Goal: Task Accomplishment & Management: Use online tool/utility

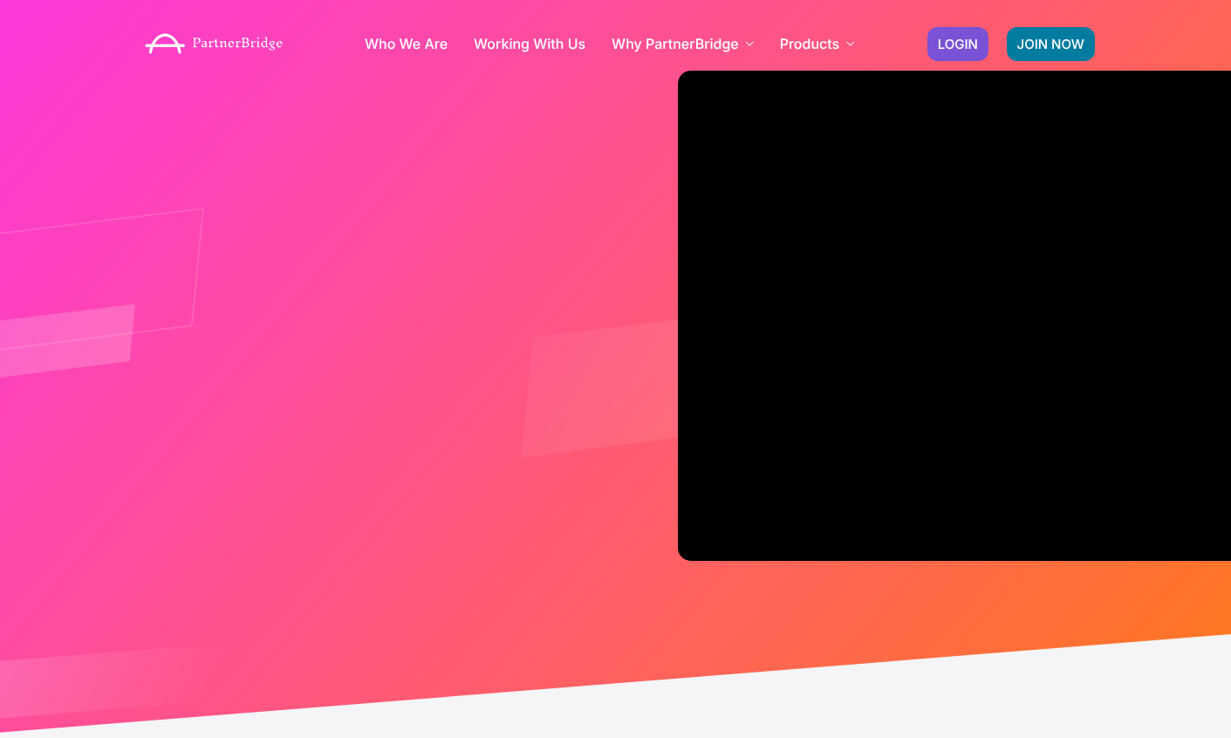
scroll to position [80, 0]
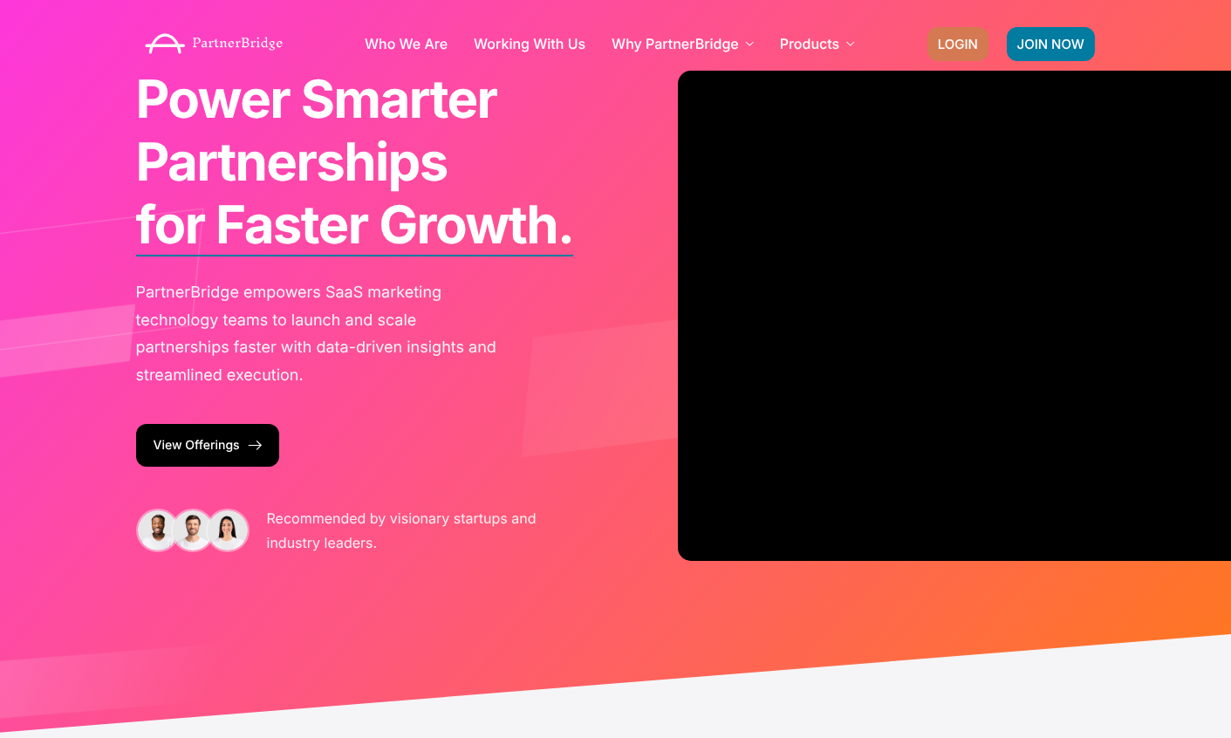
click at [968, 34] on link "LOGIN" at bounding box center [957, 44] width 61 height 34
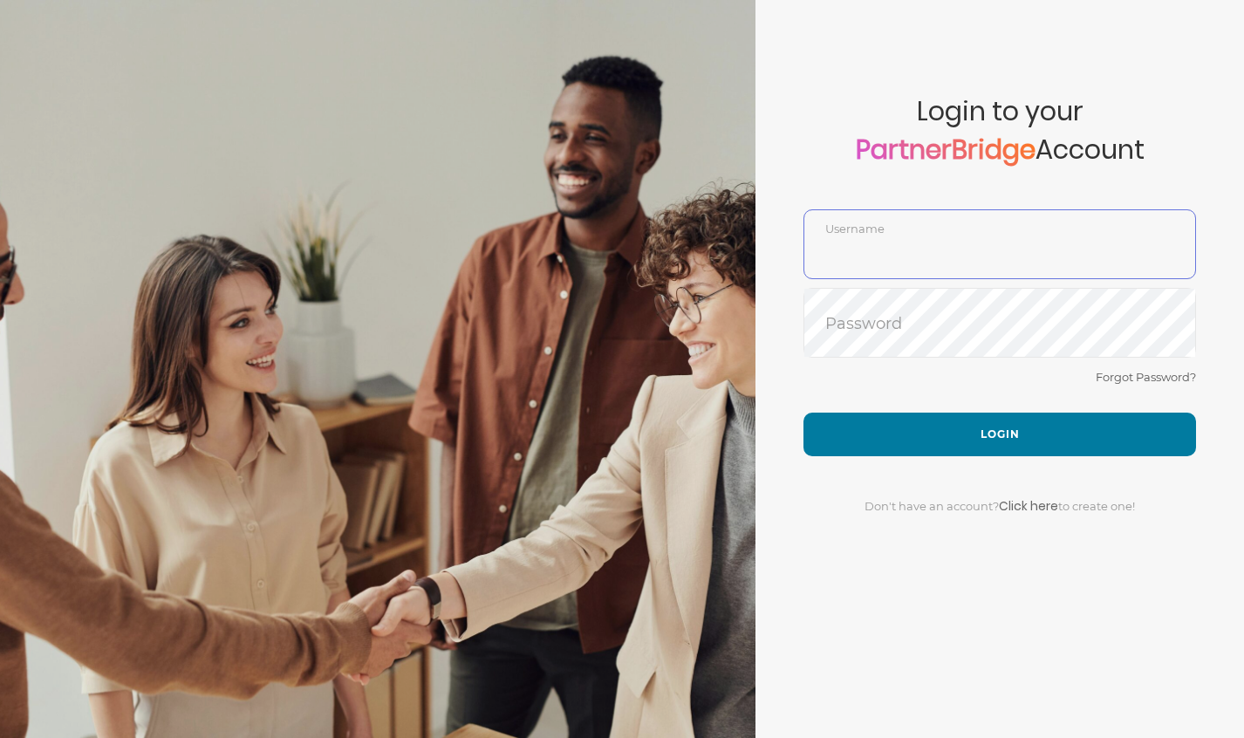
click at [961, 262] on input "text" at bounding box center [999, 257] width 391 height 42
type input "DemoUser"
click at [886, 432] on button "Login" at bounding box center [1000, 435] width 393 height 44
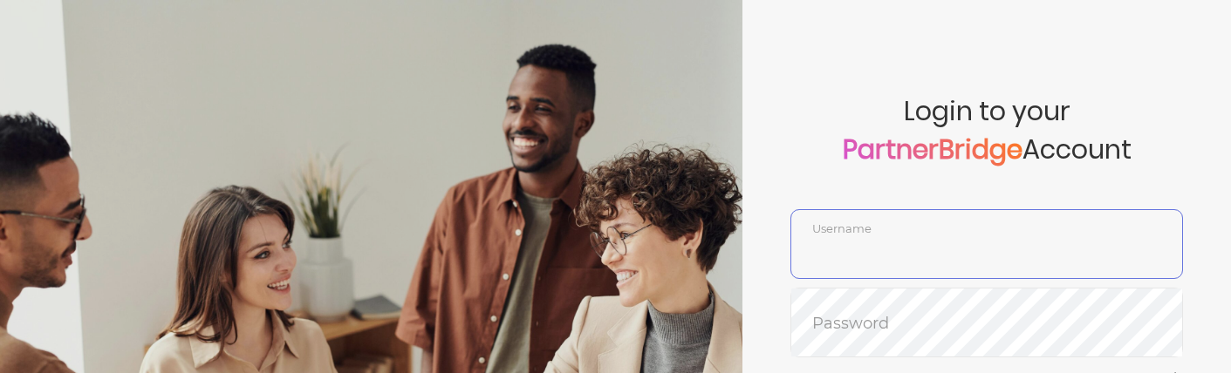
click at [896, 250] on input "text" at bounding box center [986, 257] width 391 height 42
type input "DemoUser"
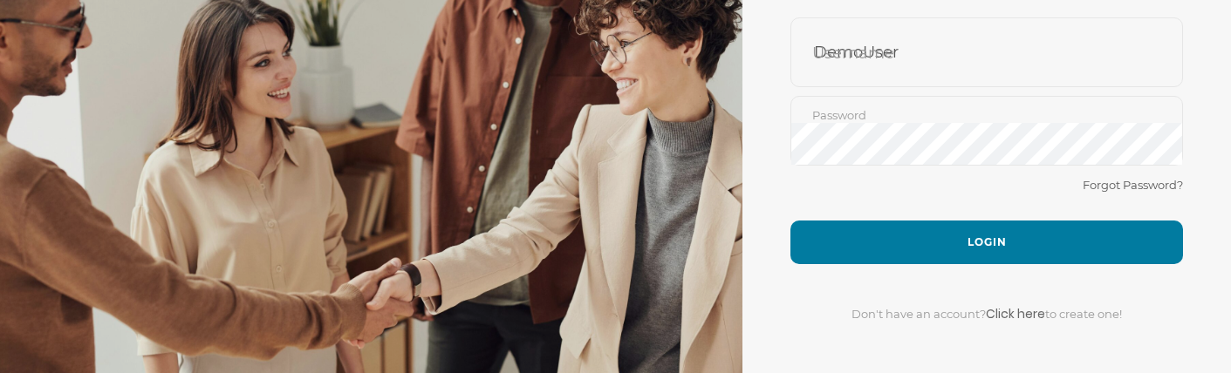
scroll to position [209, 0]
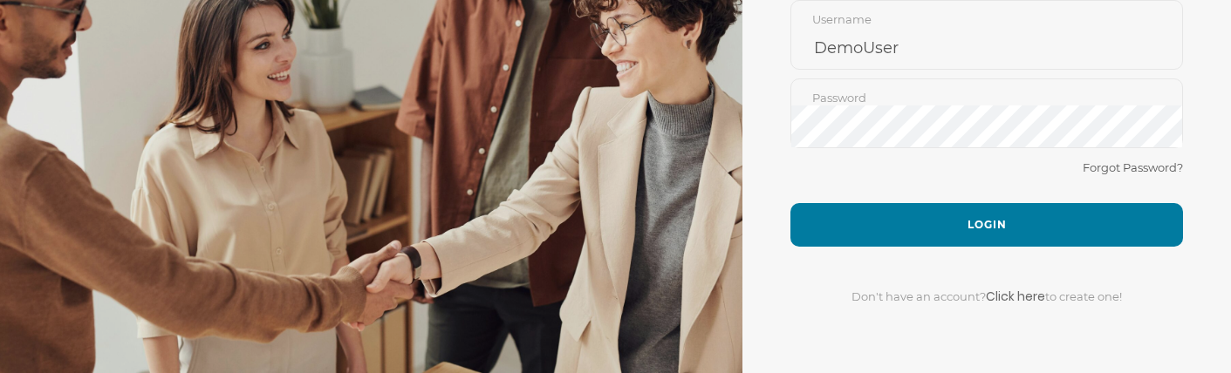
click at [963, 247] on button "Login" at bounding box center [986, 225] width 393 height 44
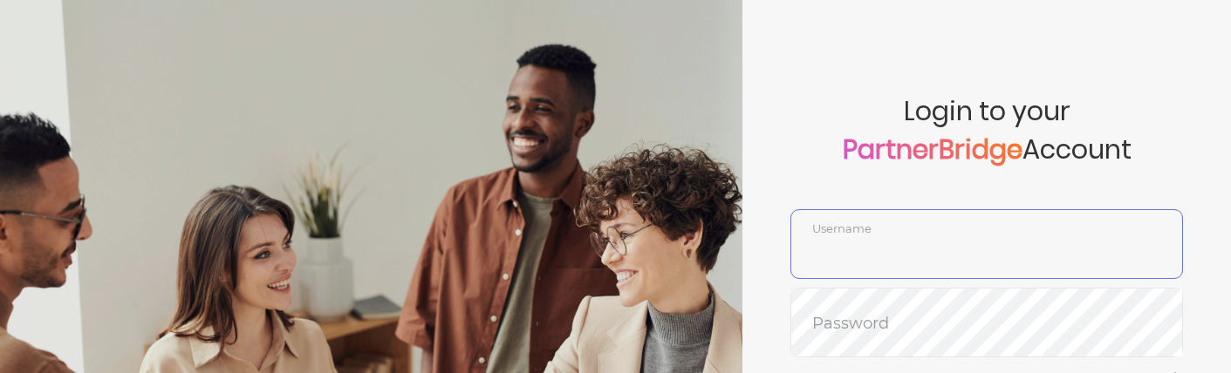
click at [861, 252] on input "text" at bounding box center [986, 257] width 391 height 42
type input "DemoUser"
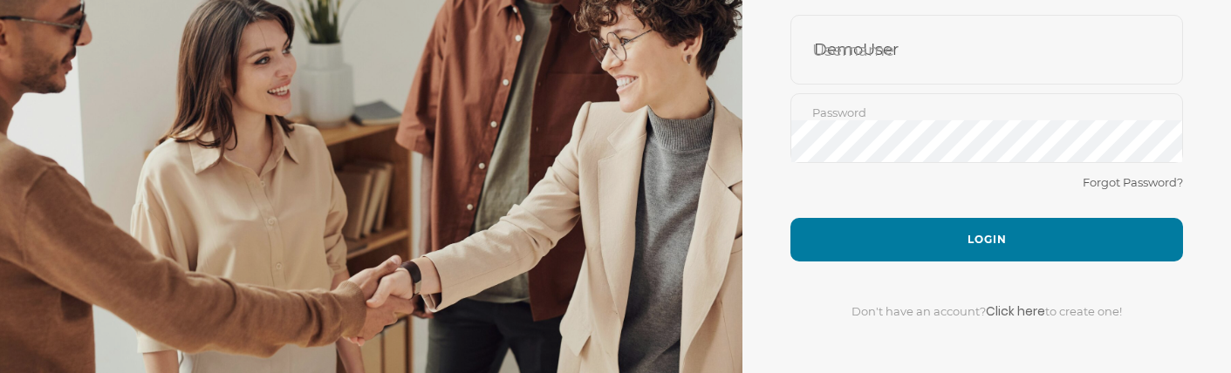
scroll to position [195, 0]
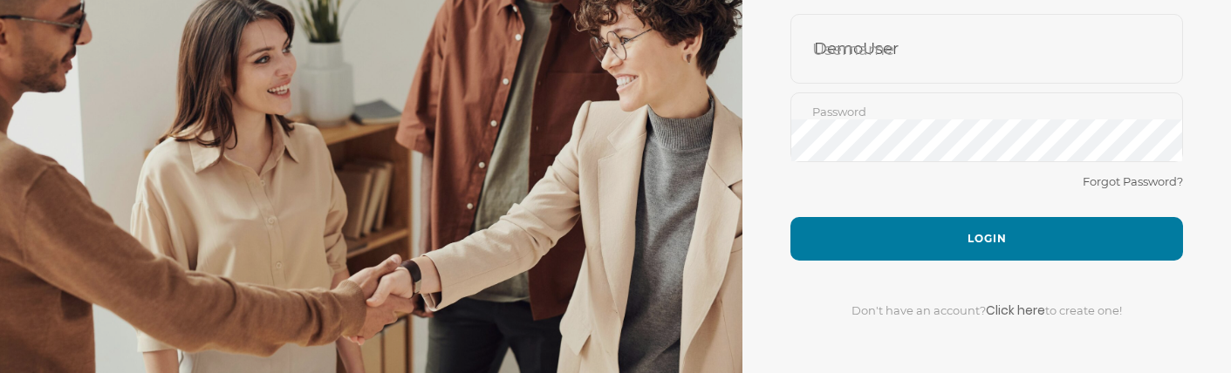
click at [961, 222] on button "Login" at bounding box center [986, 239] width 393 height 44
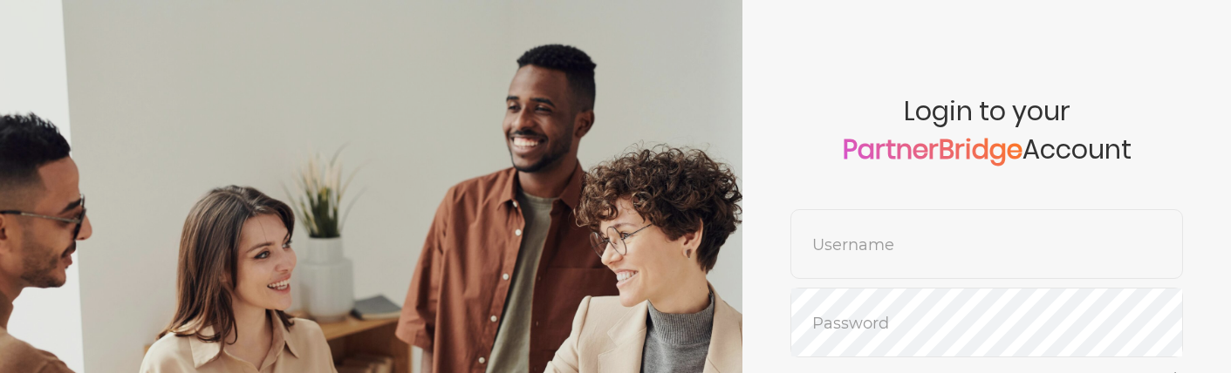
click at [913, 207] on span "Login to your PartnerBridge Account" at bounding box center [986, 152] width 393 height 113
click at [920, 221] on div "Username" at bounding box center [986, 244] width 393 height 70
type input "DemoUser"
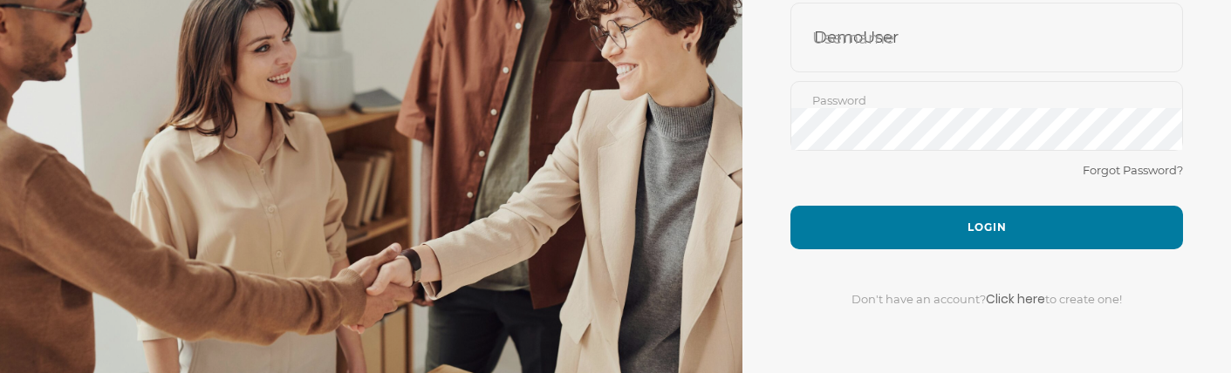
scroll to position [208, 0]
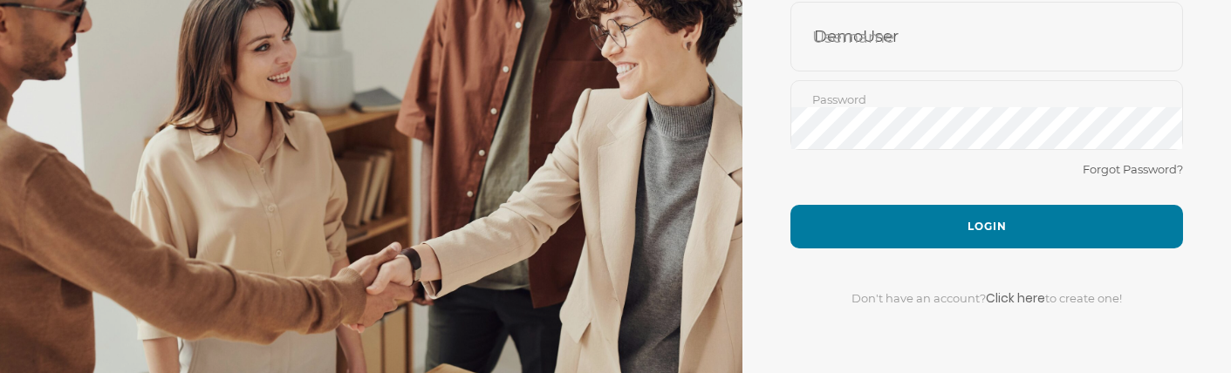
click at [970, 225] on button "Login" at bounding box center [986, 227] width 393 height 44
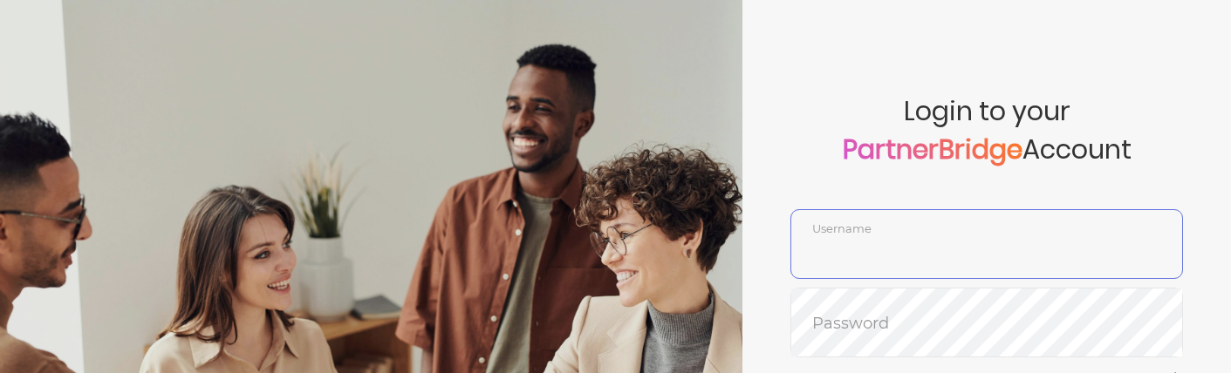
click at [820, 246] on input "text" at bounding box center [986, 257] width 391 height 42
type input "DemoUser"
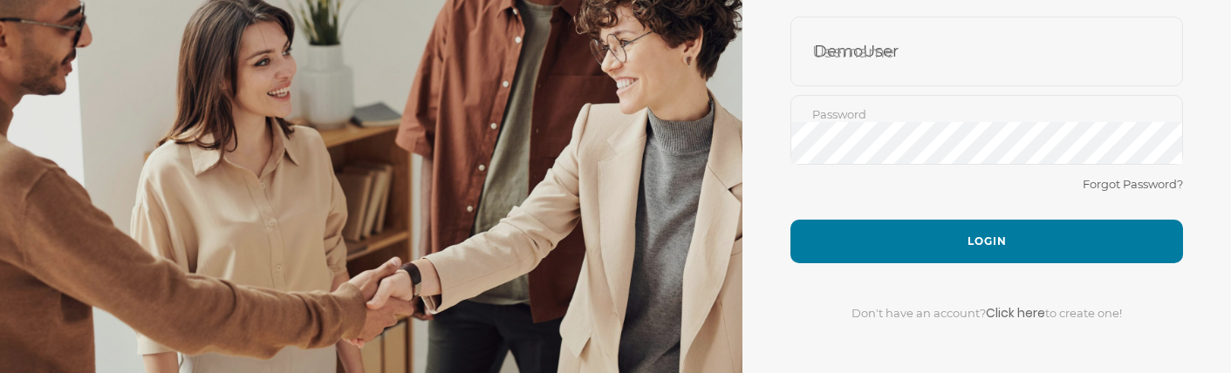
scroll to position [209, 0]
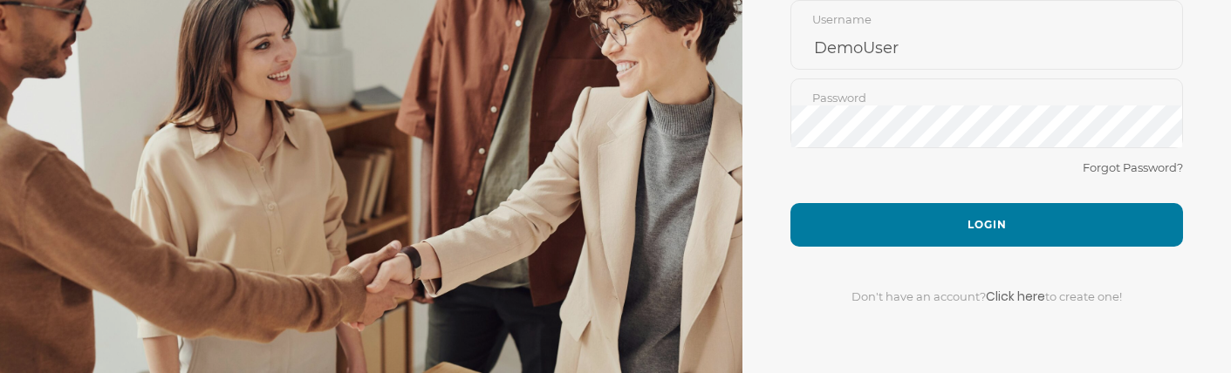
click at [933, 227] on button "Login" at bounding box center [986, 225] width 393 height 44
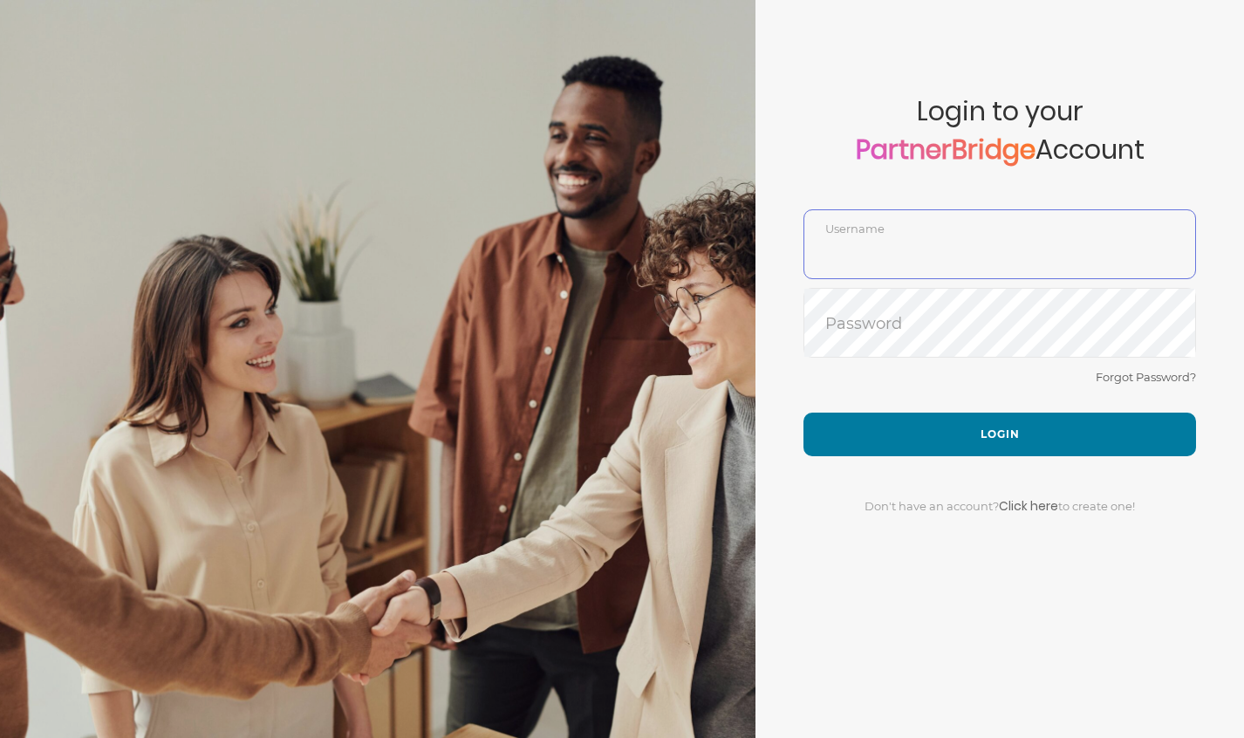
click at [1020, 257] on input "text" at bounding box center [999, 257] width 391 height 42
type input "DemoUser"
click at [924, 433] on button "Login" at bounding box center [1000, 435] width 393 height 44
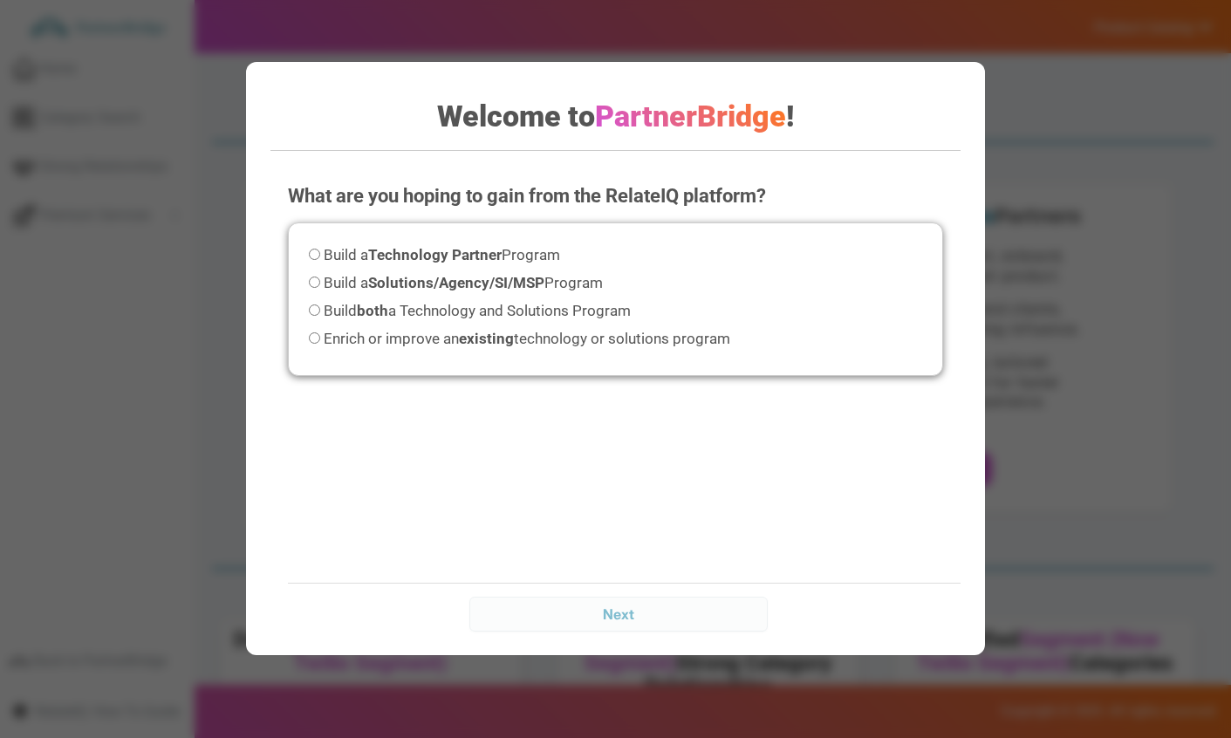
click at [531, 301] on label "Build both a Technology and Solutions Program" at bounding box center [470, 311] width 322 height 24
click at [320, 304] on input "Build both a Technology and Solutions Program" at bounding box center [314, 309] width 11 height 11
radio input "true"
click at [647, 612] on input "Next" at bounding box center [618, 614] width 298 height 35
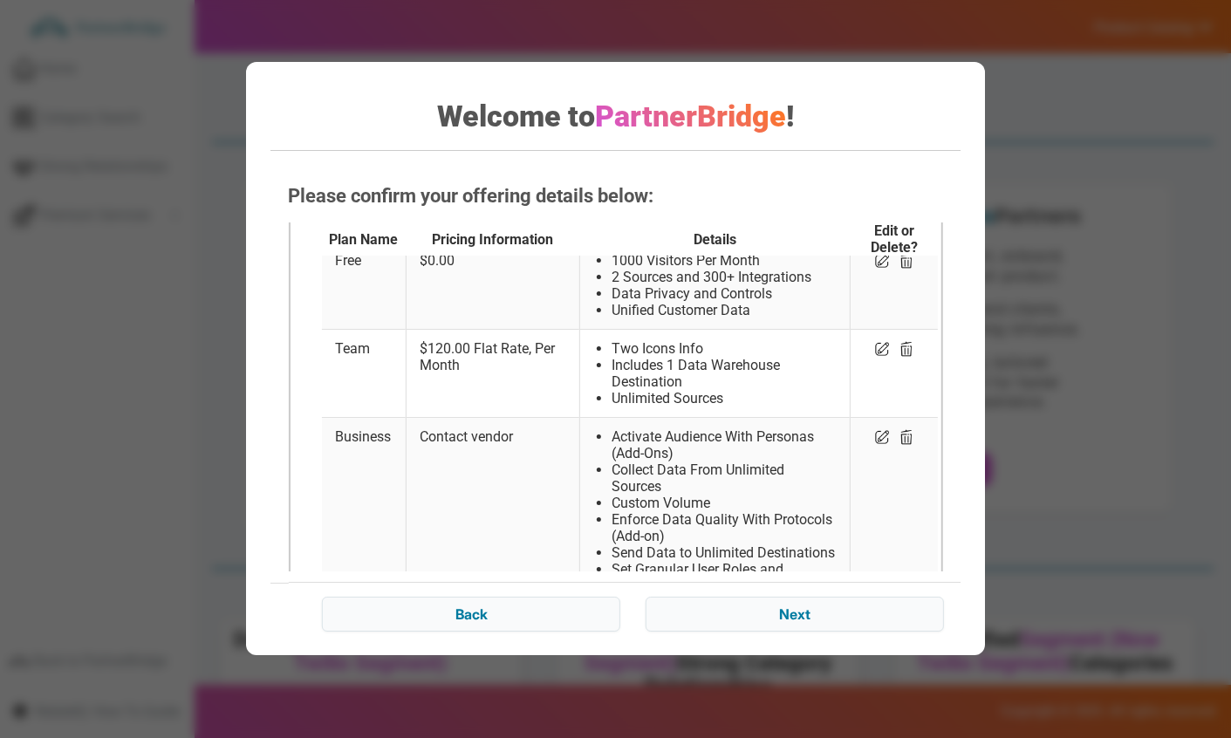
scroll to position [59, 0]
click at [877, 432] on img at bounding box center [881, 436] width 17 height 17
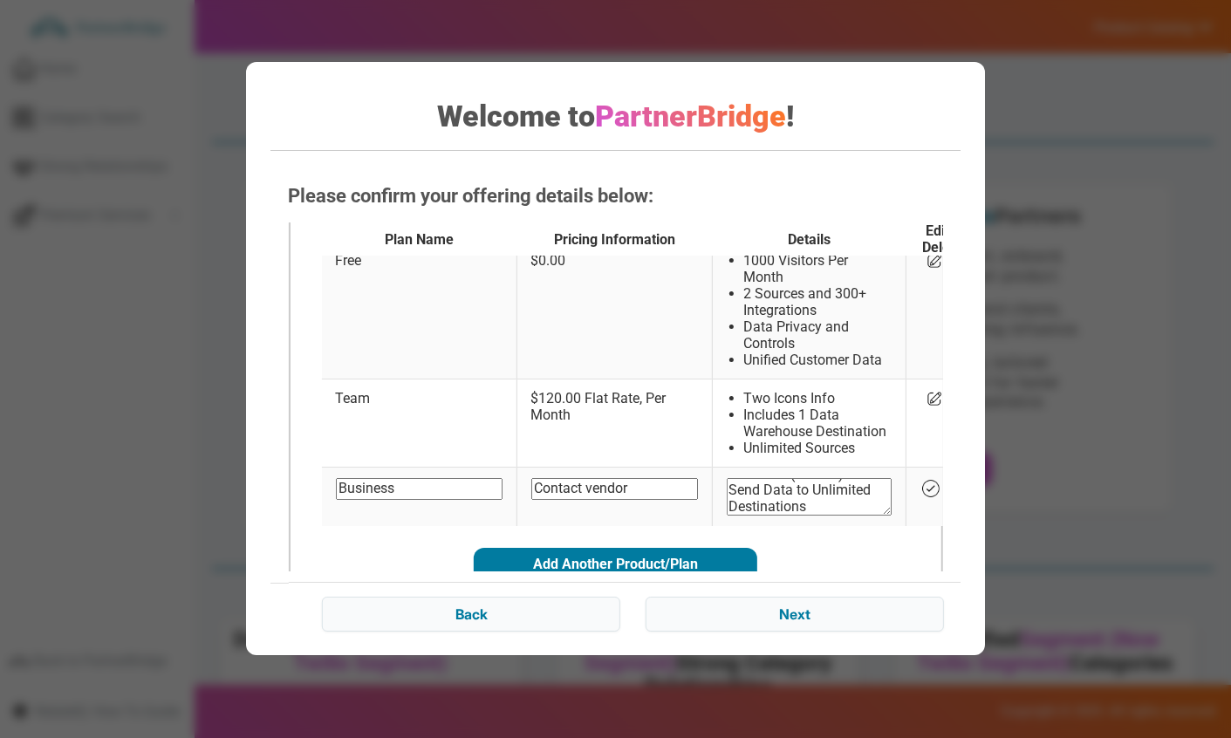
scroll to position [110, 0]
click at [920, 499] on img at bounding box center [930, 488] width 21 height 21
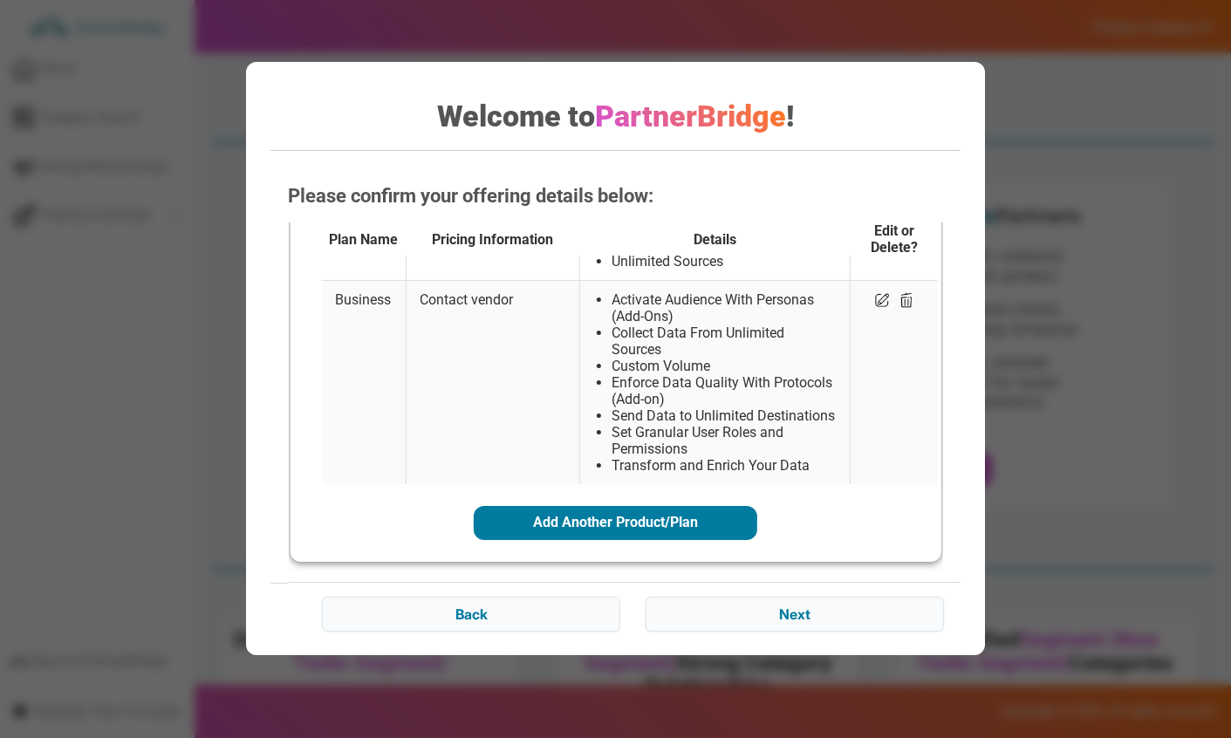
scroll to position [220, 0]
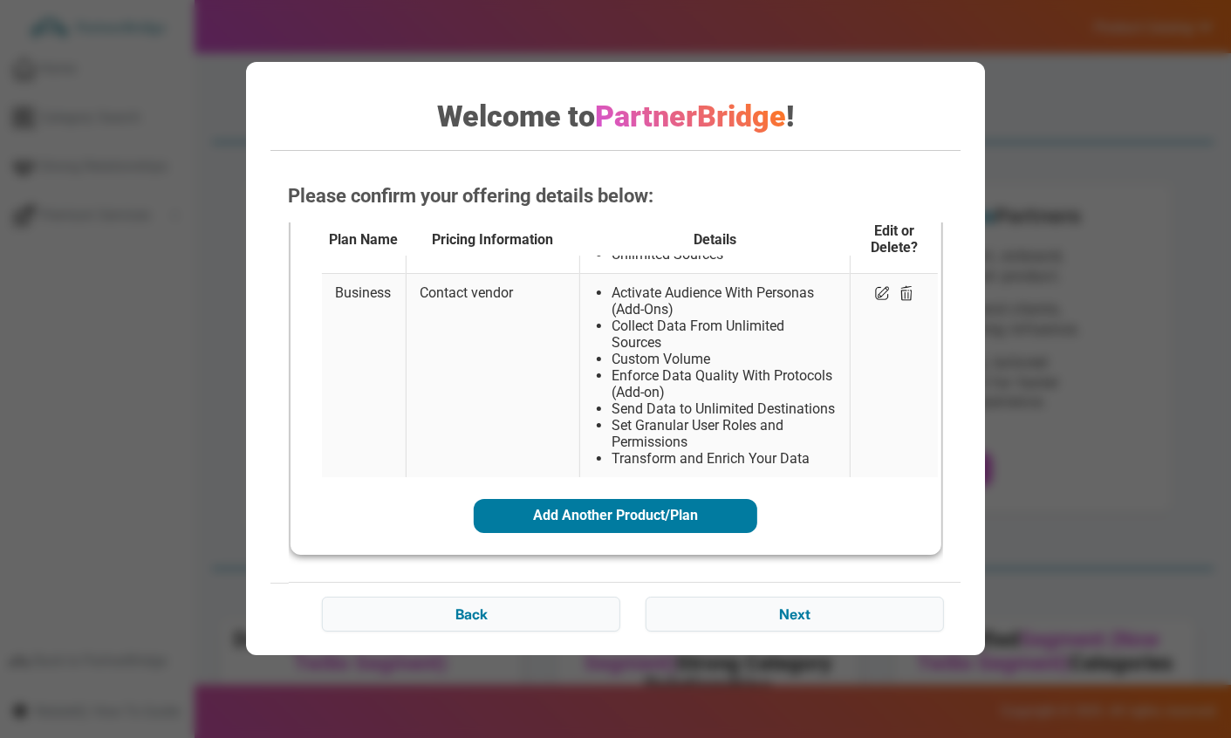
click at [647, 507] on button "Add Another Product/Plan" at bounding box center [616, 515] width 284 height 33
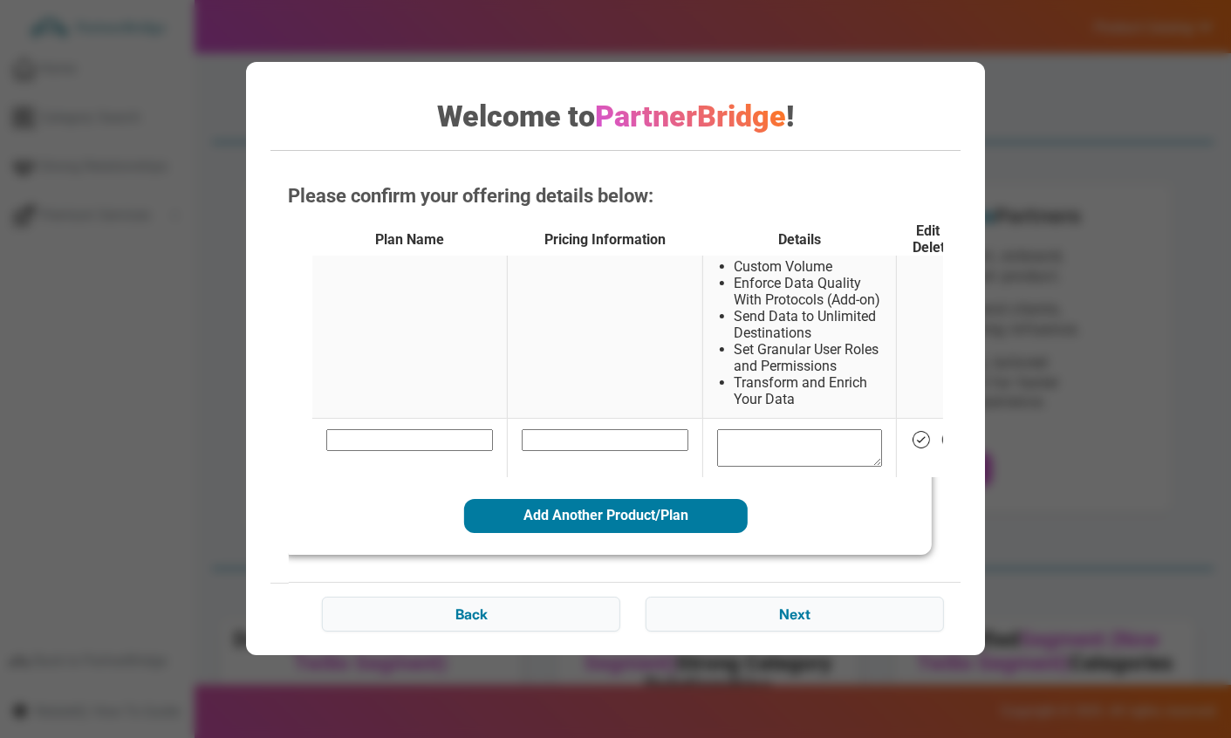
scroll to position [425, 17]
click at [934, 431] on img at bounding box center [942, 439] width 17 height 17
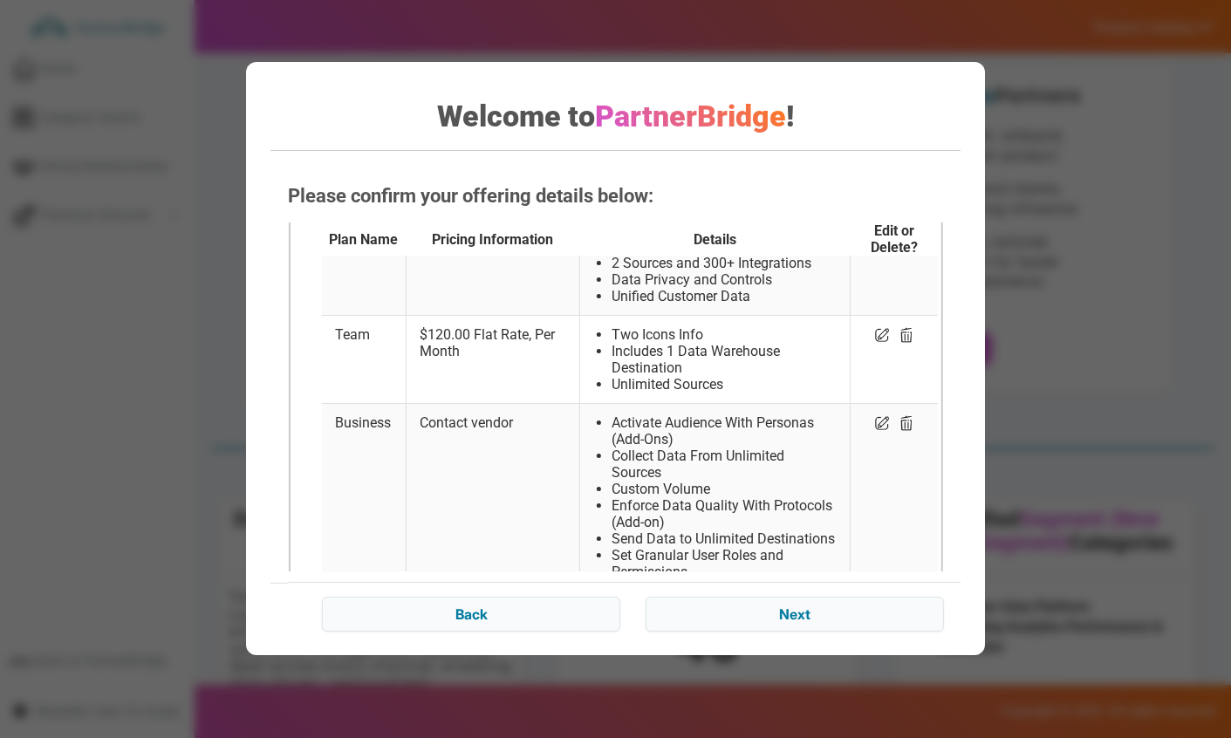
scroll to position [72, 0]
click at [776, 605] on input "Next" at bounding box center [795, 614] width 298 height 35
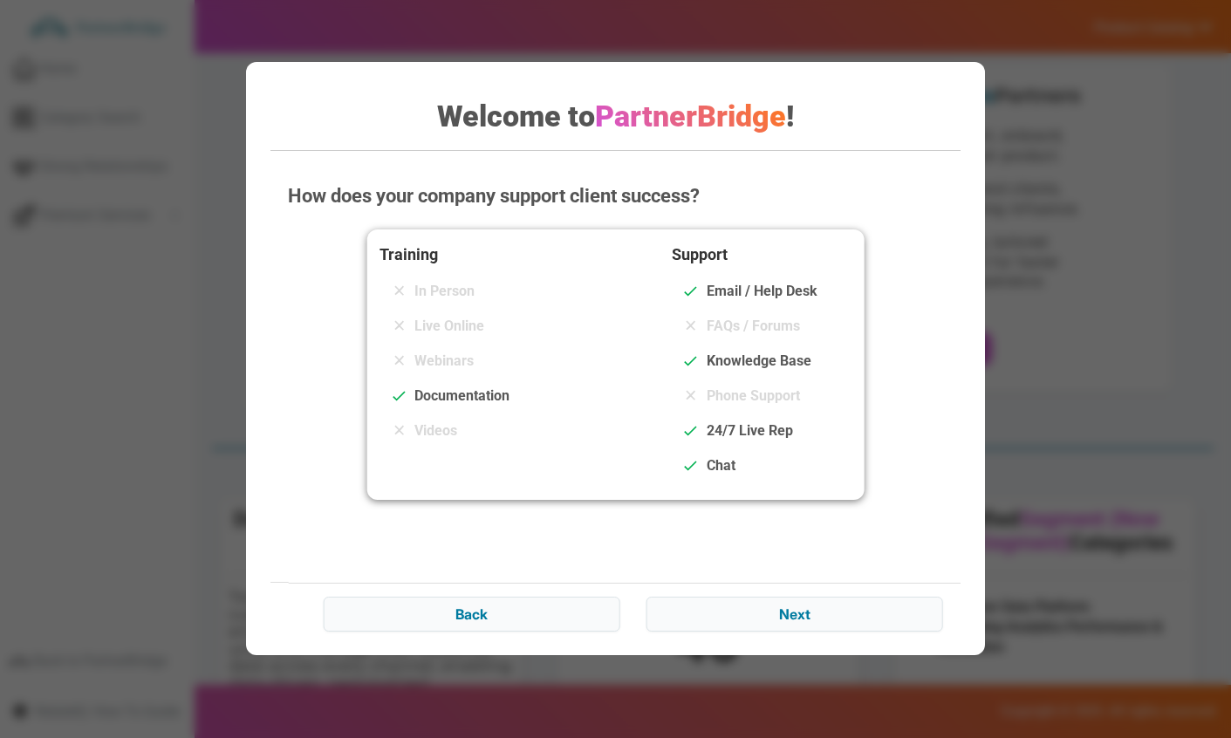
click at [479, 356] on div "Webinars" at bounding box center [470, 361] width 180 height 28
click at [740, 599] on input "Next" at bounding box center [795, 614] width 297 height 35
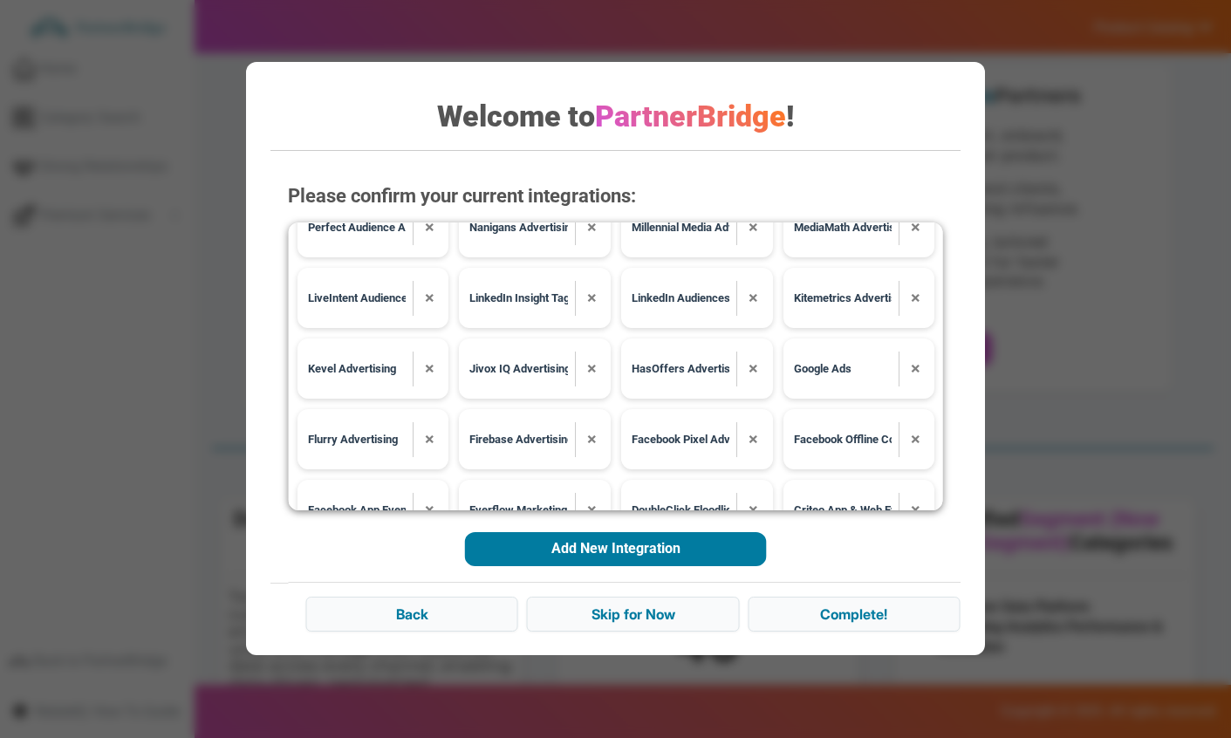
scroll to position [1095, 0]
click at [936, 277] on div "LaunchDarkly Feature Flagging × BETA ConfigCat Feature Flagging × CommandBar Pe…" at bounding box center [615, 366] width 654 height 288
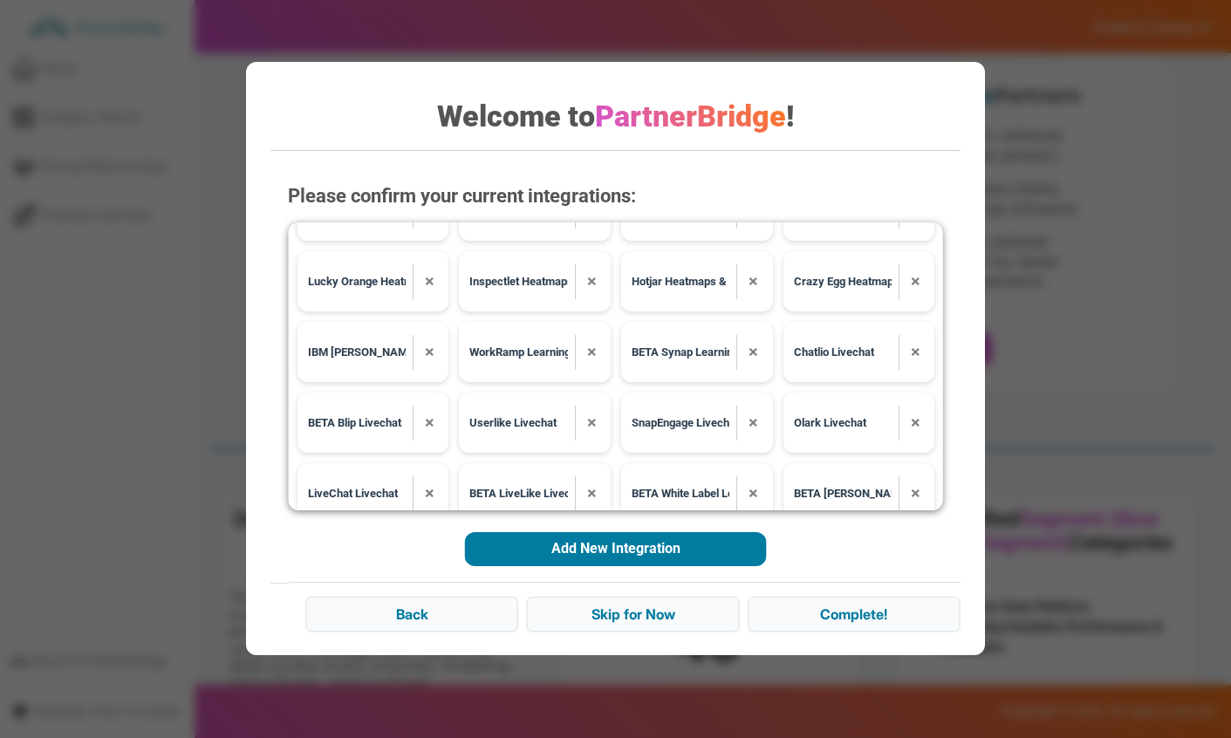
scroll to position [7672, 0]
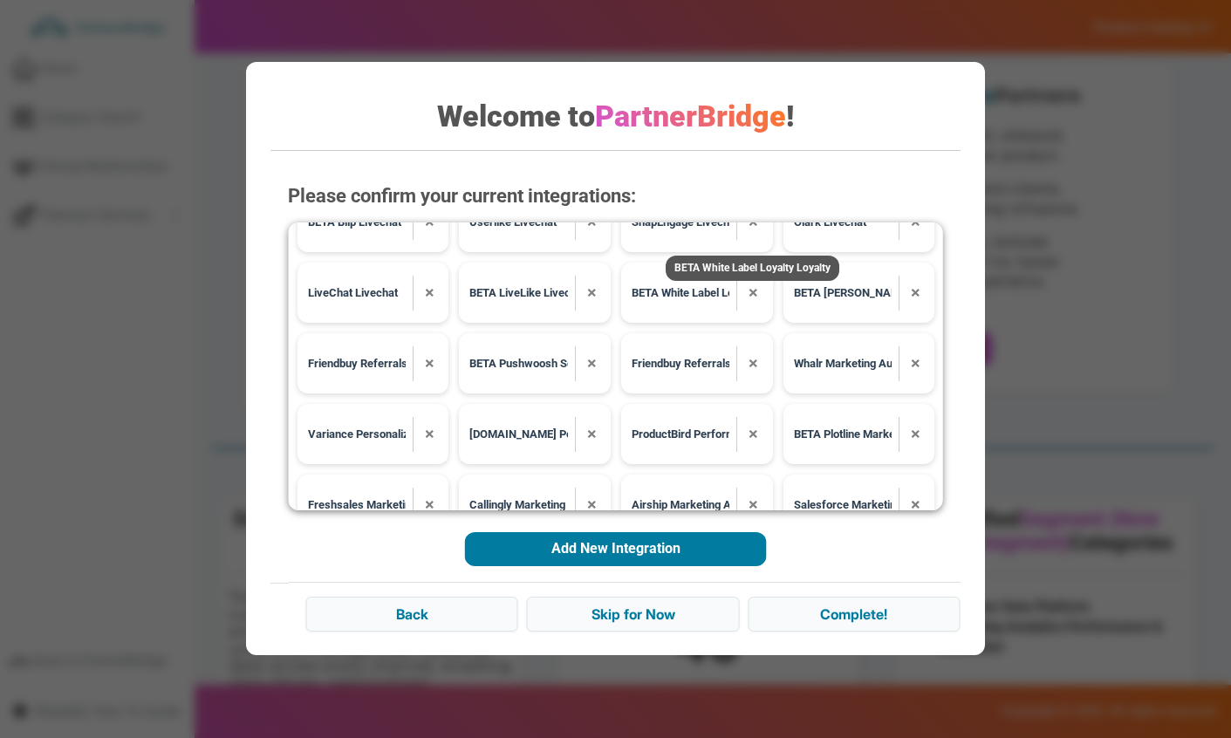
click at [657, 291] on link "BETA White Label Loyalty Loyalty" at bounding box center [681, 293] width 98 height 17
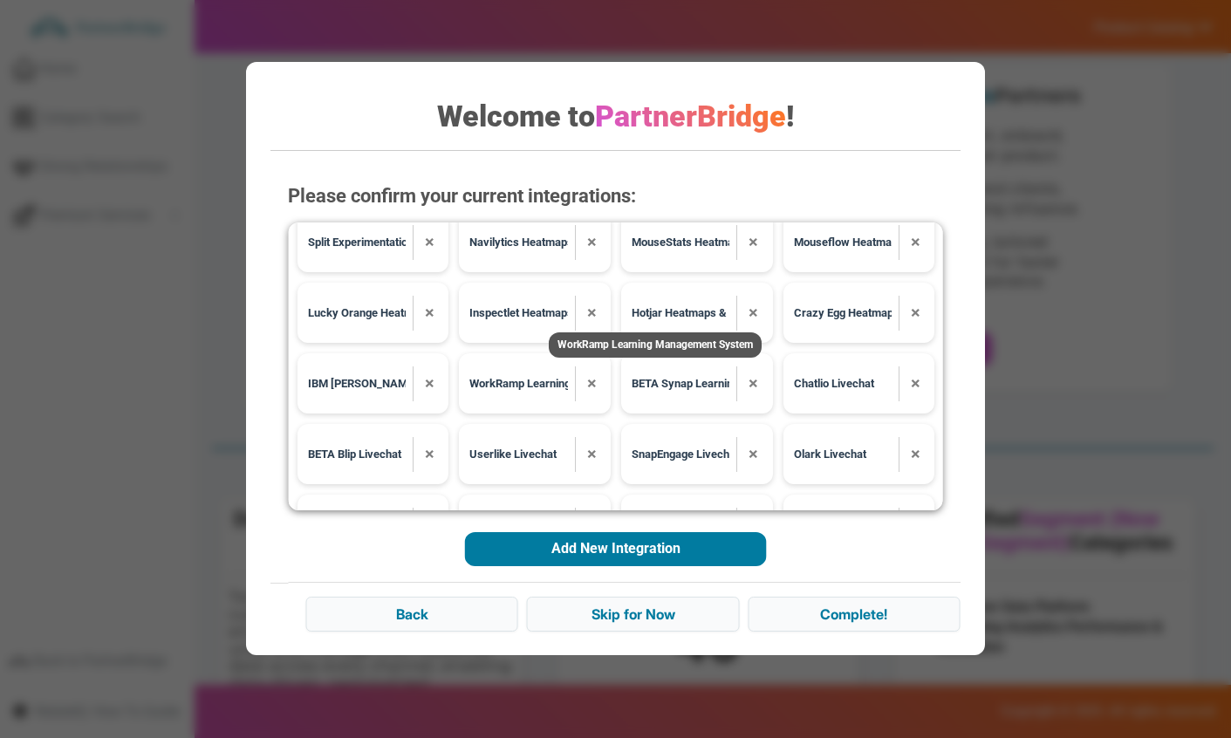
scroll to position [7438, 0]
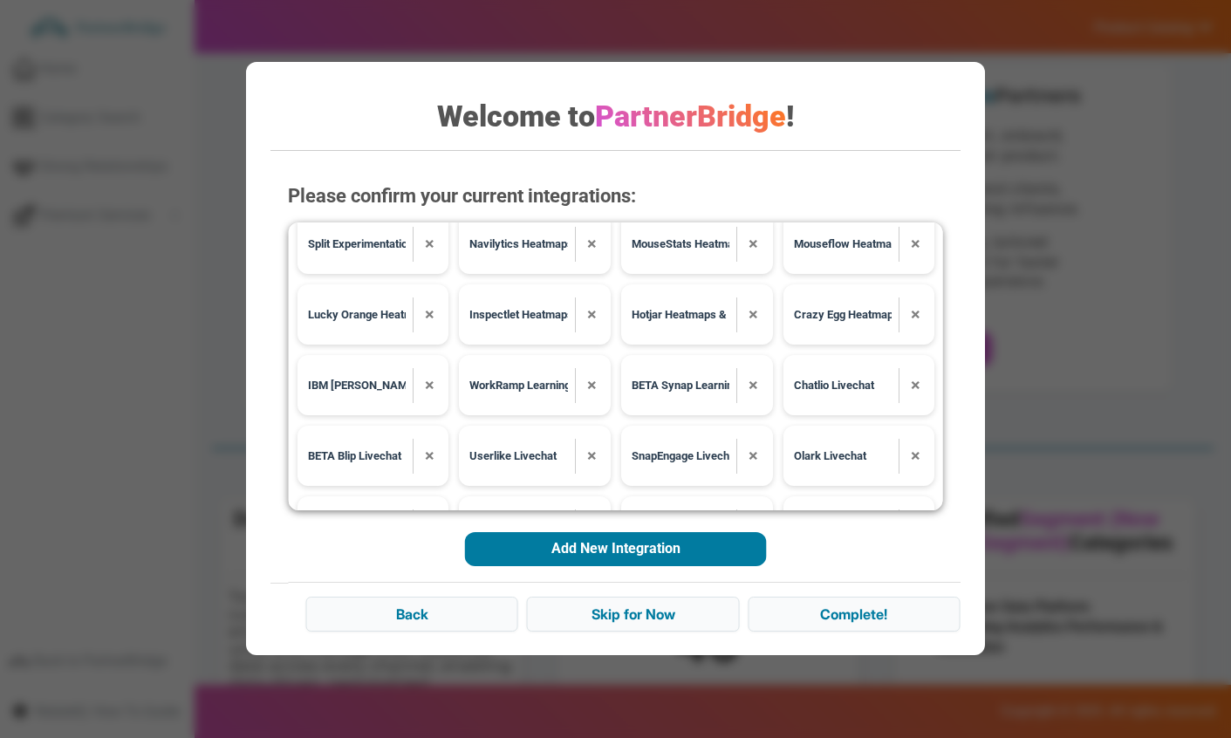
click at [623, 539] on button "Add New Integration" at bounding box center [615, 548] width 301 height 33
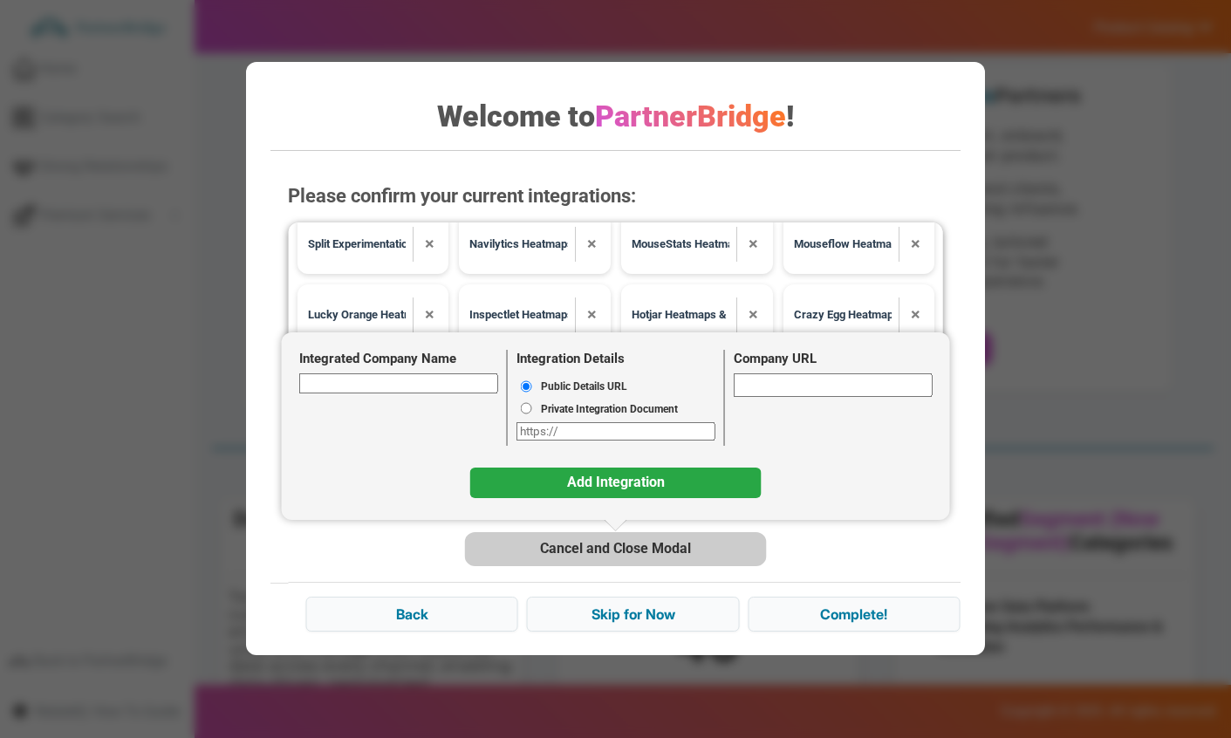
click at [444, 373] on div "Integrated Company Name" at bounding box center [403, 372] width 208 height 44
click at [429, 380] on input "Integrated Company Name" at bounding box center [398, 383] width 199 height 20
click at [406, 407] on div "FullStory" at bounding box center [400, 409] width 200 height 33
type input "FullStory"
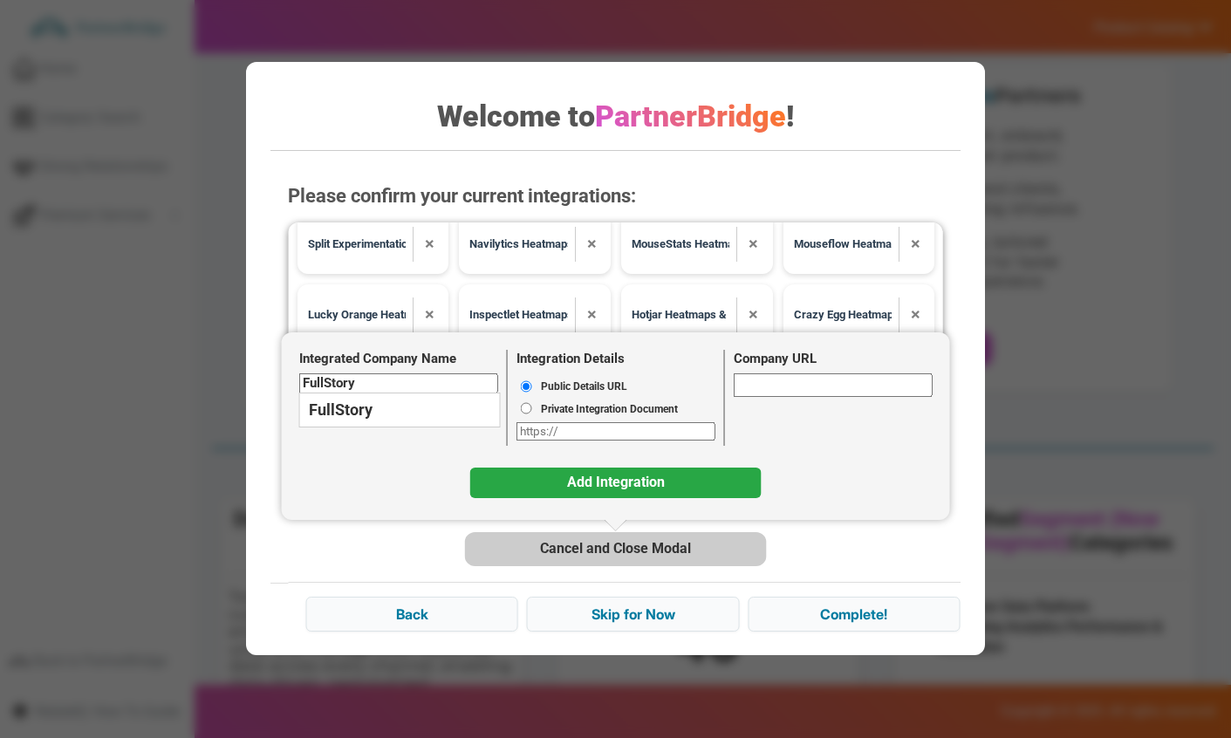
type input "https://fullstory.com"
click at [611, 540] on button "Cancel and Close Modal" at bounding box center [615, 548] width 301 height 33
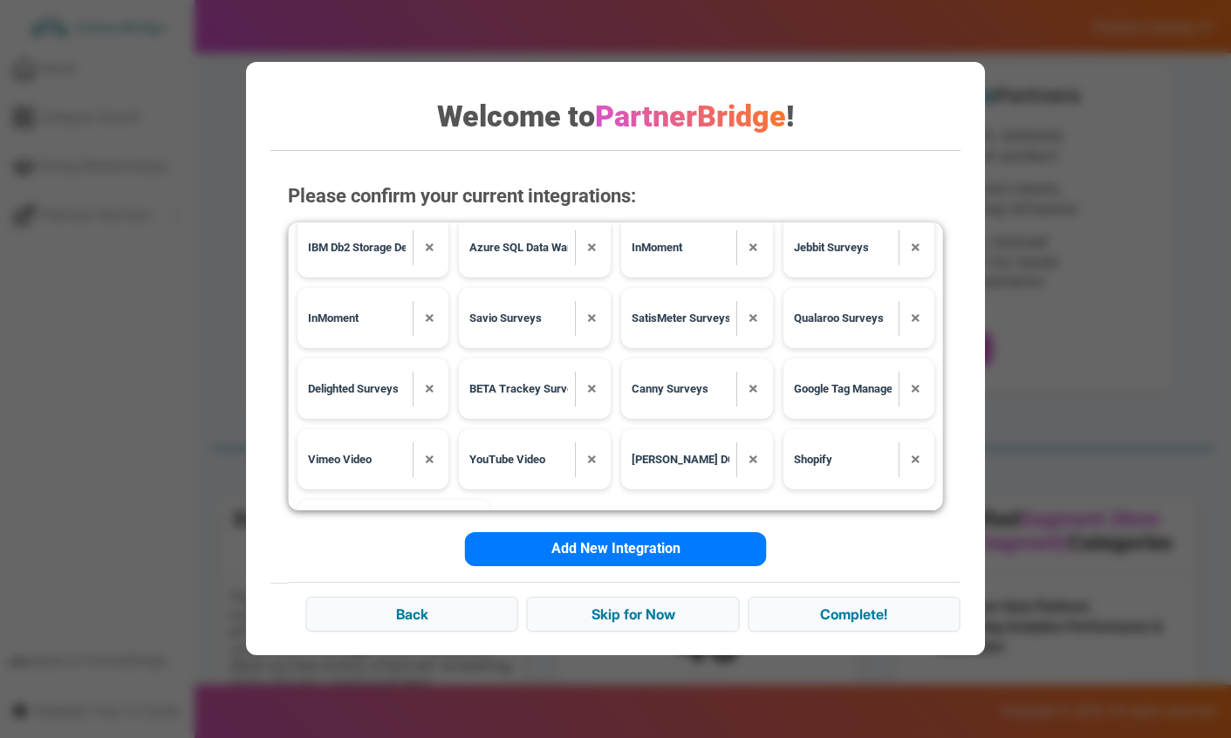
scroll to position [9260, 0]
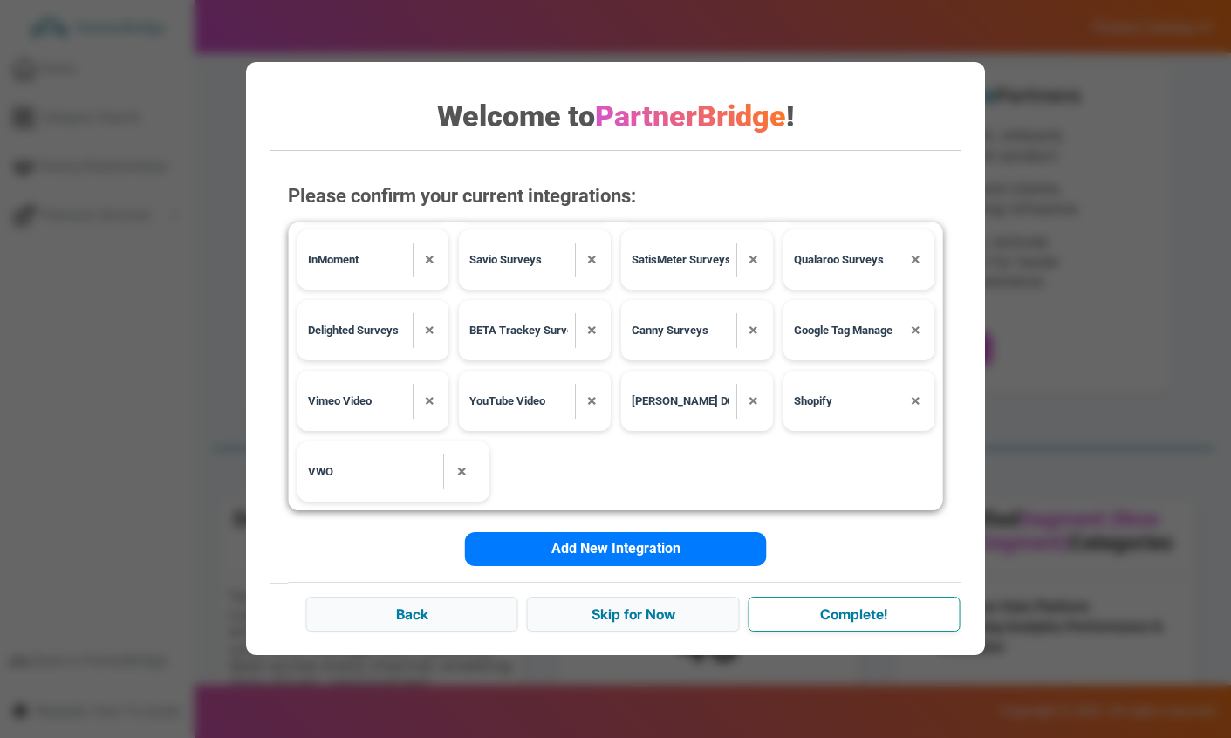
click at [858, 603] on input "Complete!" at bounding box center [854, 614] width 212 height 35
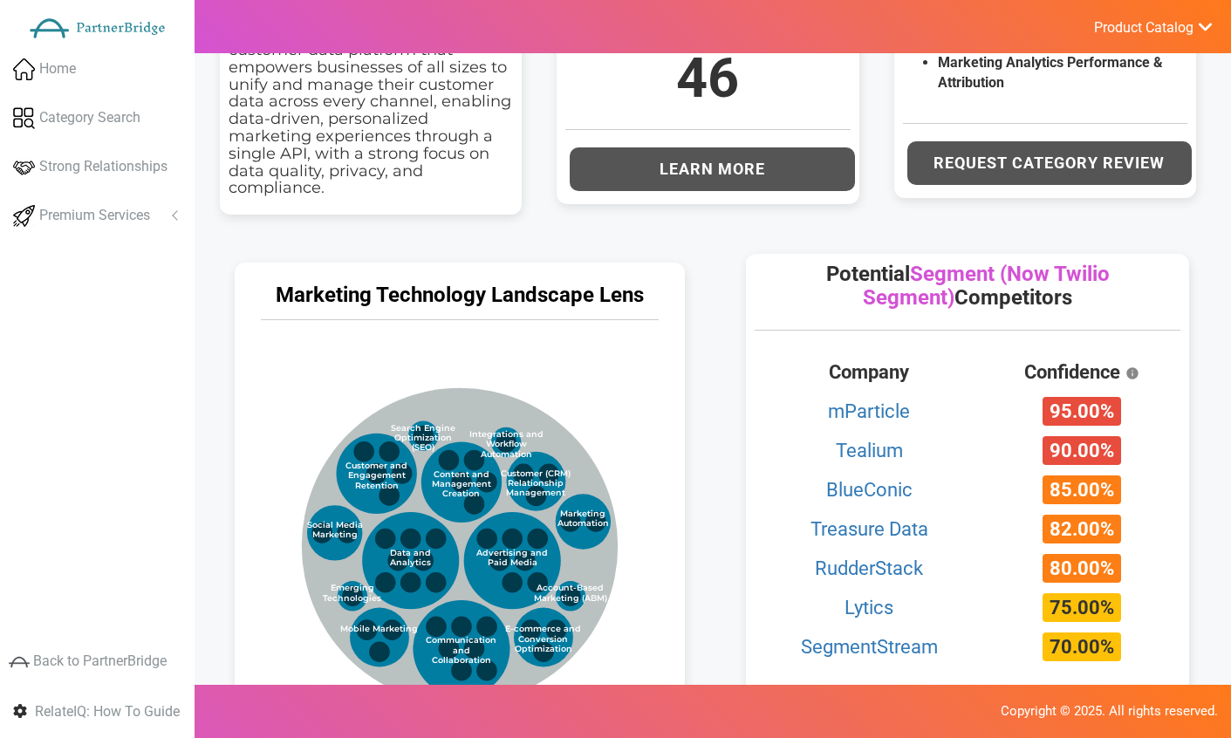
scroll to position [731, 0]
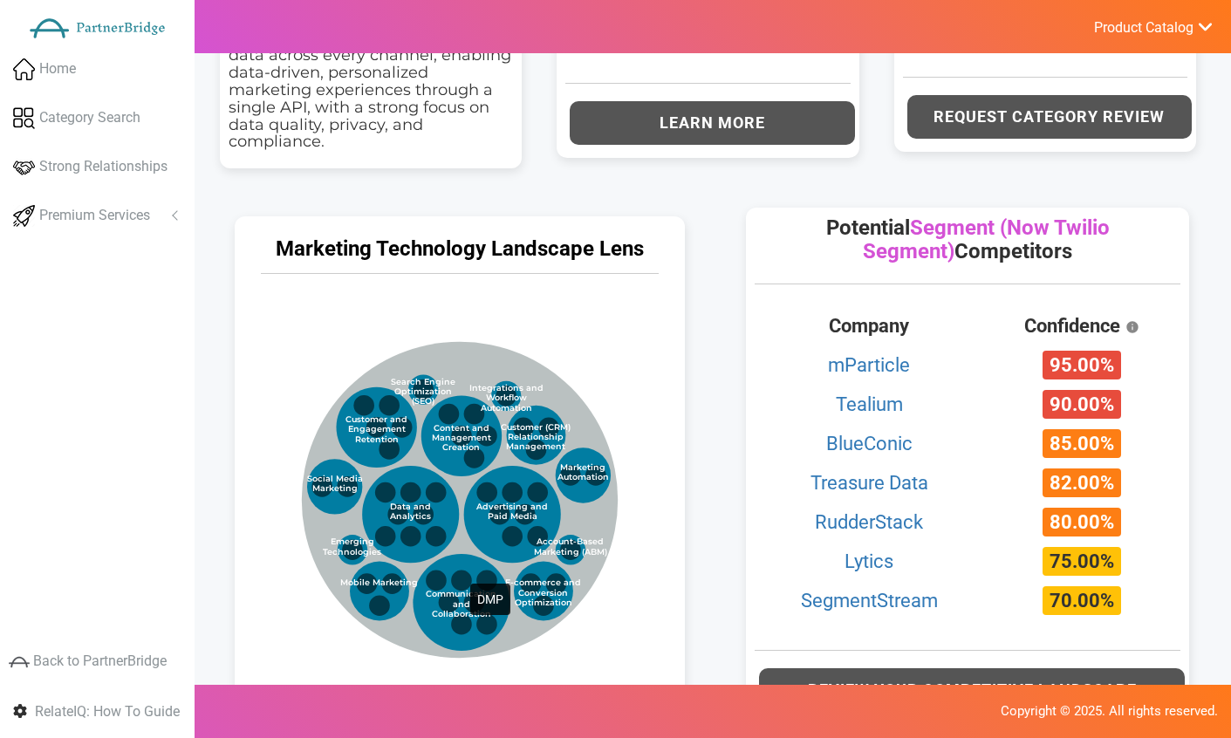
click at [435, 500] on circle at bounding box center [436, 492] width 21 height 21
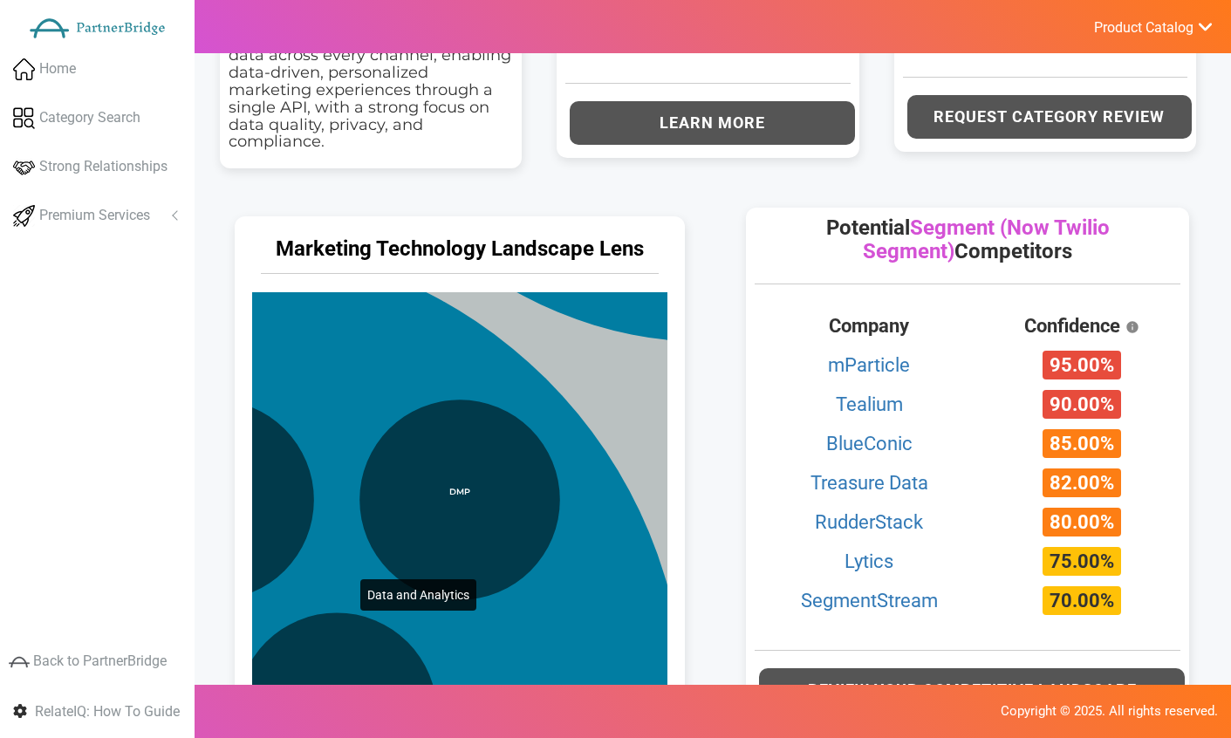
click at [325, 496] on circle at bounding box center [214, 713] width 942 height 942
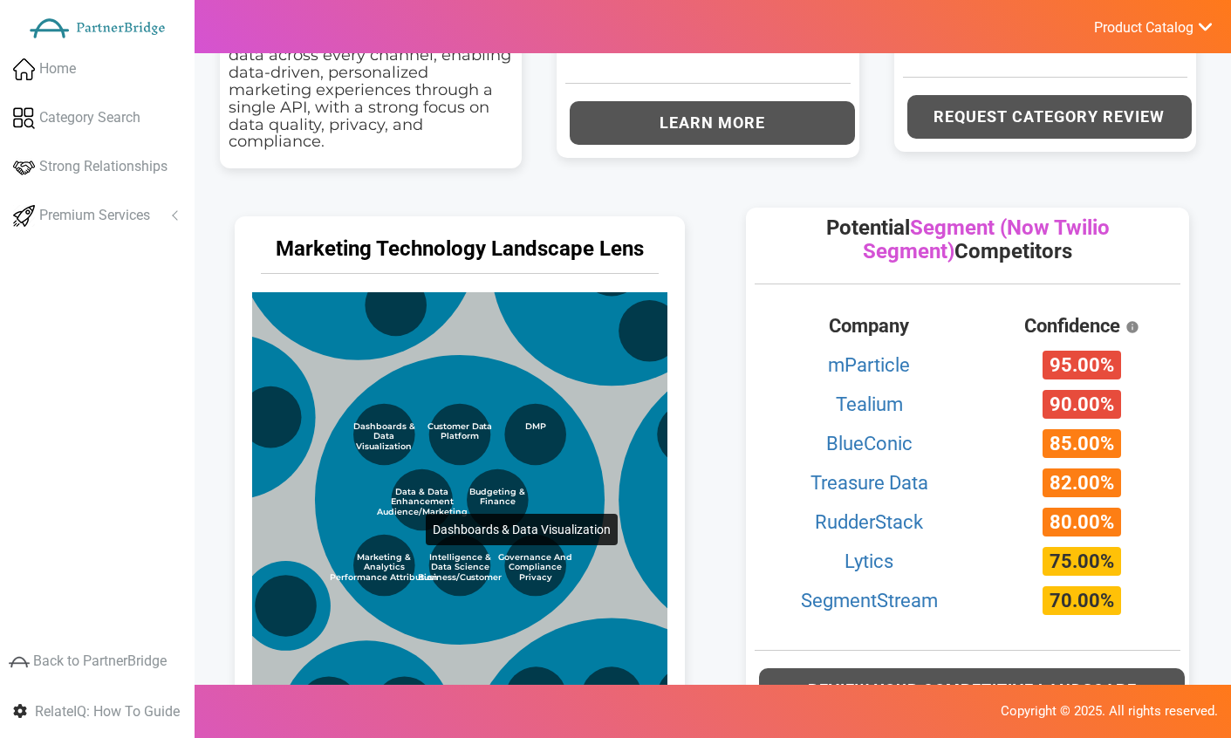
click at [391, 430] on circle at bounding box center [384, 434] width 62 height 62
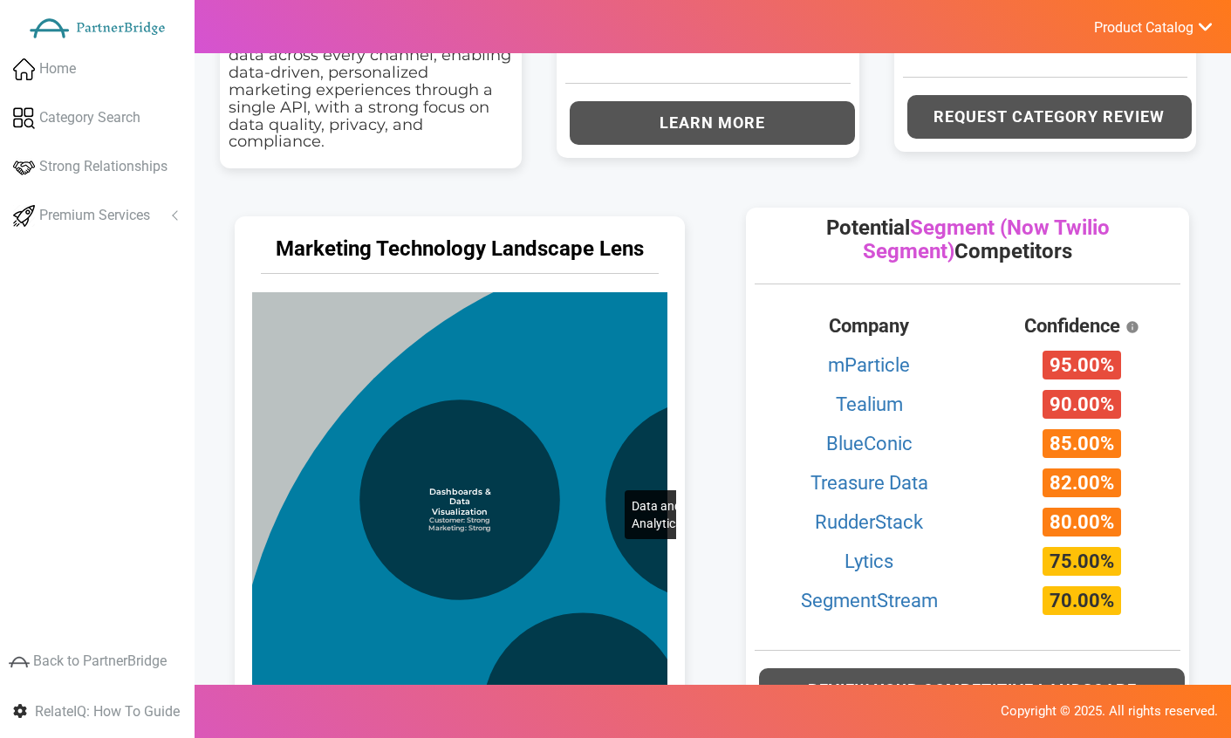
click at [590, 407] on circle at bounding box center [706, 713] width 942 height 942
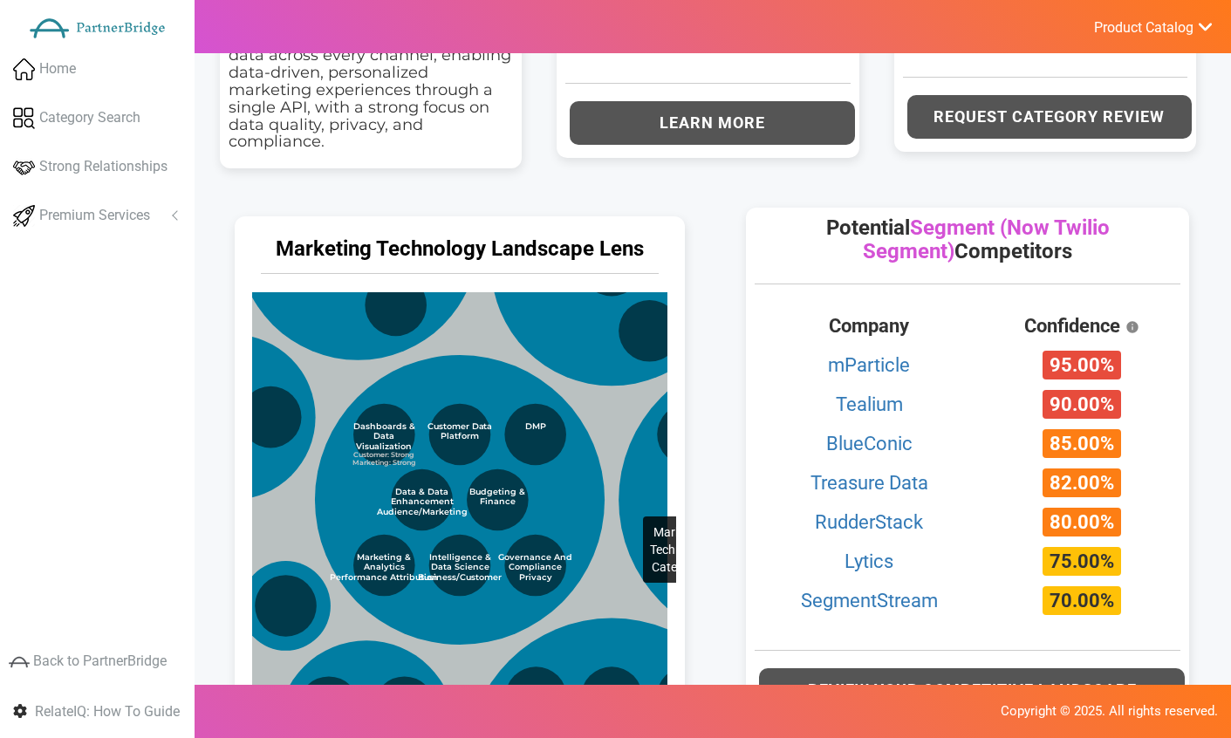
click at [608, 433] on circle at bounding box center [606, 455] width 945 height 945
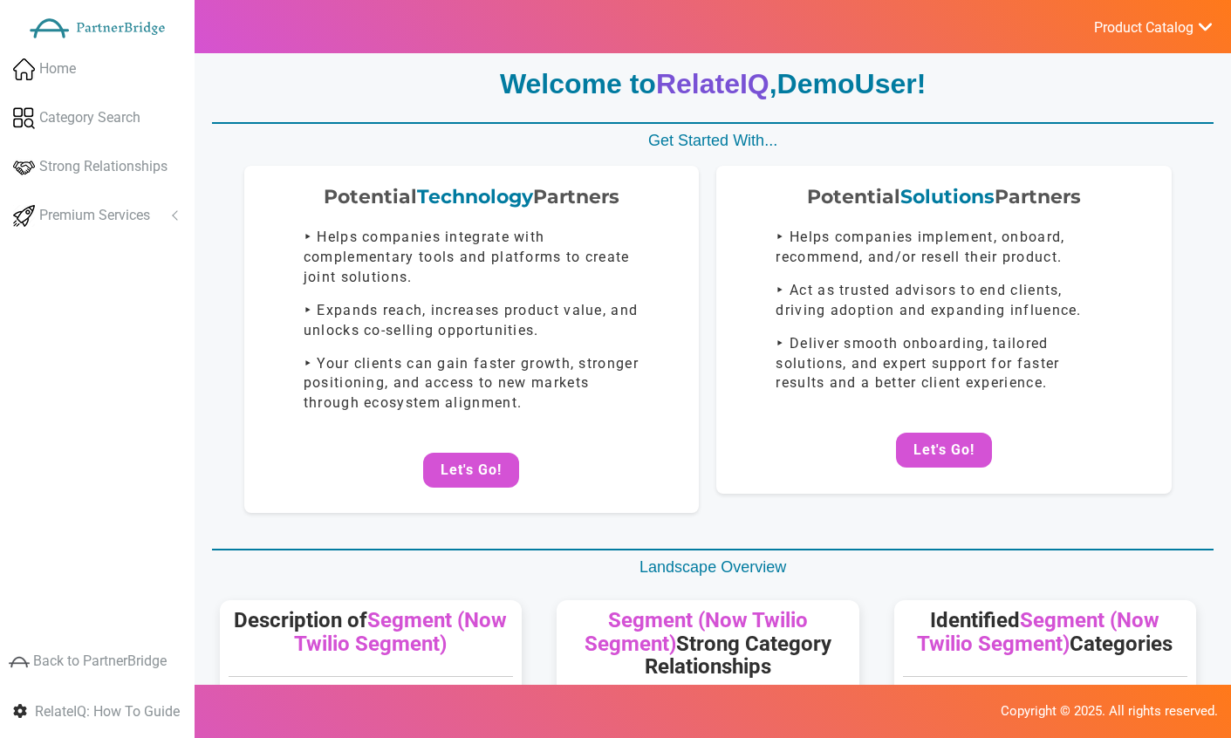
scroll to position [0, 0]
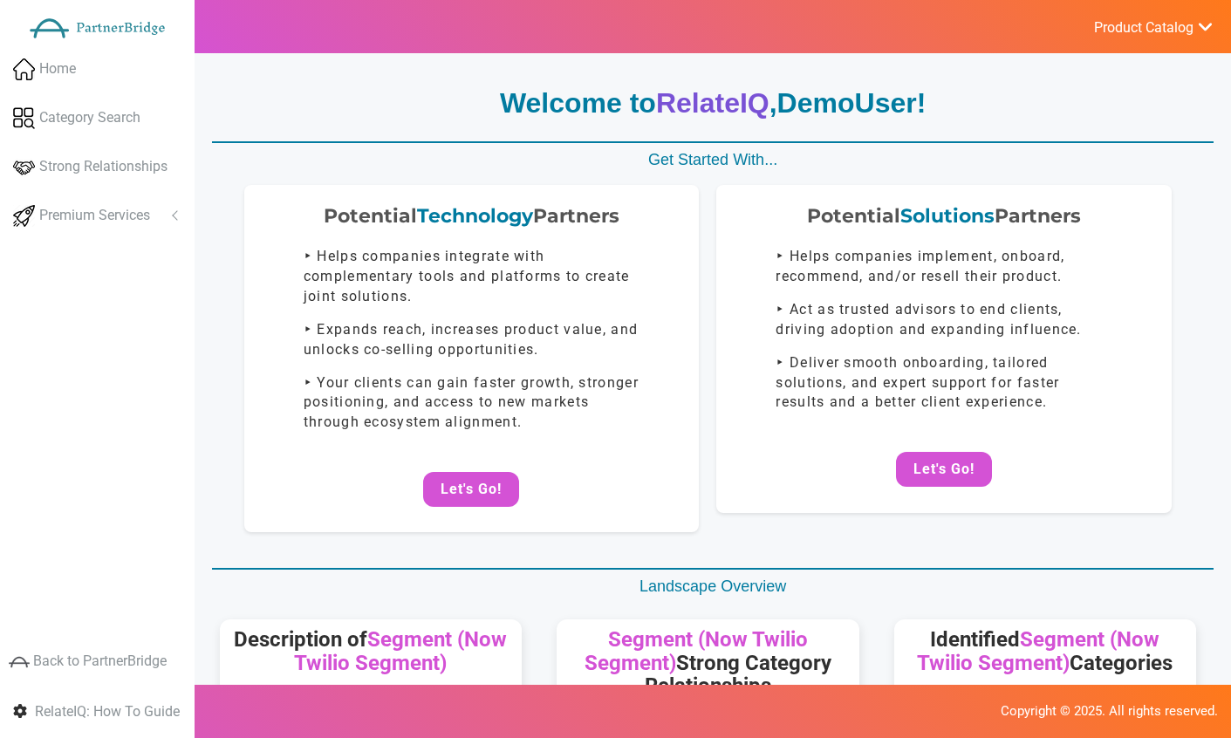
click at [669, 154] on span "Get Started With..." at bounding box center [712, 159] width 129 height 17
click at [466, 503] on div "Potential Technology Partners ‣ Helps companies integrate with complementary to…" at bounding box center [471, 358] width 455 height 347
click at [465, 473] on button "Let's Go!" at bounding box center [471, 489] width 96 height 35
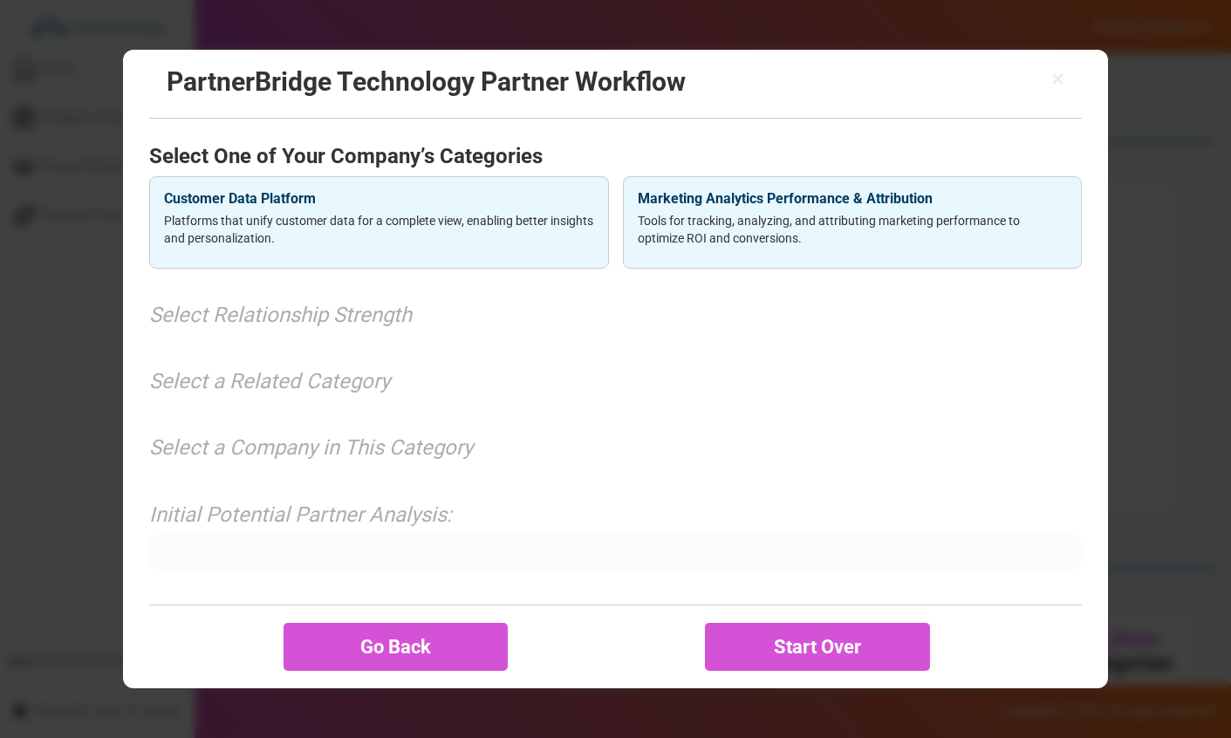
click at [318, 193] on h4 "Customer Data Platform" at bounding box center [378, 199] width 429 height 16
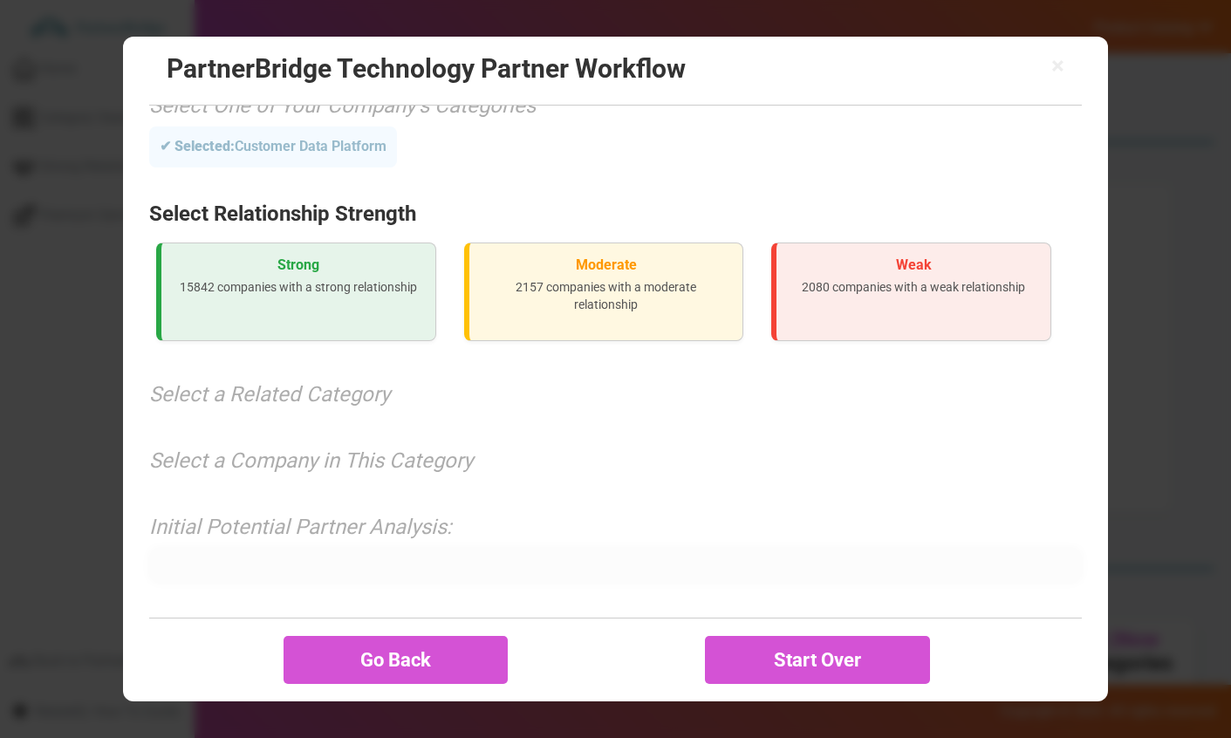
scroll to position [38, 0]
click at [372, 258] on h3 "Strong" at bounding box center [298, 265] width 246 height 16
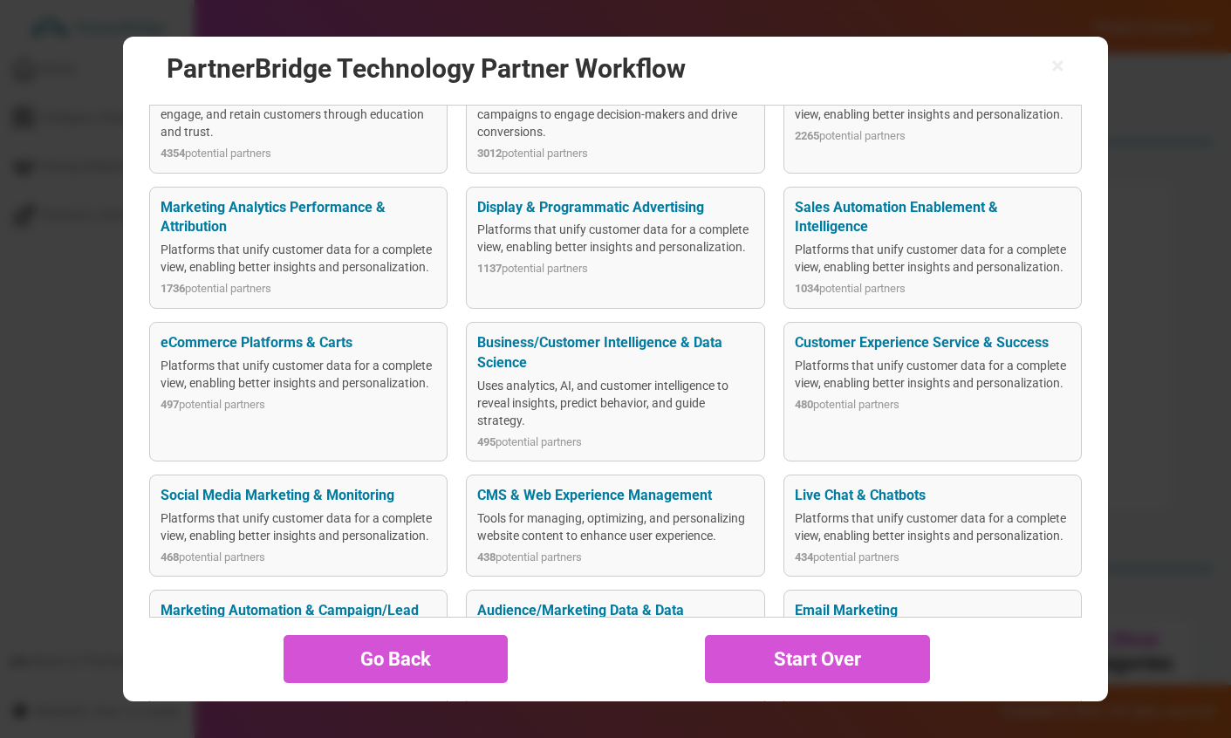
scroll to position [299, 0]
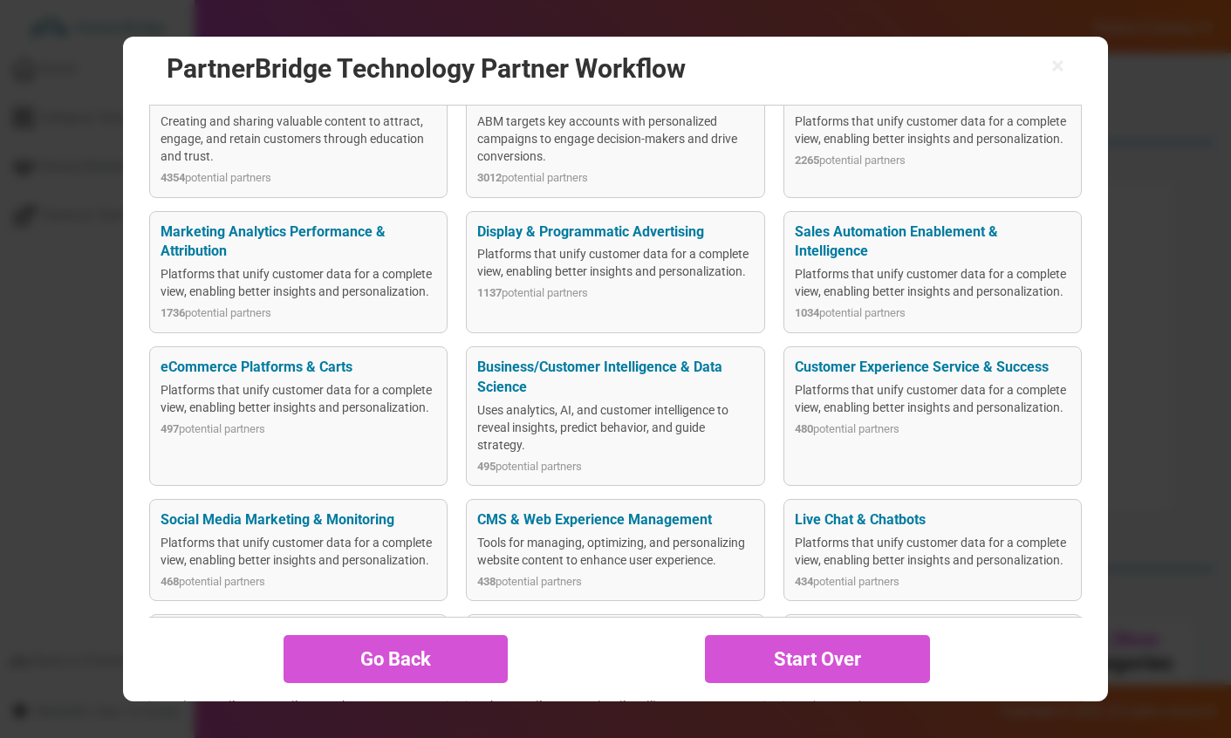
click at [294, 275] on div "Platforms that unify customer data for a complete view, enabling better insight…" at bounding box center [299, 282] width 276 height 35
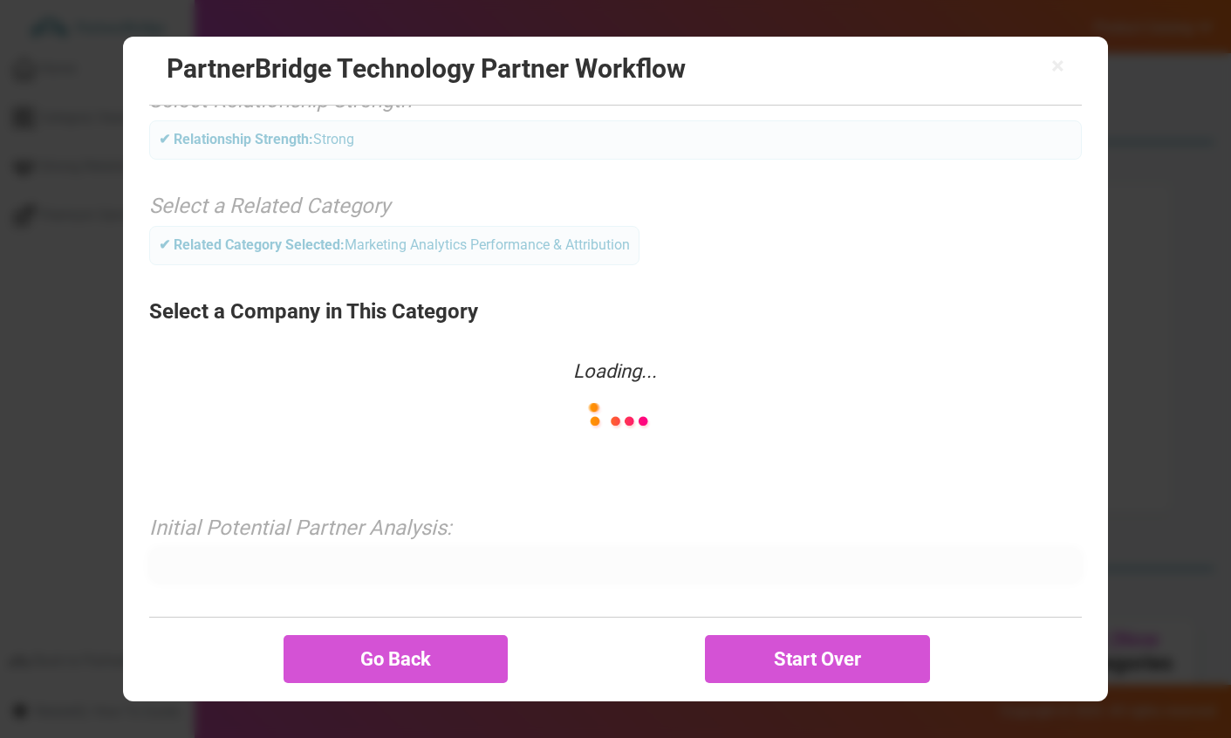
scroll to position [157, 0]
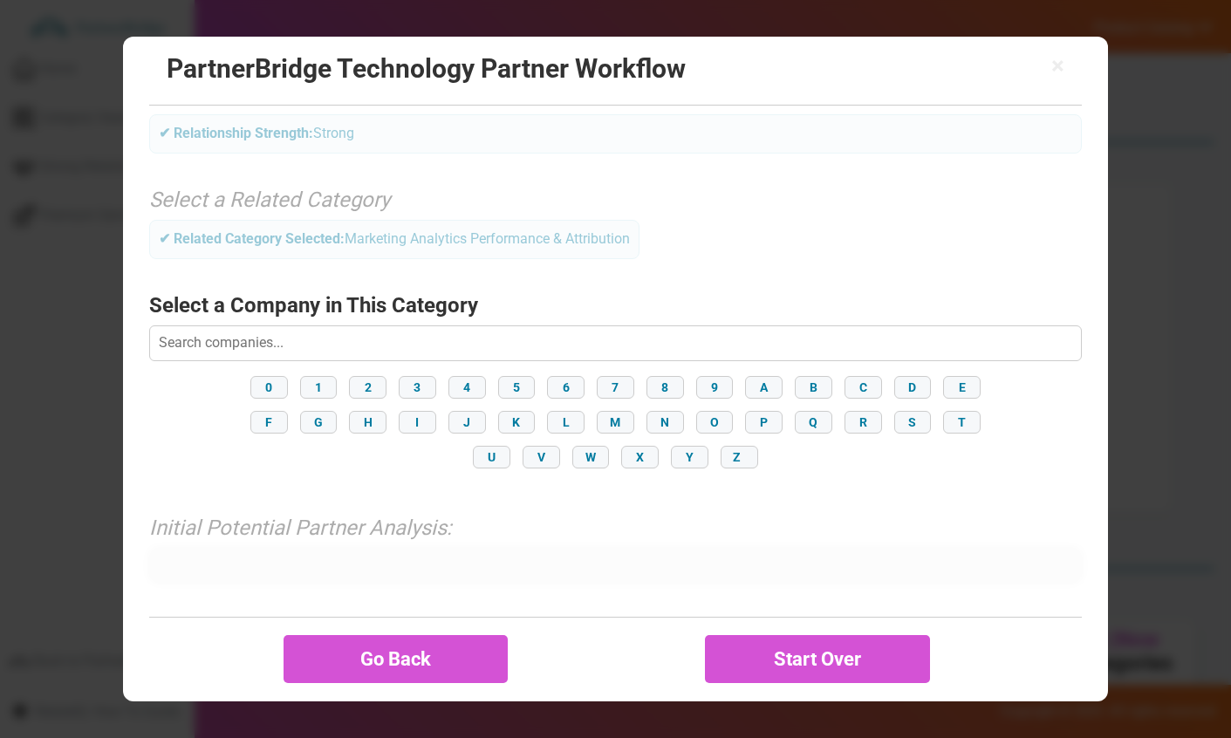
click at [468, 388] on button "4" at bounding box center [467, 387] width 38 height 23
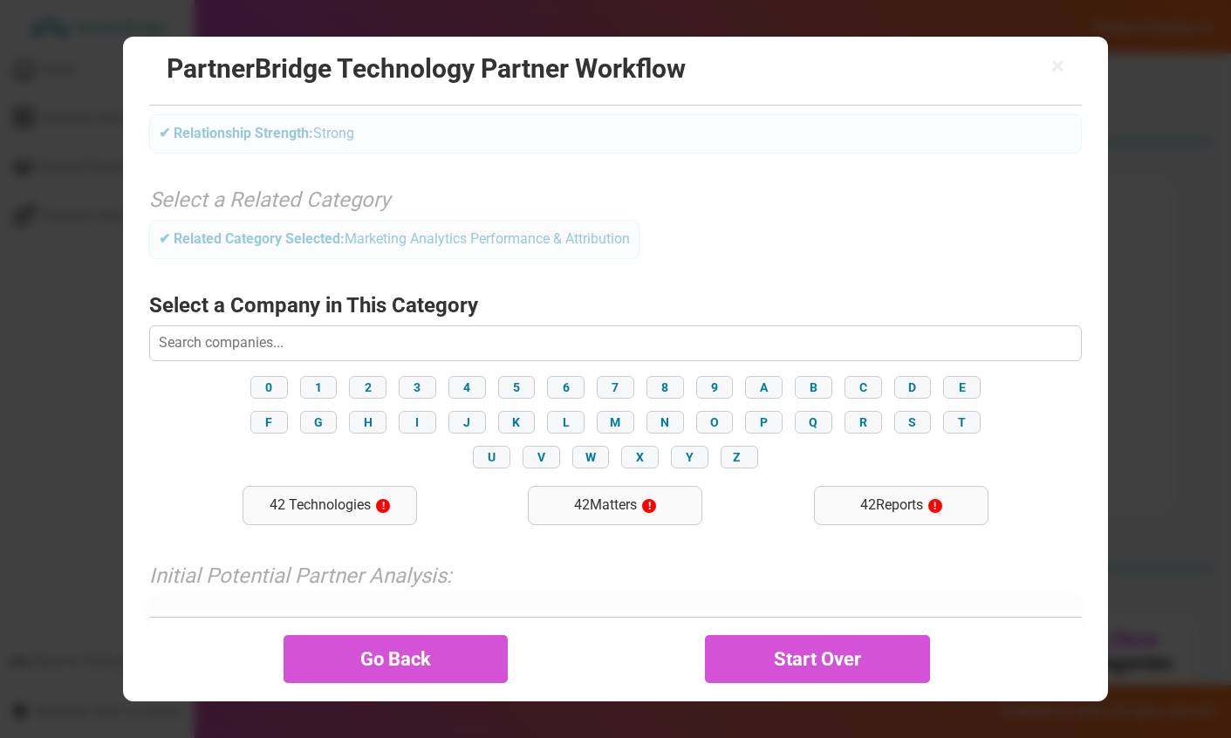
click at [284, 418] on button "F" at bounding box center [269, 422] width 38 height 23
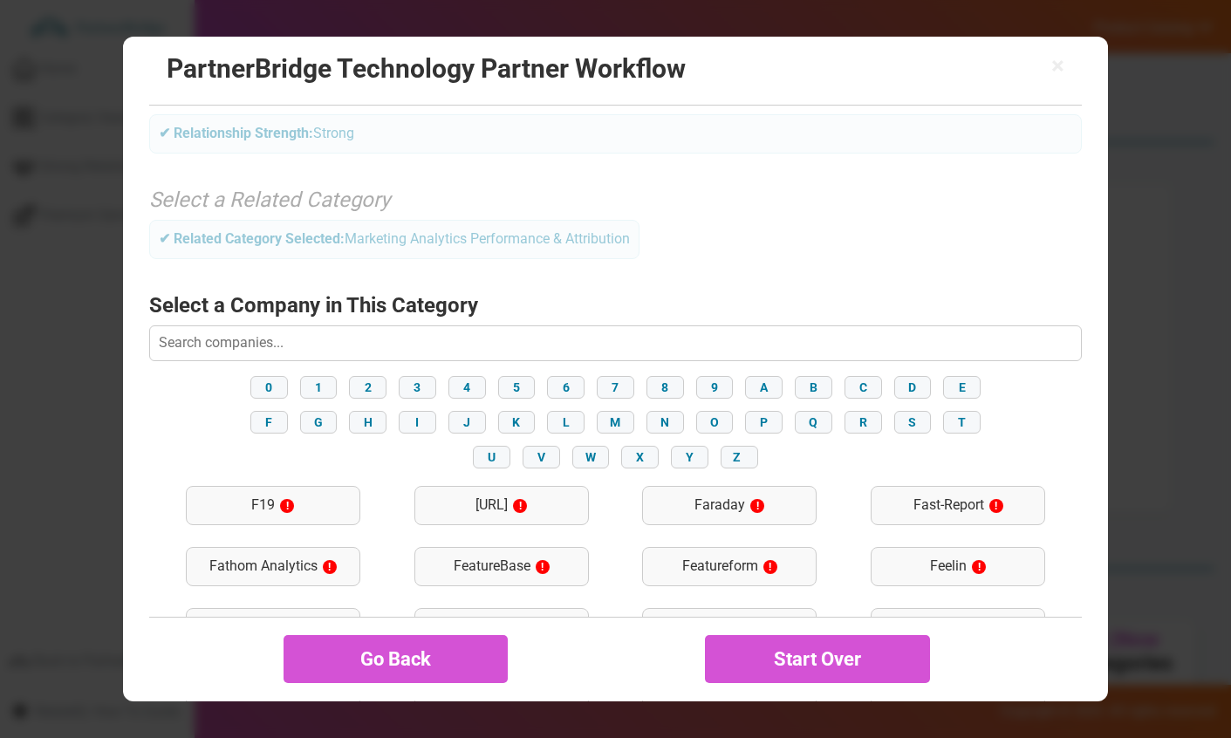
click at [409, 332] on input "text" at bounding box center [615, 342] width 933 height 35
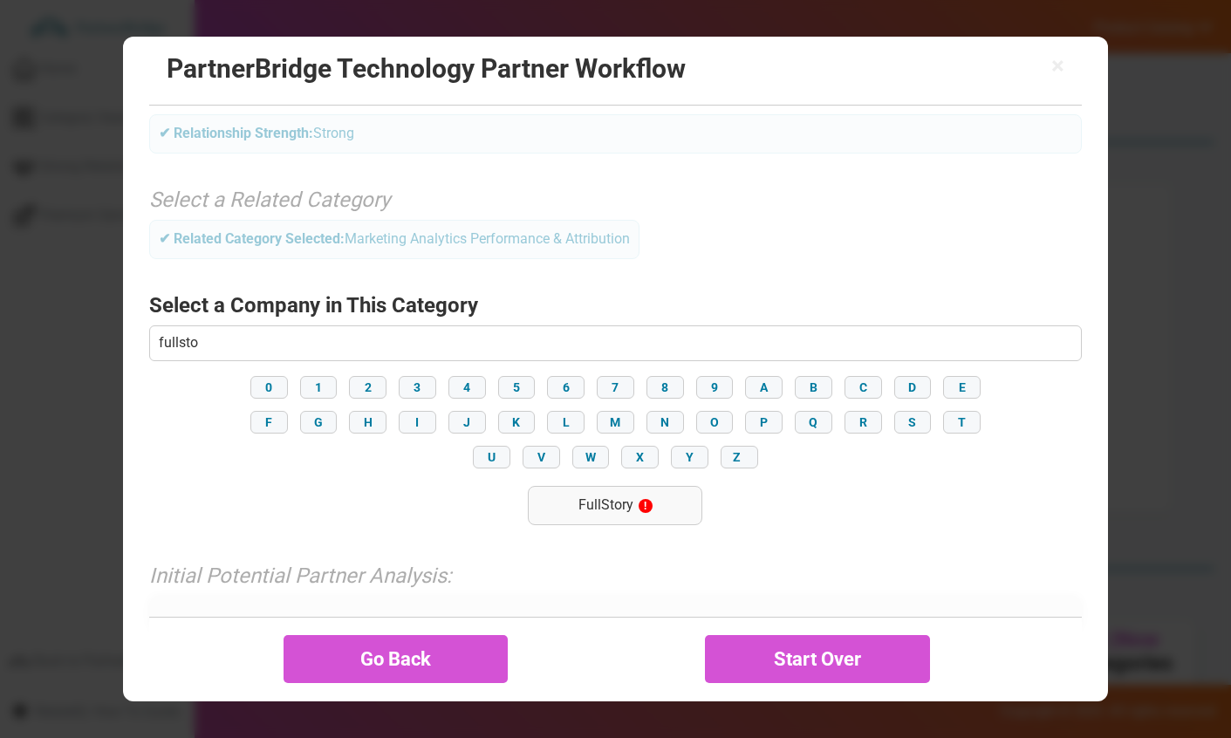
type input "FullStory"
click at [588, 510] on div "FullStory !" at bounding box center [615, 505] width 174 height 39
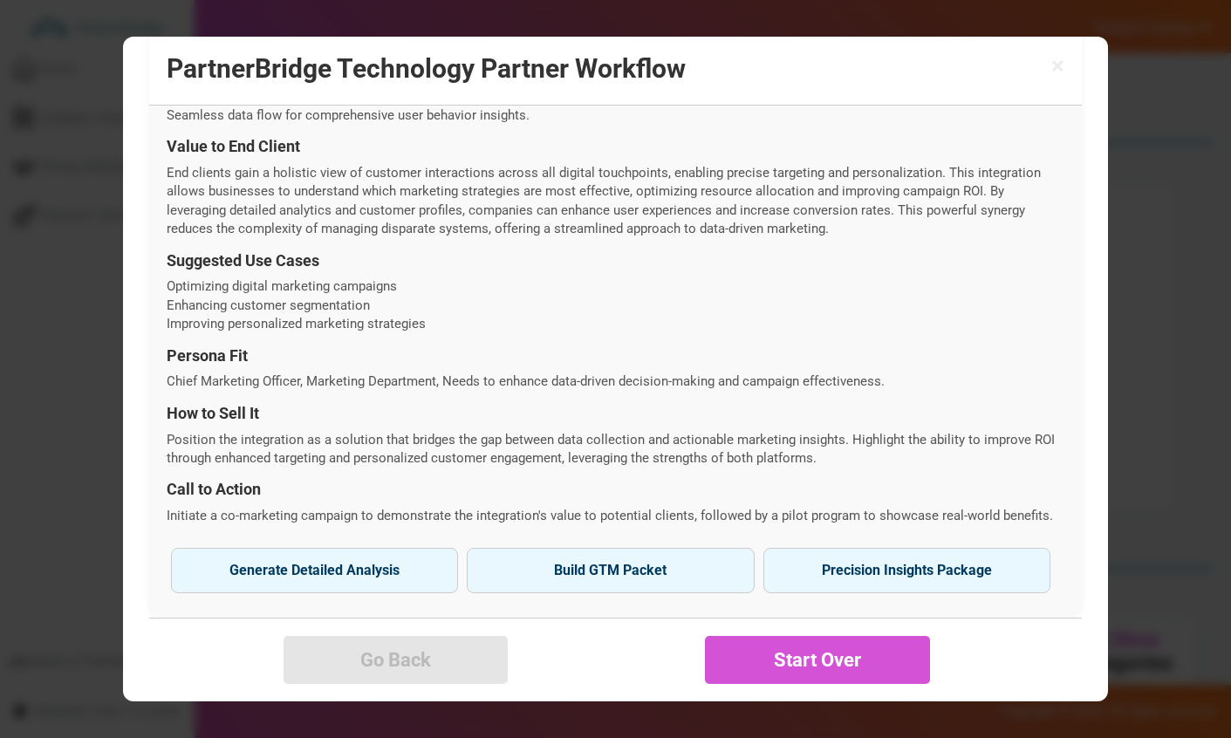
scroll to position [594, 0]
click at [852, 578] on button "Precision Insights Package" at bounding box center [906, 571] width 287 height 45
click at [359, 571] on button "Generate Detailed Analysis Reveal strategic fit and integration potential." at bounding box center [314, 571] width 287 height 45
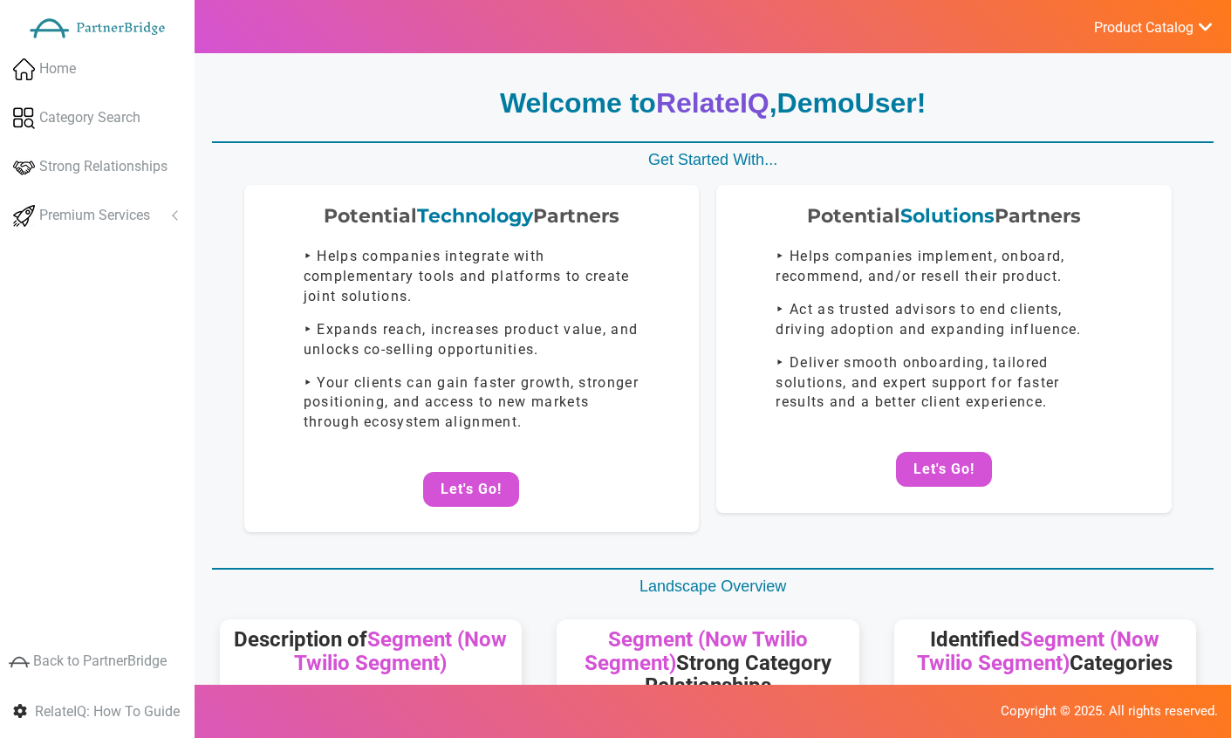
click at [507, 490] on button "Let's Go!" at bounding box center [471, 489] width 96 height 35
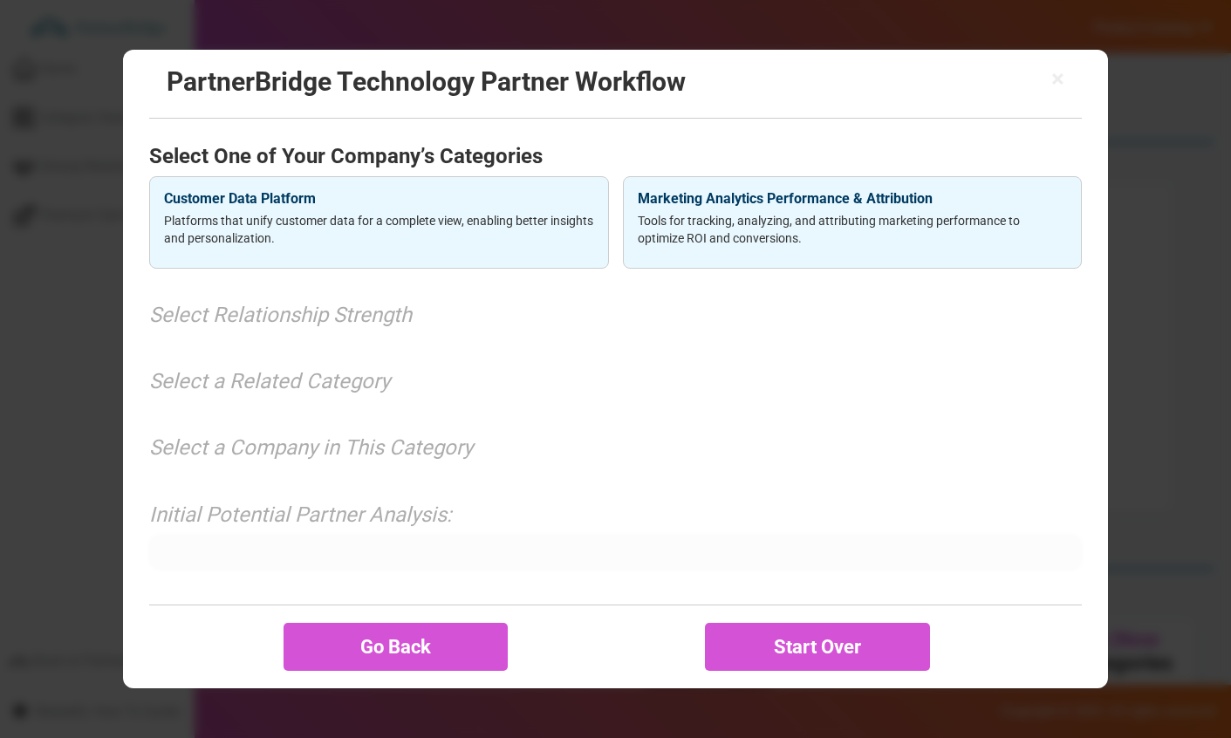
click at [354, 219] on p "Platforms that unify customer data for a complete view, enabling better insight…" at bounding box center [378, 229] width 429 height 35
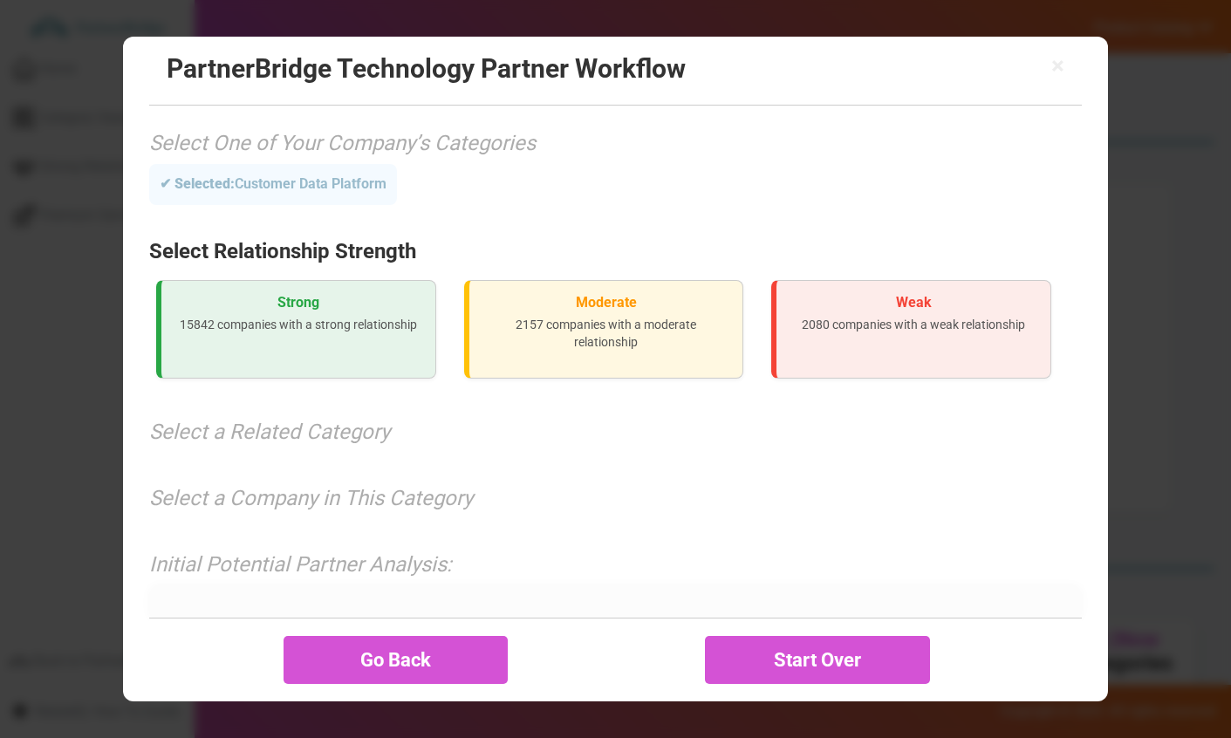
click at [310, 315] on div "Strong 15842 companies with a strong relationship" at bounding box center [296, 329] width 280 height 99
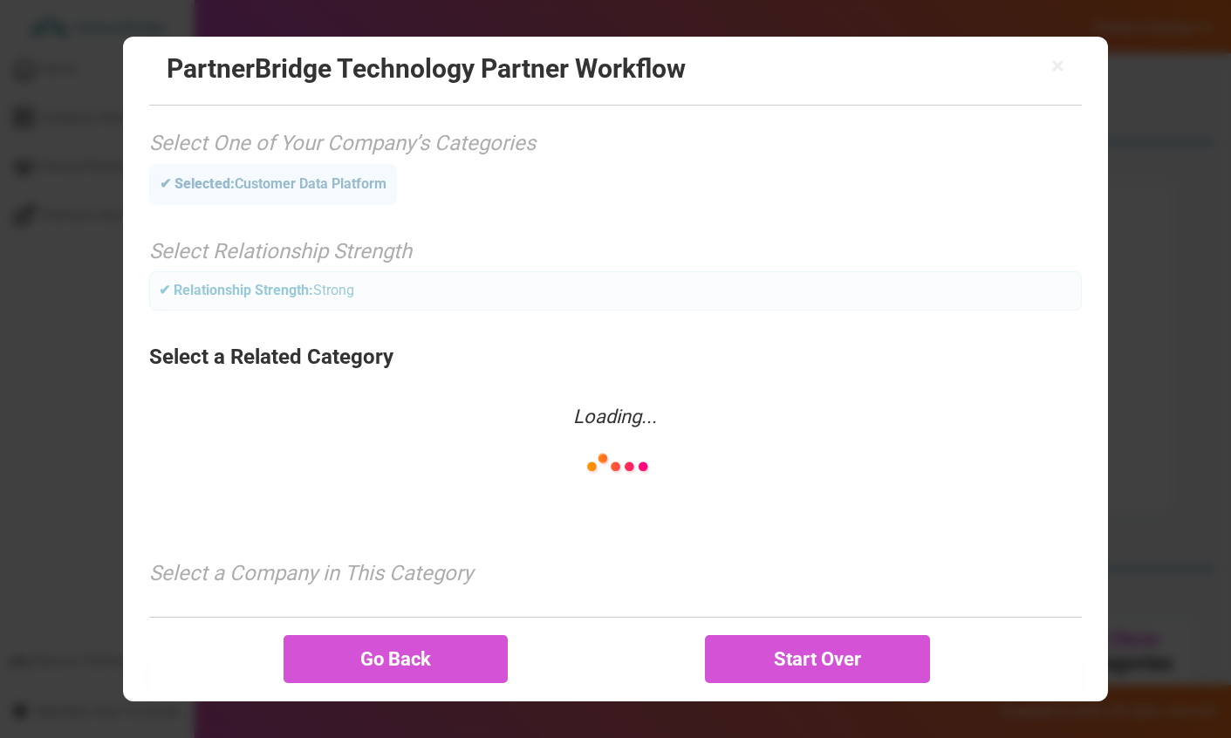
scroll to position [66, 0]
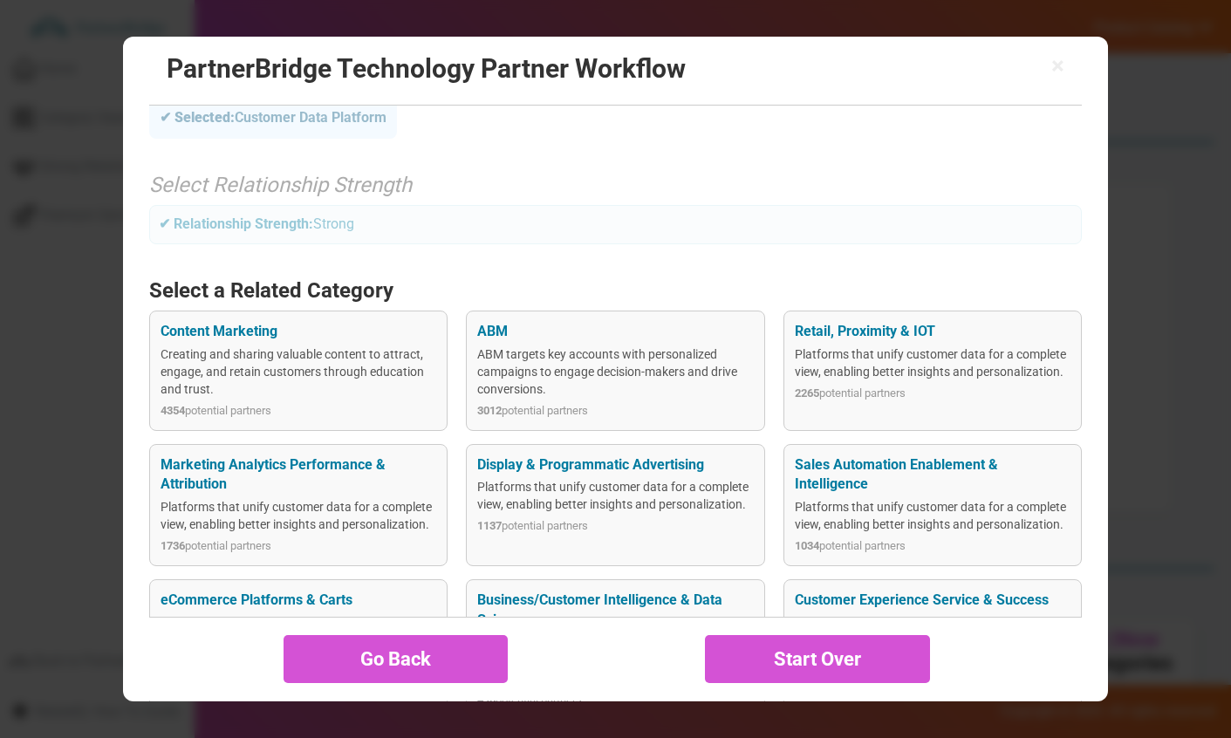
click at [365, 523] on div "Platforms that unify customer data for a complete view, enabling better insight…" at bounding box center [299, 515] width 276 height 35
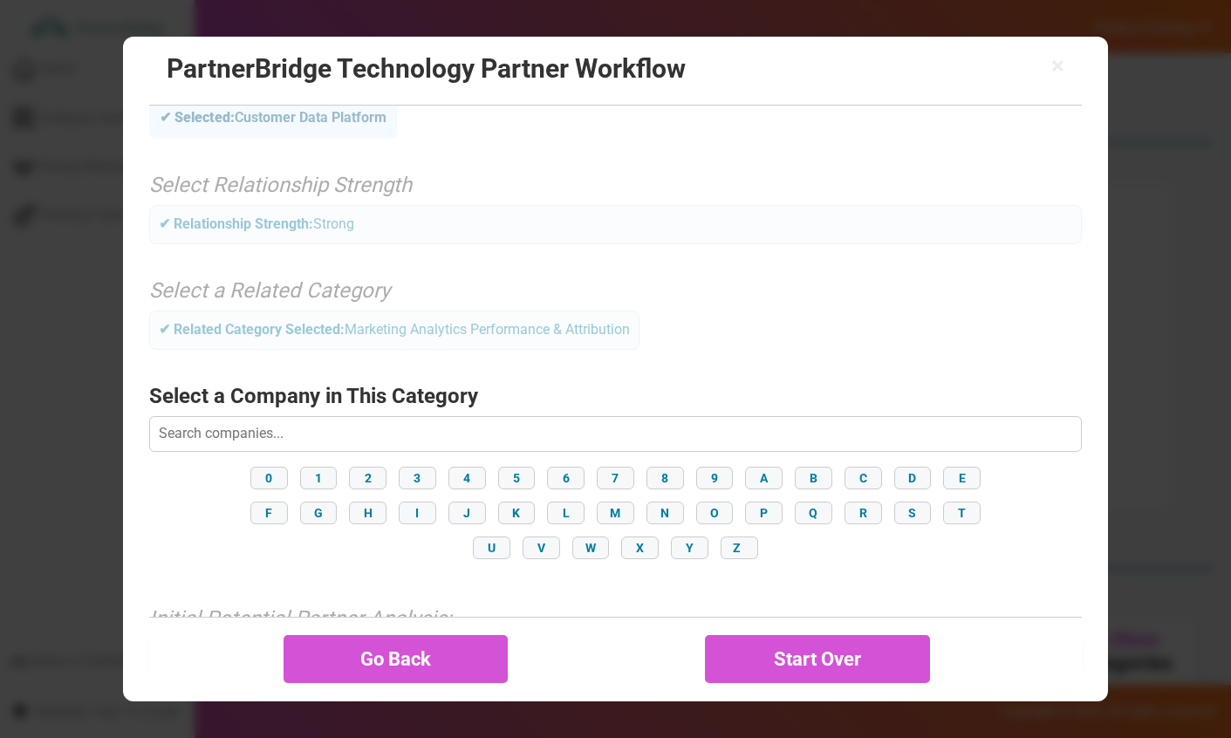
scroll to position [157, 0]
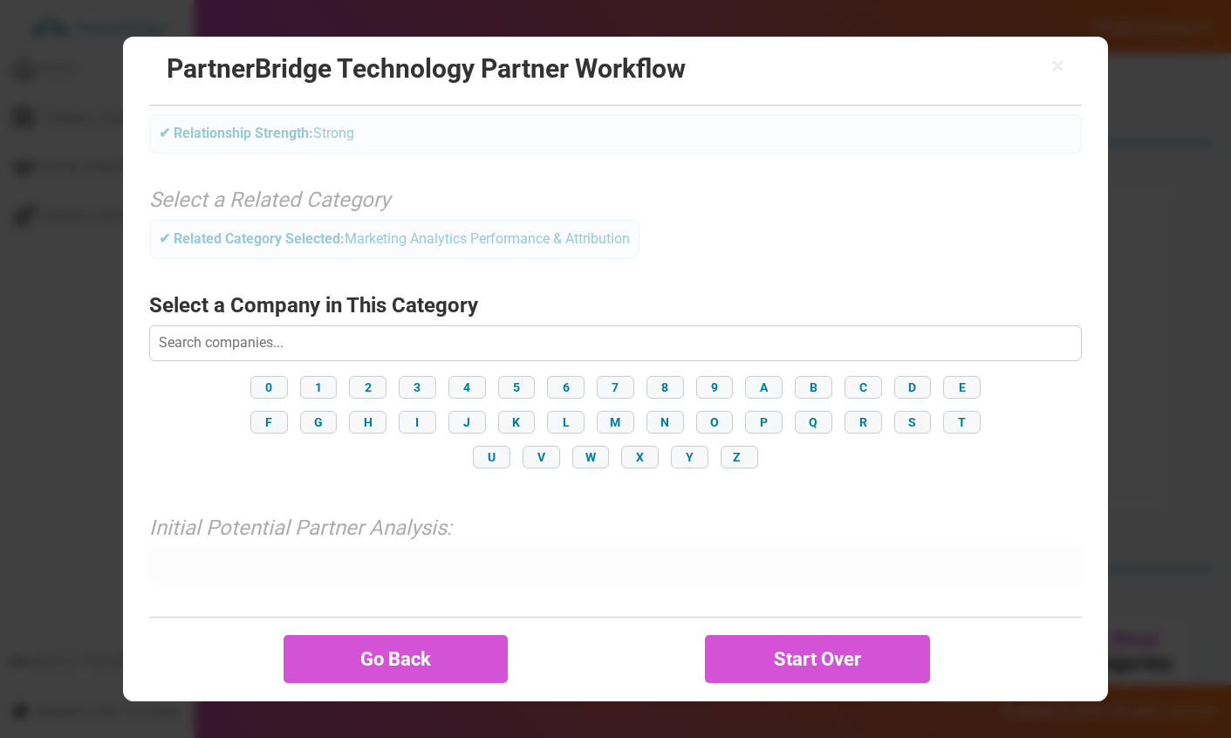
click at [242, 348] on input "text" at bounding box center [615, 342] width 933 height 35
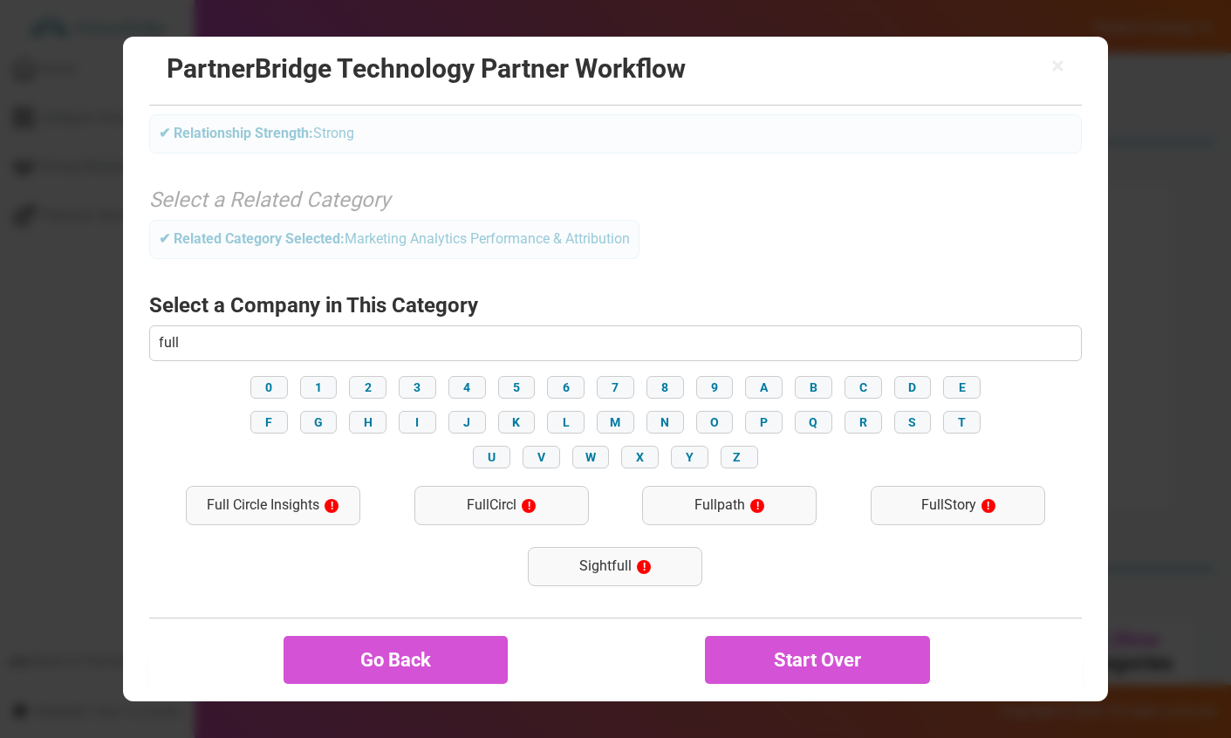
type input "FullStory"
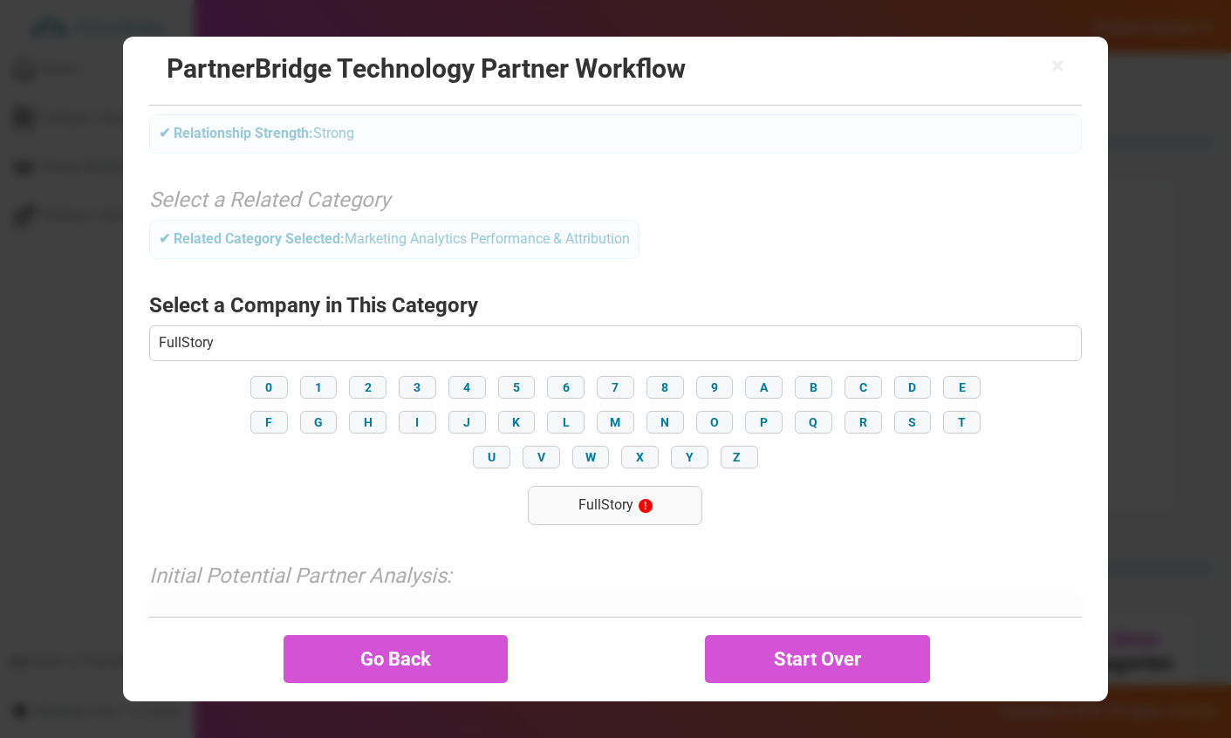
click at [571, 490] on div "FullStory !" at bounding box center [615, 505] width 174 height 39
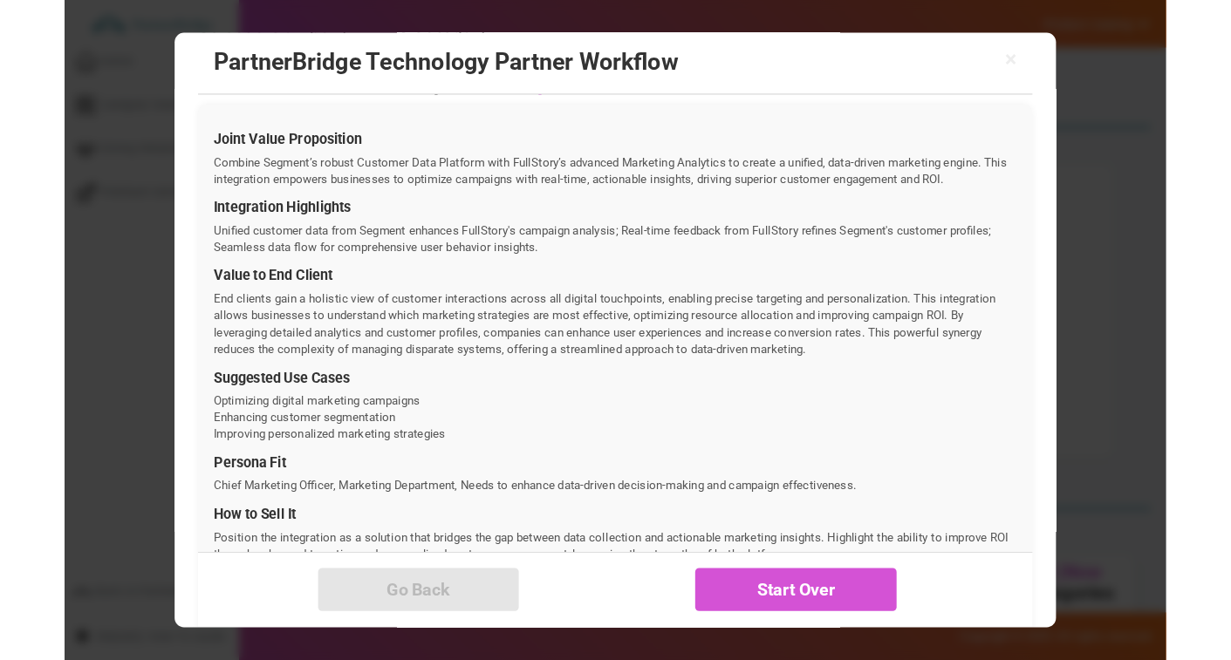
scroll to position [628, 0]
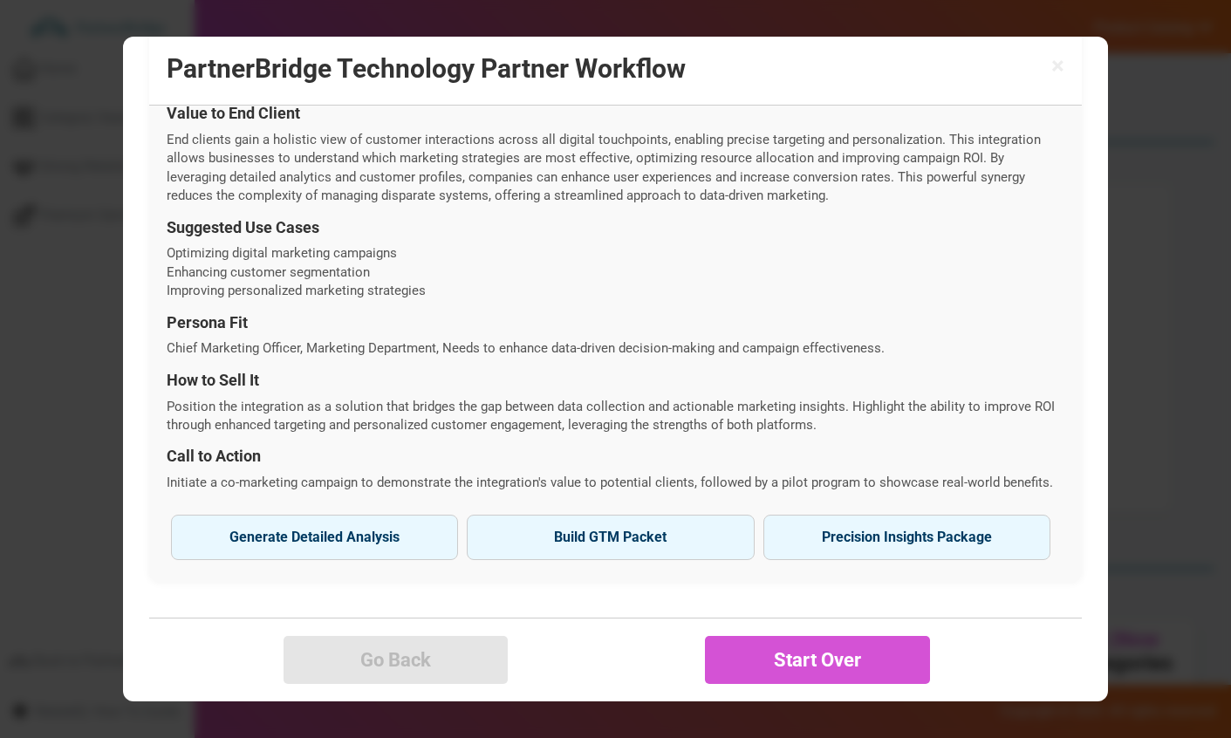
click at [418, 519] on button "Generate Detailed Analysis Reveal strategic fit and integration potential." at bounding box center [314, 537] width 287 height 45
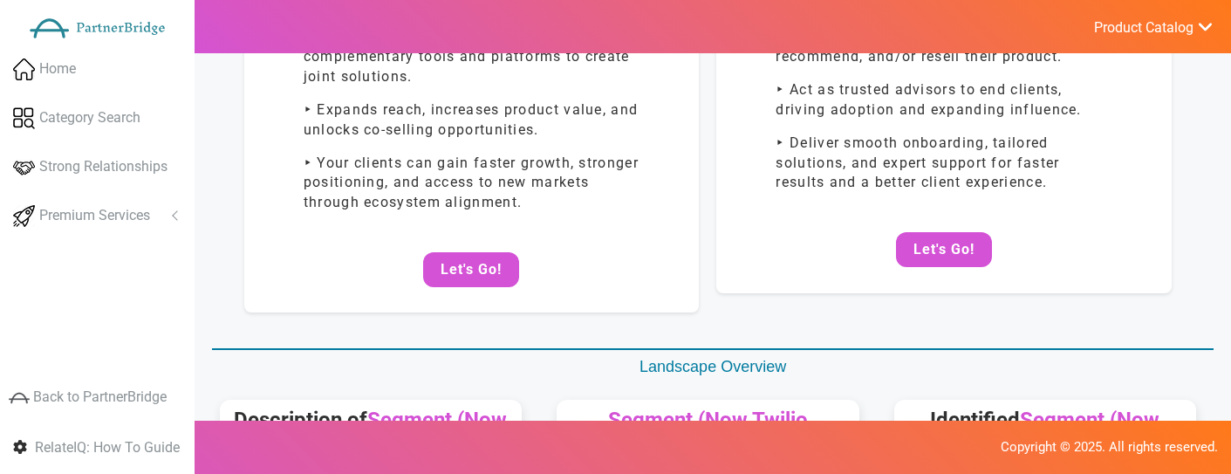
scroll to position [221, 0]
click at [450, 251] on button "Let's Go!" at bounding box center [471, 268] width 96 height 35
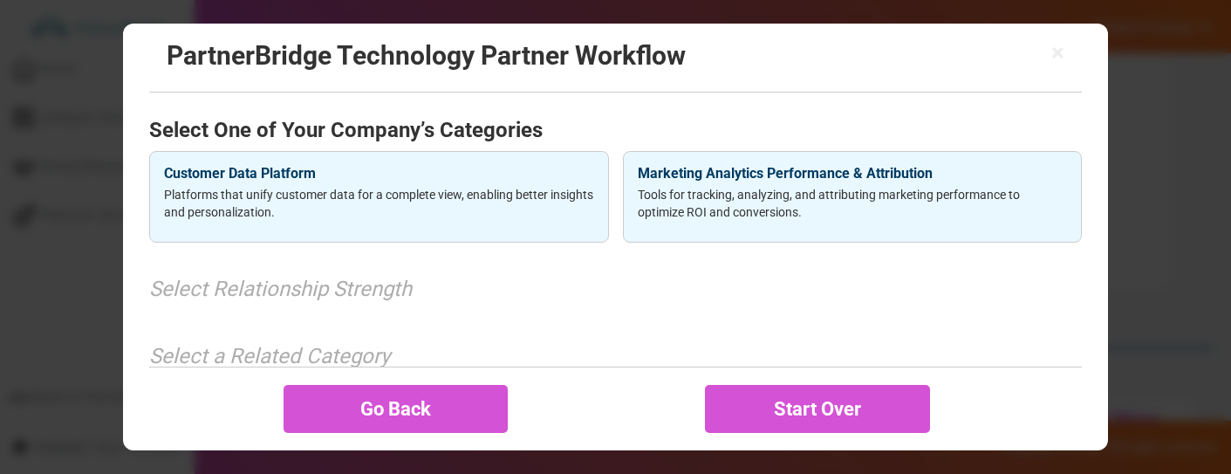
click at [271, 194] on p "Platforms that unify customer data for a complete view, enabling better insight…" at bounding box center [378, 203] width 429 height 35
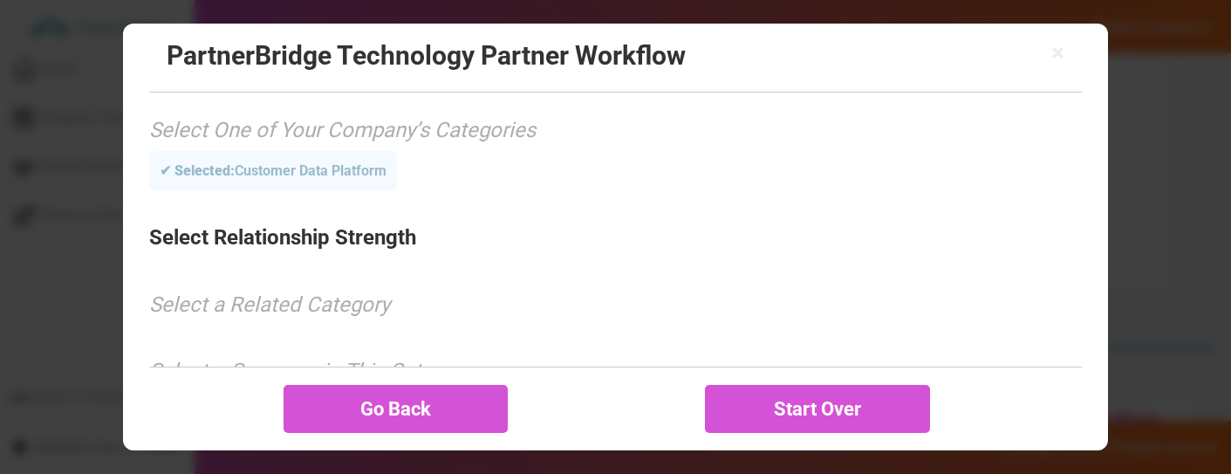
scroll to position [5, 0]
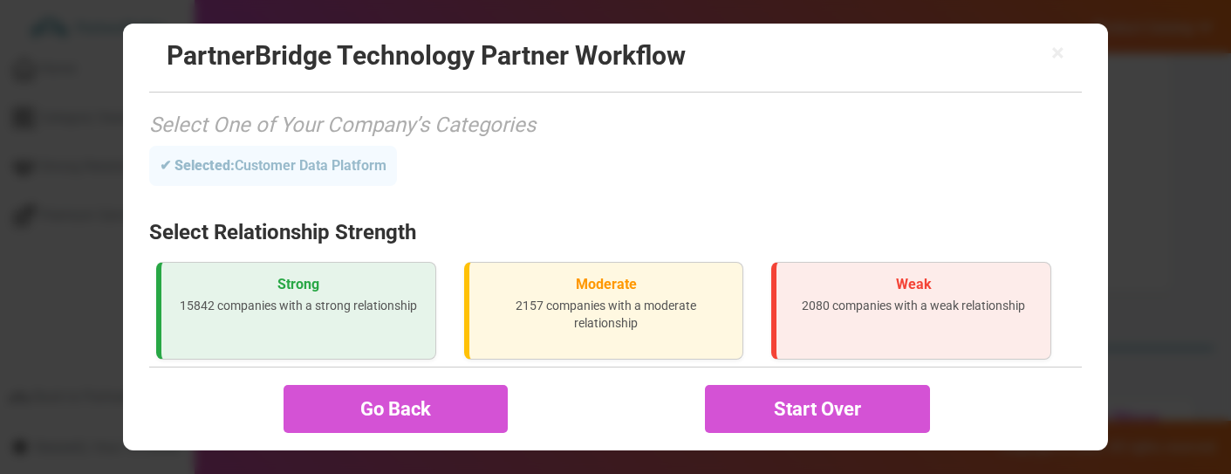
click at [265, 290] on h3 "Strong" at bounding box center [298, 285] width 246 height 16
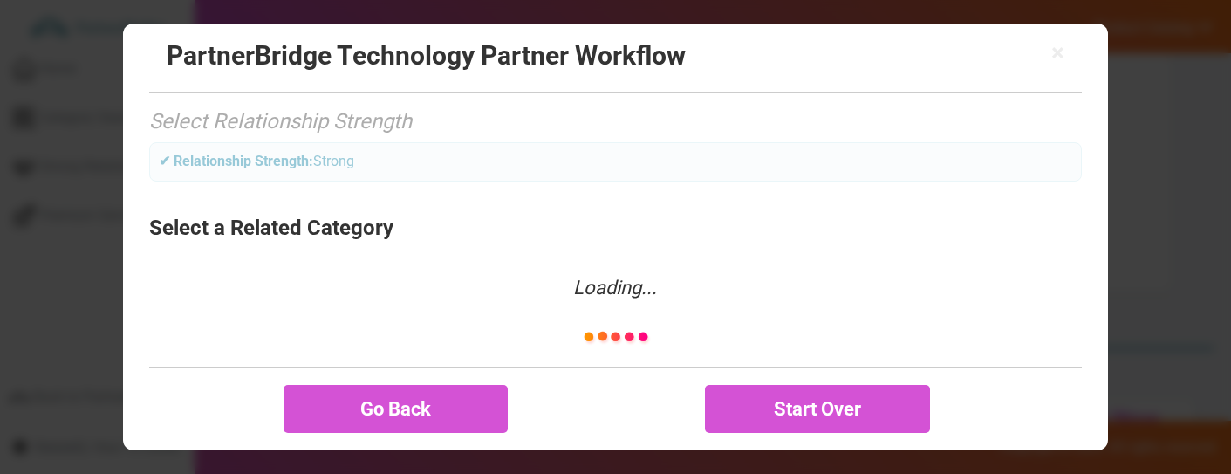
scroll to position [186, 0]
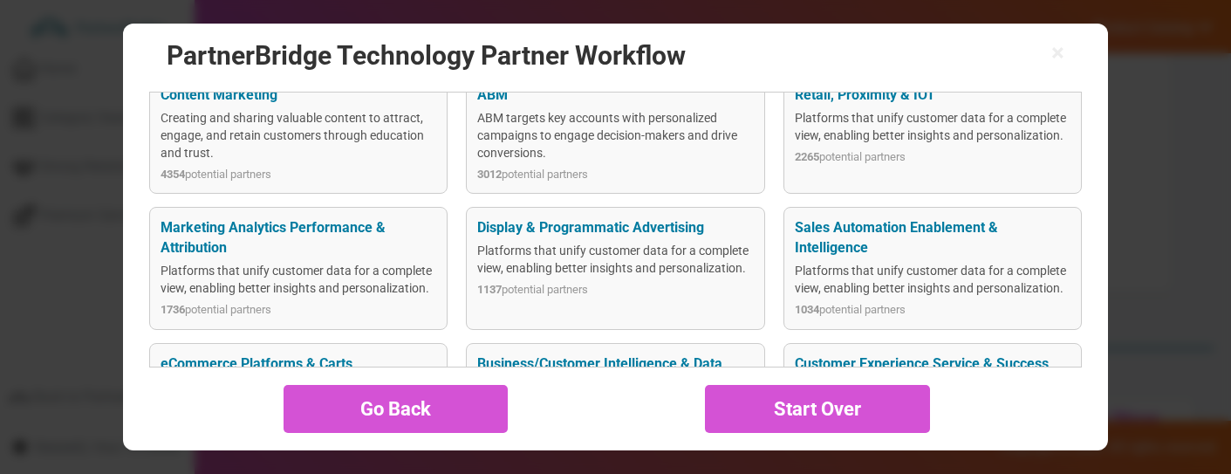
click at [281, 234] on div "Marketing Analytics Performance & Attribution" at bounding box center [299, 238] width 276 height 40
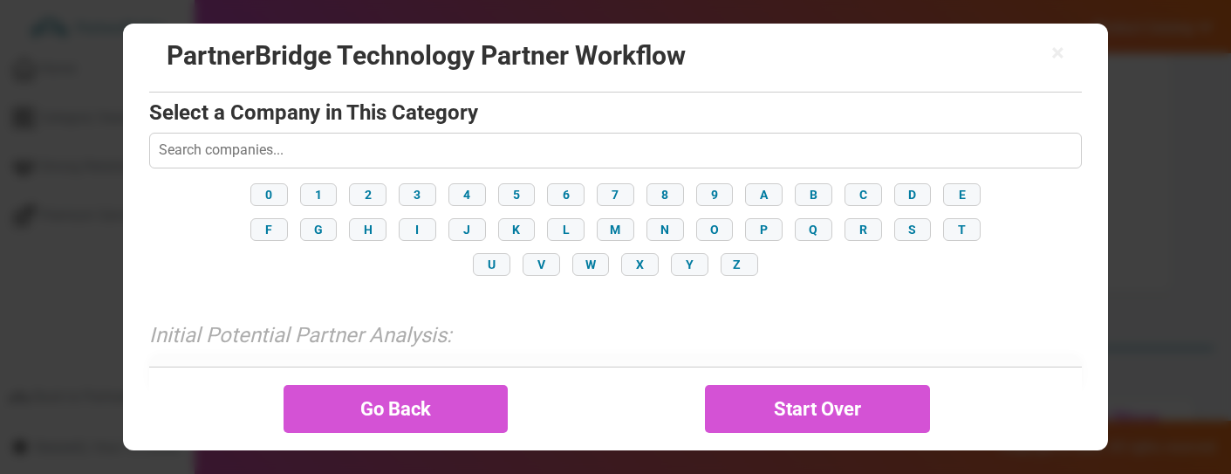
scroll to position [339, 0]
click at [263, 150] on input "text" at bounding box center [615, 148] width 933 height 35
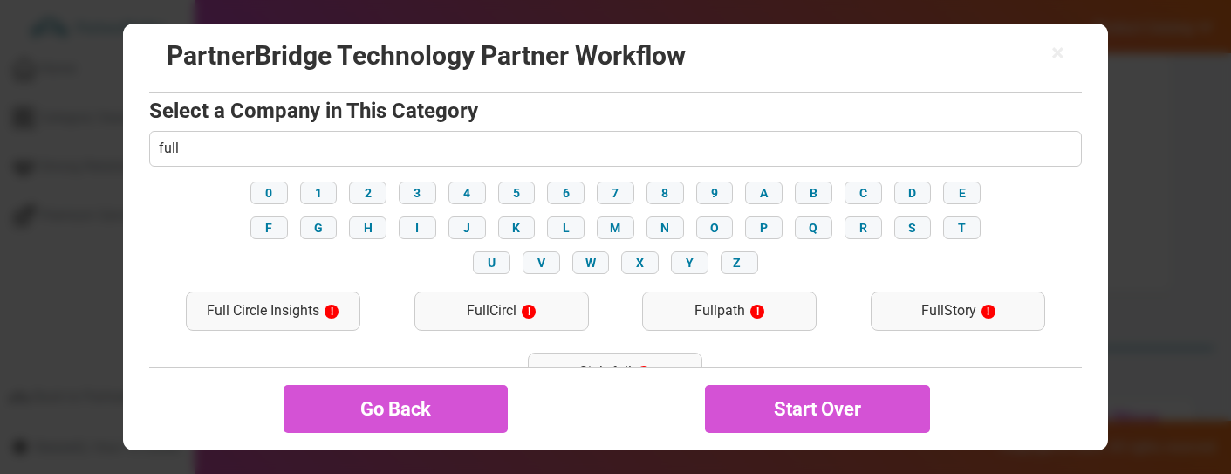
type input "full"
click at [927, 311] on div "FullStory !" at bounding box center [958, 310] width 174 height 39
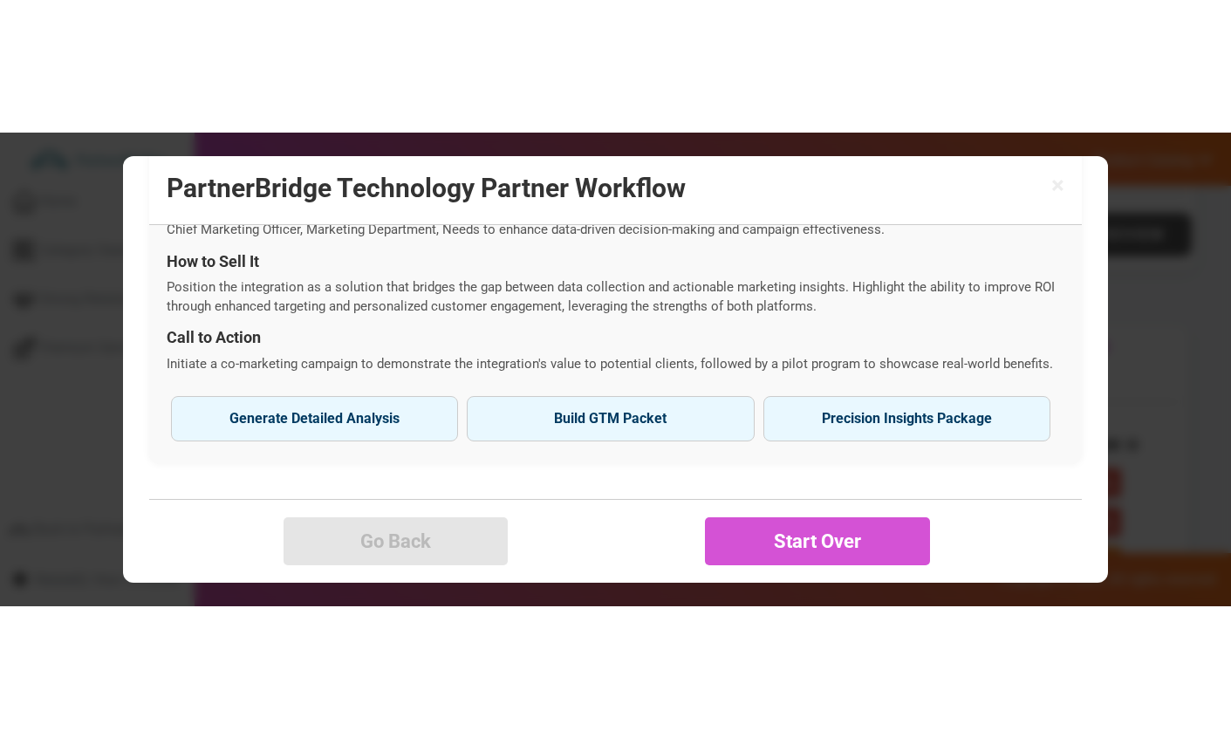
scroll to position [790, 0]
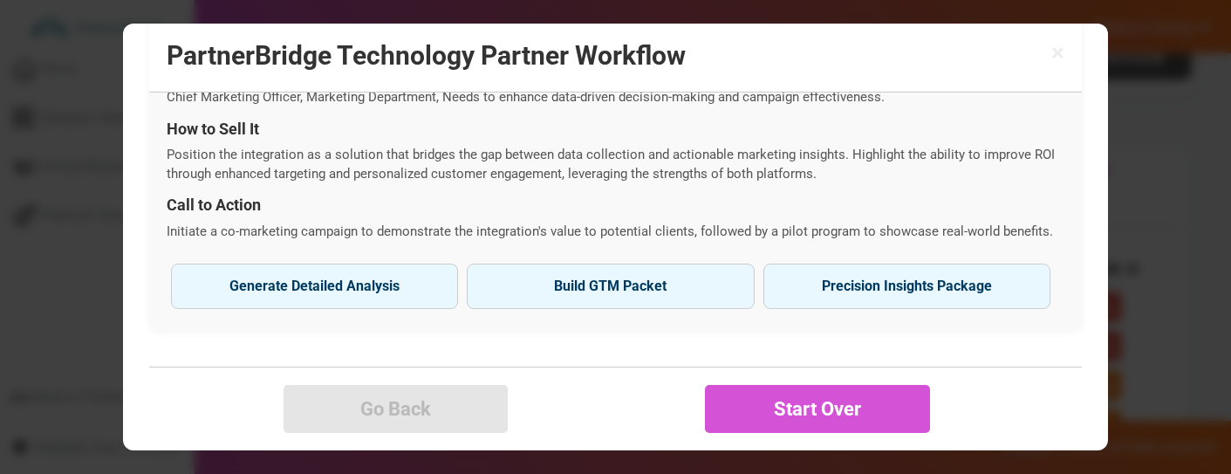
click at [334, 284] on button "Generate Detailed Analysis Reveal strategic fit and integration potential." at bounding box center [314, 285] width 287 height 45
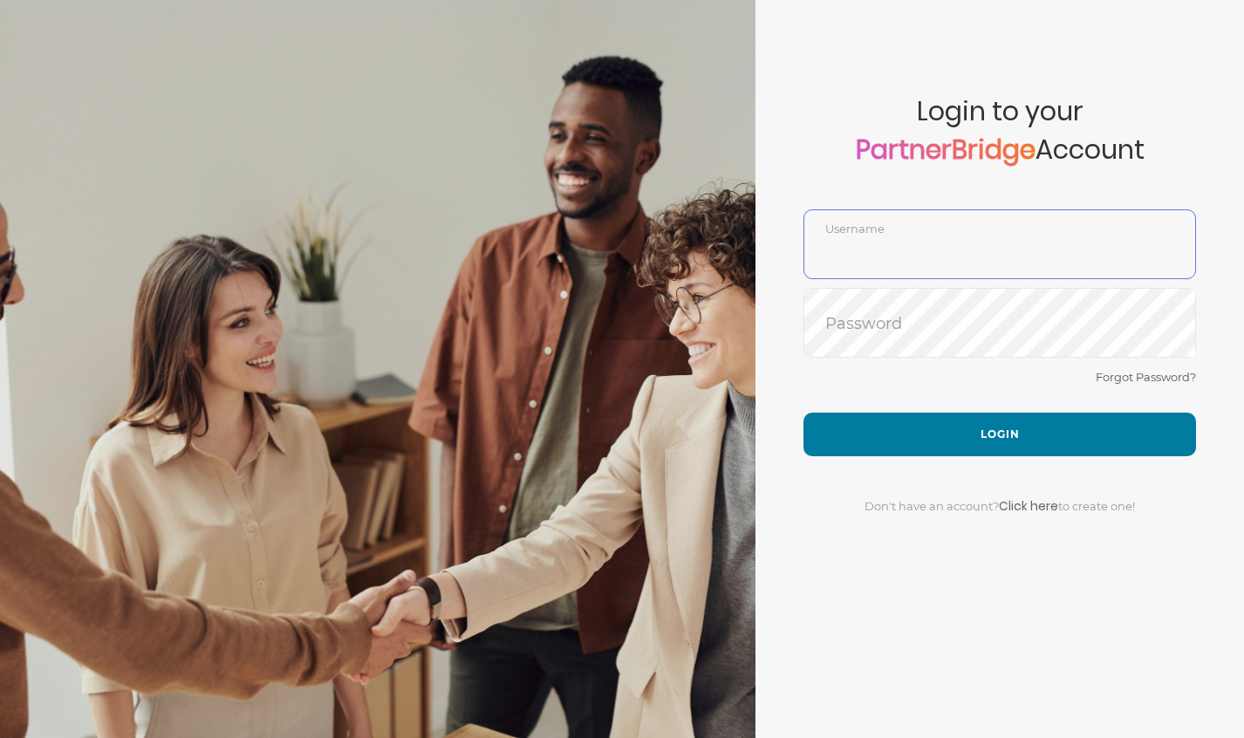
click at [964, 223] on div "Username" at bounding box center [1000, 244] width 393 height 70
type input "DemoUser"
click at [824, 470] on div "Don't have an account? Click here to create one!" at bounding box center [1000, 495] width 393 height 79
click at [846, 440] on button "Login" at bounding box center [1000, 435] width 393 height 44
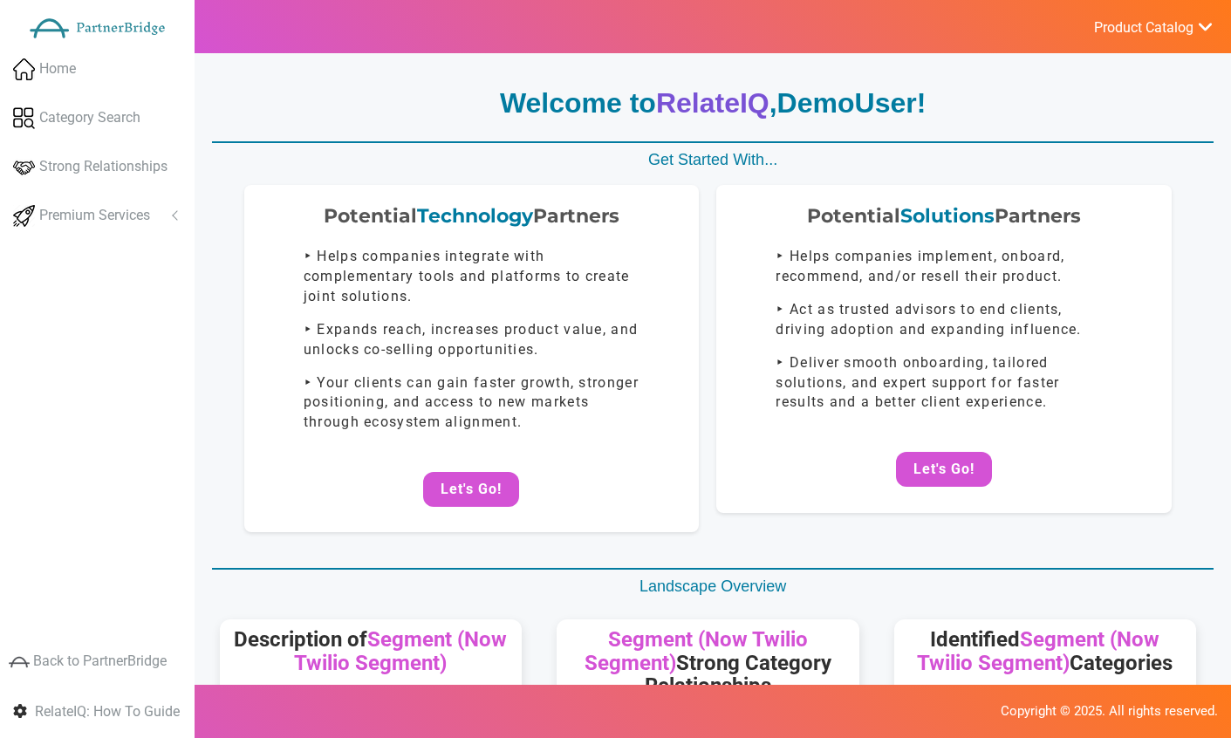
click at [476, 472] on button "Let's Go!" at bounding box center [471, 489] width 96 height 35
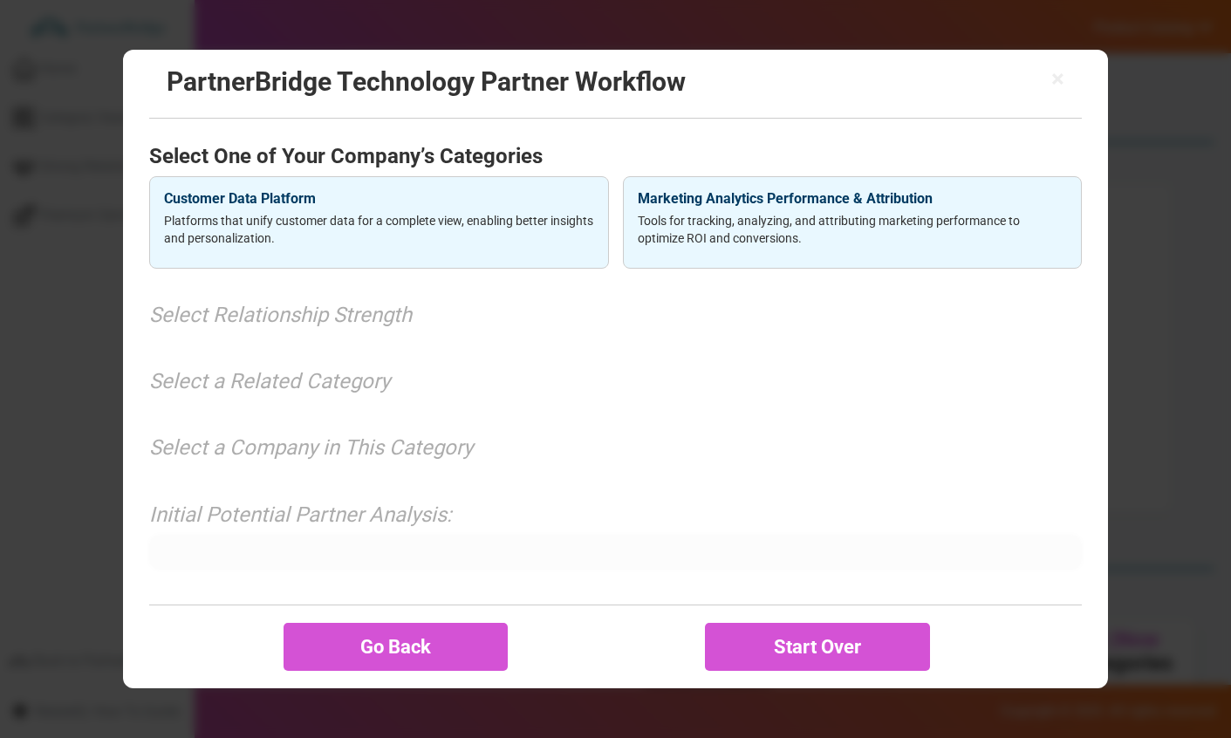
click at [340, 226] on p "Platforms that unify customer data for a complete view, enabling better insight…" at bounding box center [378, 229] width 429 height 35
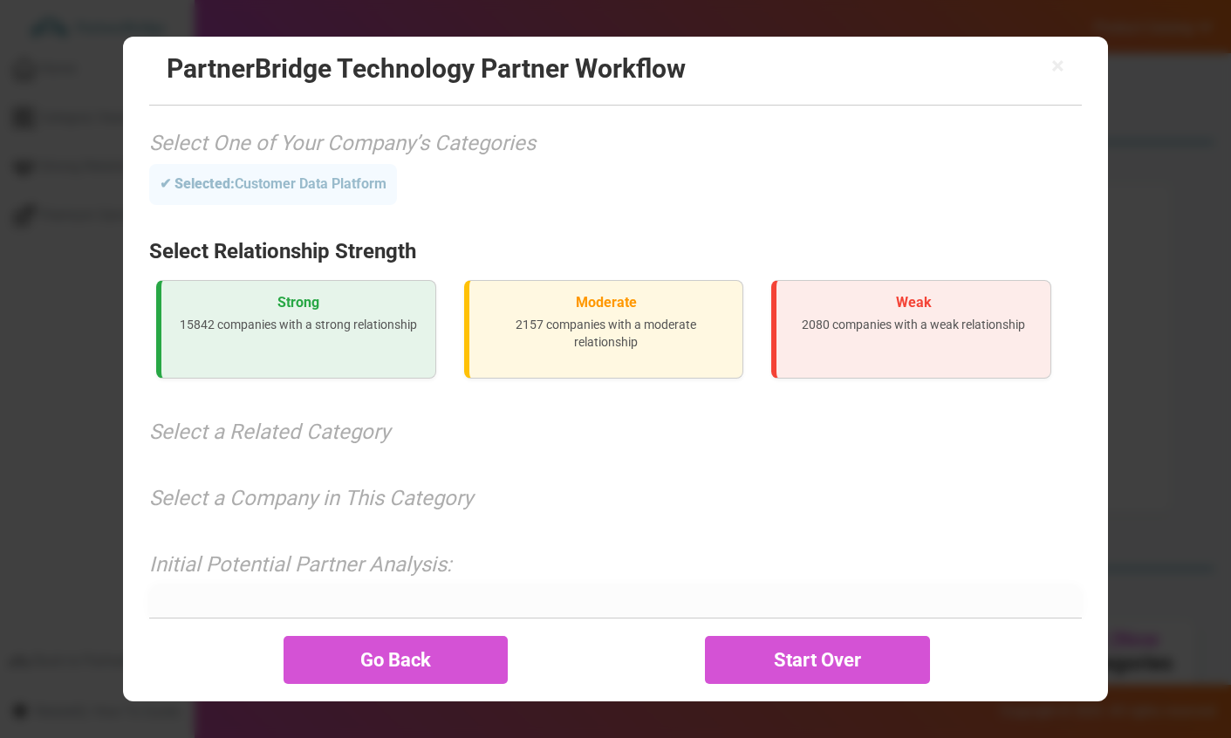
click at [278, 360] on div "Strong 15842 companies with a strong relationship" at bounding box center [296, 329] width 280 height 99
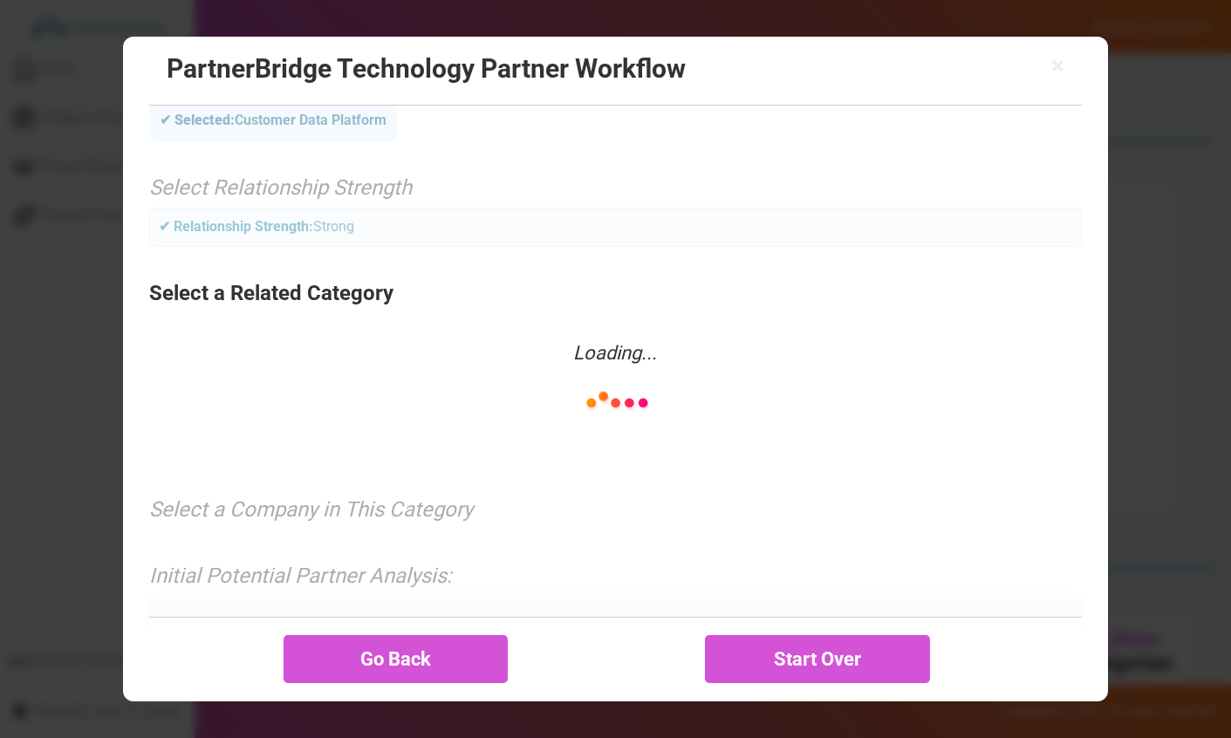
scroll to position [66, 0]
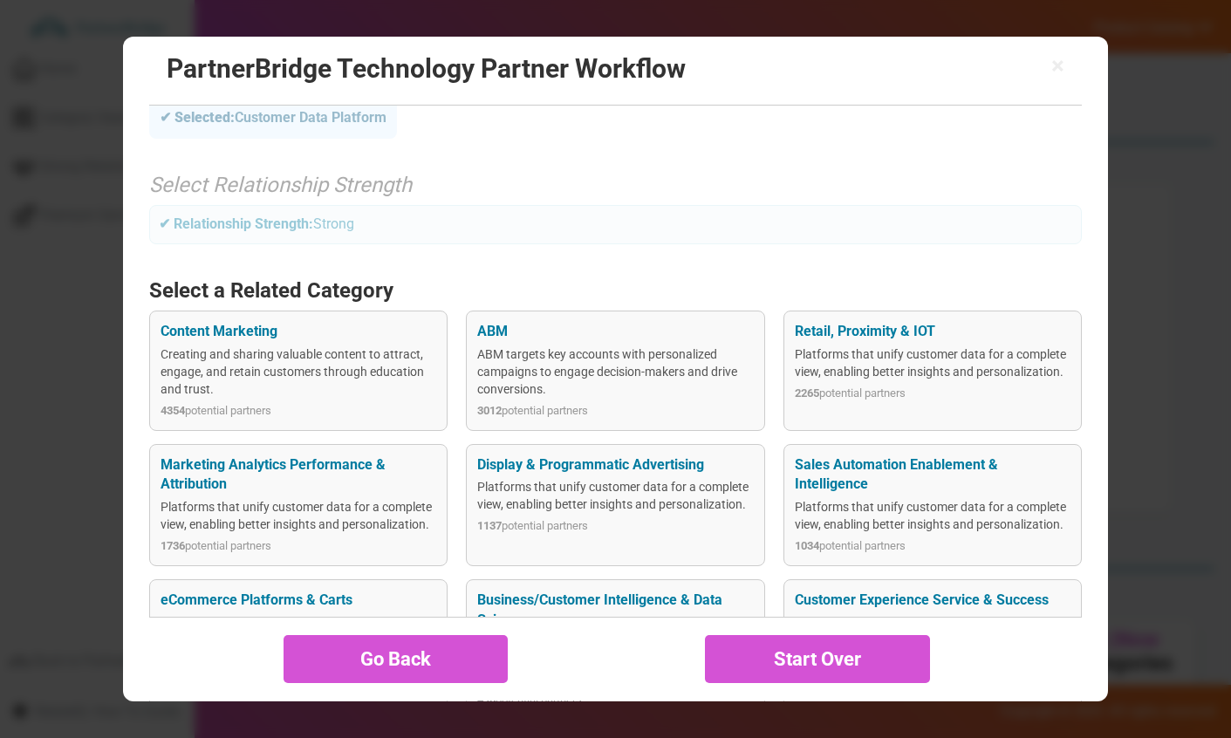
click at [220, 498] on div "Platforms that unify customer data for a complete view, enabling better insight…" at bounding box center [299, 515] width 276 height 35
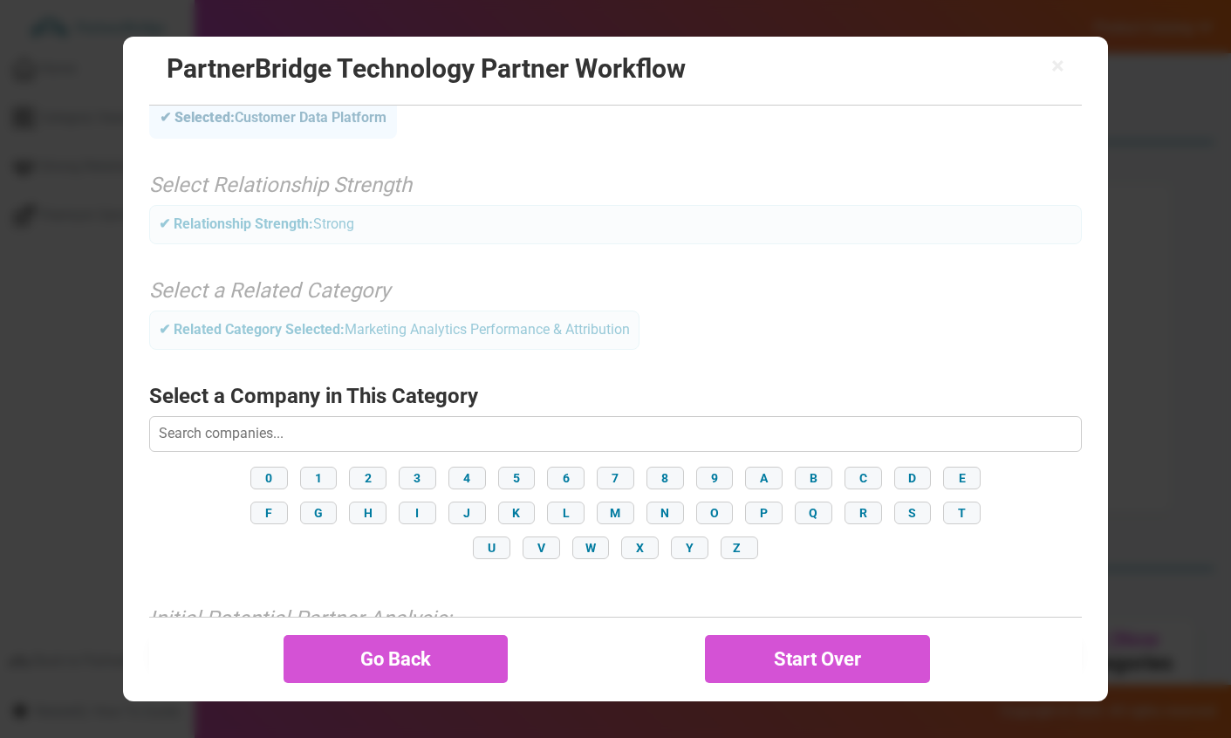
scroll to position [157, 0]
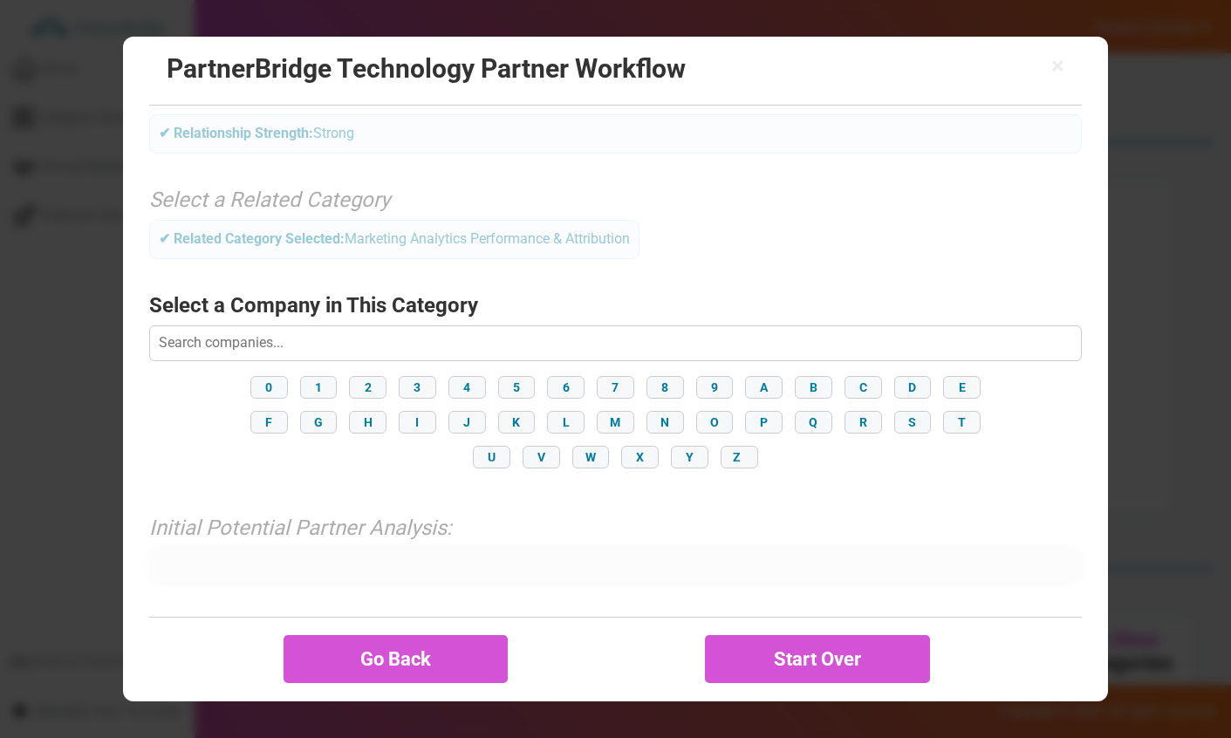
click at [278, 414] on button "F" at bounding box center [269, 422] width 38 height 23
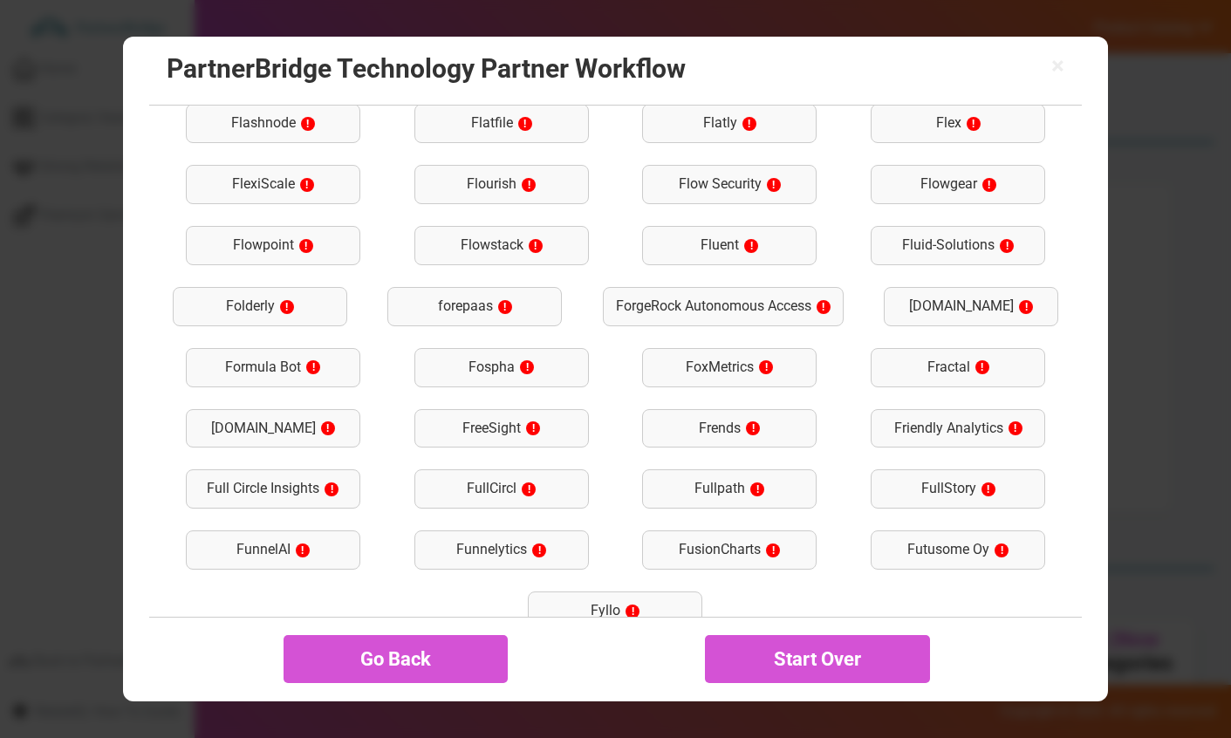
scroll to position [997, 0]
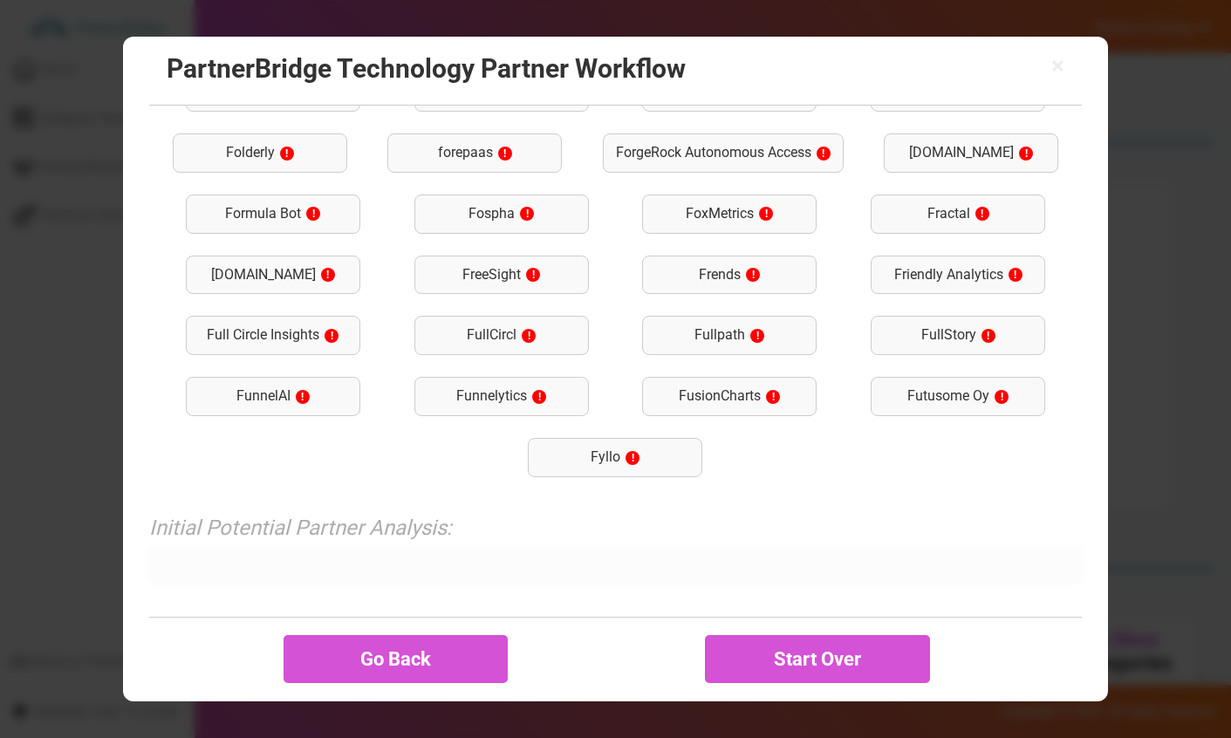
click at [975, 344] on div "FullStory !" at bounding box center [958, 335] width 174 height 39
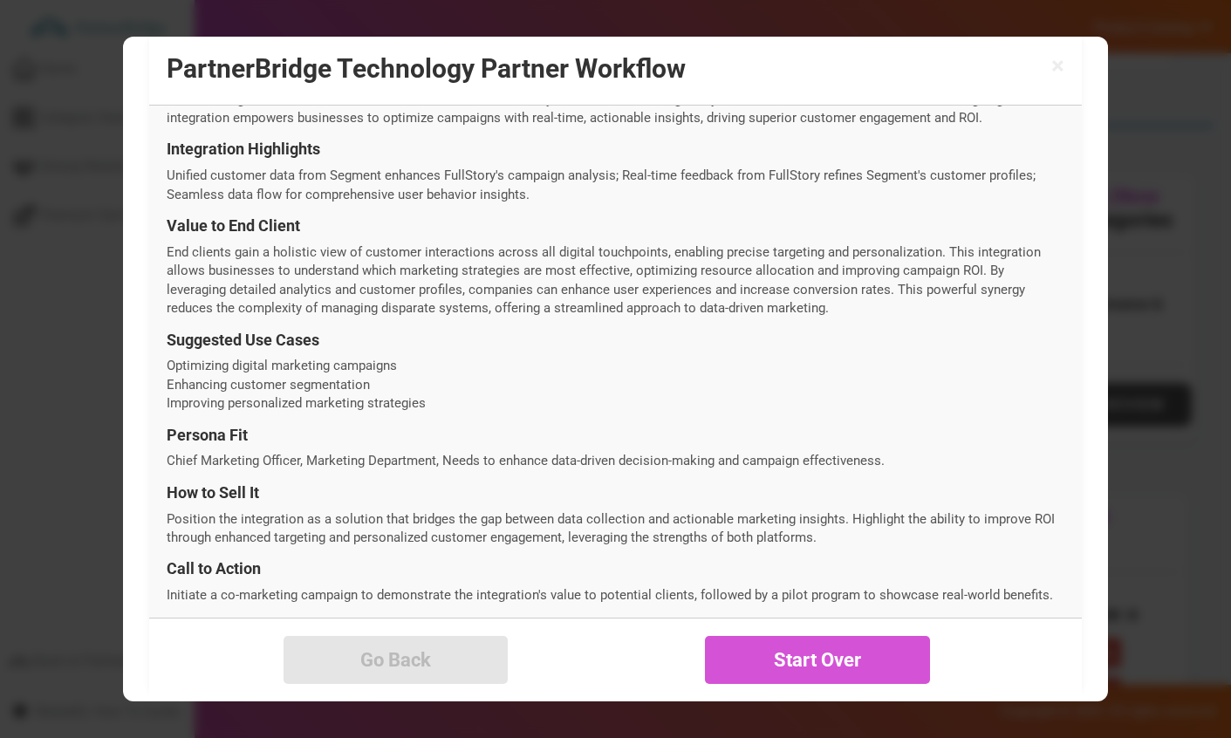
scroll to position [628, 0]
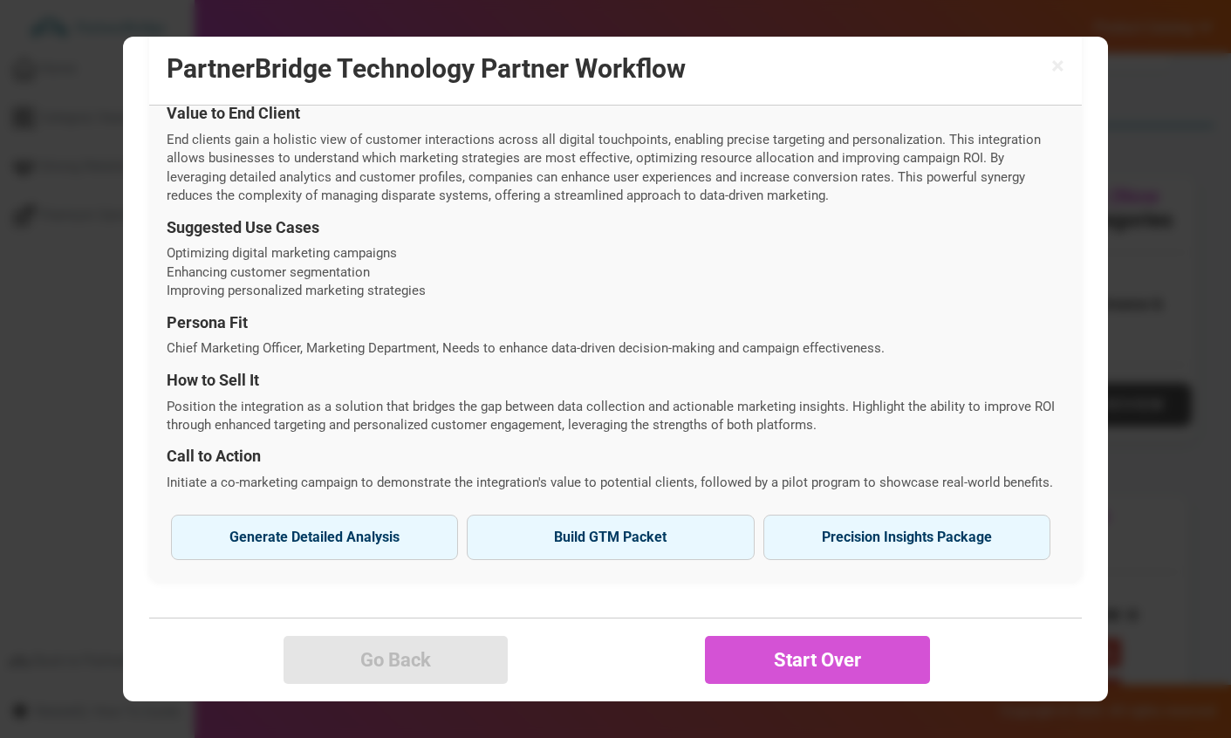
click at [368, 538] on button "Generate Detailed Analysis Reveal strategic fit and integration potential." at bounding box center [314, 537] width 287 height 45
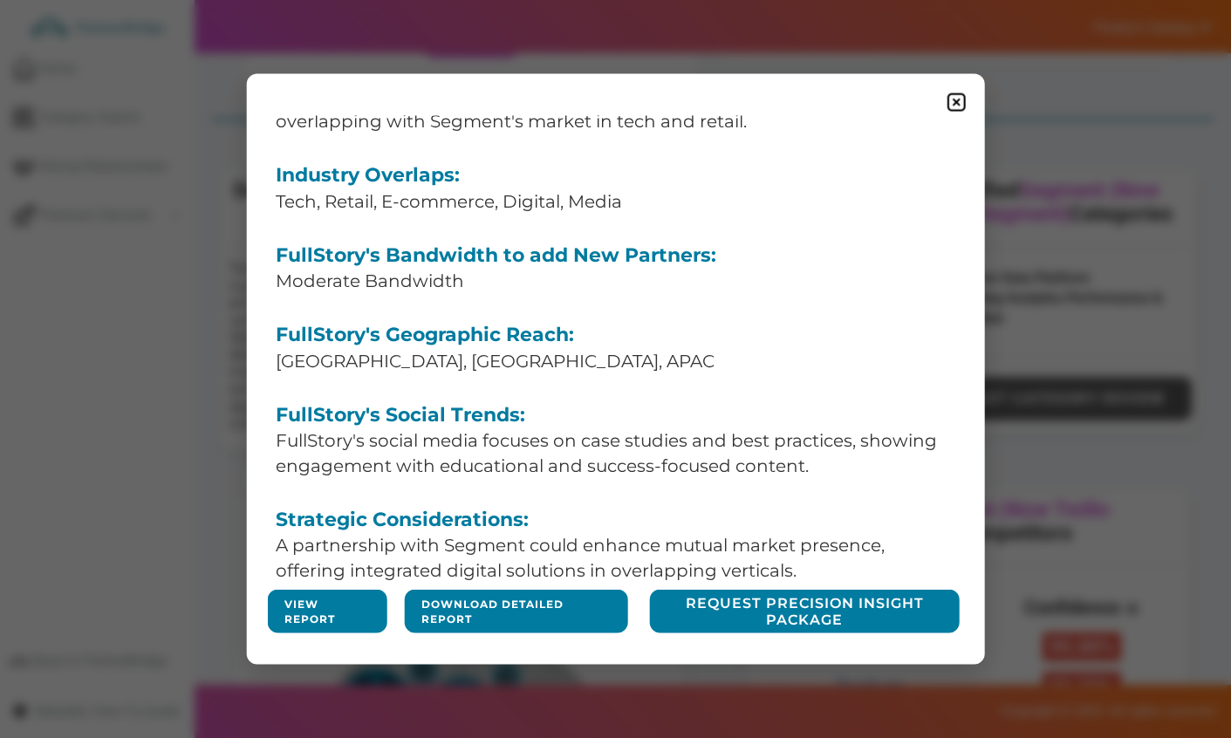
scroll to position [258, 0]
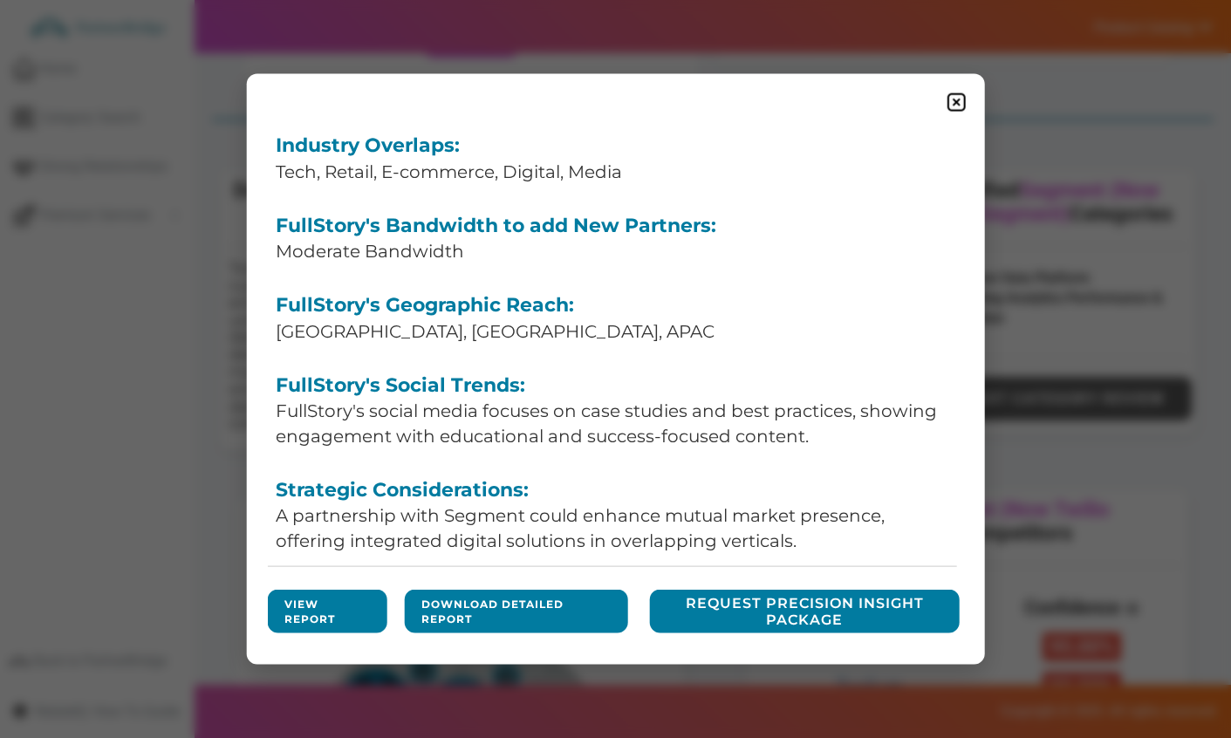
click at [332, 620] on link "View Report" at bounding box center [326, 611] width 85 height 30
click at [968, 93] on img at bounding box center [957, 103] width 22 height 22
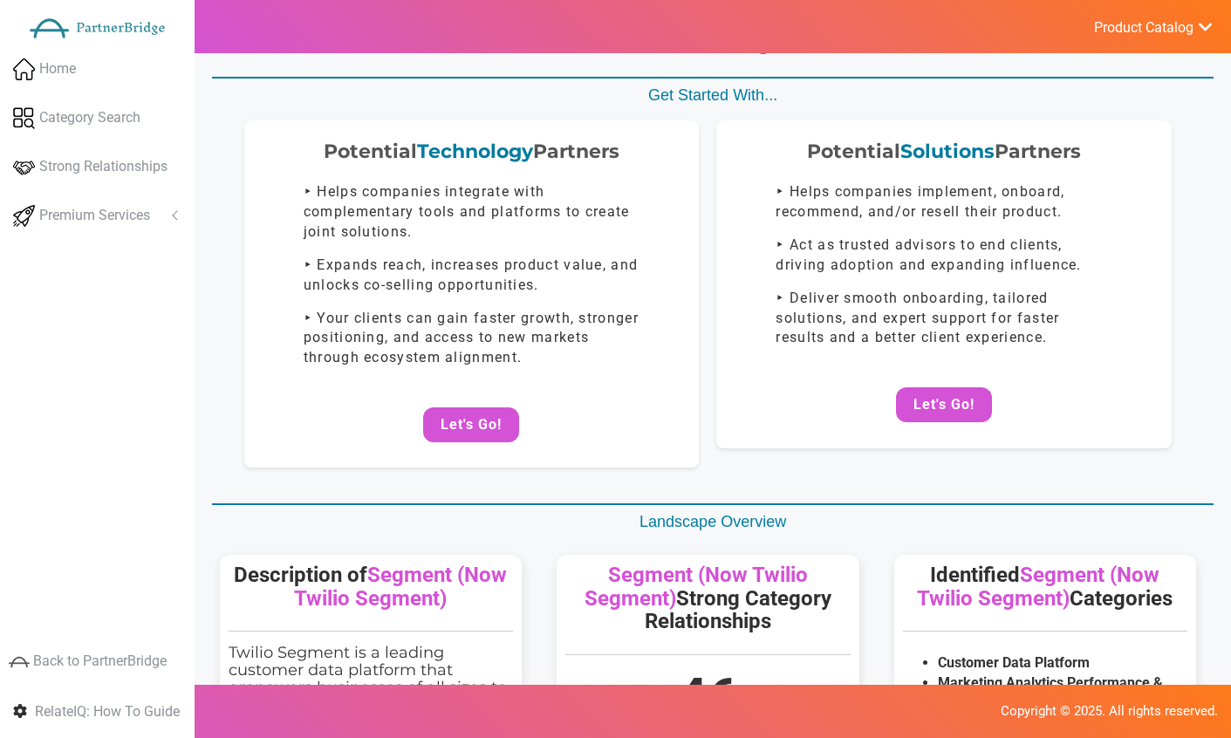
scroll to position [18, 0]
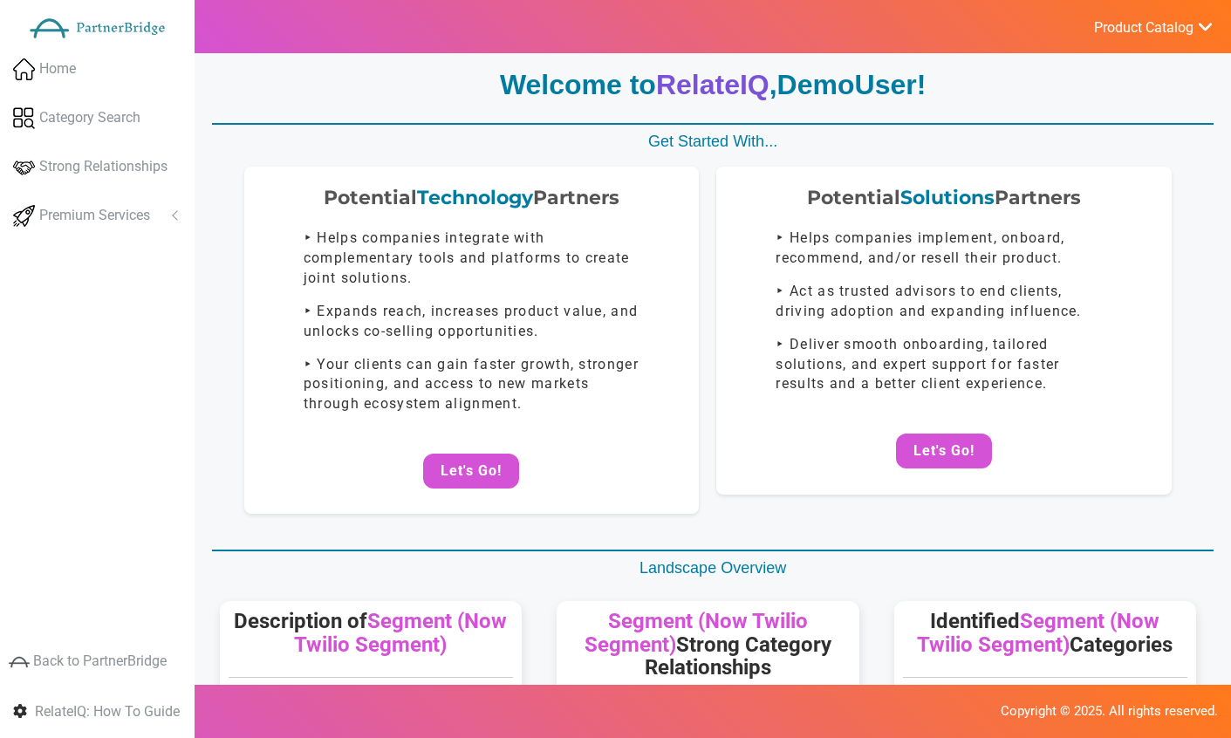
click at [474, 455] on button "Let's Go!" at bounding box center [471, 471] width 96 height 35
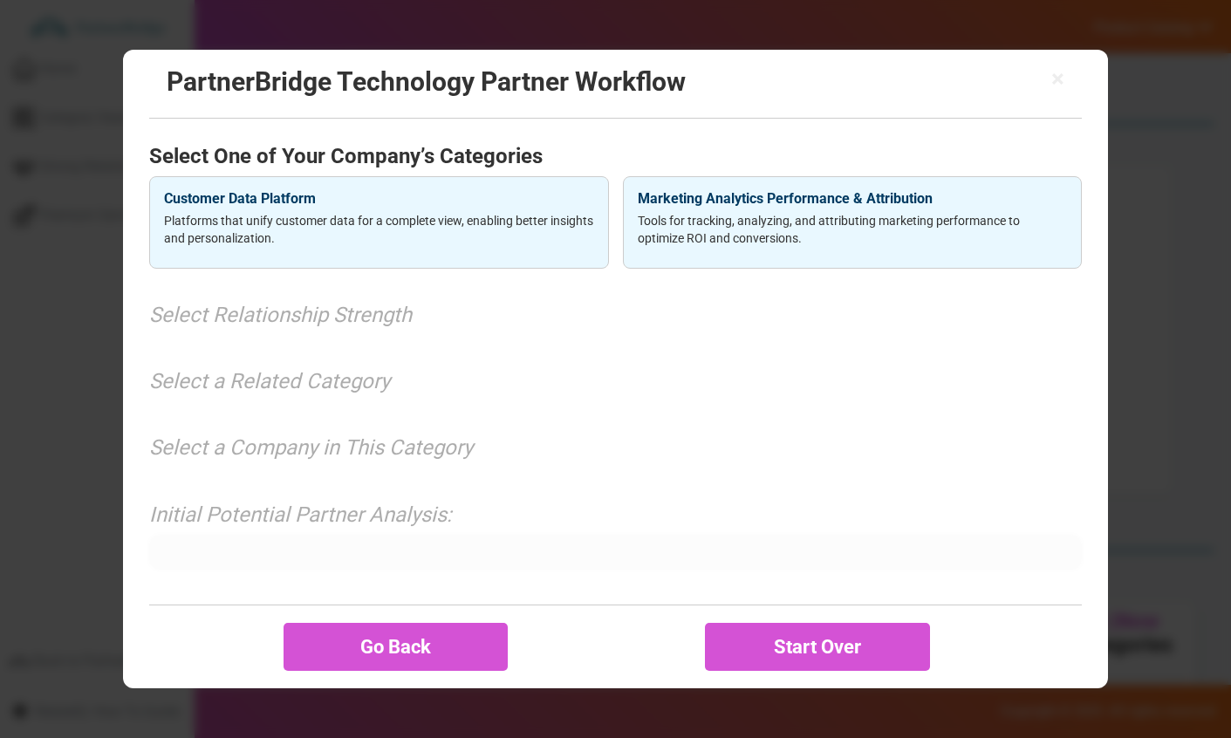
scroll to position [0, 0]
click at [560, 207] on div "Customer Data Platform Platforms that unify customer data for a complete view, …" at bounding box center [378, 222] width 459 height 92
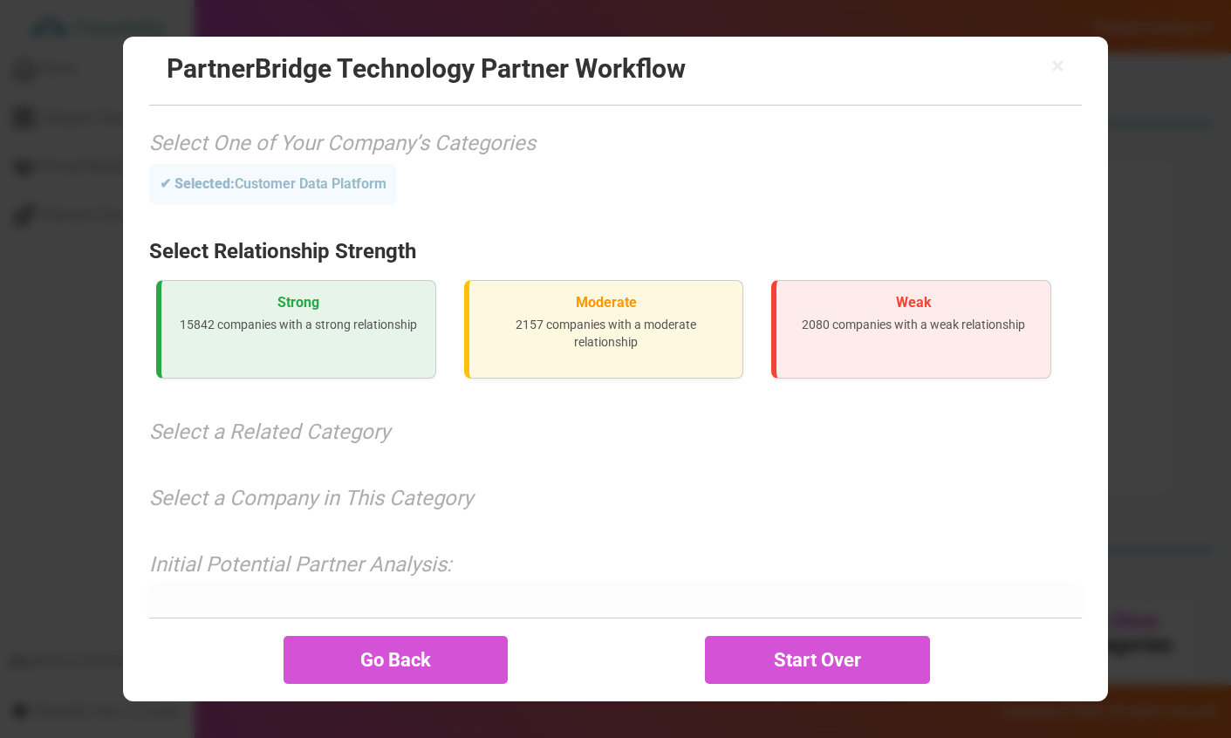
click at [280, 320] on p "15842 companies with a strong relationship" at bounding box center [298, 324] width 246 height 17
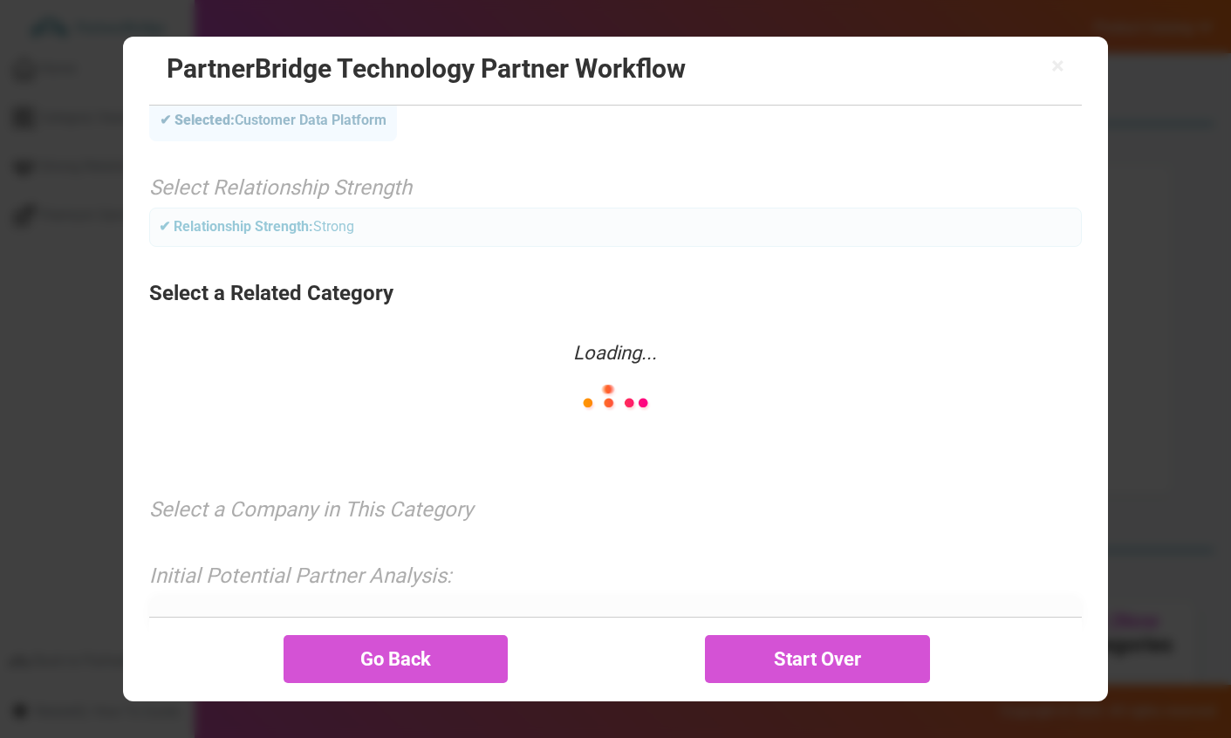
scroll to position [66, 0]
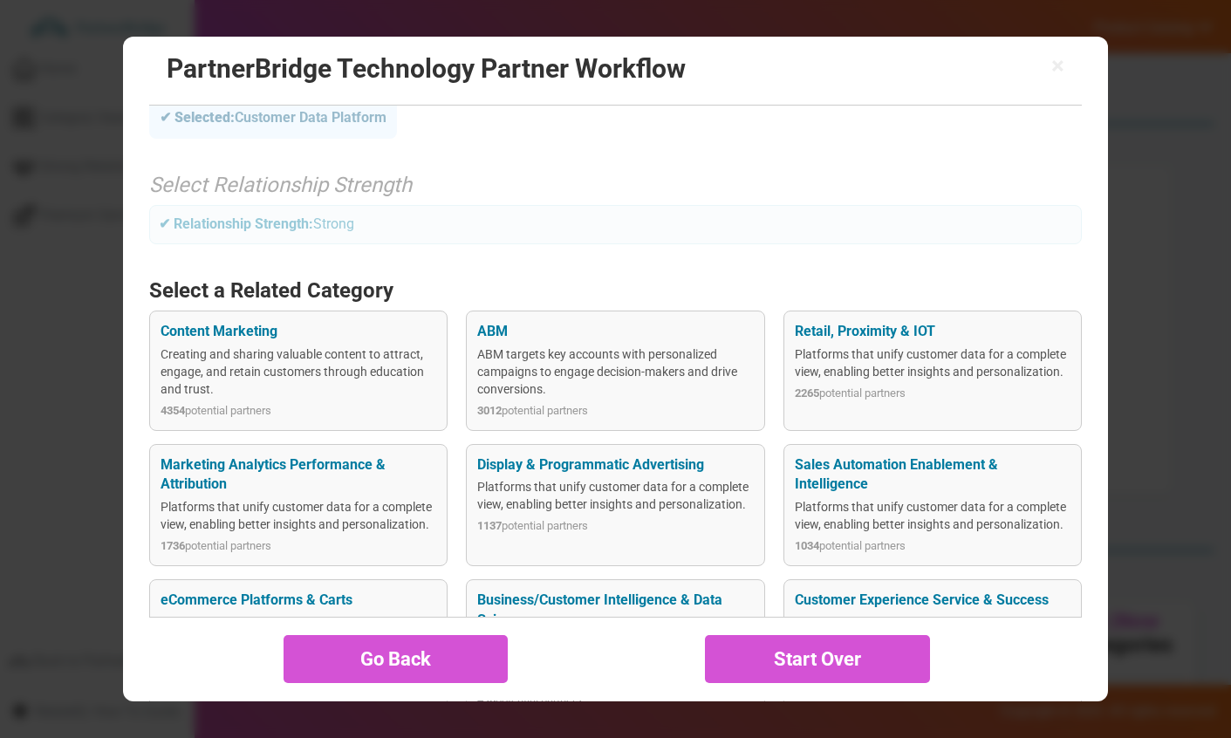
click at [306, 509] on div "Platforms that unify customer data for a complete view, enabling better insight…" at bounding box center [299, 515] width 276 height 35
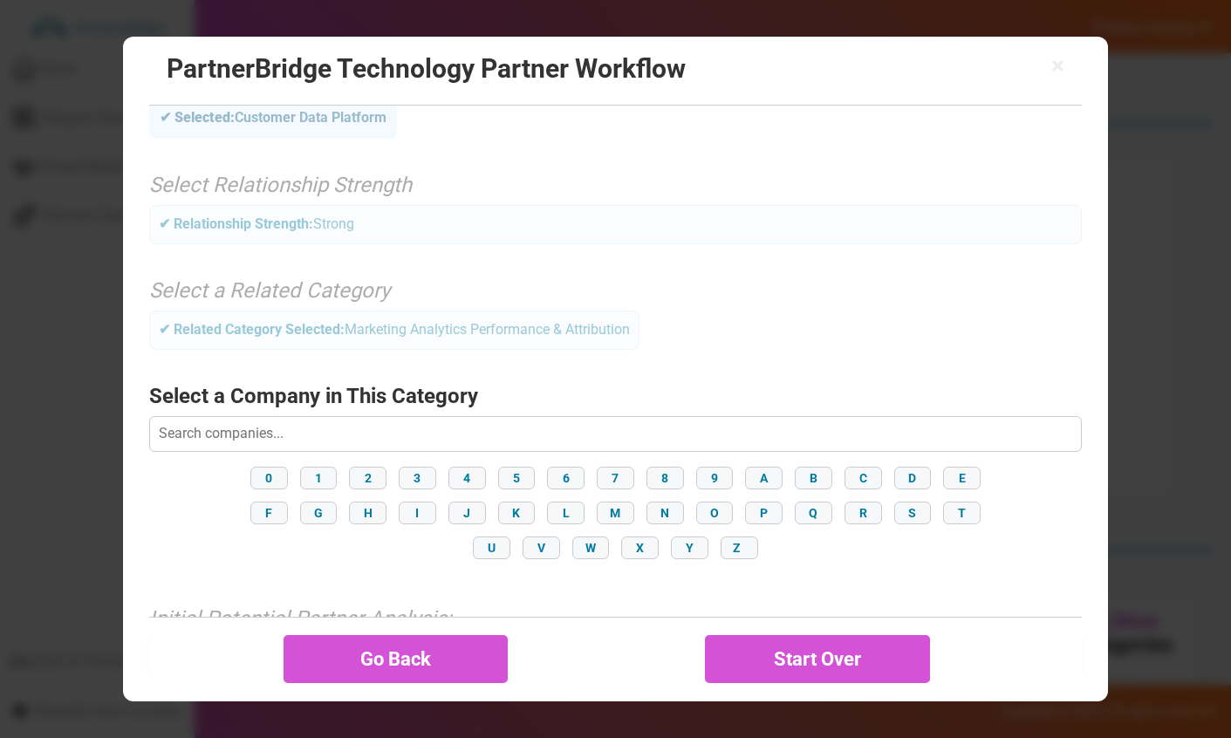
scroll to position [157, 0]
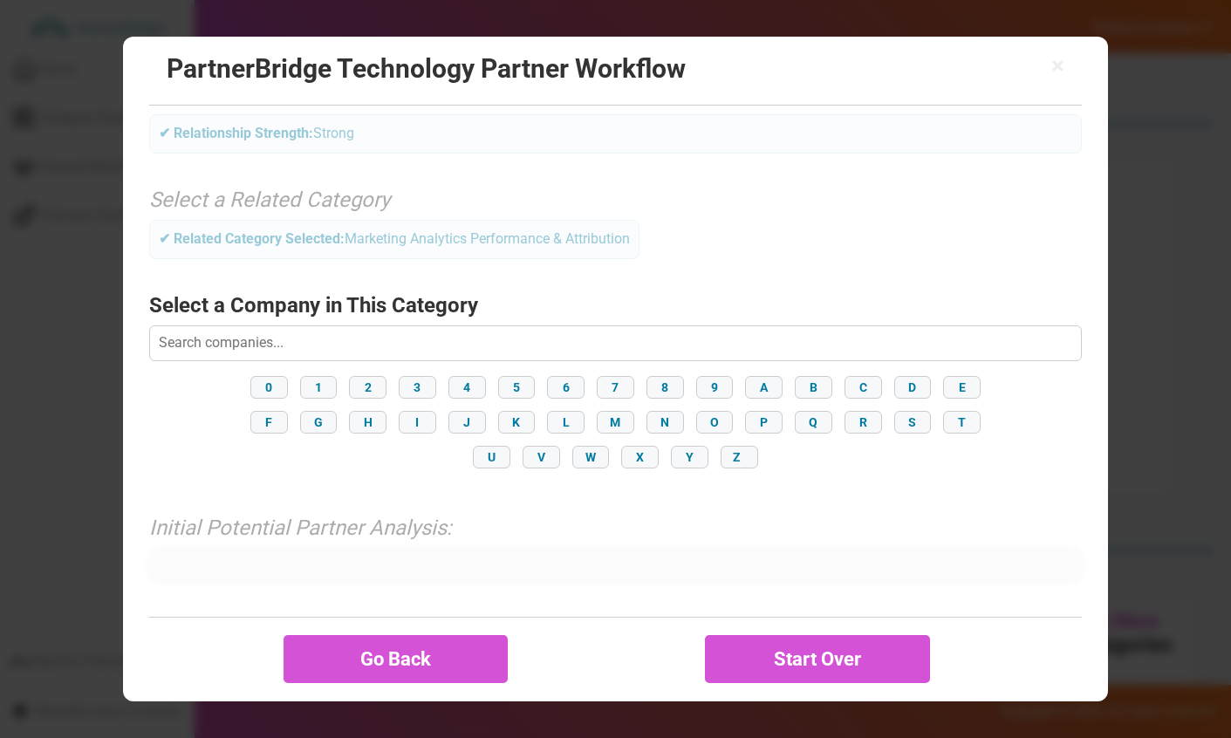
click at [298, 336] on input "text" at bounding box center [615, 342] width 933 height 35
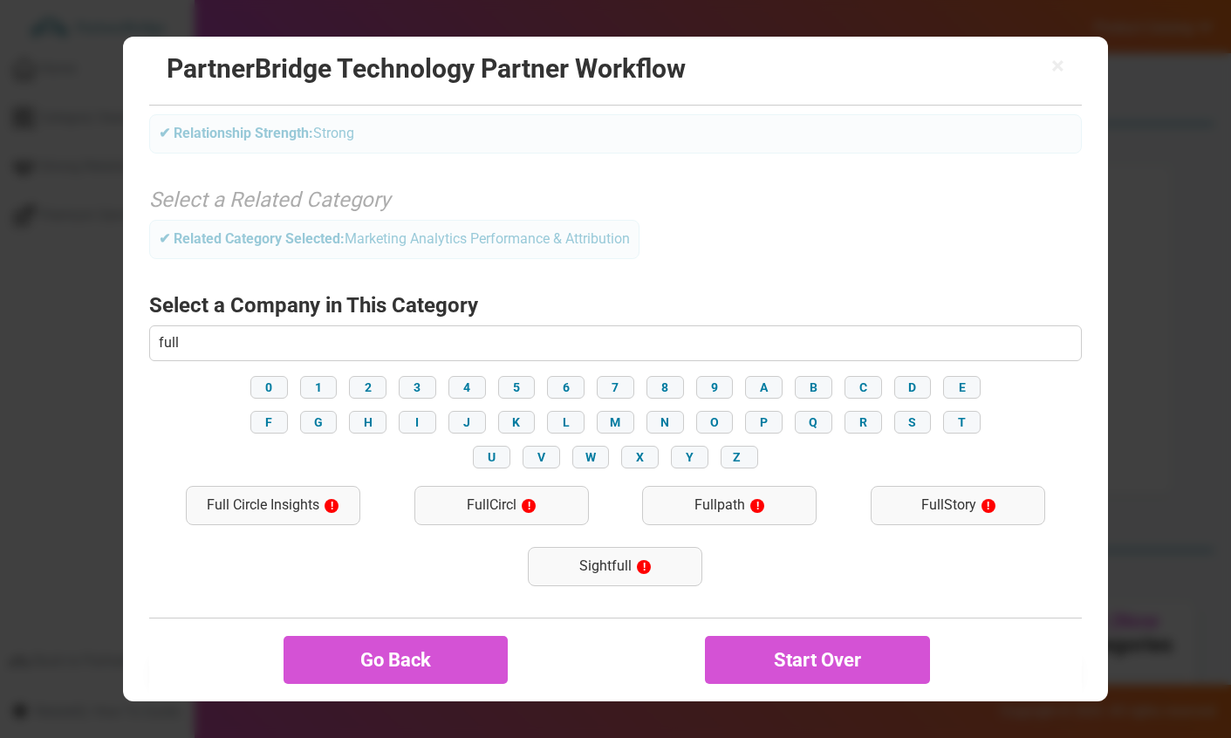
type input "FullStory"
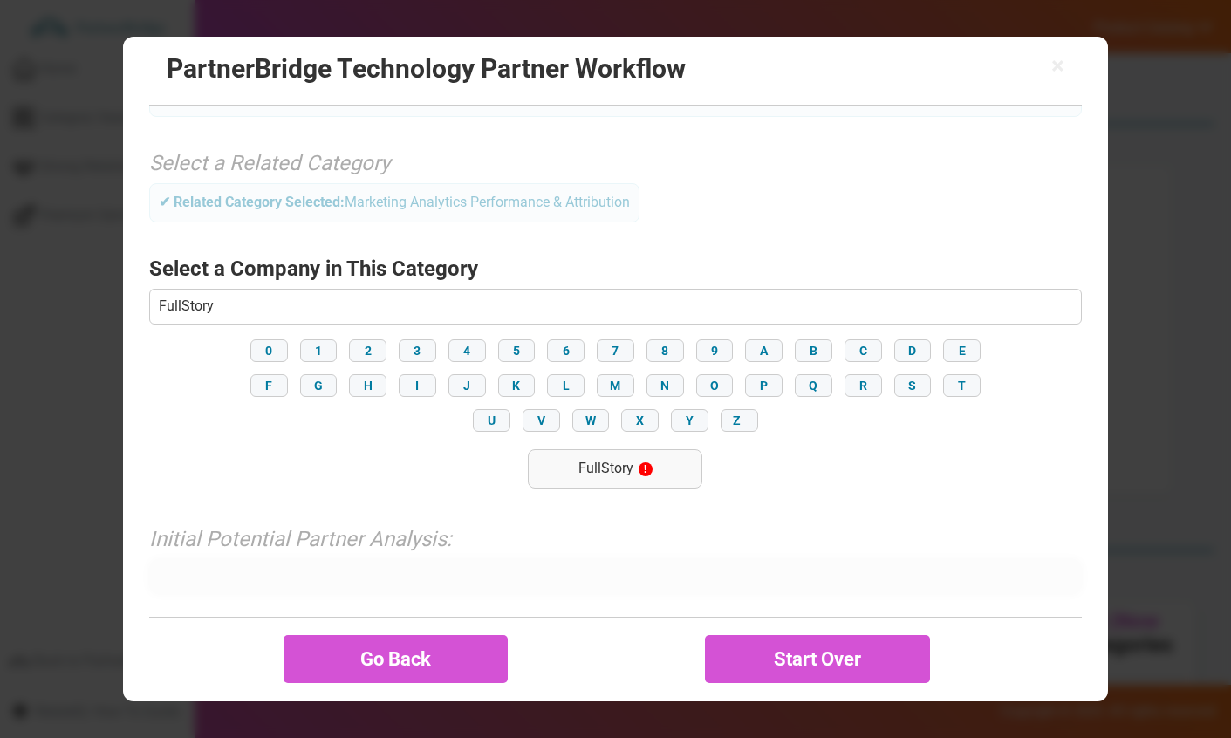
click at [636, 465] on div "FullStory !" at bounding box center [615, 468] width 174 height 39
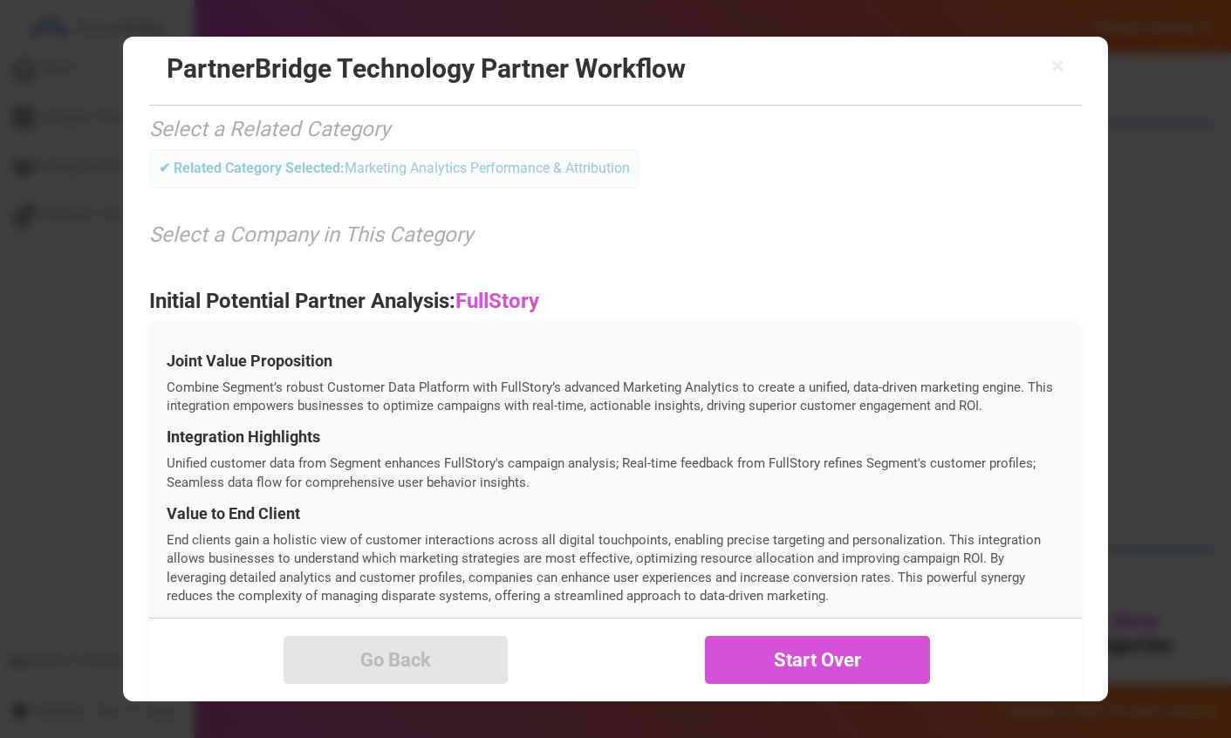
scroll to position [628, 0]
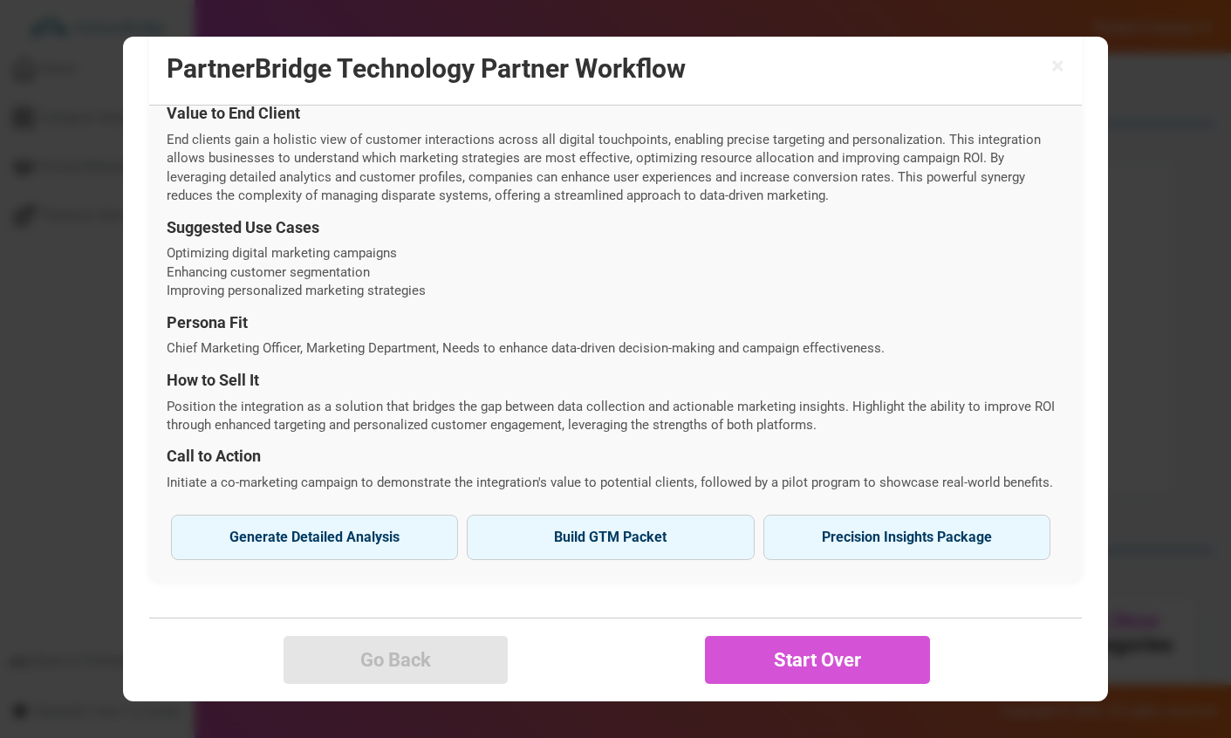
click at [619, 551] on button "Build GTM Packet" at bounding box center [610, 537] width 287 height 45
type input "FullStory"
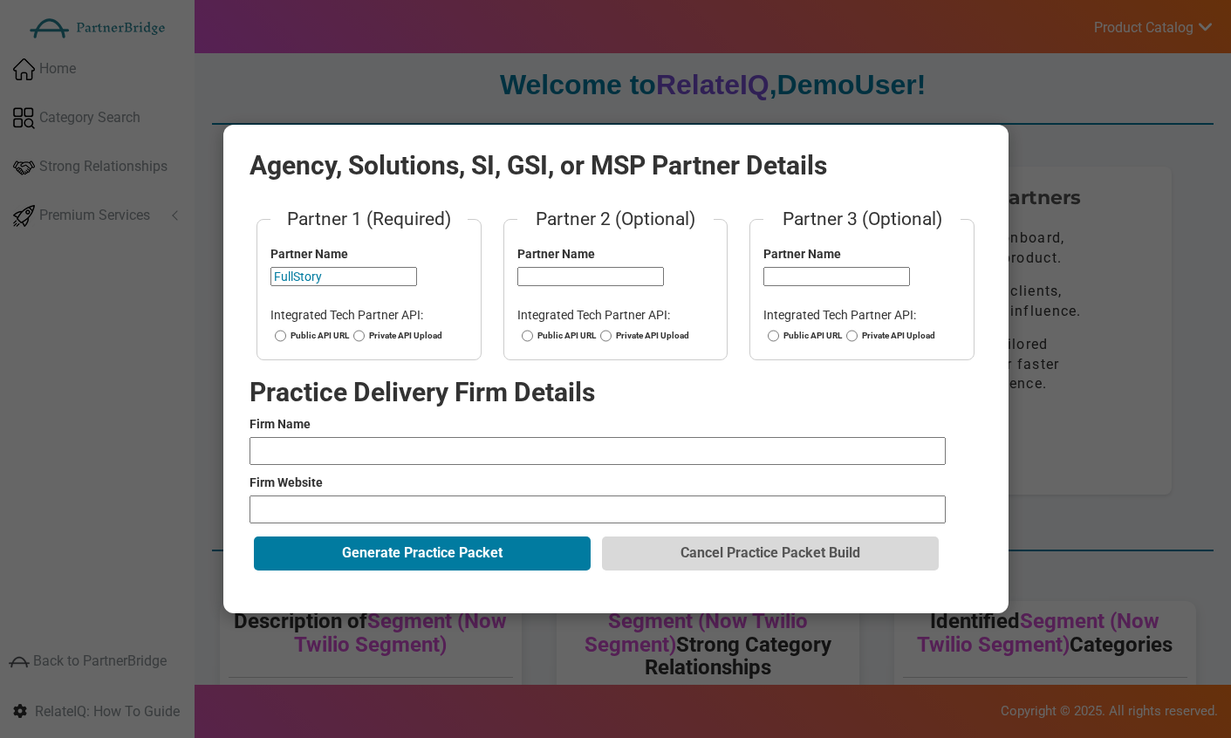
click at [326, 322] on p "Integrated Tech Partner API:" at bounding box center [368, 314] width 197 height 17
click at [331, 345] on div "Public API URL Private API Upload" at bounding box center [368, 338] width 197 height 17
click at [331, 335] on label "Public API URL" at bounding box center [309, 336] width 79 height 12
click at [286, 335] on input "Public API URL" at bounding box center [280, 336] width 11 height 12
radio input "true"
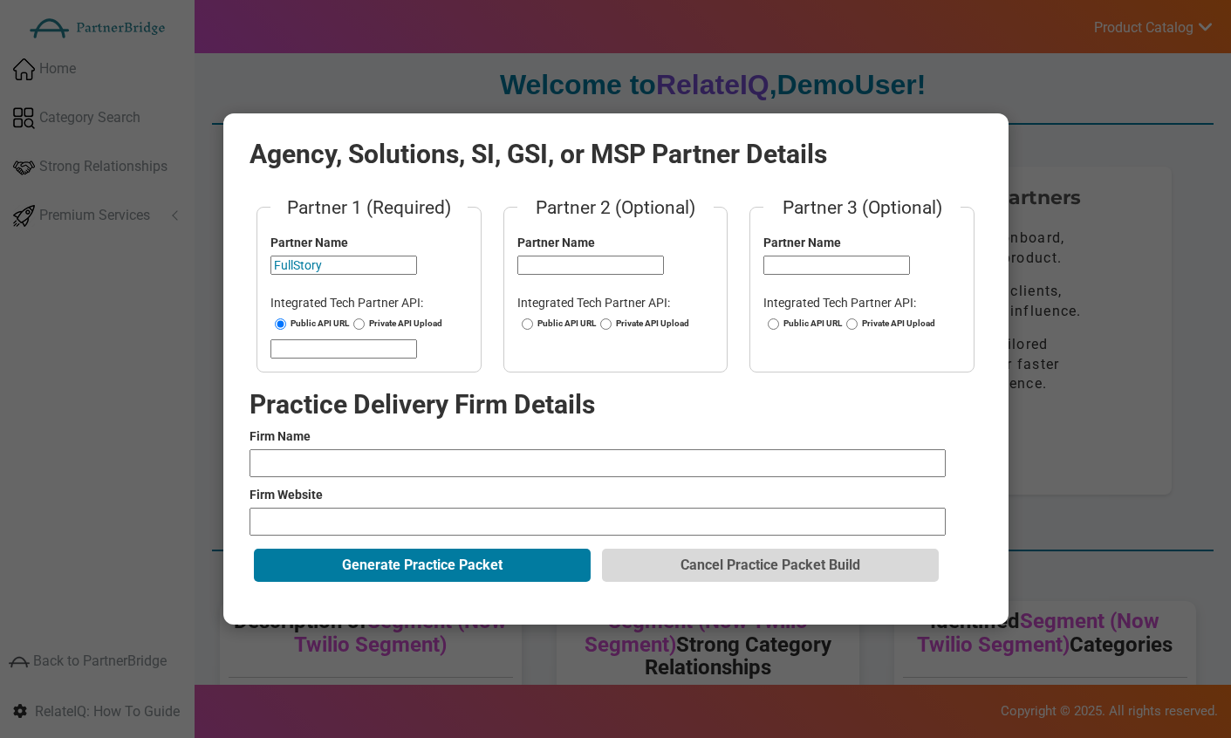
click at [339, 351] on input "url" at bounding box center [343, 348] width 147 height 19
type input "[URL][DOMAIN_NAME]"
click at [585, 262] on input "text" at bounding box center [590, 265] width 147 height 19
click at [792, 275] on fieldset "Partner 3 (Optional) Partner Name Integrated Tech Partner API: Public API URL P…" at bounding box center [861, 284] width 225 height 178
click at [792, 274] on input "text" at bounding box center [836, 265] width 147 height 19
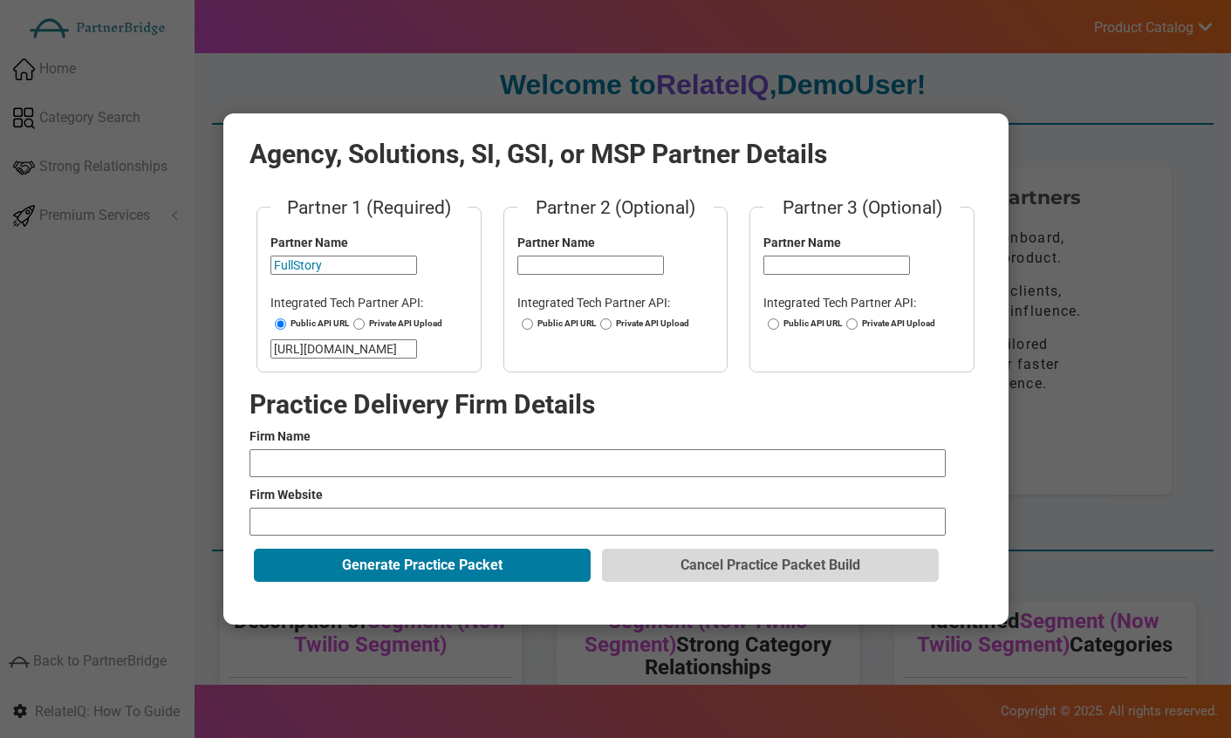
click at [530, 480] on form "Partner 1 (Required) Partner Name FullStory Integrated Tech Partner API: Public…" at bounding box center [616, 391] width 733 height 392
click at [541, 455] on input "text" at bounding box center [598, 463] width 696 height 28
type input "BORN Group"
click at [370, 521] on input "url" at bounding box center [598, 522] width 696 height 28
type input "[URL][DOMAIN_NAME]"
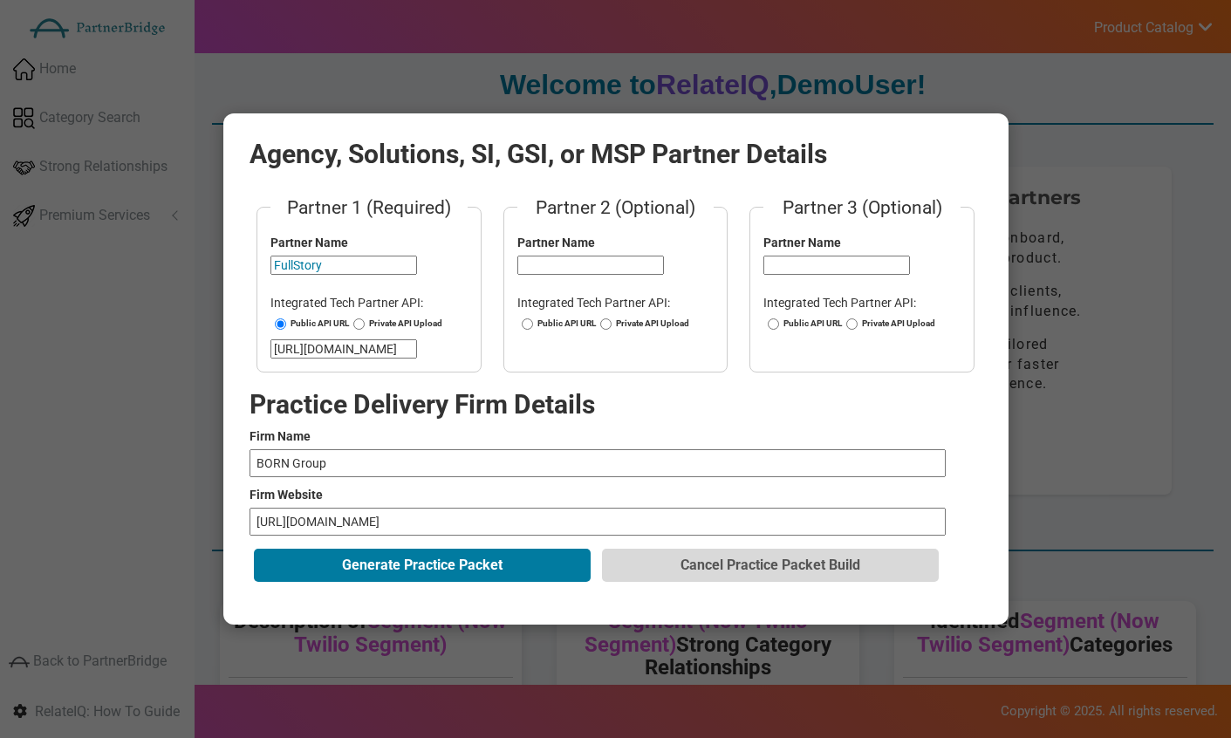
click at [371, 566] on button "Generate Practice Packet" at bounding box center [422, 565] width 337 height 33
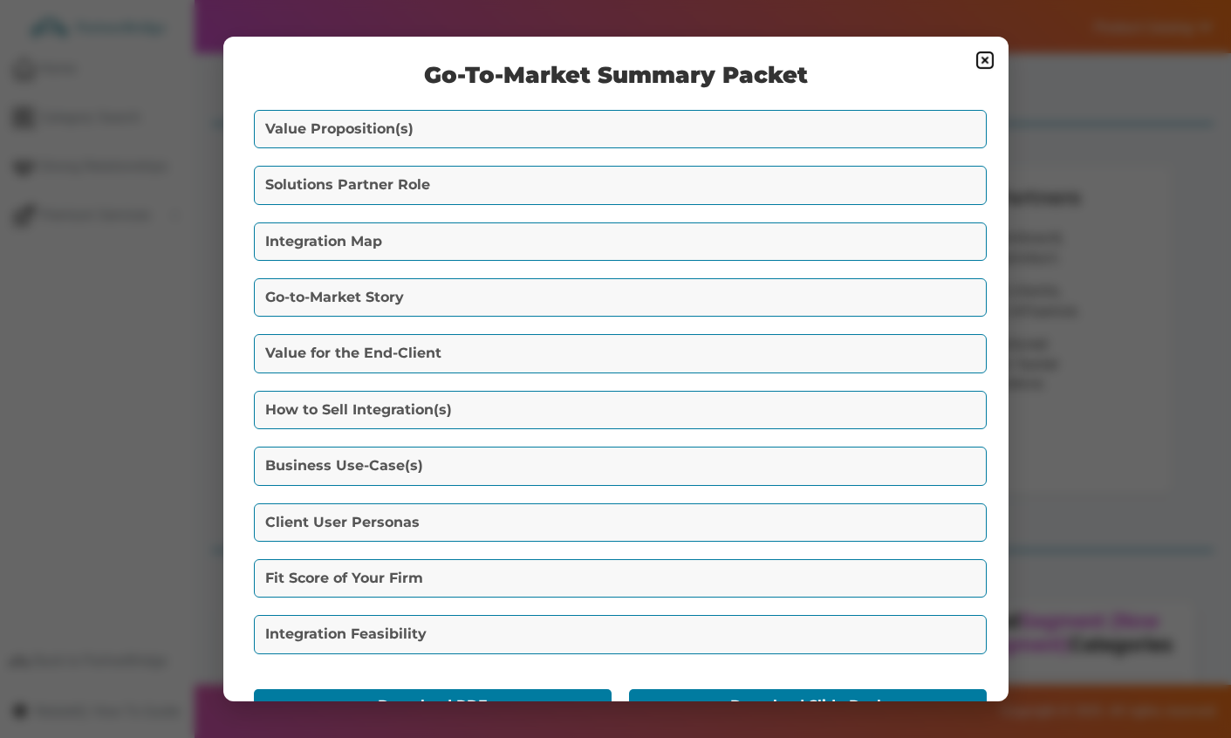
click at [797, 140] on button "Value Proposition(s)" at bounding box center [620, 129] width 733 height 38
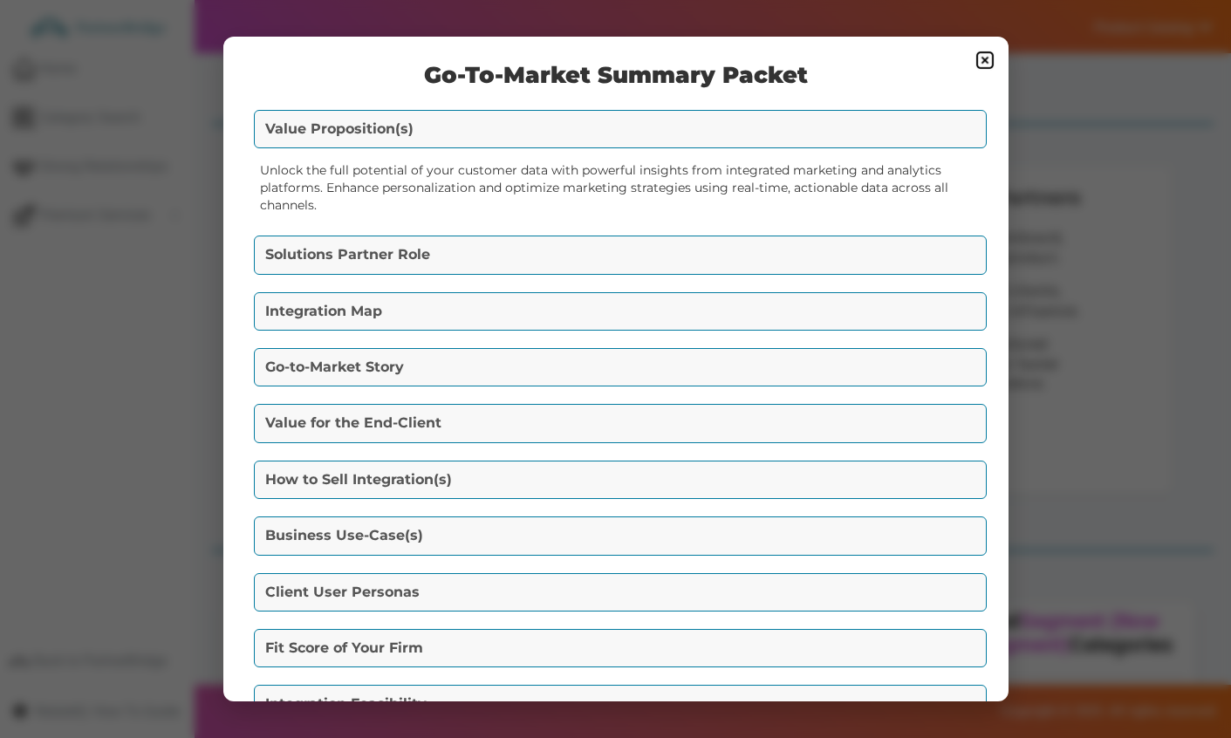
click at [691, 248] on button "Solutions Partner Role" at bounding box center [620, 255] width 733 height 38
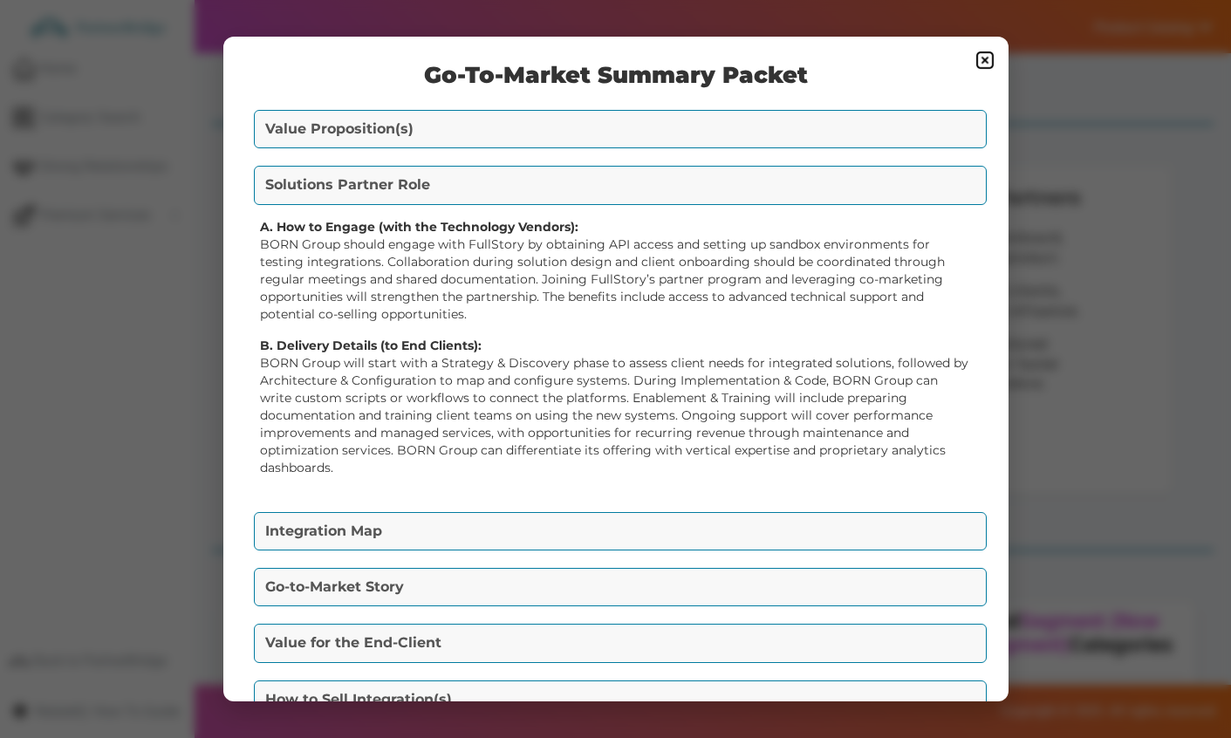
click at [494, 514] on button "Integration Map" at bounding box center [620, 531] width 733 height 38
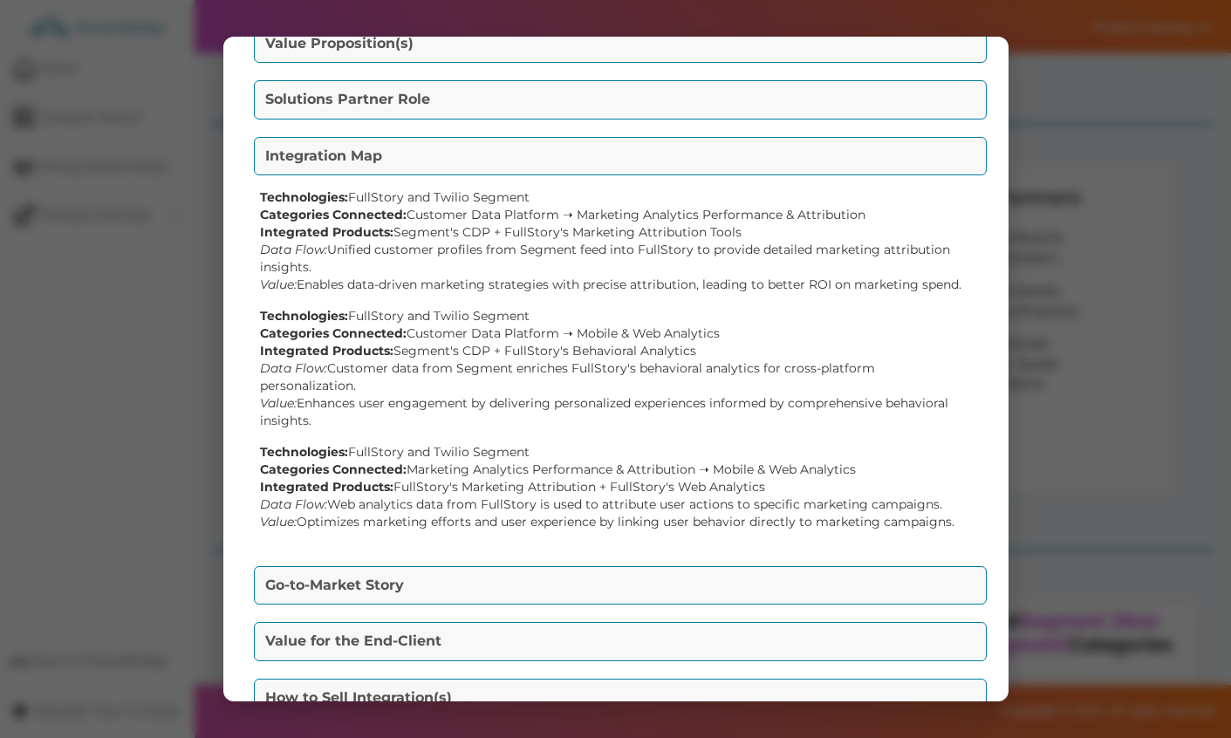
scroll to position [91, 0]
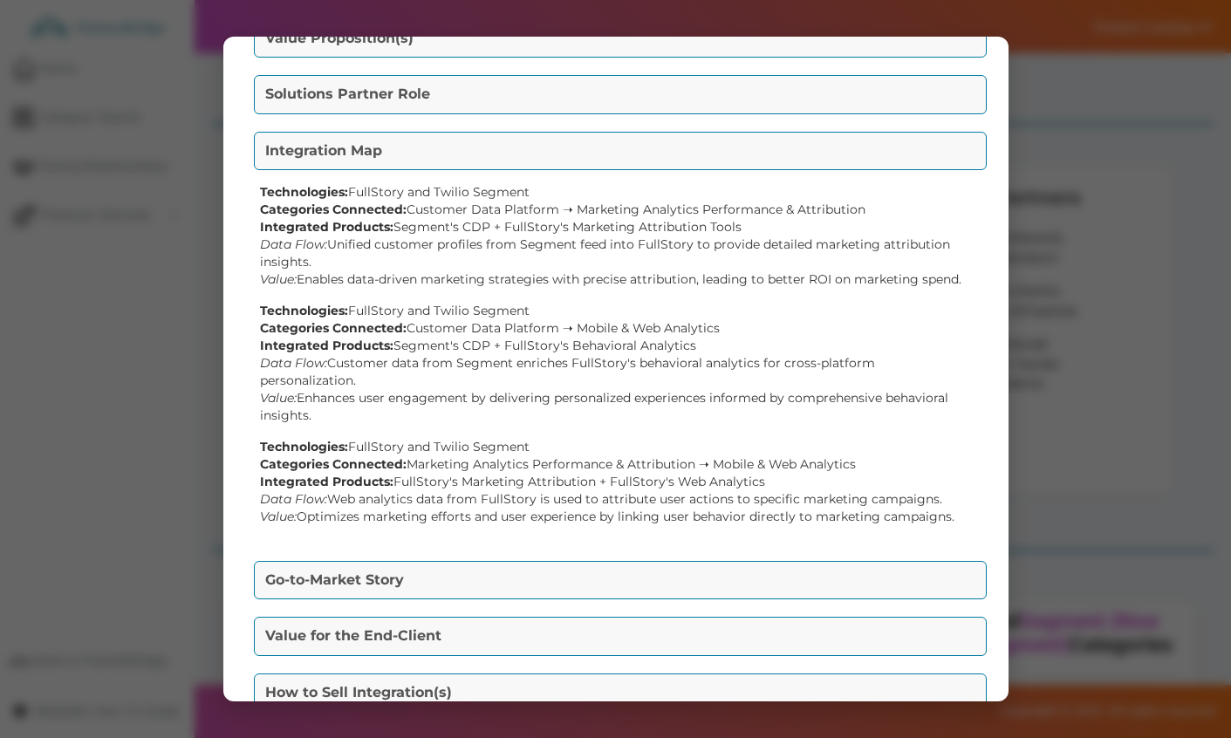
click at [510, 587] on button "Go-to-Market Story" at bounding box center [620, 580] width 733 height 38
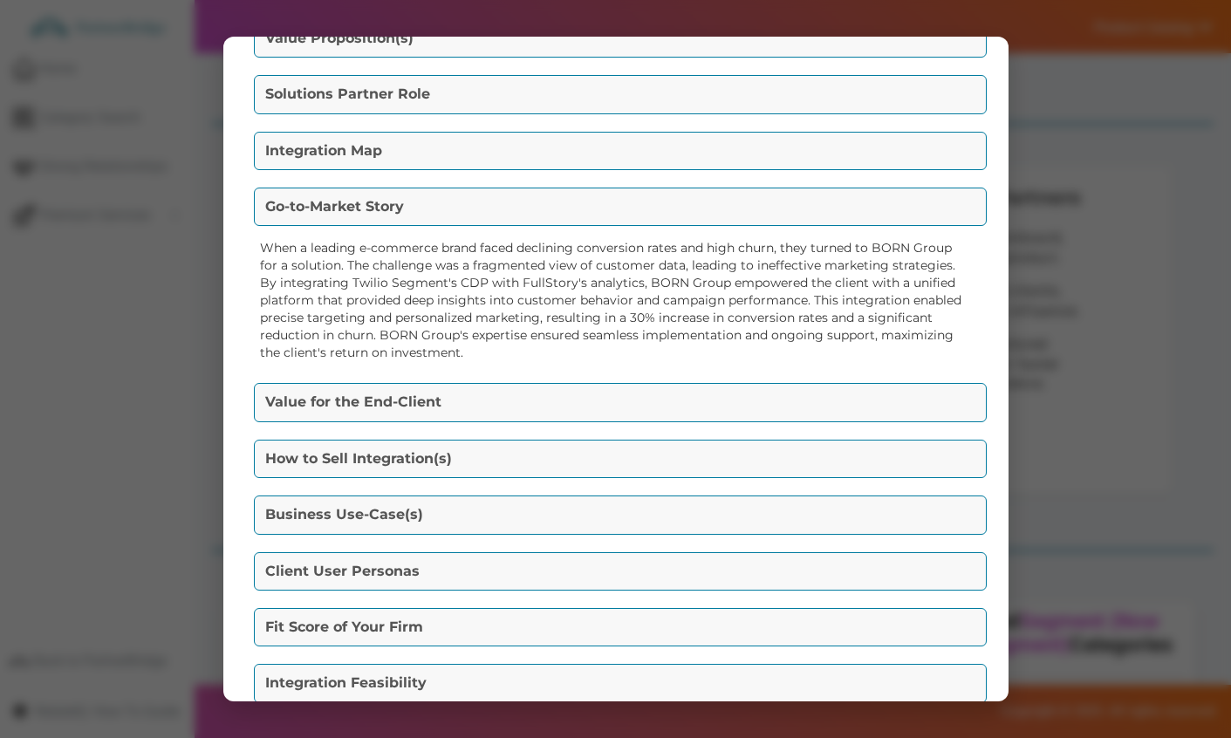
click at [478, 400] on button "Value for the End-Client" at bounding box center [620, 402] width 733 height 38
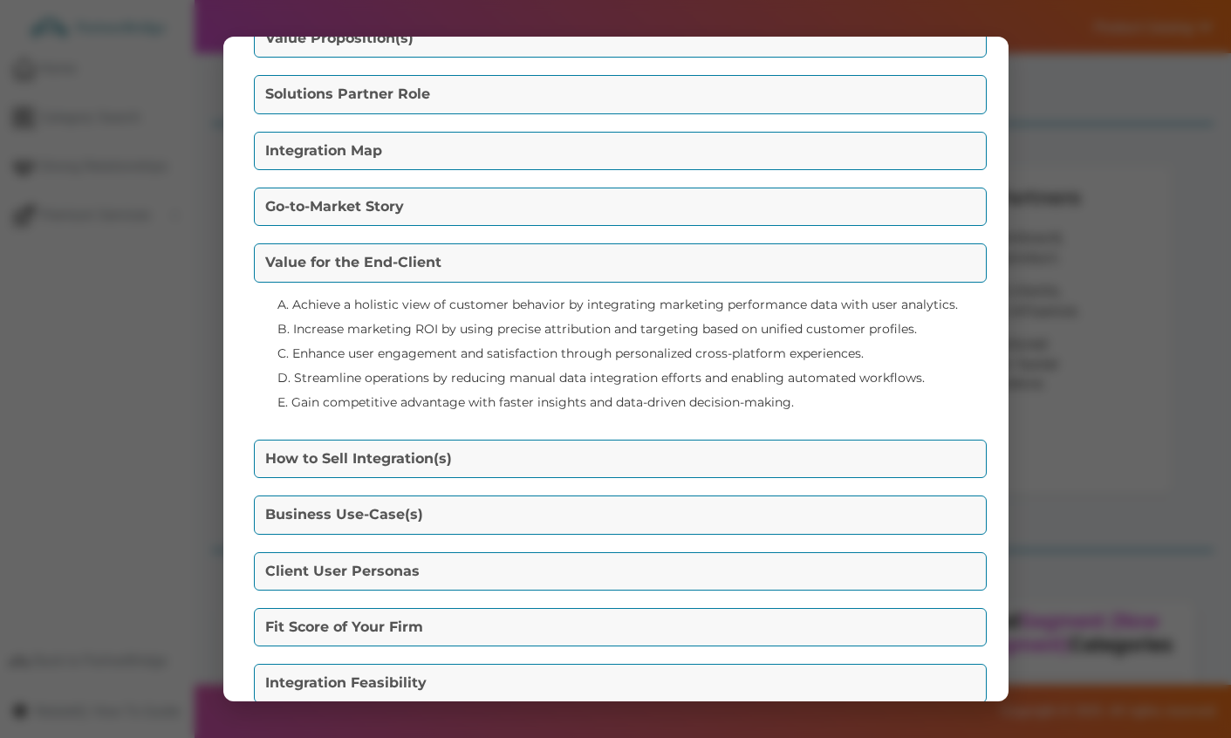
click at [487, 470] on button "How to Sell Integration(s)" at bounding box center [620, 459] width 733 height 38
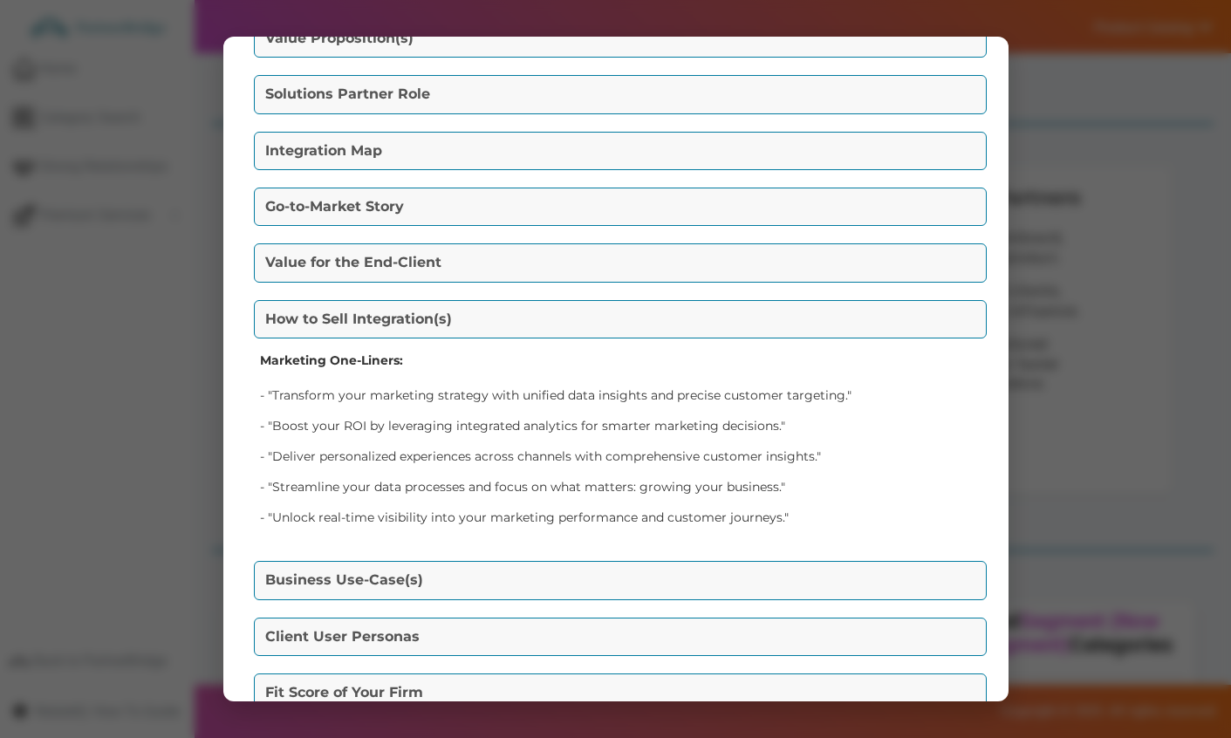
click at [440, 271] on button "Value for the End-Client" at bounding box center [620, 262] width 733 height 38
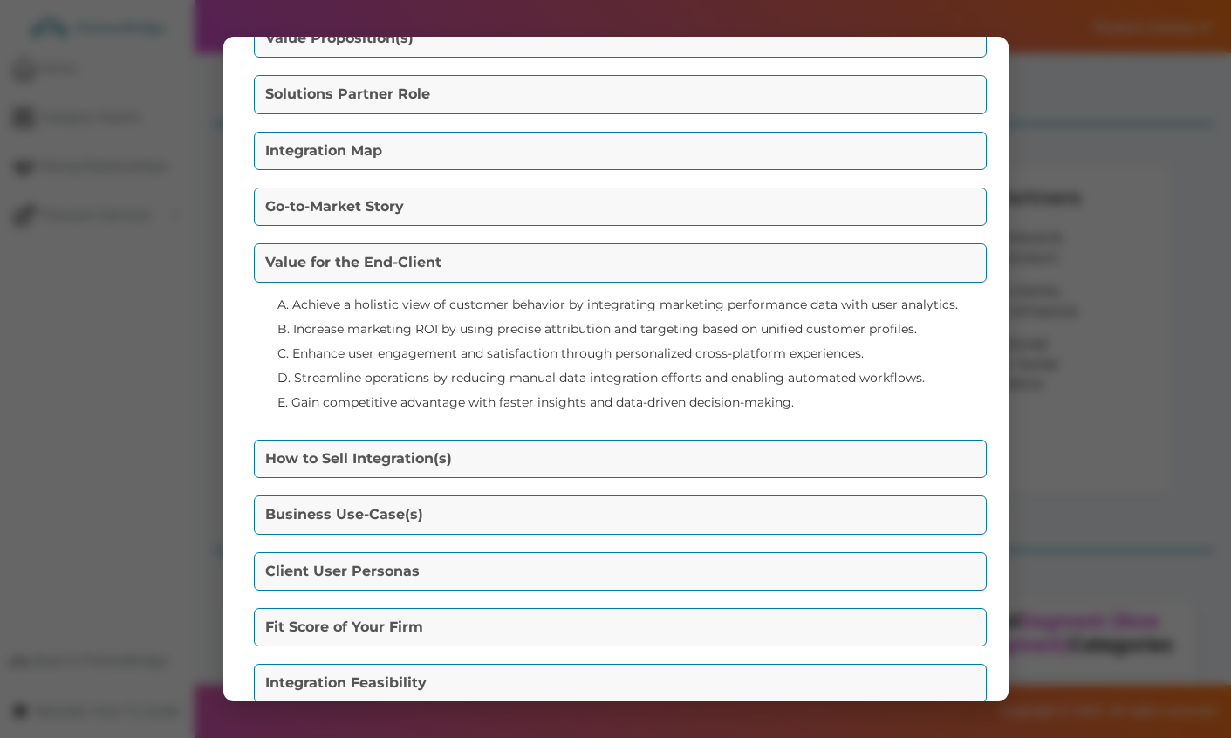
click at [402, 455] on button "How to Sell Integration(s)" at bounding box center [620, 459] width 733 height 38
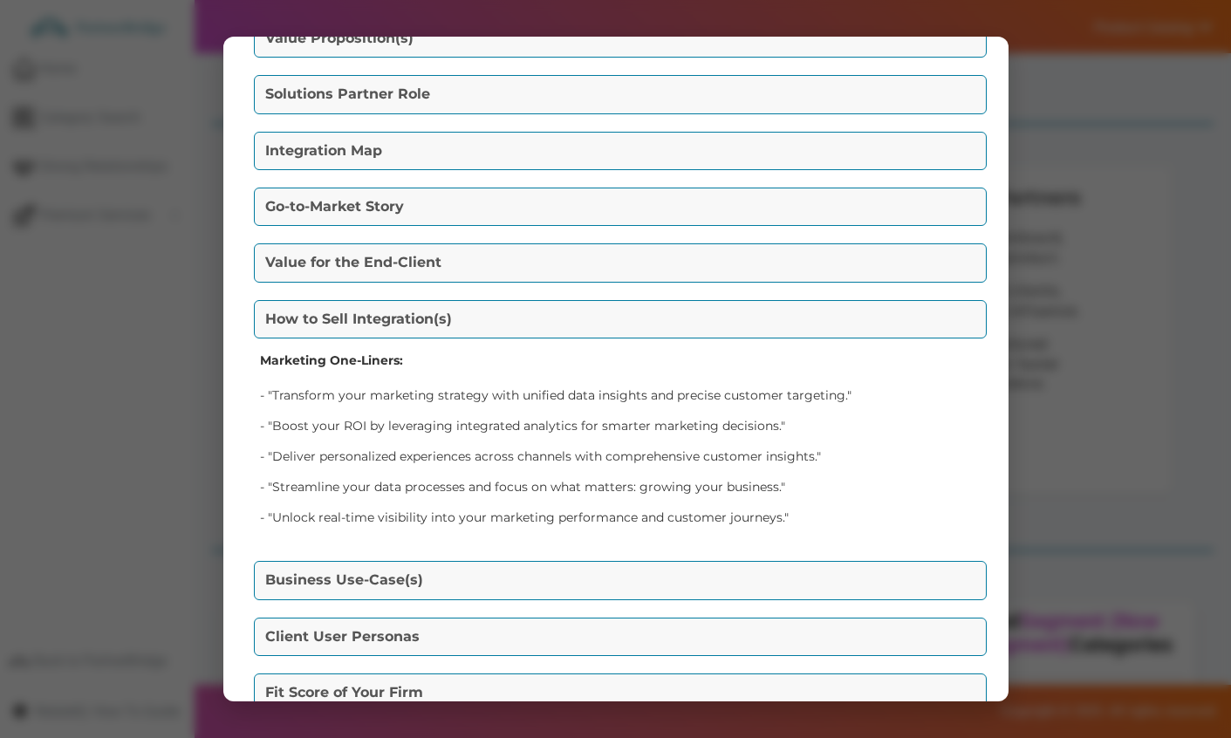
click at [410, 565] on button "Business Use-Case(s)" at bounding box center [620, 580] width 733 height 38
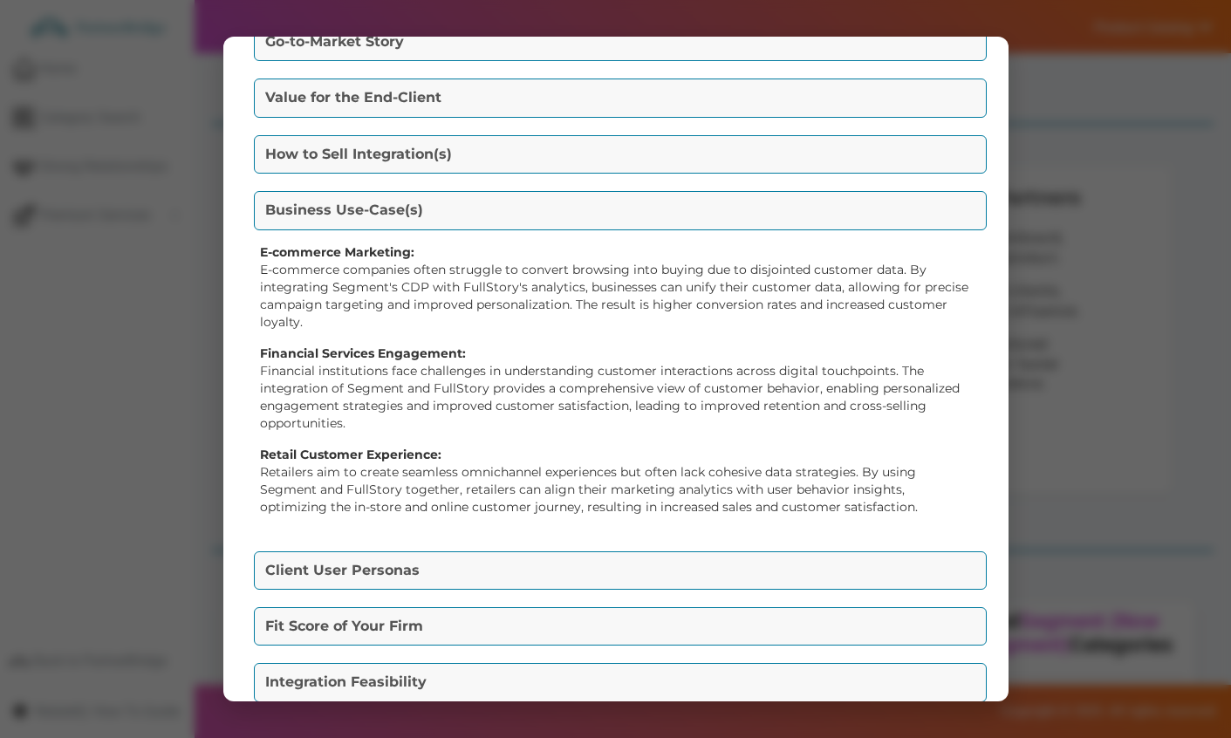
scroll to position [257, 0]
click at [408, 569] on button "Client User Personas" at bounding box center [620, 569] width 733 height 38
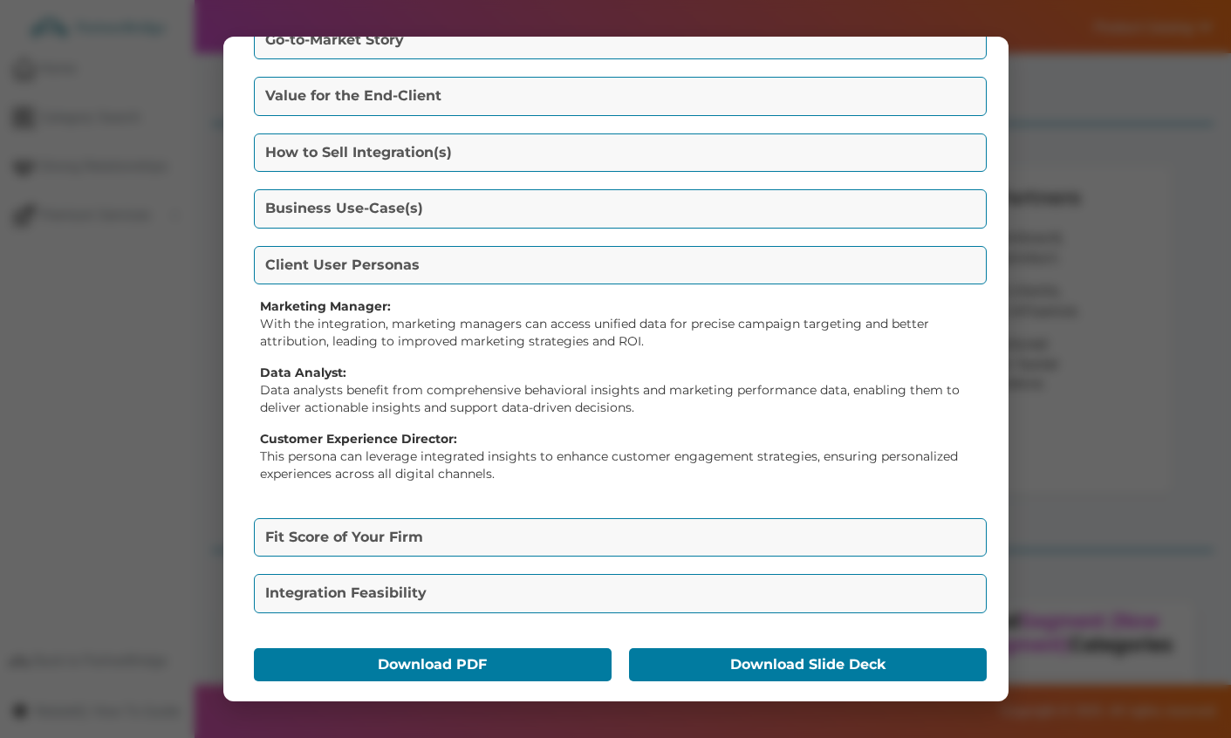
click at [425, 553] on button "Fit Score of Your Firm" at bounding box center [620, 537] width 733 height 38
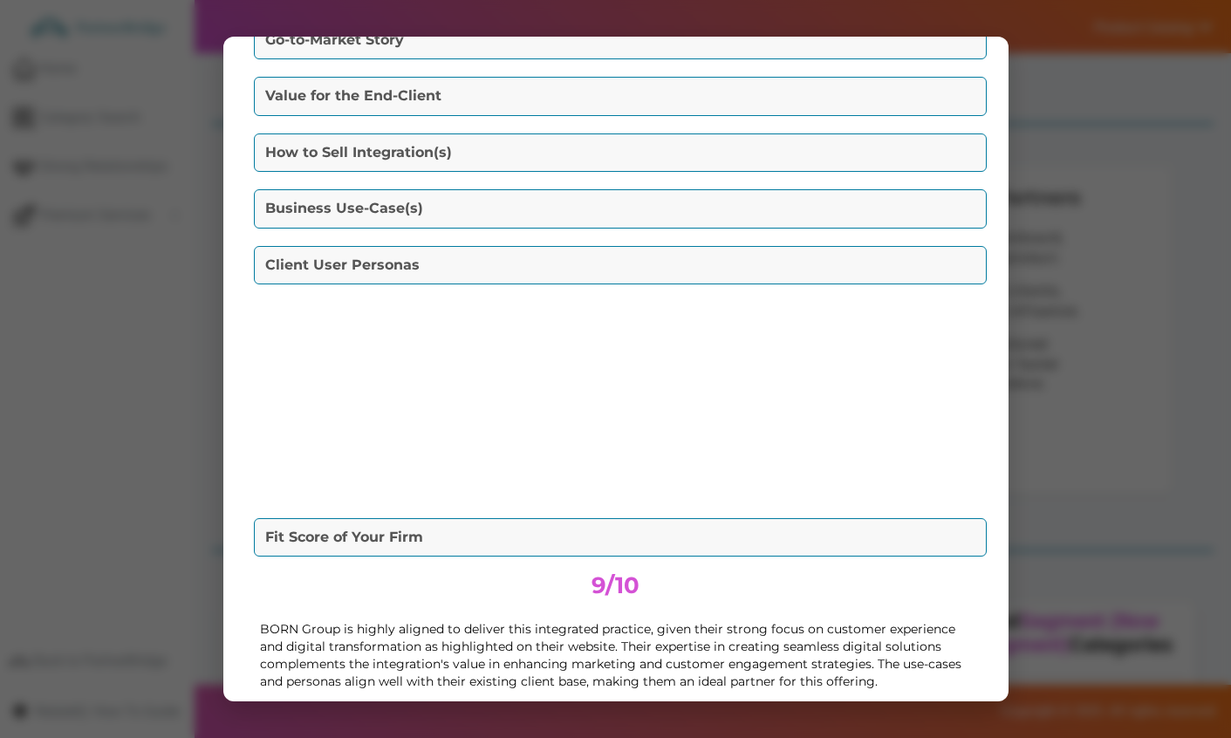
scroll to position [202, 0]
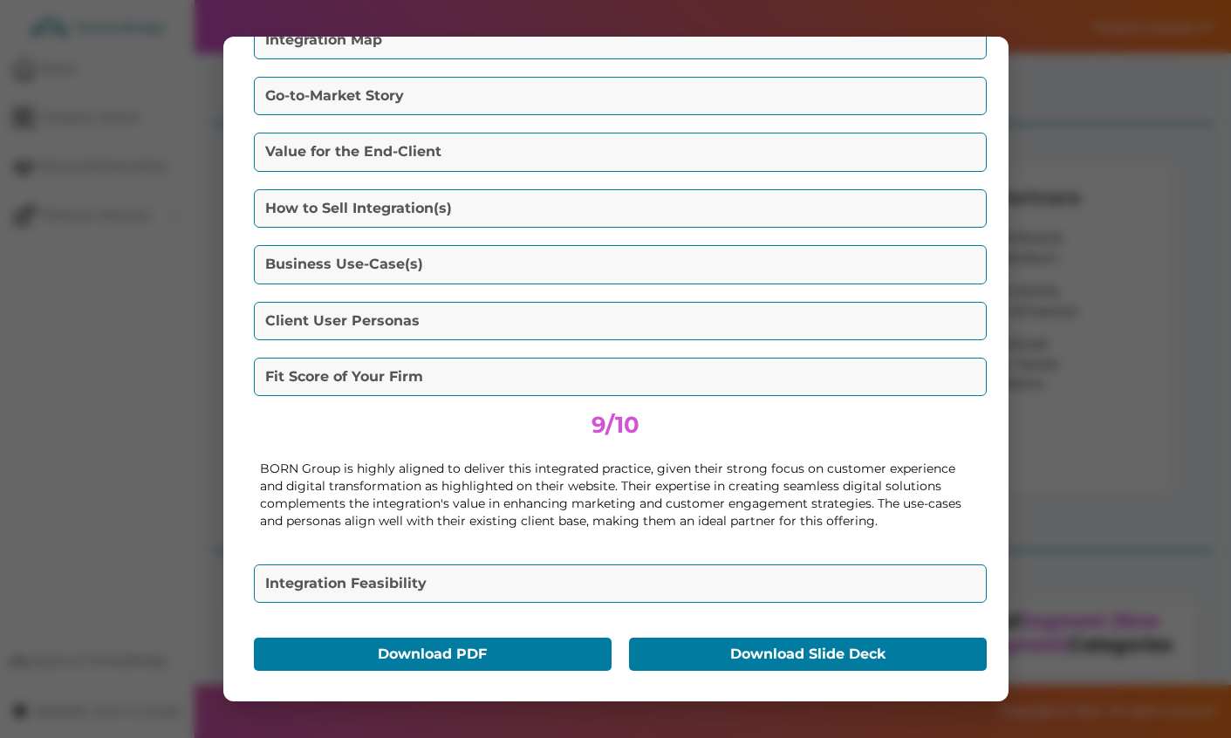
click at [630, 434] on span "9/10" at bounding box center [616, 425] width 48 height 28
click at [541, 596] on button "Integration Feasibility" at bounding box center [620, 583] width 733 height 38
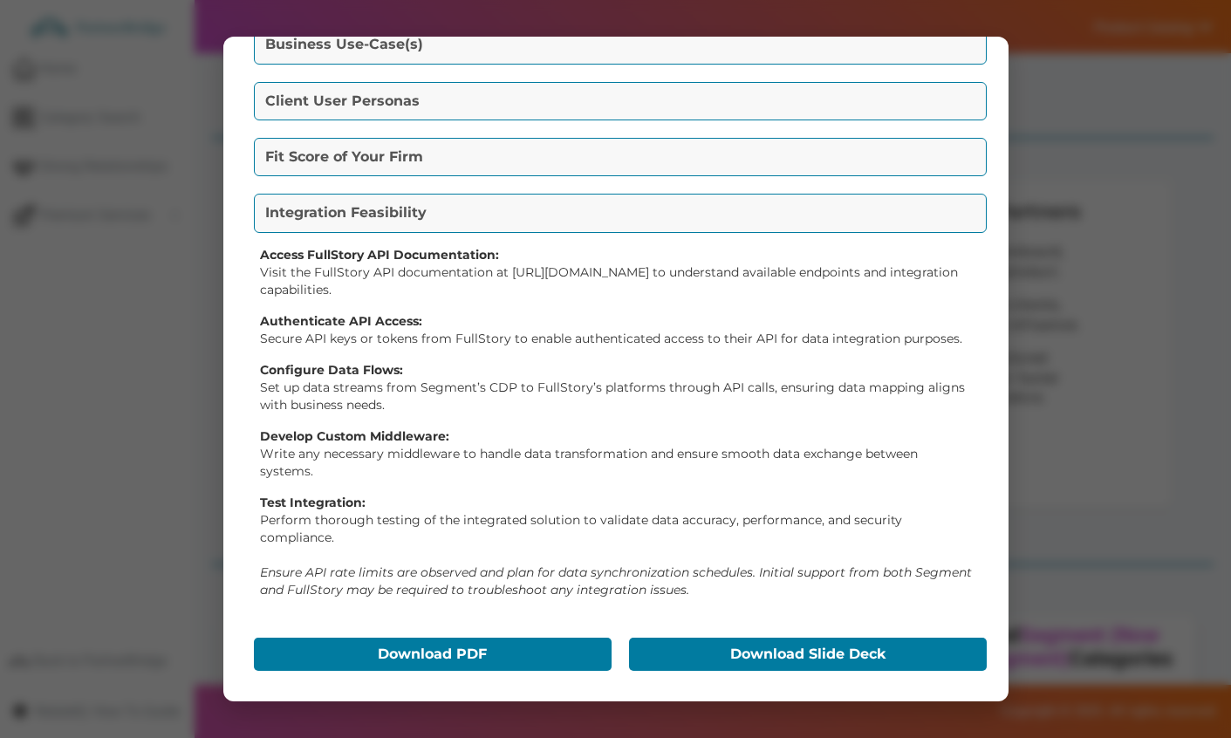
scroll to position [0, 0]
click at [403, 644] on button "Download PDF" at bounding box center [433, 654] width 358 height 33
click at [769, 651] on button "Download Slide Deck" at bounding box center [808, 654] width 358 height 33
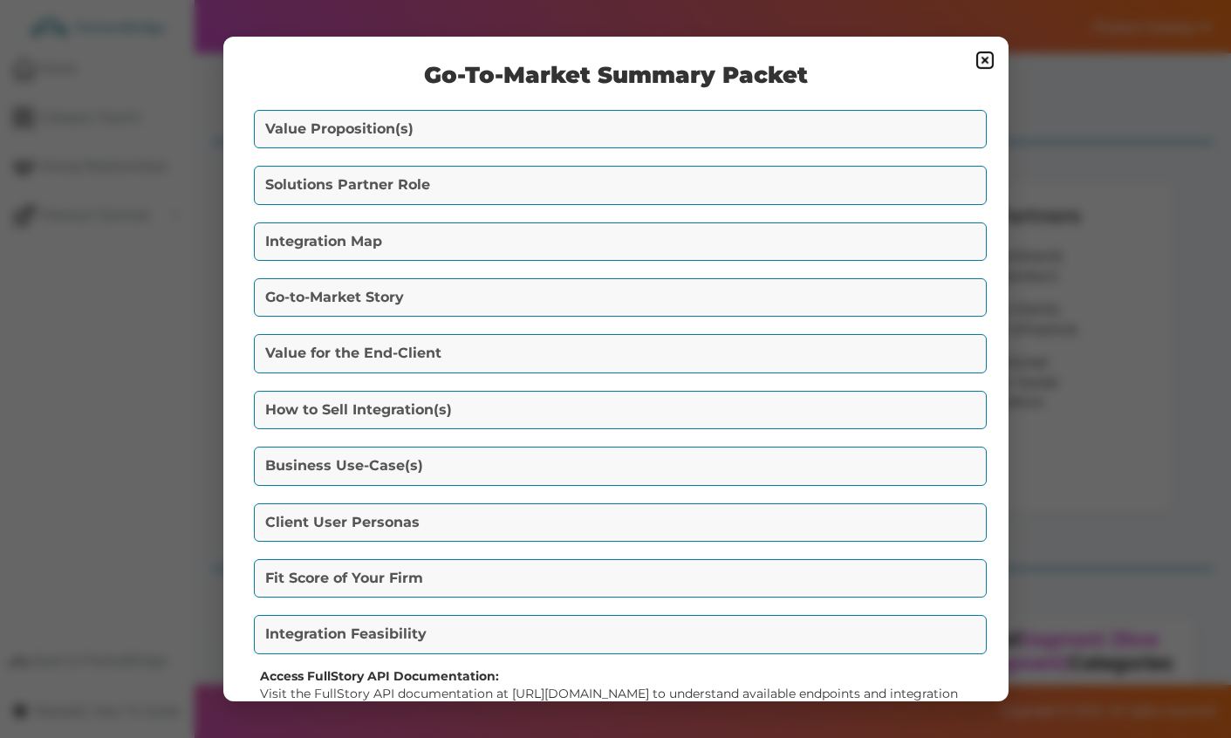
click at [976, 63] on img at bounding box center [985, 60] width 21 height 21
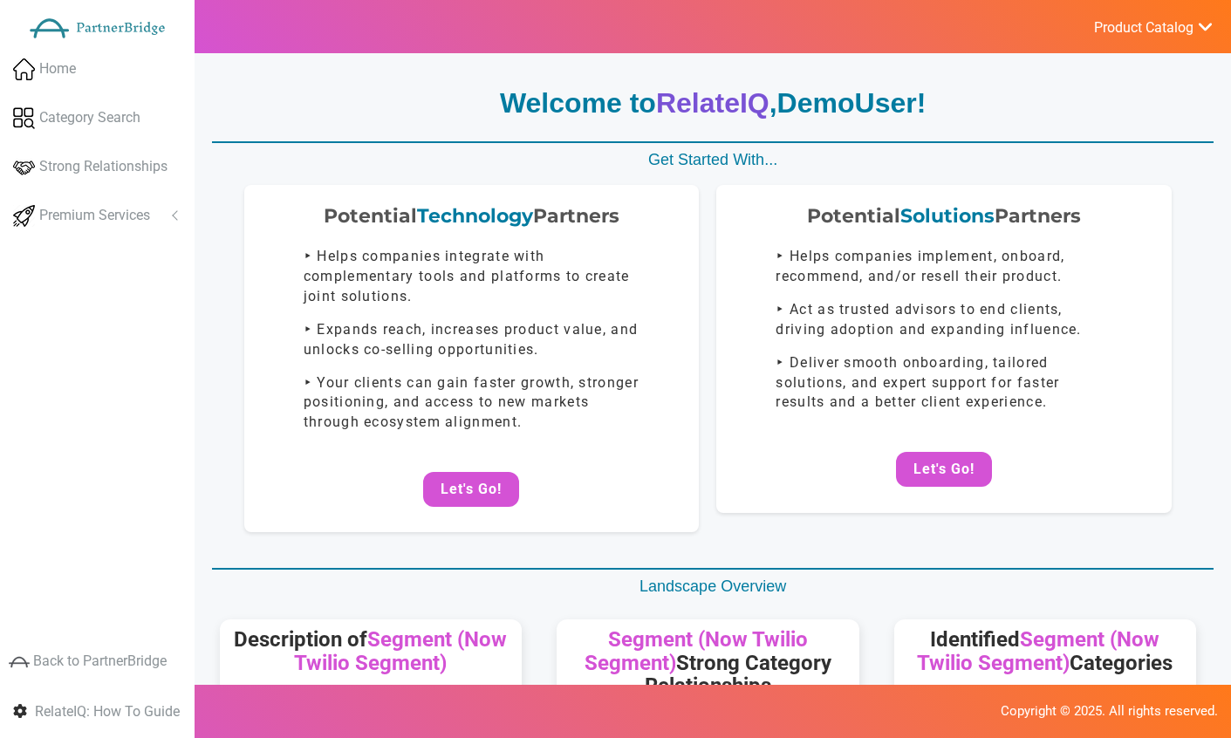
click at [968, 465] on button "Let's Go!" at bounding box center [944, 469] width 96 height 35
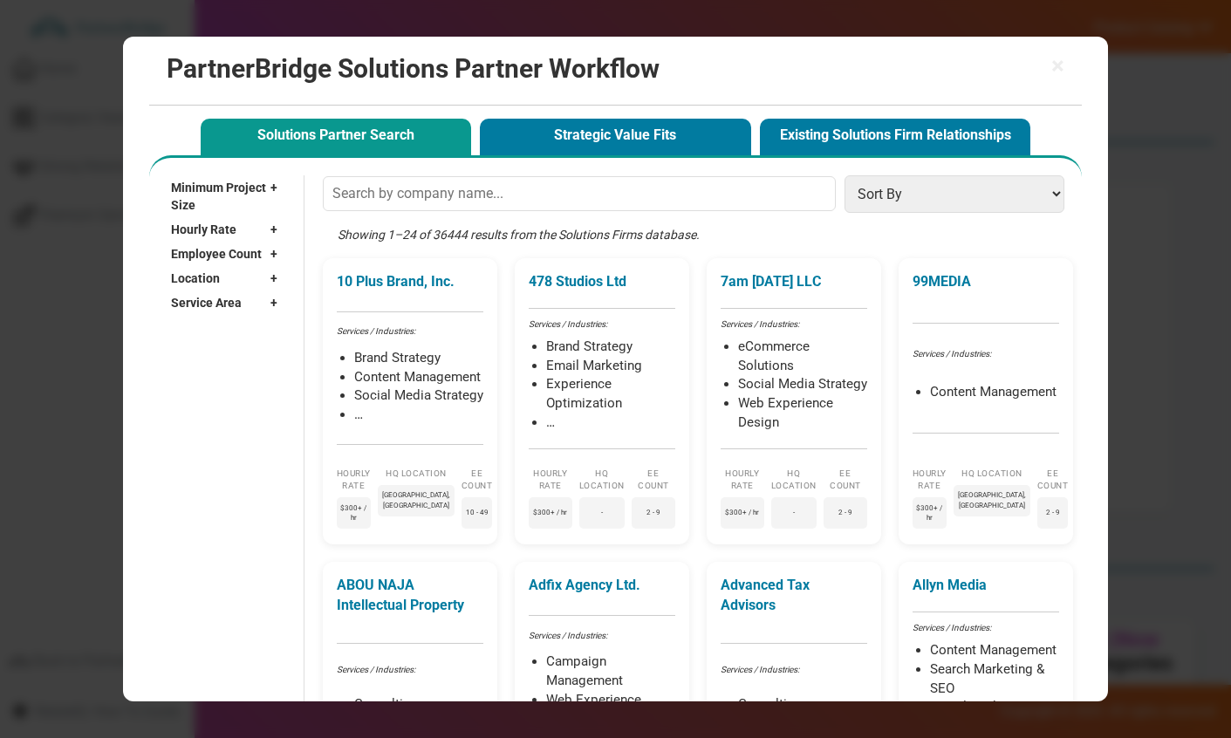
click at [466, 195] on input "text" at bounding box center [580, 193] width 514 height 35
click at [881, 200] on select "Sort By Hourly Rate: High to Low Hourly Rate: Low to High Min Project Size: Hig…" at bounding box center [954, 194] width 219 height 38
click at [871, 191] on select "Sort By Hourly Rate: High to Low Hourly Rate: Low to High Min Project Size: Hig…" at bounding box center [954, 194] width 219 height 38
click at [286, 188] on div "Minimum Project Size +" at bounding box center [228, 196] width 115 height 42
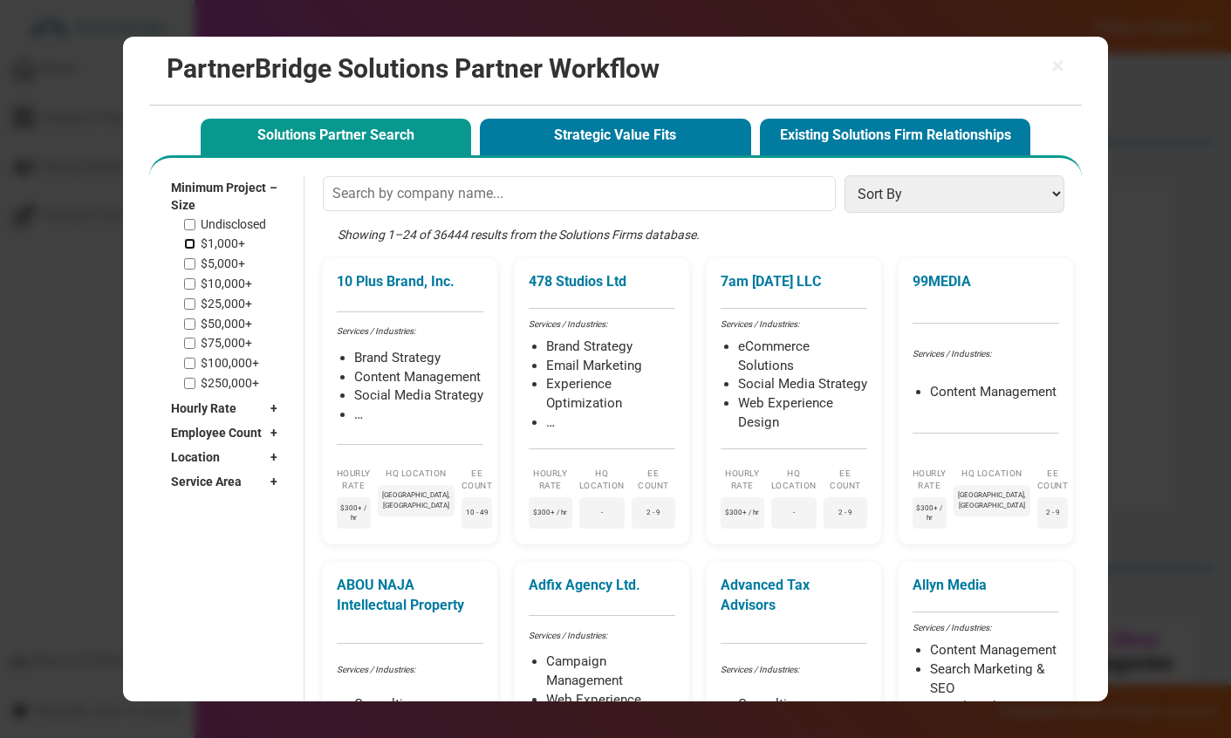
click at [188, 238] on input "$1,000+" at bounding box center [189, 243] width 11 height 11
checkbox input "true"
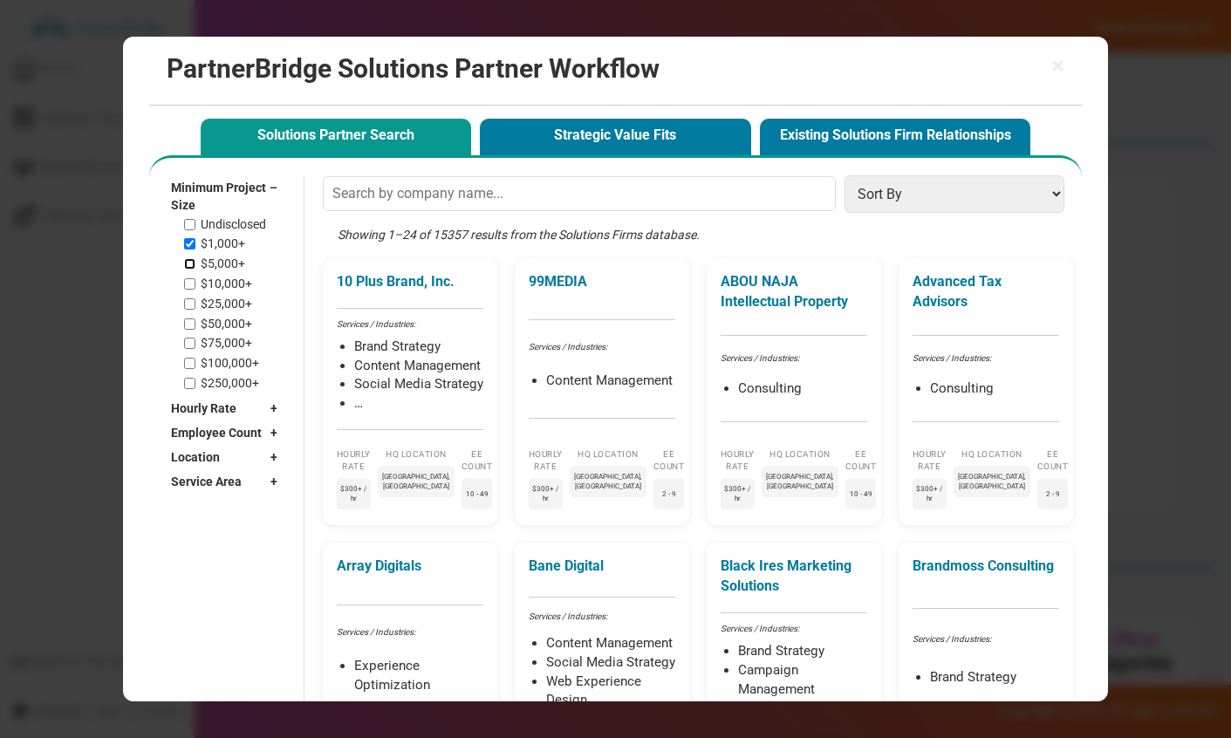
click at [189, 258] on input "$5,000+" at bounding box center [189, 263] width 11 height 11
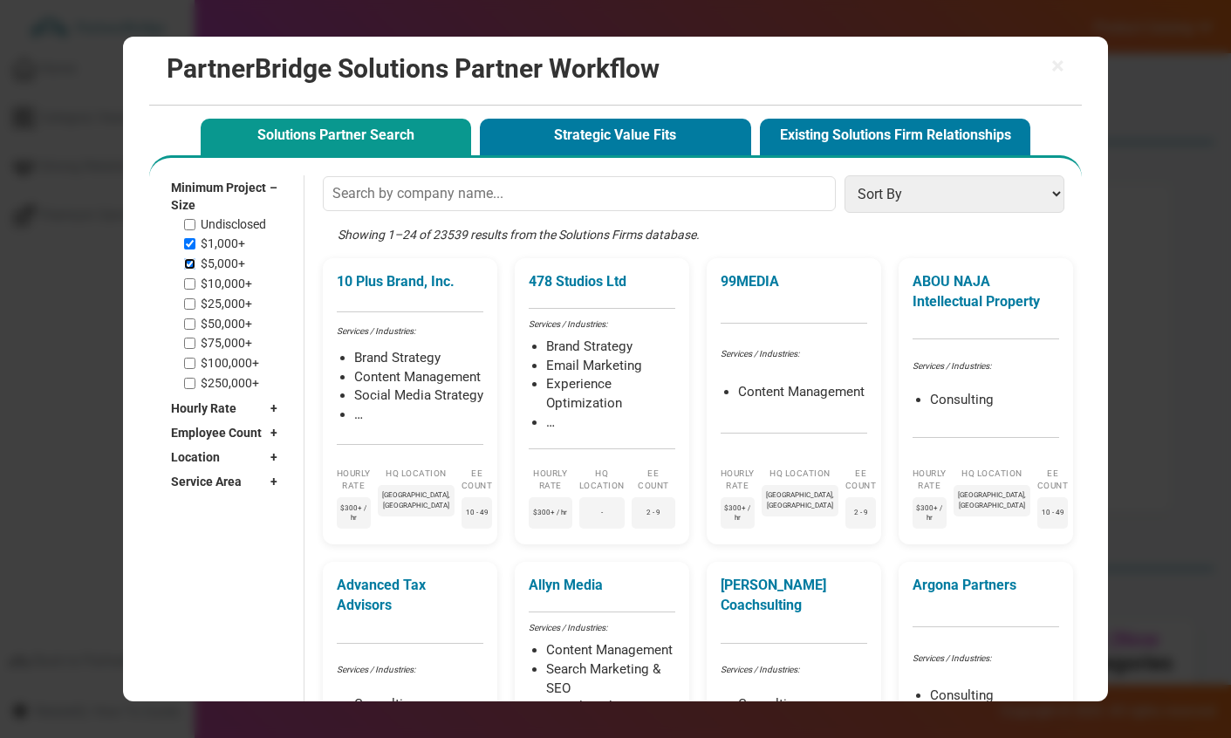
click at [192, 258] on input "$5,000+" at bounding box center [189, 263] width 11 height 11
checkbox input "false"
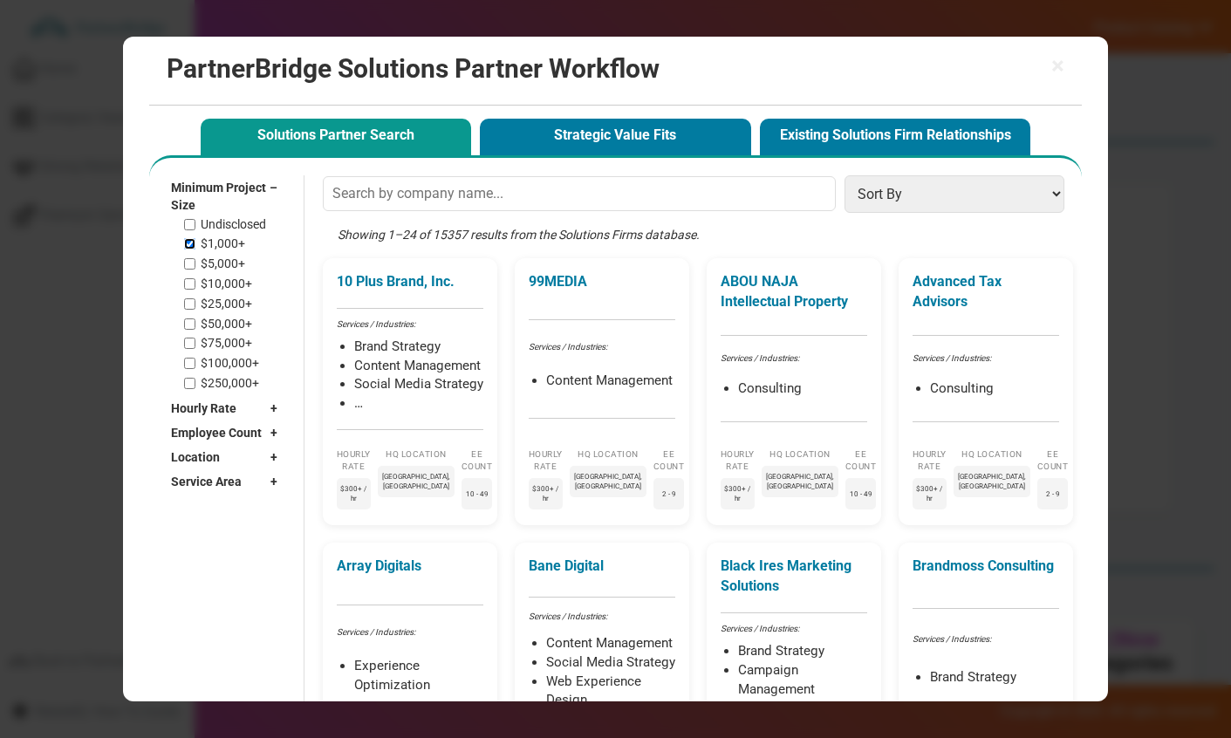
click at [187, 238] on input "$1,000+" at bounding box center [189, 243] width 11 height 11
checkbox input "false"
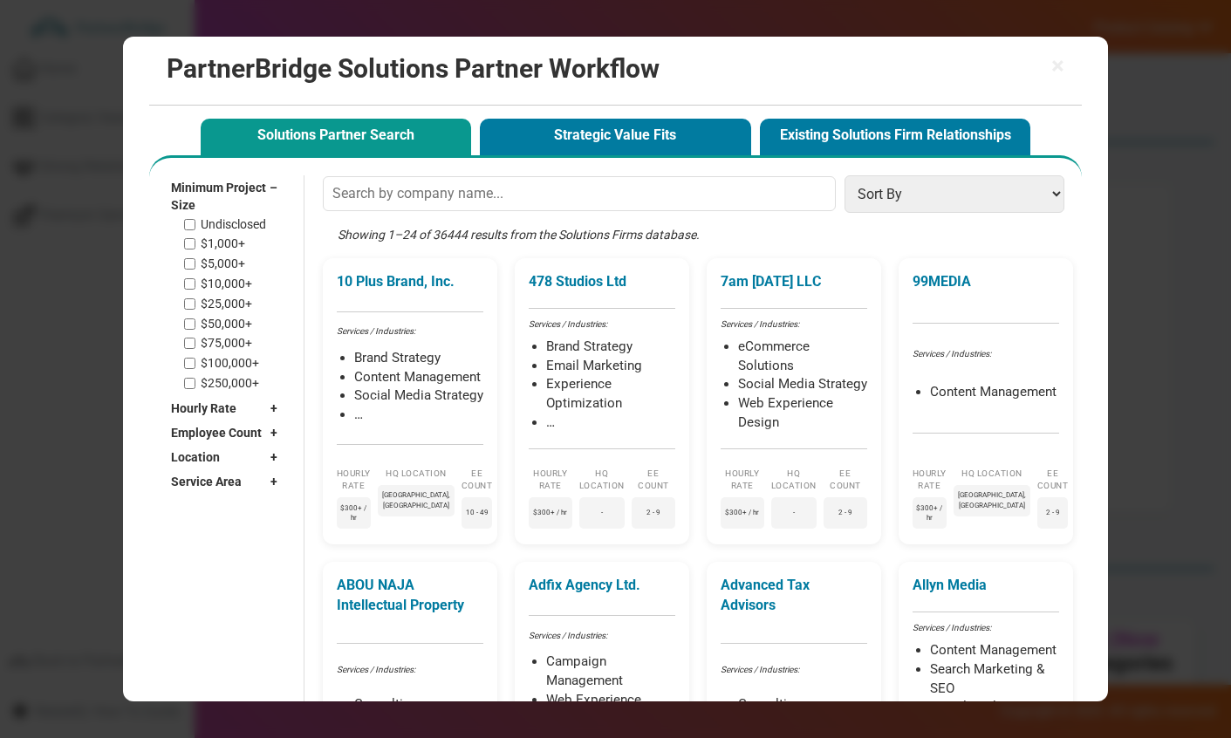
click at [270, 188] on span "Minimum Project Size" at bounding box center [220, 196] width 99 height 35
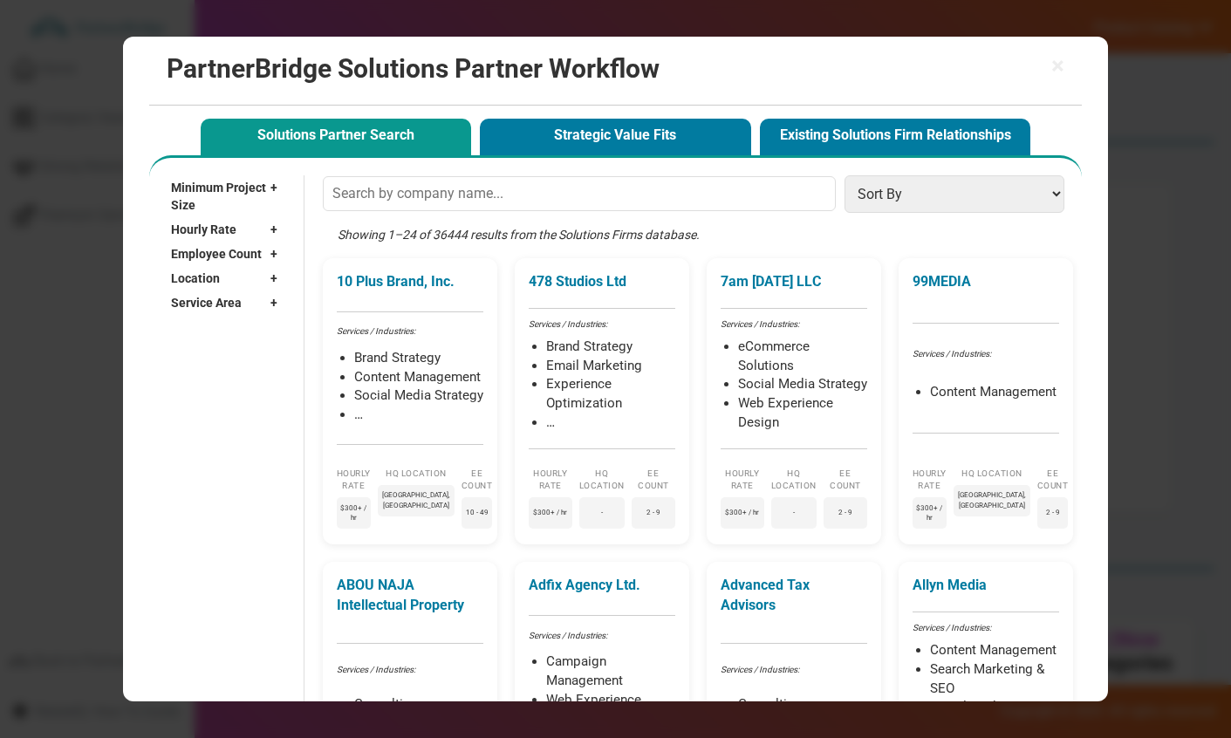
click at [267, 217] on div "Hourly Rate +" at bounding box center [228, 229] width 115 height 24
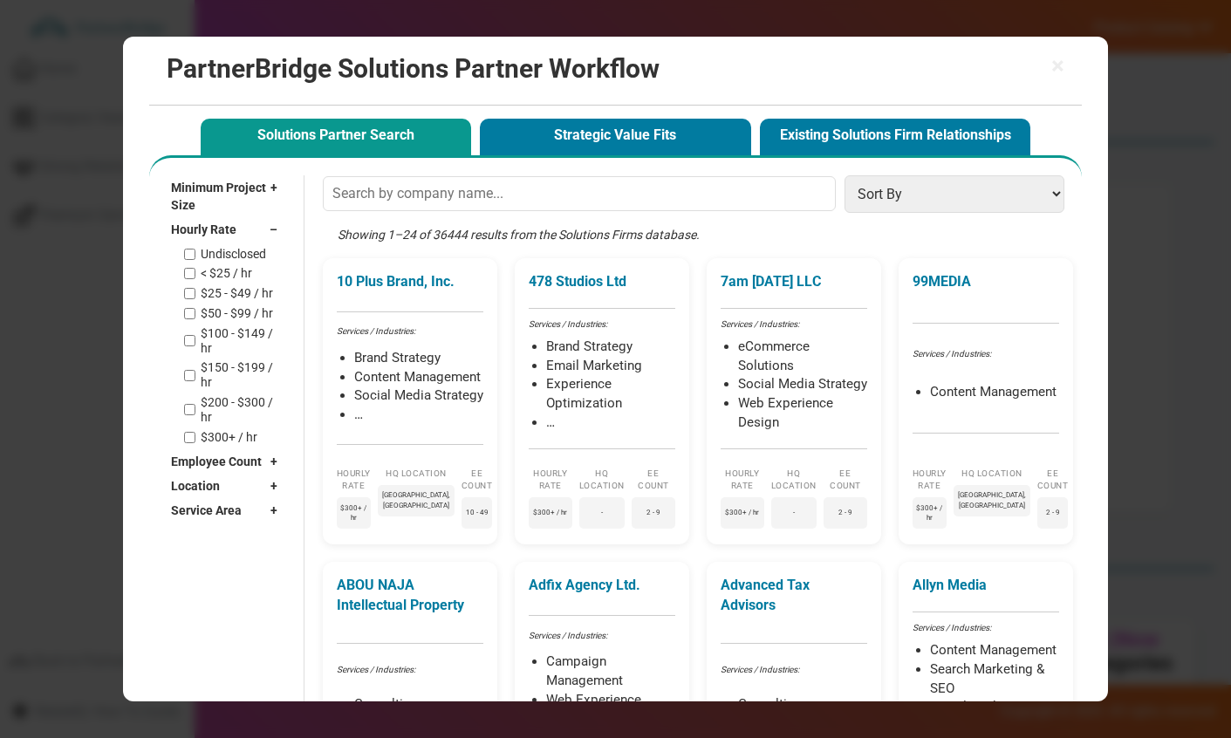
click at [236, 364] on div "Undisclosed < $25 / hr $25 - $49 / hr $50 - $99 / hr $100 - $149 / hr $150 - $1…" at bounding box center [235, 346] width 102 height 198
click at [236, 395] on label "$200 - $300 / hr" at bounding box center [244, 410] width 86 height 30
click at [195, 404] on input "$200 - $300 / hr" at bounding box center [189, 409] width 11 height 11
checkbox input "true"
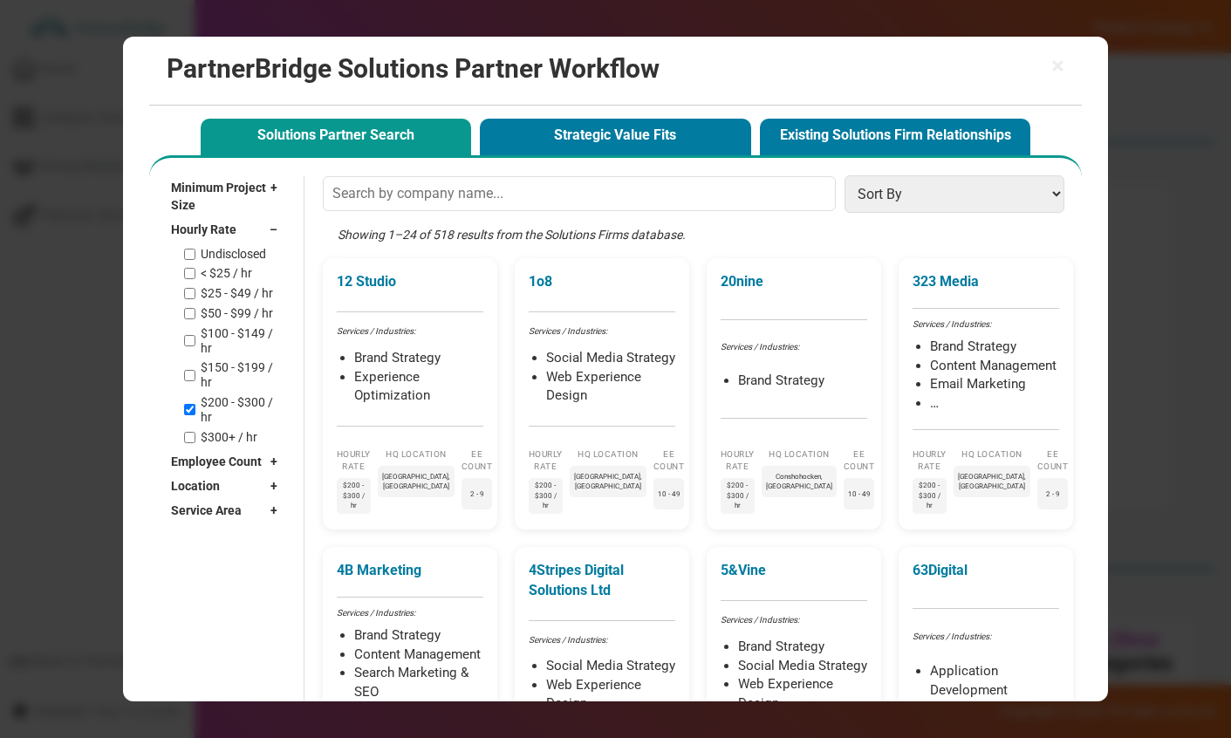
click at [234, 345] on div "Undisclosed < $25 / hr $25 - $49 / hr $50 - $99 / hr $100 - $149 / hr $150 - $1…" at bounding box center [235, 346] width 102 height 198
click at [236, 360] on label "$150 - $199 / hr" at bounding box center [244, 375] width 86 height 30
click at [195, 370] on input "$150 - $199 / hr" at bounding box center [189, 375] width 11 height 11
checkbox input "true"
click at [286, 221] on span "–" at bounding box center [278, 229] width 17 height 17
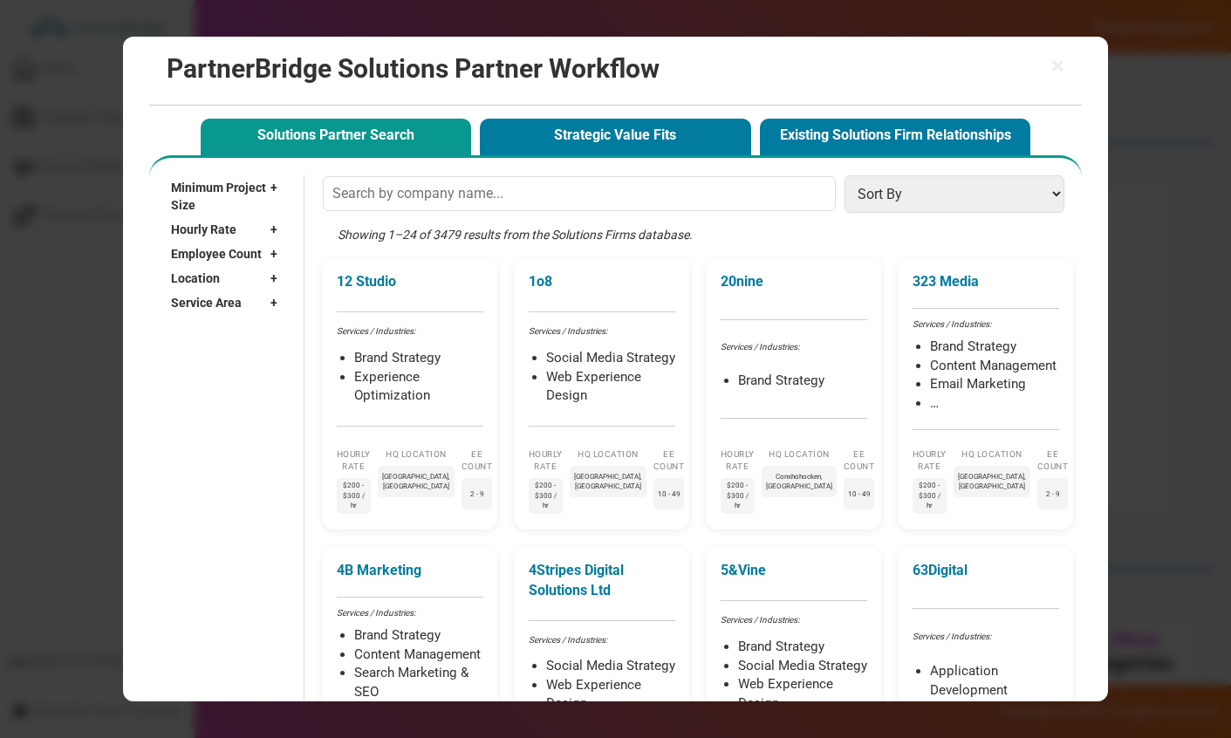
click at [283, 242] on div "Employee Count +" at bounding box center [228, 254] width 115 height 24
click at [193, 387] on input "10,000+" at bounding box center [189, 392] width 11 height 11
checkbox input "true"
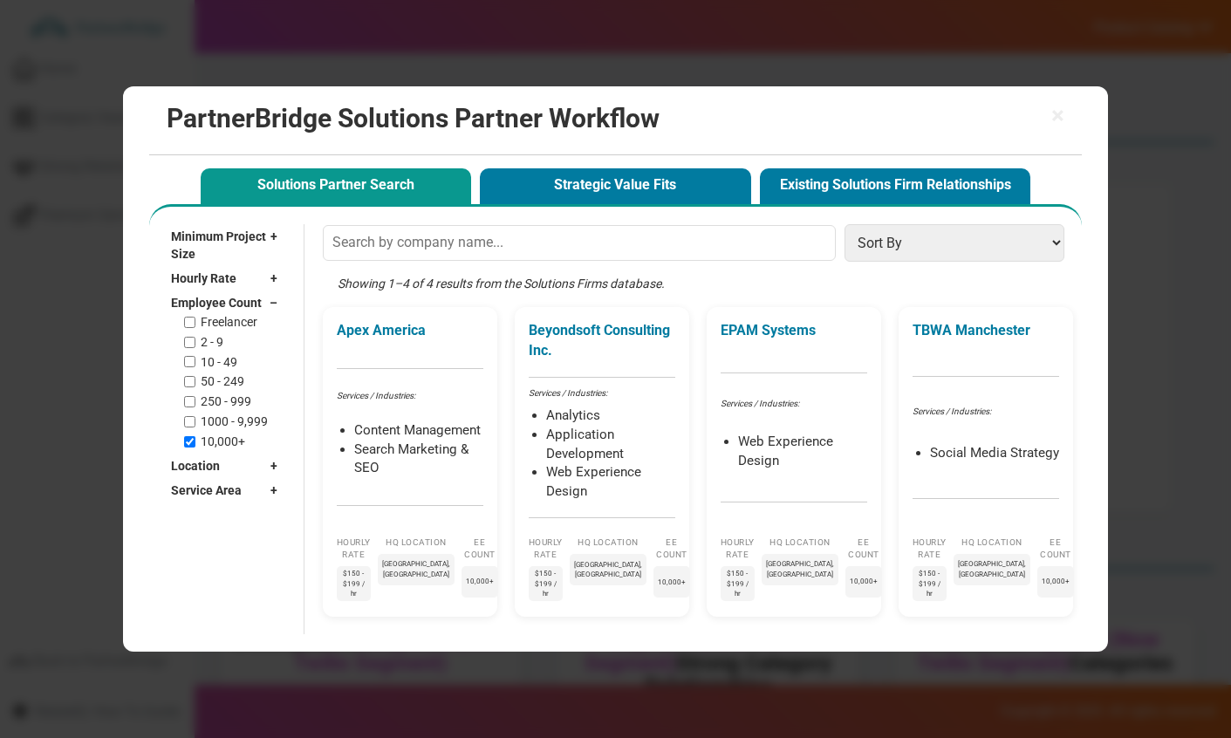
click at [216, 414] on label "1000 - 9,999" at bounding box center [234, 421] width 67 height 15
click at [195, 416] on input "1000 - 9,999" at bounding box center [189, 421] width 11 height 11
checkbox input "true"
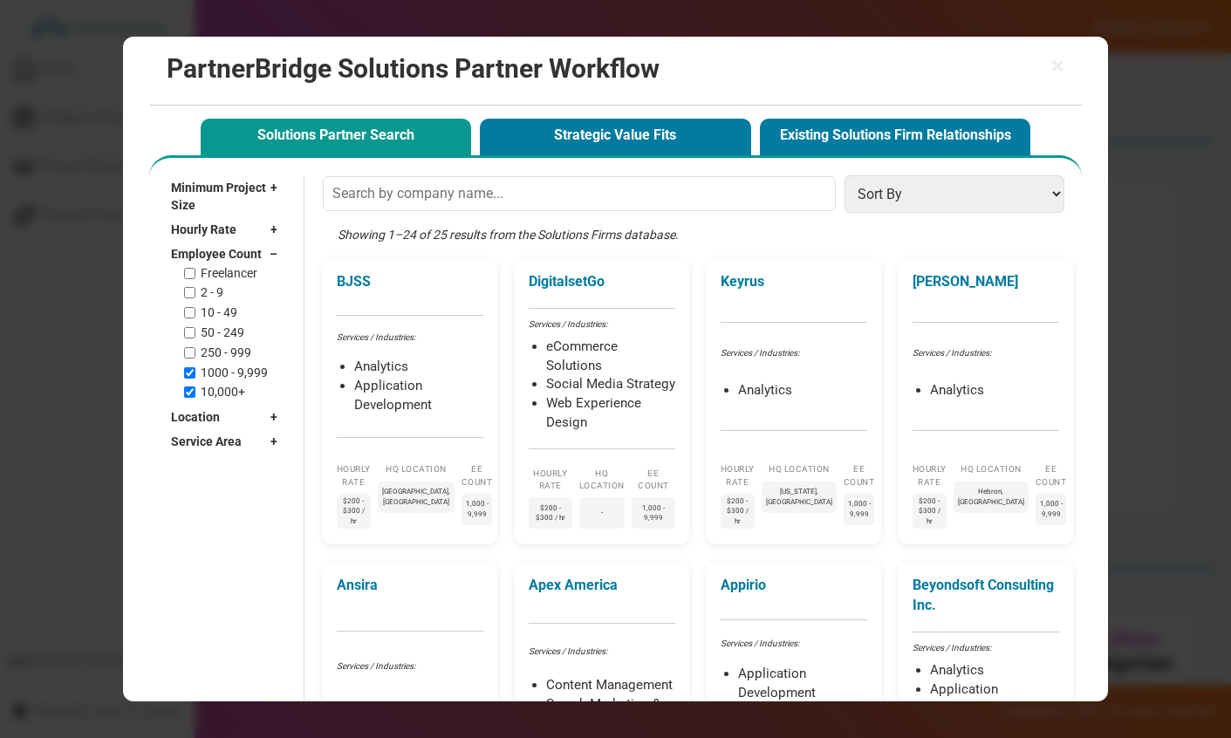
click at [286, 245] on span "–" at bounding box center [278, 253] width 17 height 17
click at [286, 218] on div "Hourly Rate +" at bounding box center [228, 229] width 115 height 24
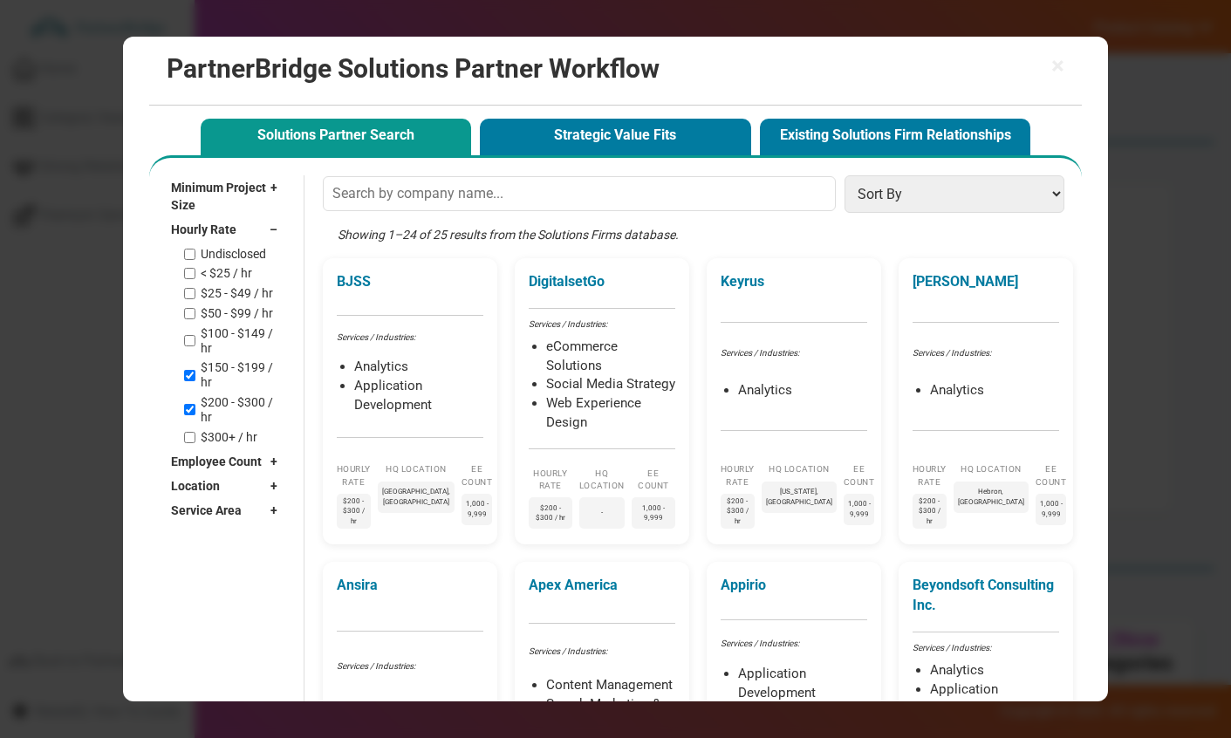
click at [286, 221] on span "–" at bounding box center [278, 229] width 17 height 17
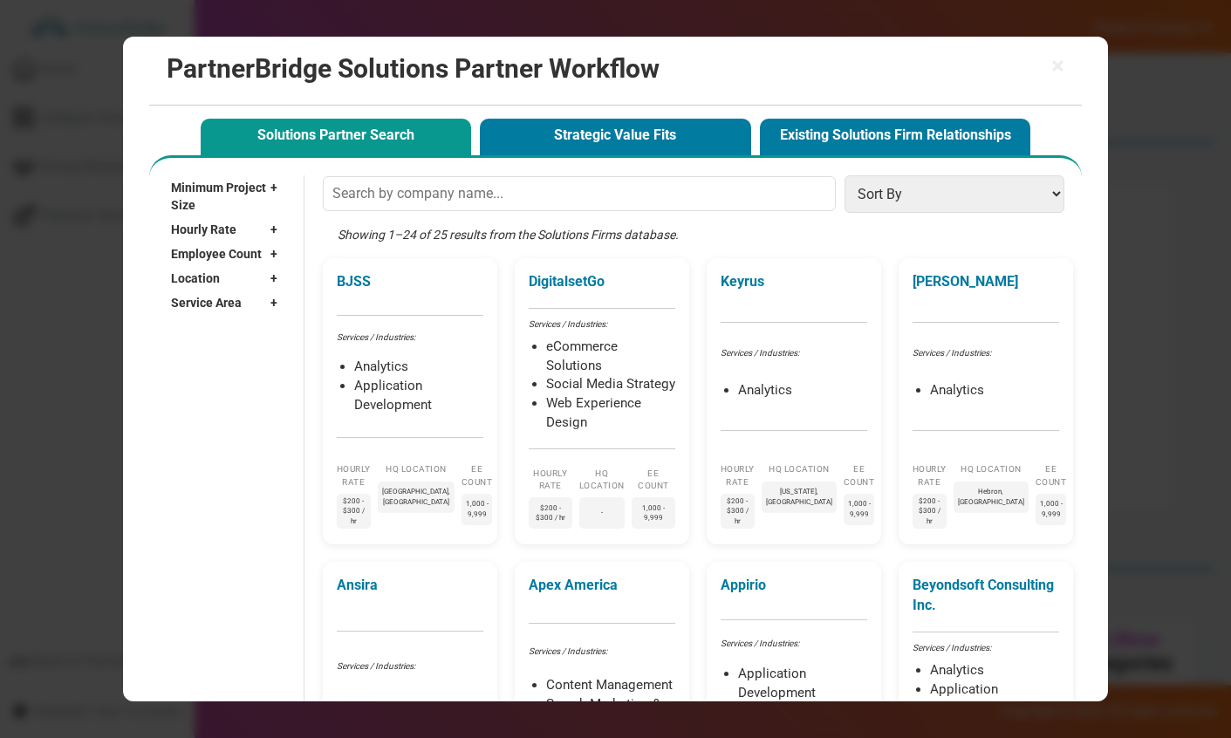
click at [220, 270] on span "Location" at bounding box center [195, 278] width 49 height 17
click at [223, 291] on input "text" at bounding box center [222, 304] width 102 height 26
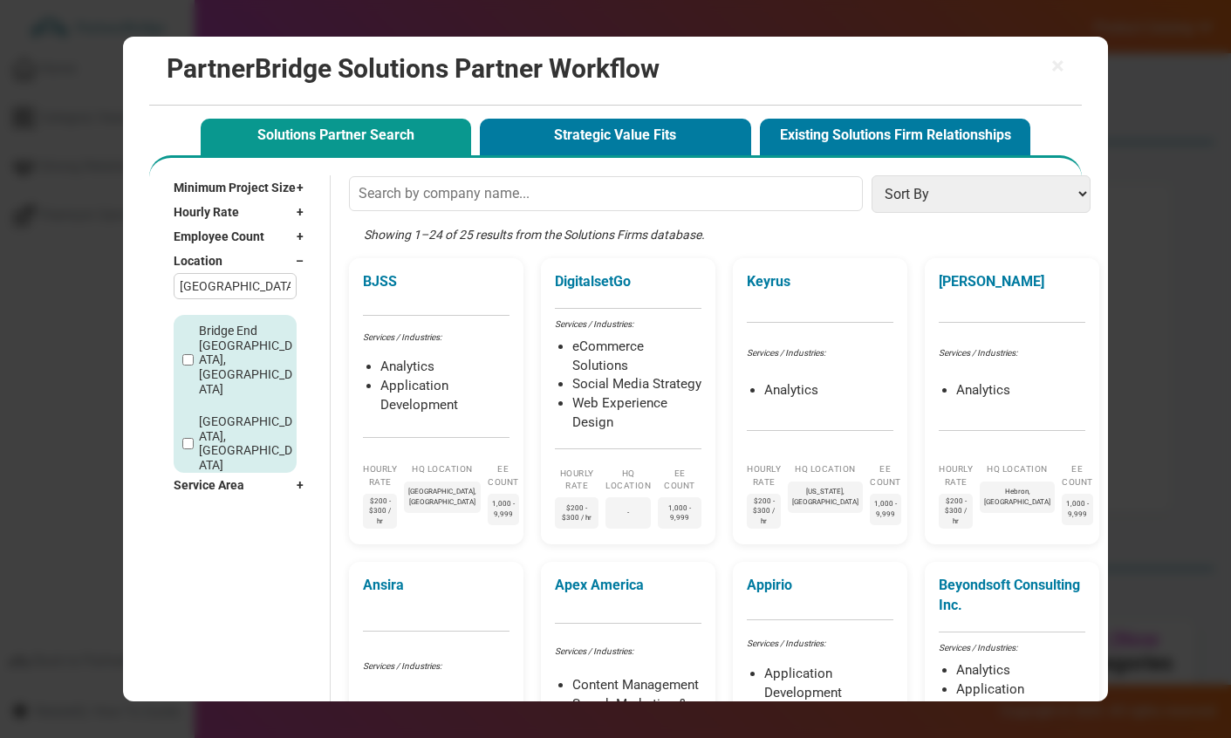
type input "[GEOGRAPHIC_DATA]"
click at [181, 406] on div "[GEOGRAPHIC_DATA], [GEOGRAPHIC_DATA]" at bounding box center [236, 444] width 124 height 76
click at [191, 438] on input "[GEOGRAPHIC_DATA], [GEOGRAPHIC_DATA]" at bounding box center [187, 443] width 11 height 11
checkbox input "true"
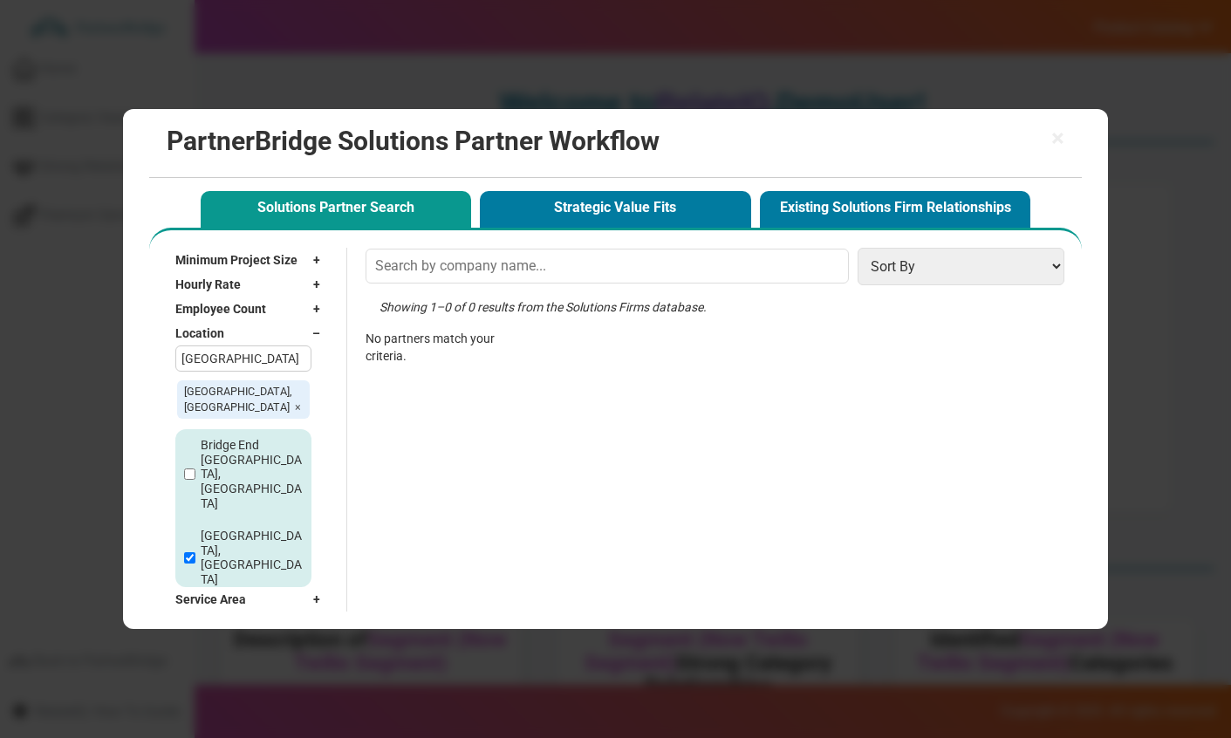
click at [194, 628] on input "[GEOGRAPHIC_DATA], [GEOGRAPHIC_DATA]" at bounding box center [189, 633] width 11 height 11
checkbox input "true"
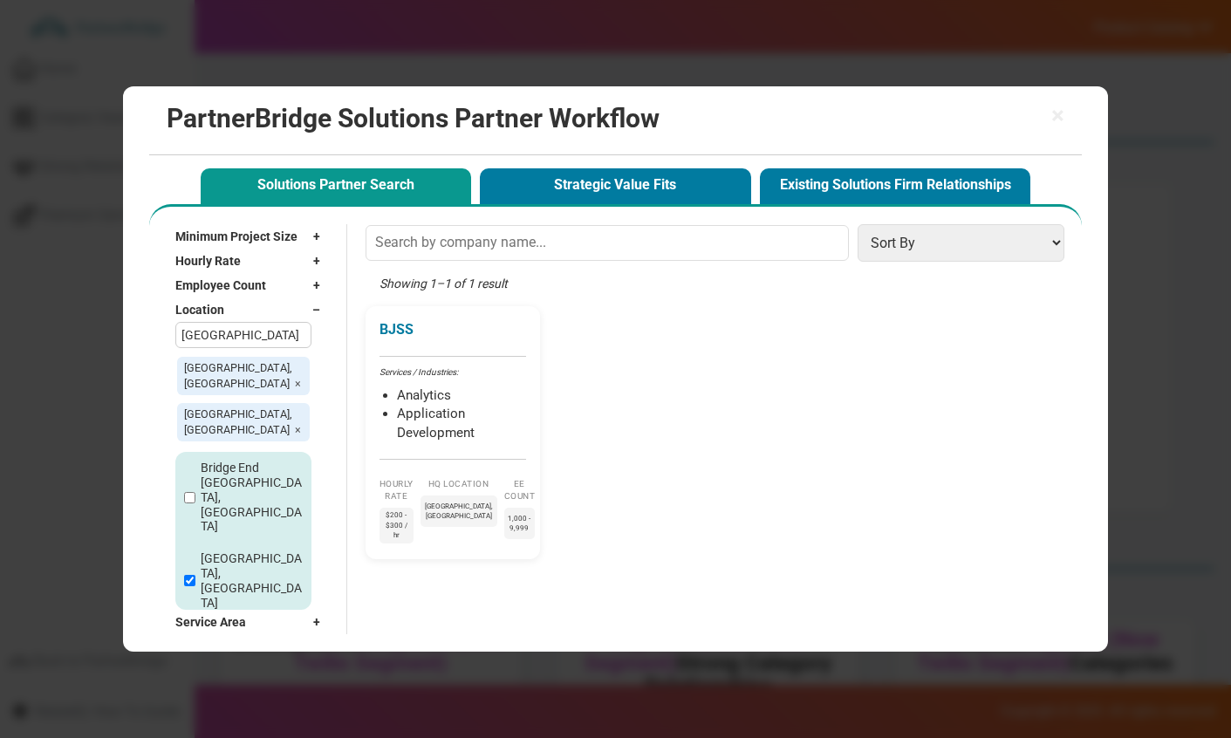
click at [325, 318] on span "–" at bounding box center [320, 309] width 17 height 17
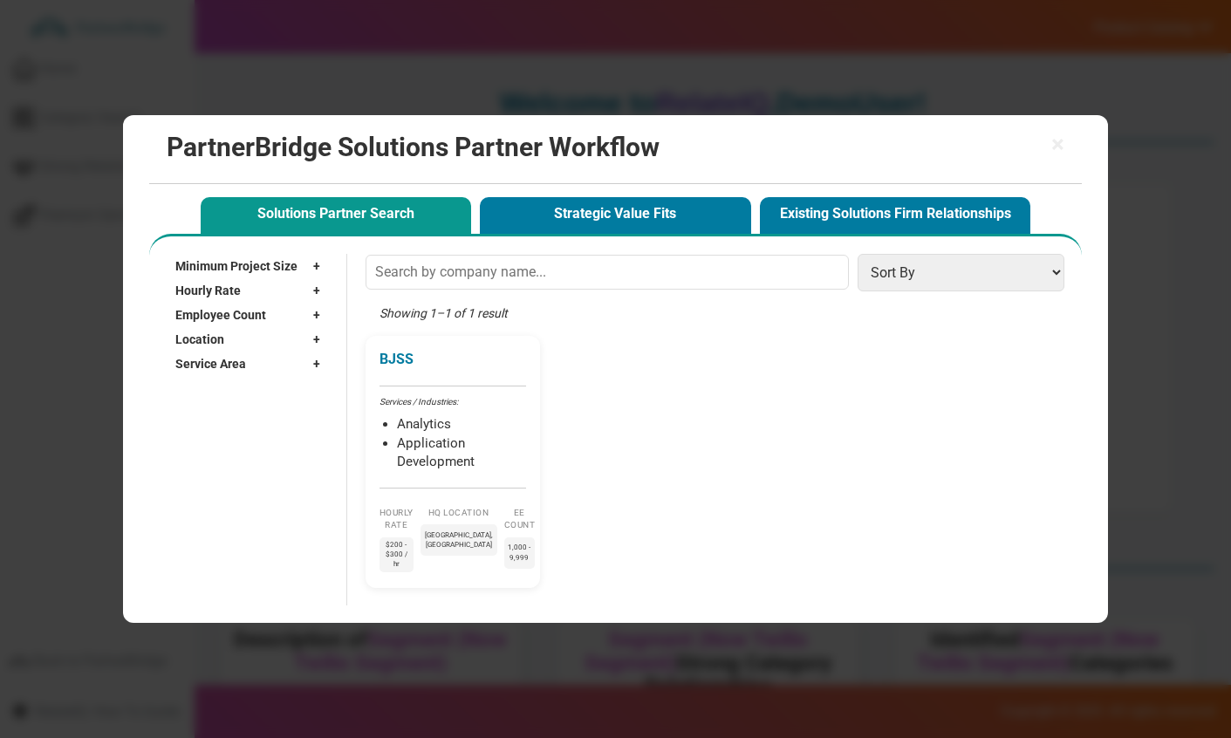
click at [298, 359] on div "Service Area +" at bounding box center [252, 364] width 154 height 24
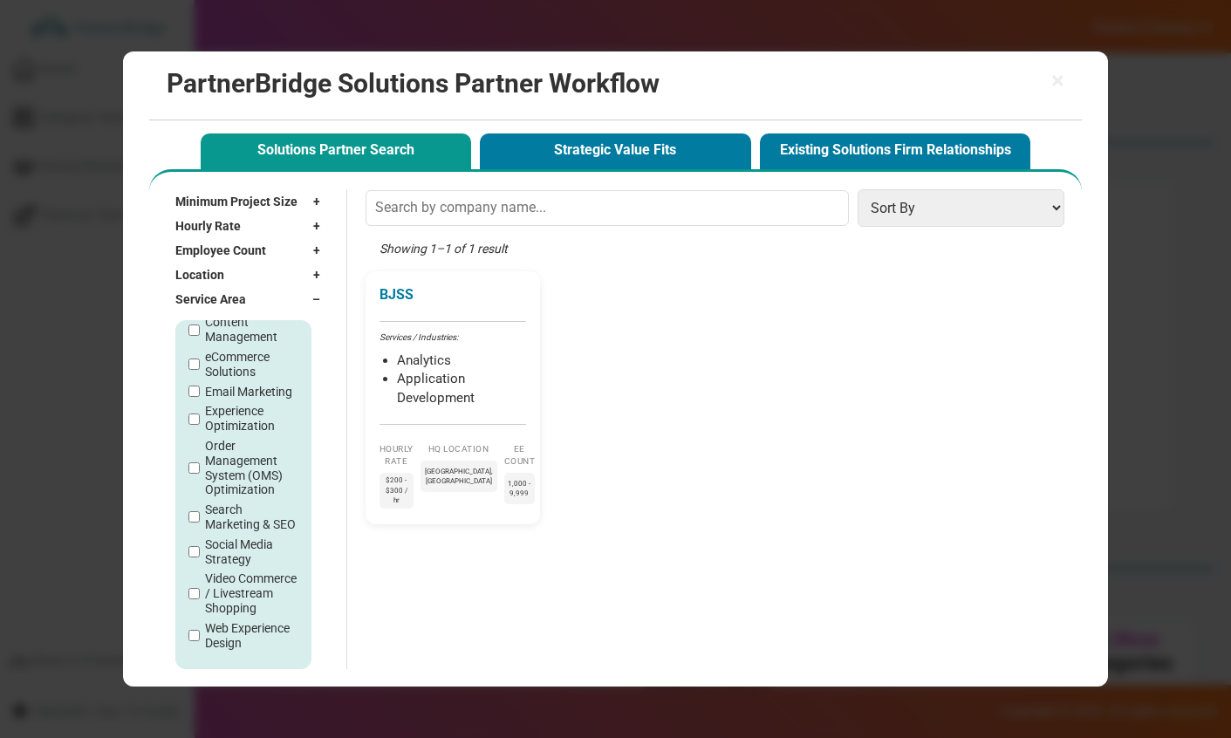
scroll to position [206, 0]
click at [311, 298] on div "Service Area –" at bounding box center [252, 299] width 154 height 24
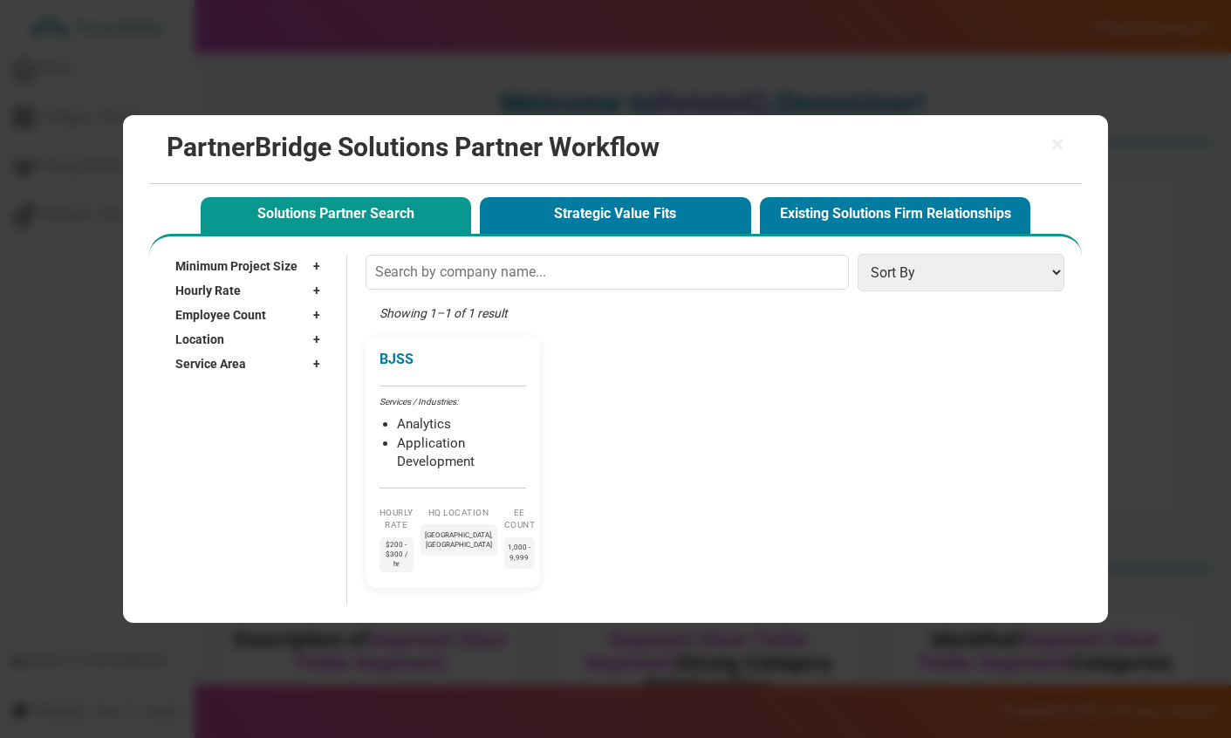
click at [462, 431] on li "Analytics" at bounding box center [461, 424] width 129 height 19
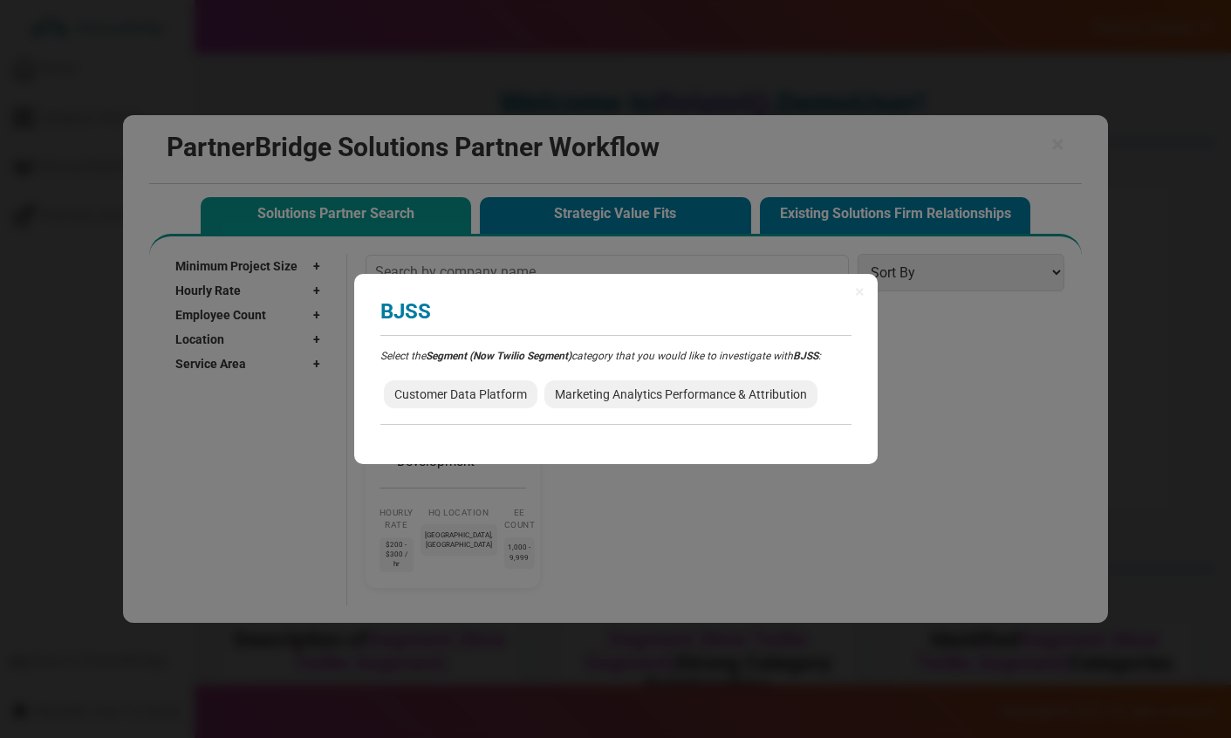
click at [436, 386] on span "Customer Data Platform" at bounding box center [461, 394] width 154 height 28
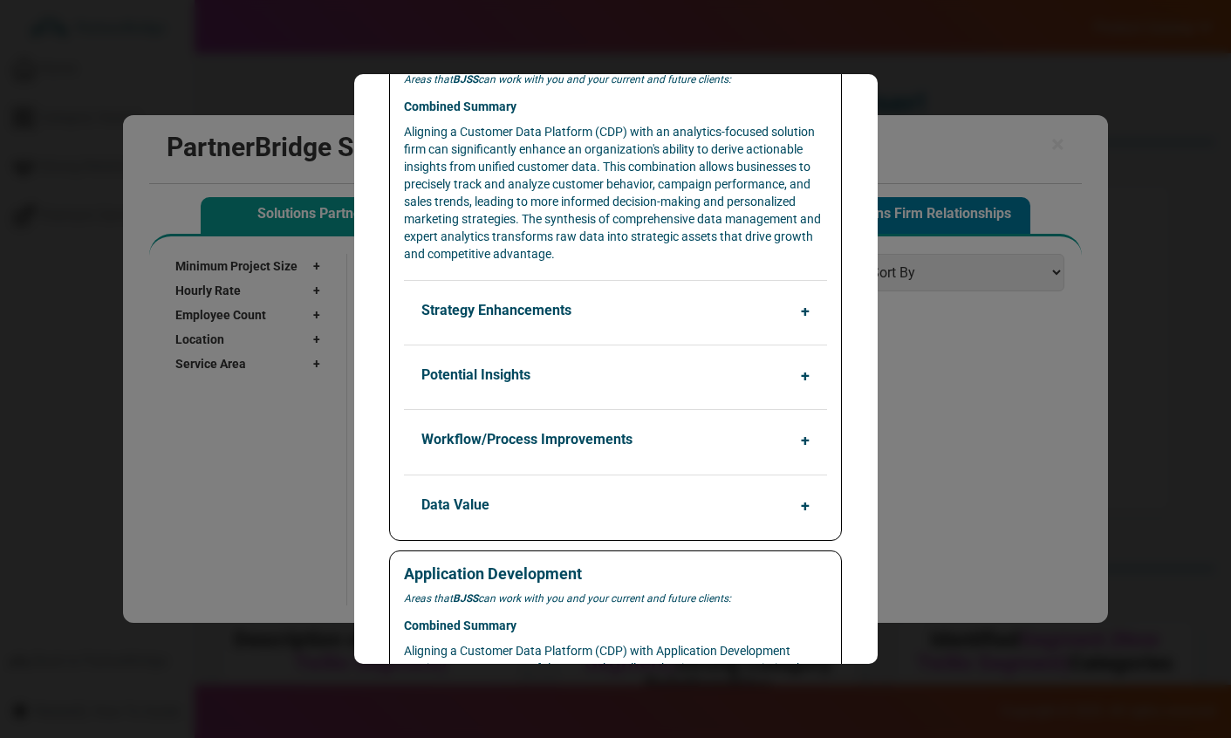
scroll to position [211, 0]
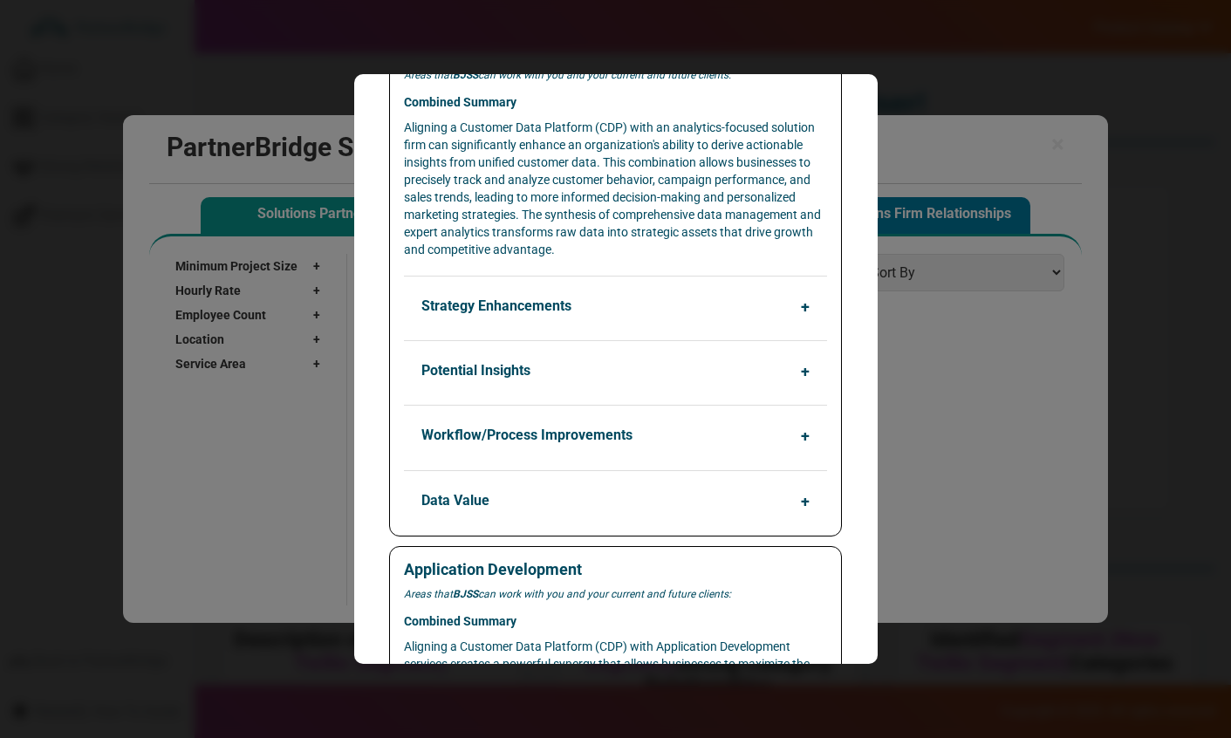
click at [593, 307] on button "Strategy Enhancements" at bounding box center [619, 306] width 422 height 33
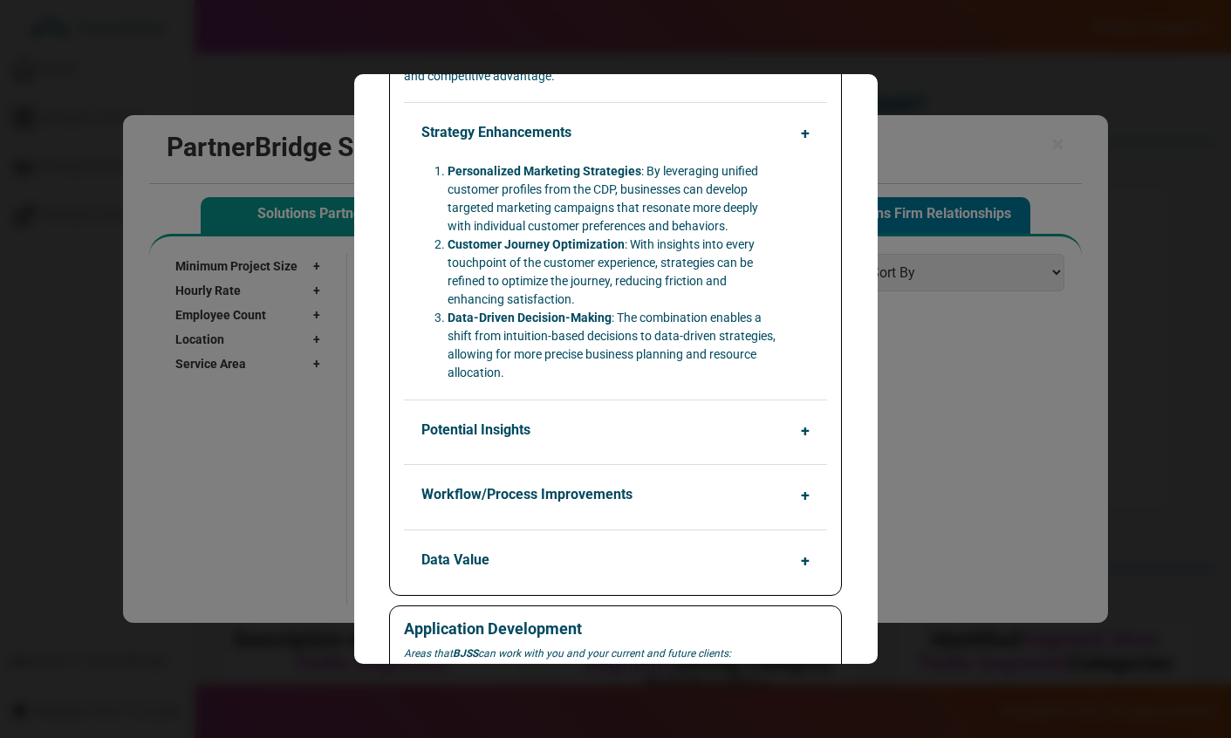
scroll to position [391, 0]
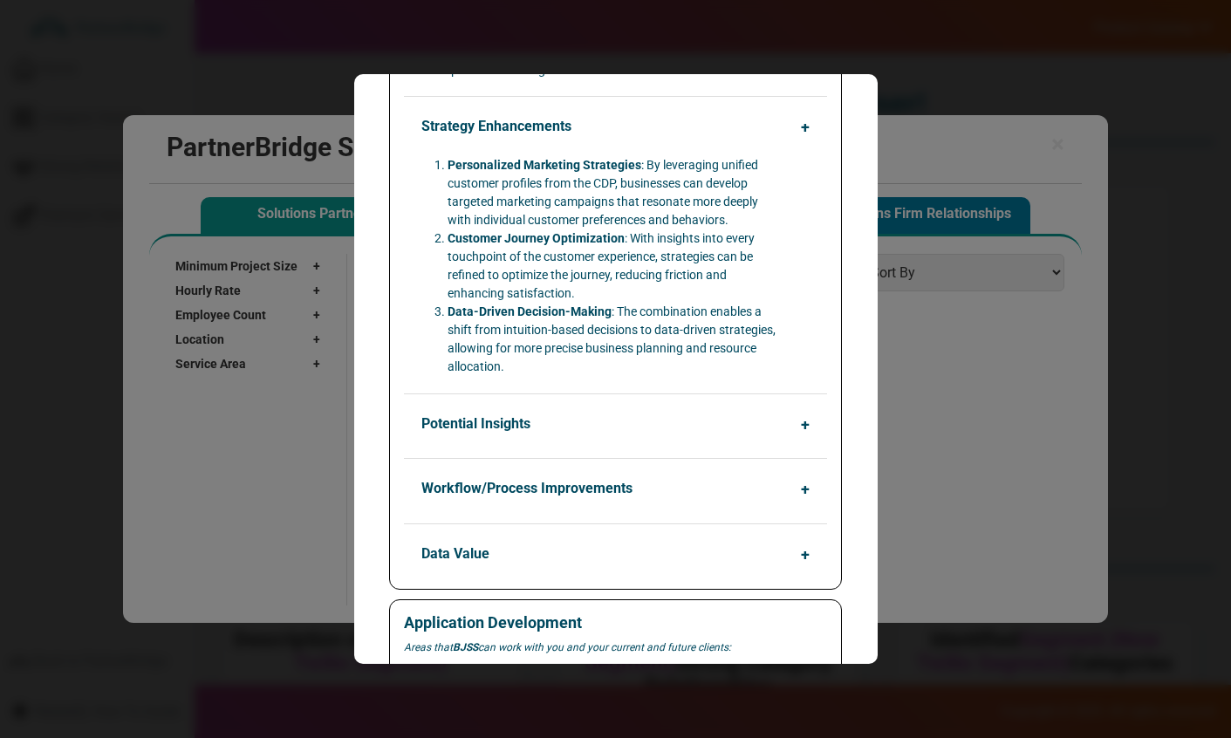
click at [539, 418] on button "Potential Insights" at bounding box center [619, 423] width 422 height 33
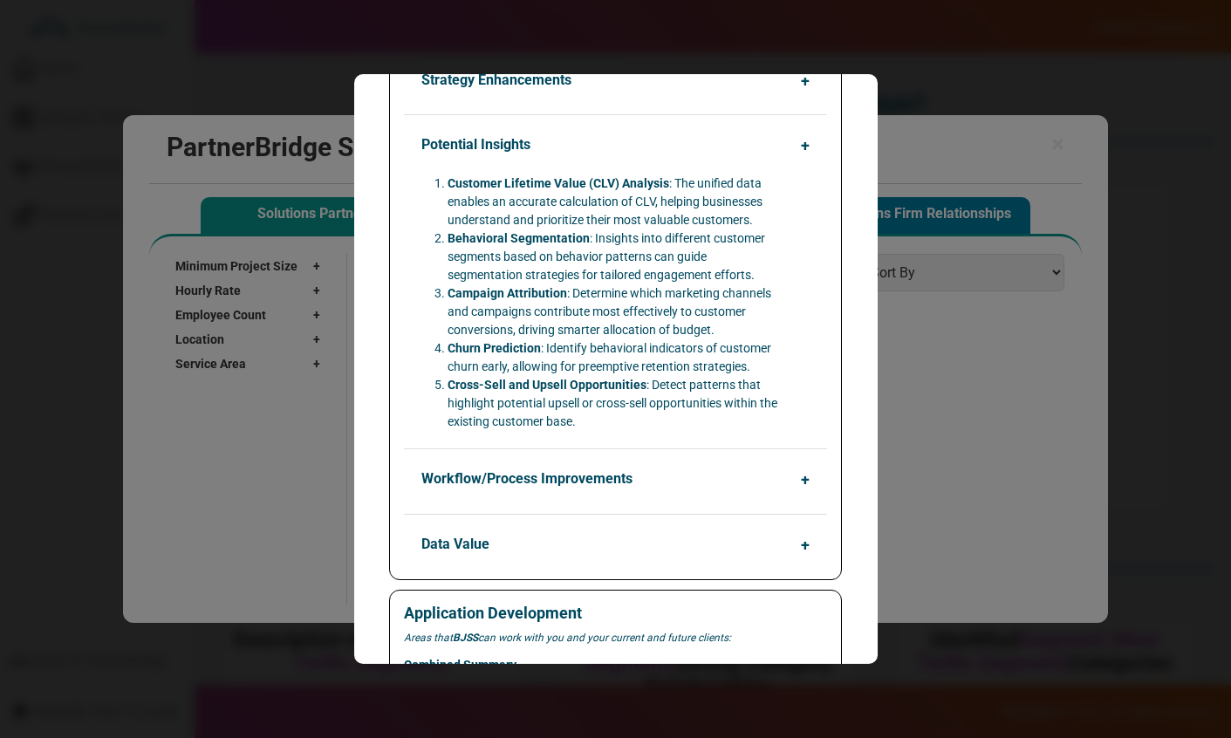
scroll to position [440, 0]
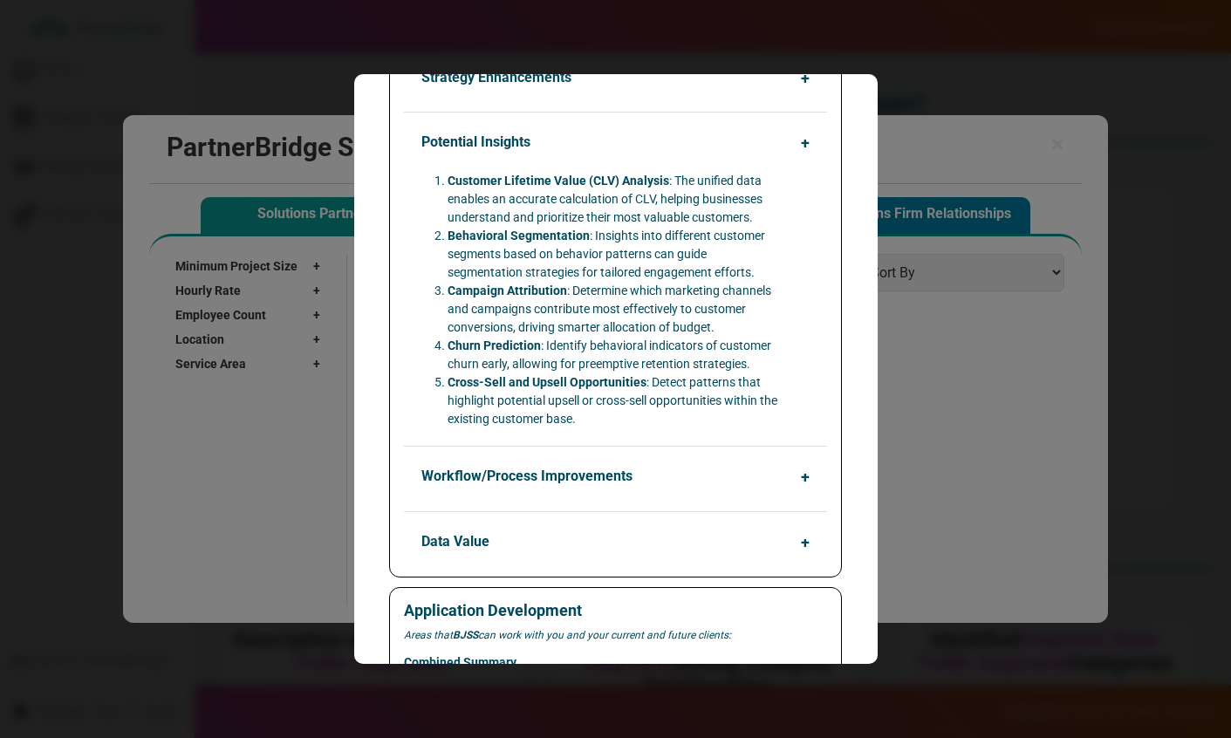
click at [543, 477] on button "Workflow/Process Improvements" at bounding box center [619, 476] width 422 height 33
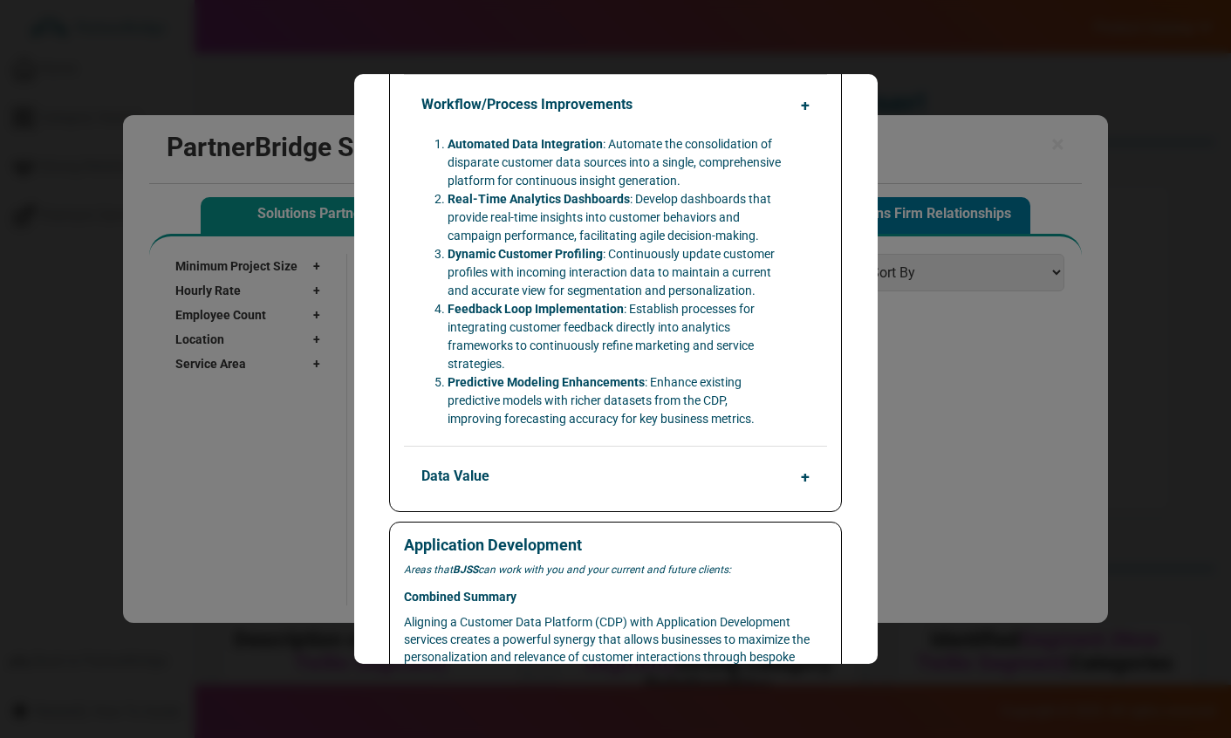
scroll to position [543, 0]
click at [532, 485] on button "Data Value" at bounding box center [619, 475] width 422 height 33
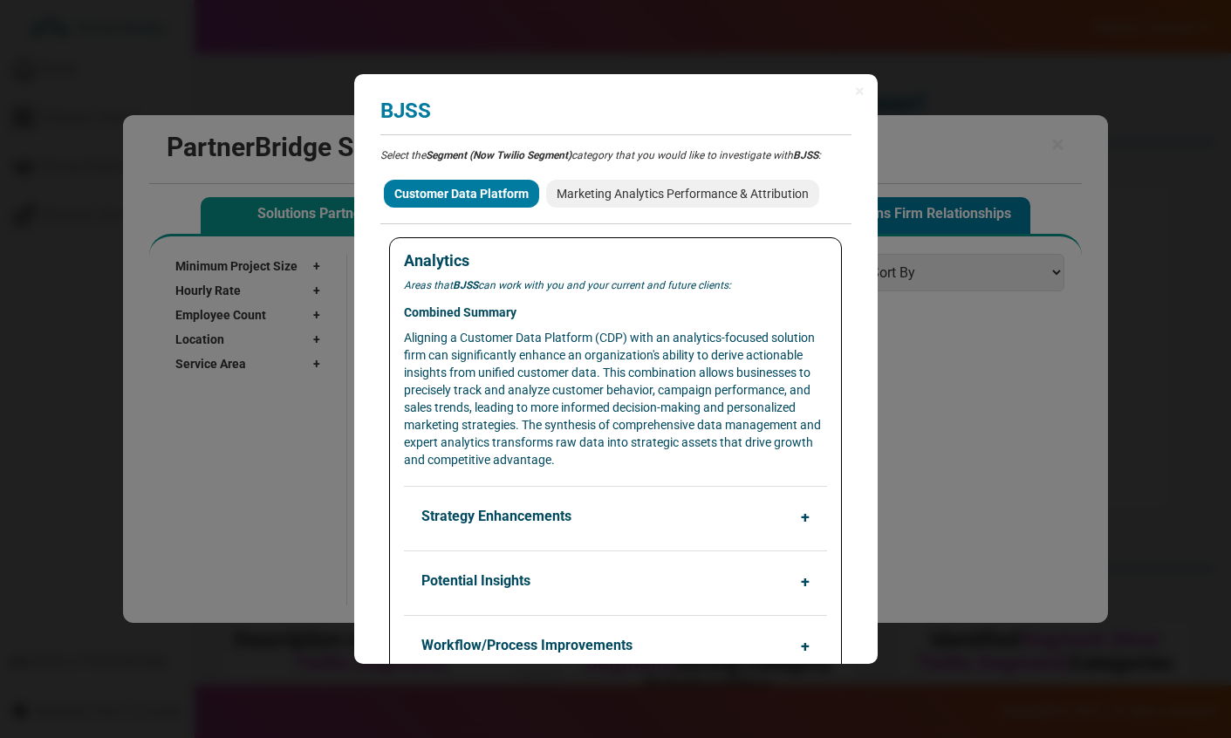
scroll to position [0, 0]
click at [846, 90] on div "× BJSS Analyzing partner match... Select the Segment (Now Twilio Segment) categ…" at bounding box center [615, 369] width 523 height 591
click at [855, 85] on span "×" at bounding box center [860, 91] width 10 height 17
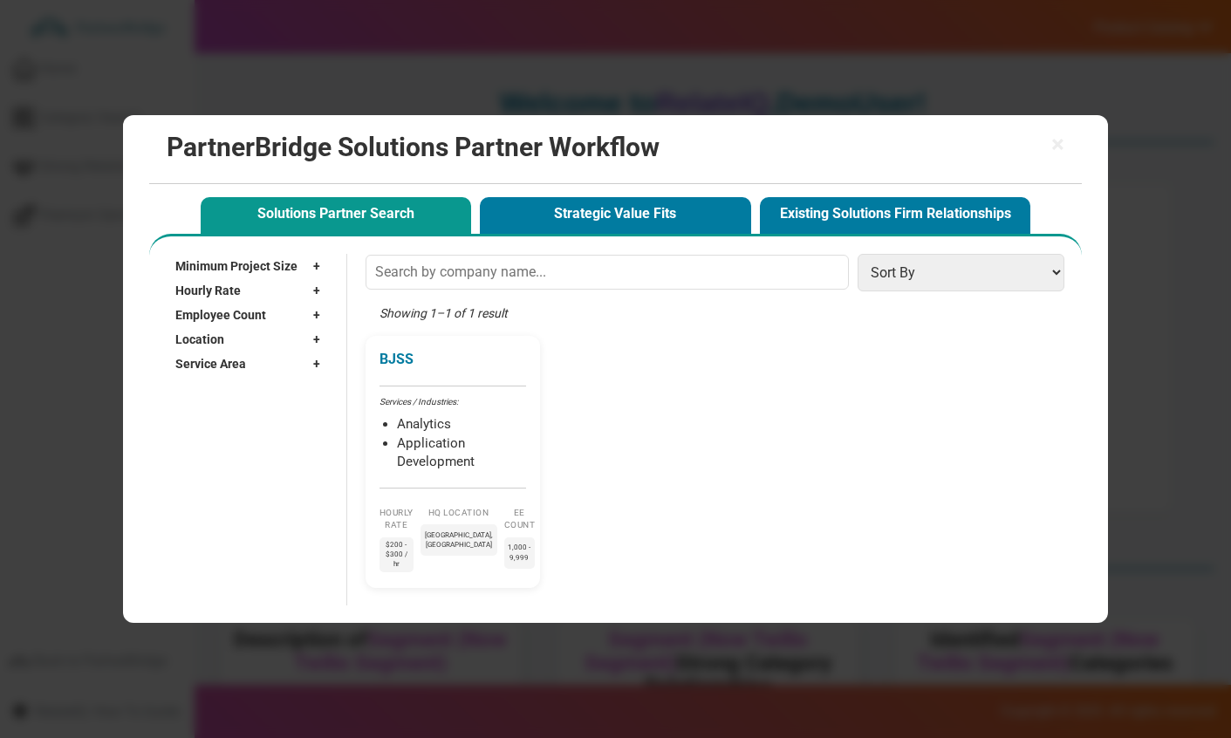
click at [662, 209] on button "Strategic Value Fits" at bounding box center [615, 215] width 271 height 36
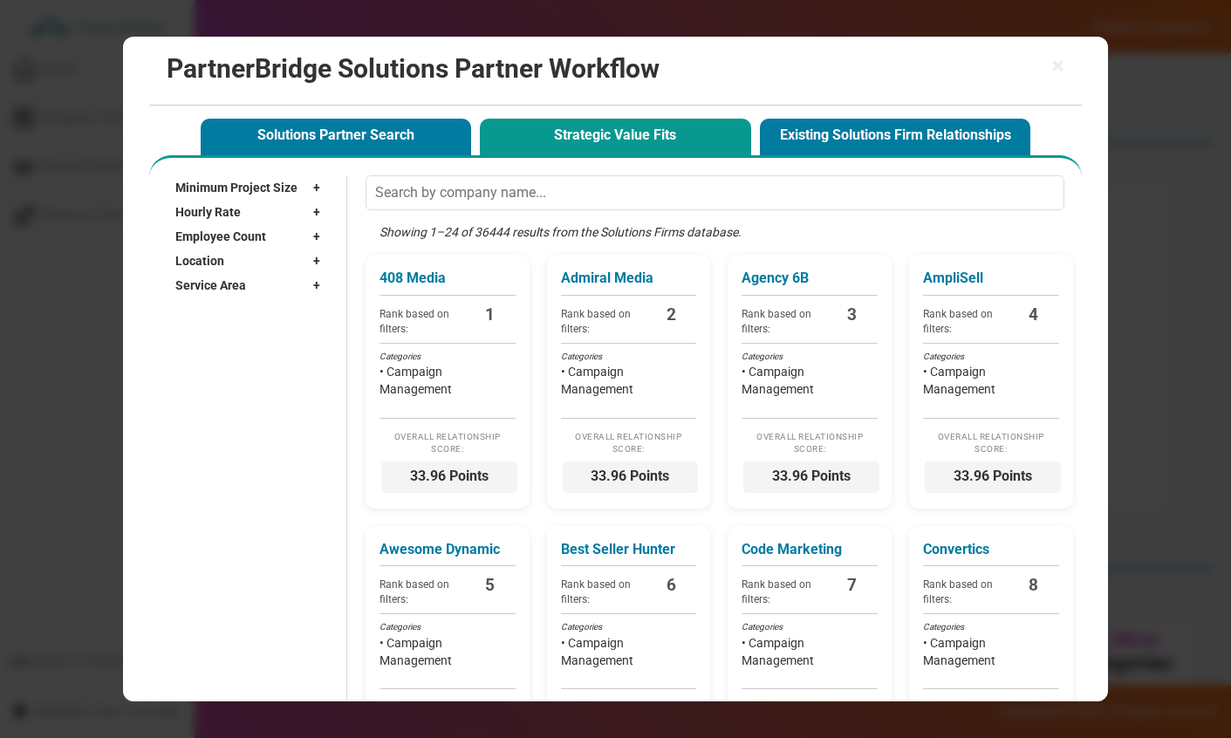
click at [463, 359] on div "Categories" at bounding box center [448, 357] width 136 height 12
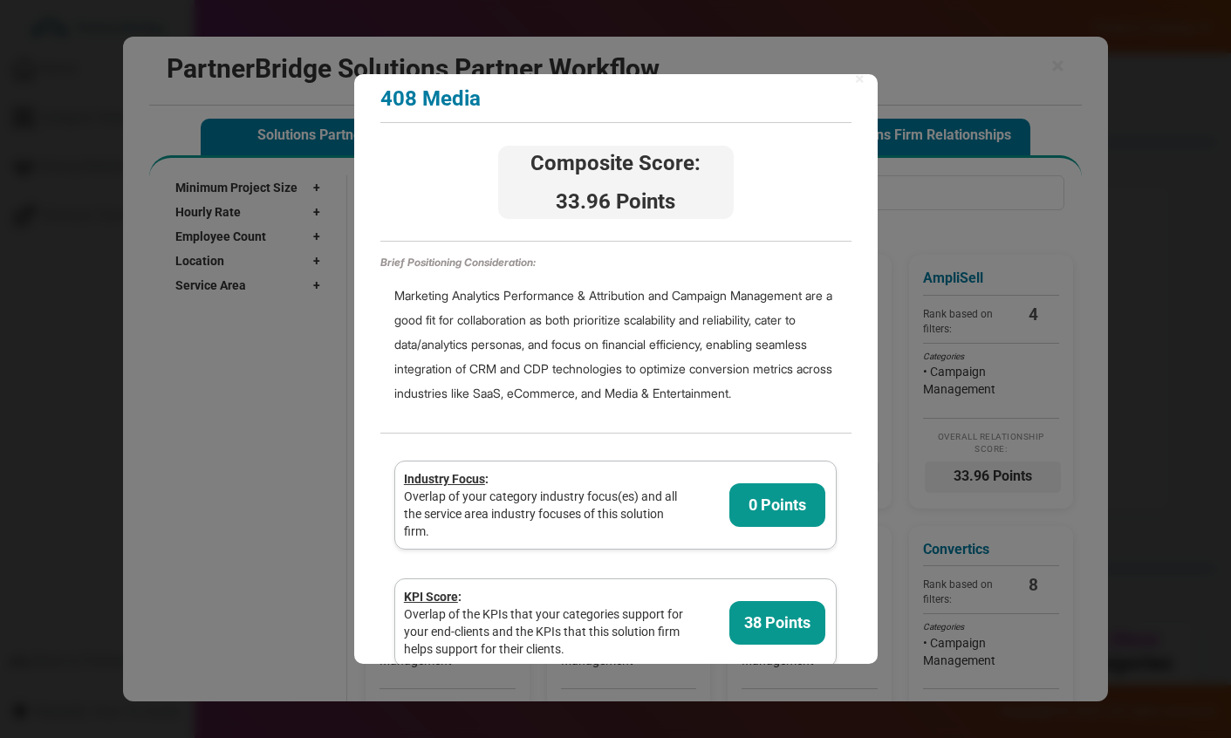
scroll to position [6, 0]
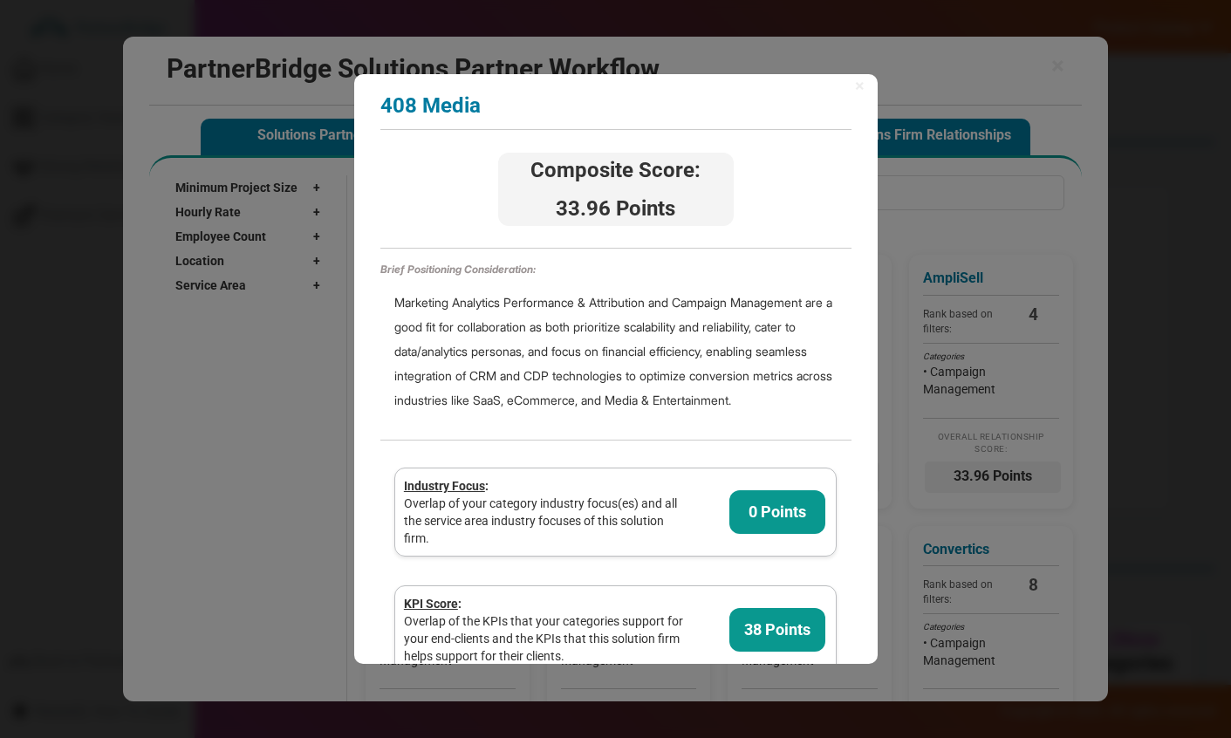
click at [855, 92] on span "×" at bounding box center [860, 85] width 10 height 17
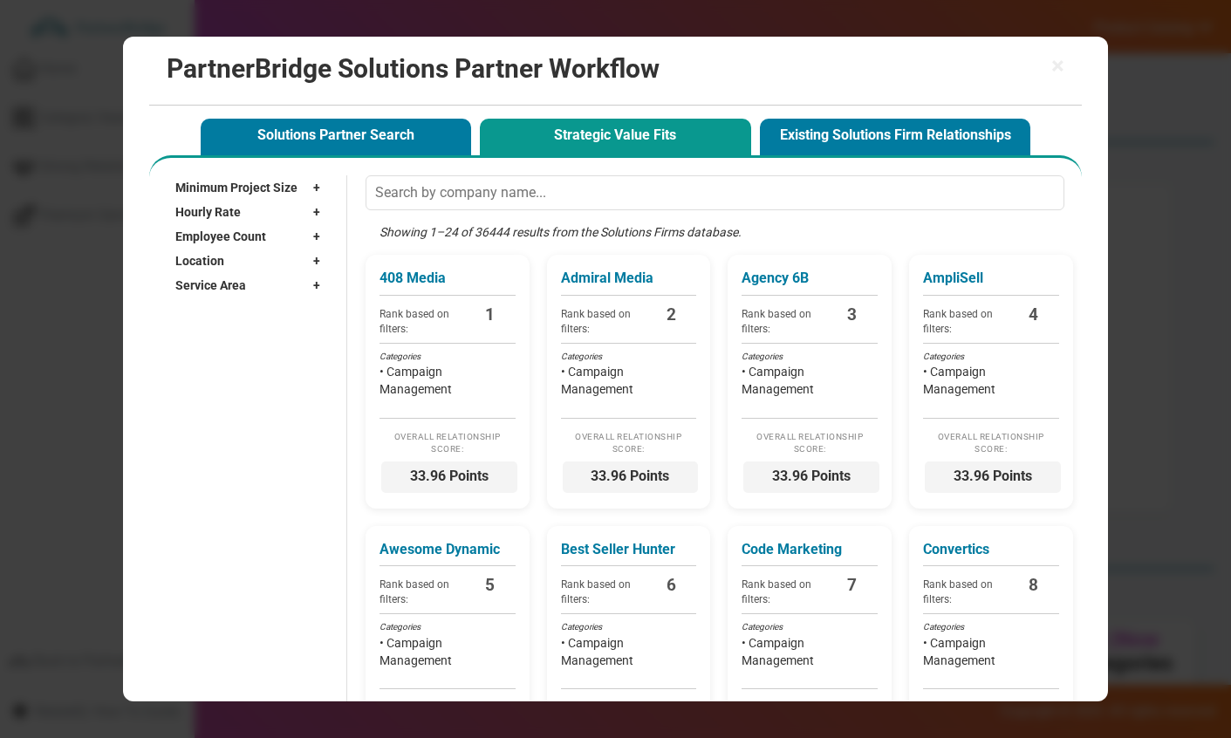
click at [318, 197] on div "Minimum Project Size +" at bounding box center [252, 187] width 154 height 24
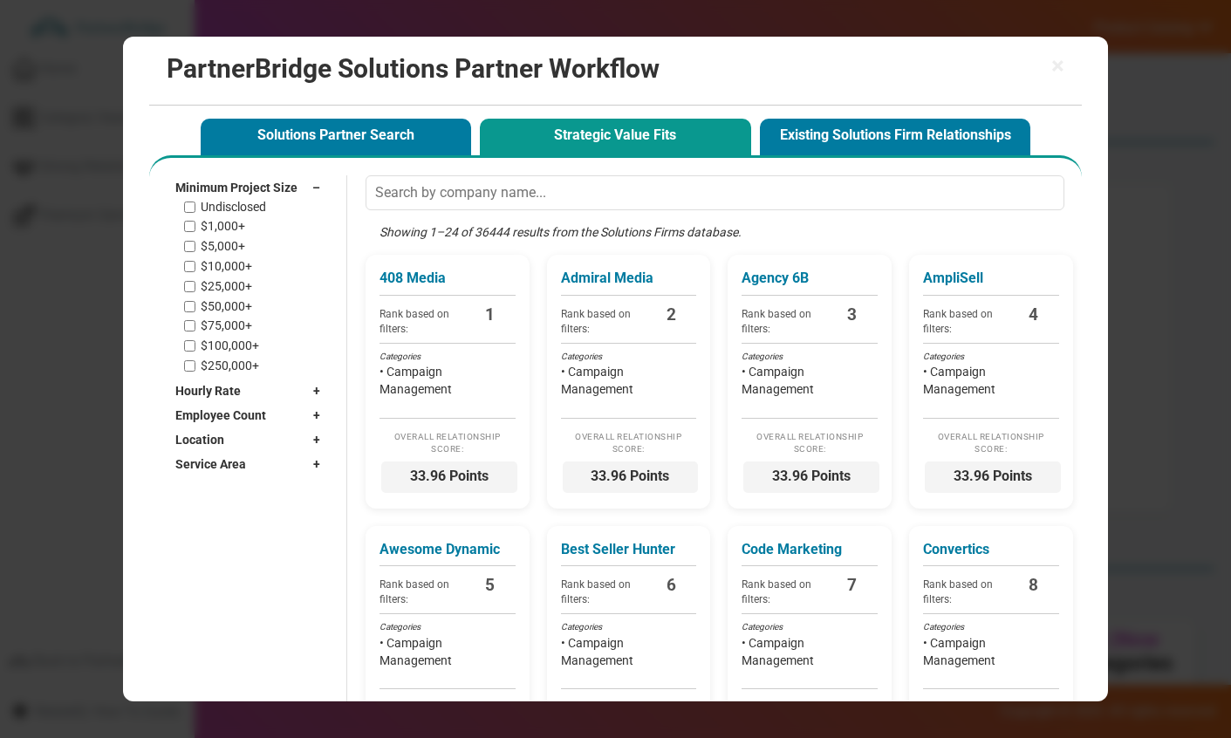
click at [300, 191] on div "Minimum Project Size –" at bounding box center [252, 187] width 154 height 24
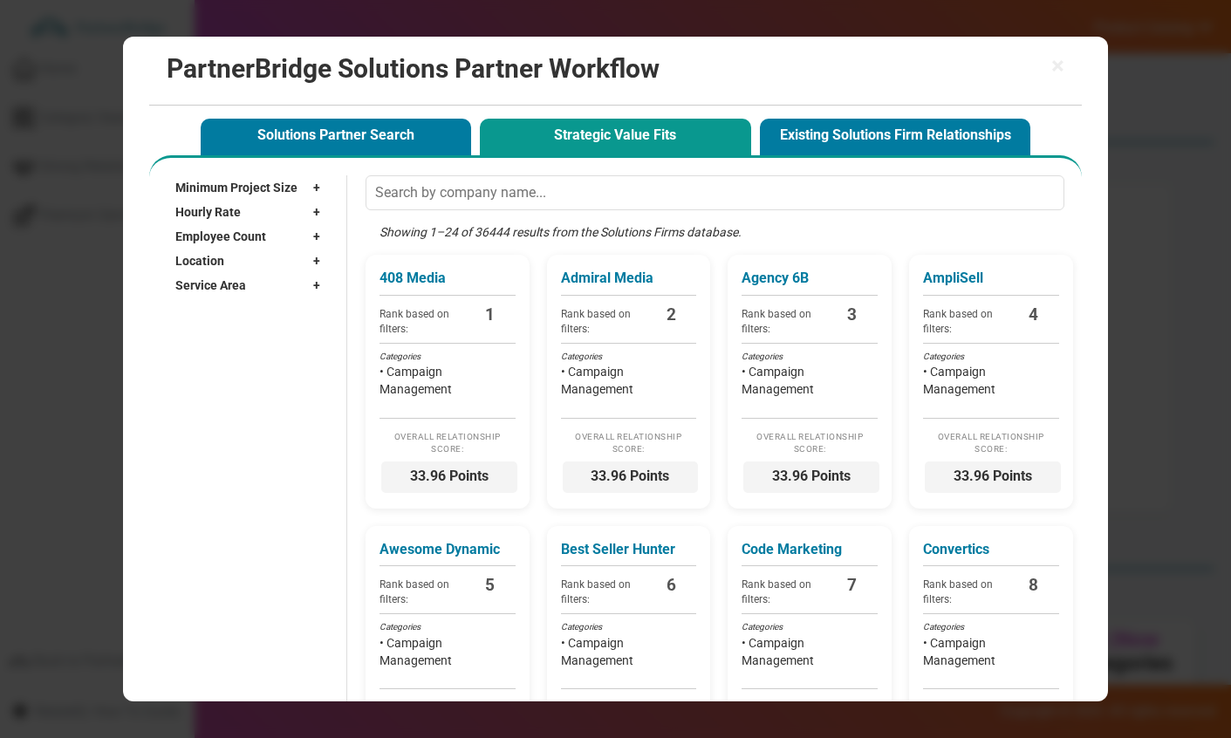
click at [304, 294] on div "Service Area +" at bounding box center [252, 285] width 154 height 24
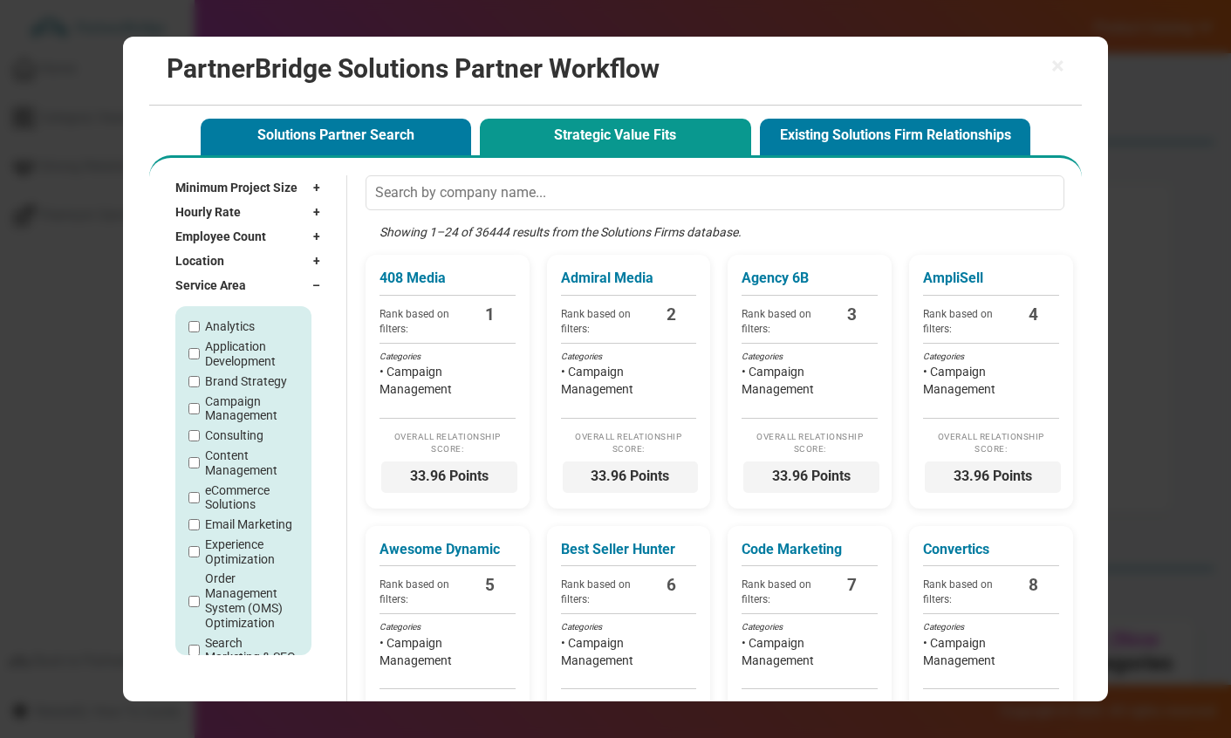
click at [233, 389] on label "Brand Strategy" at bounding box center [246, 381] width 82 height 15
click at [200, 387] on input "Brand Strategy" at bounding box center [193, 381] width 11 height 11
checkbox input "true"
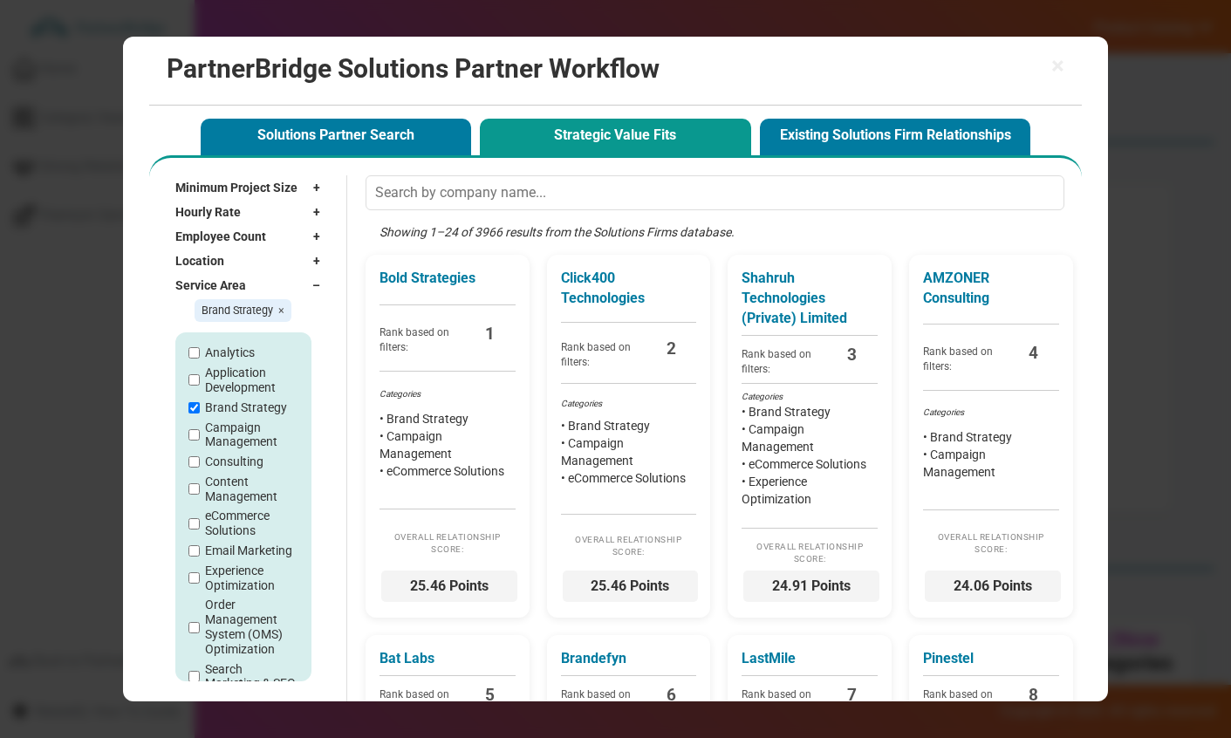
click at [484, 492] on div "Bold Strategies Rank based on filters: 1 Categories • Brand Strategy • Campaign…" at bounding box center [448, 436] width 164 height 363
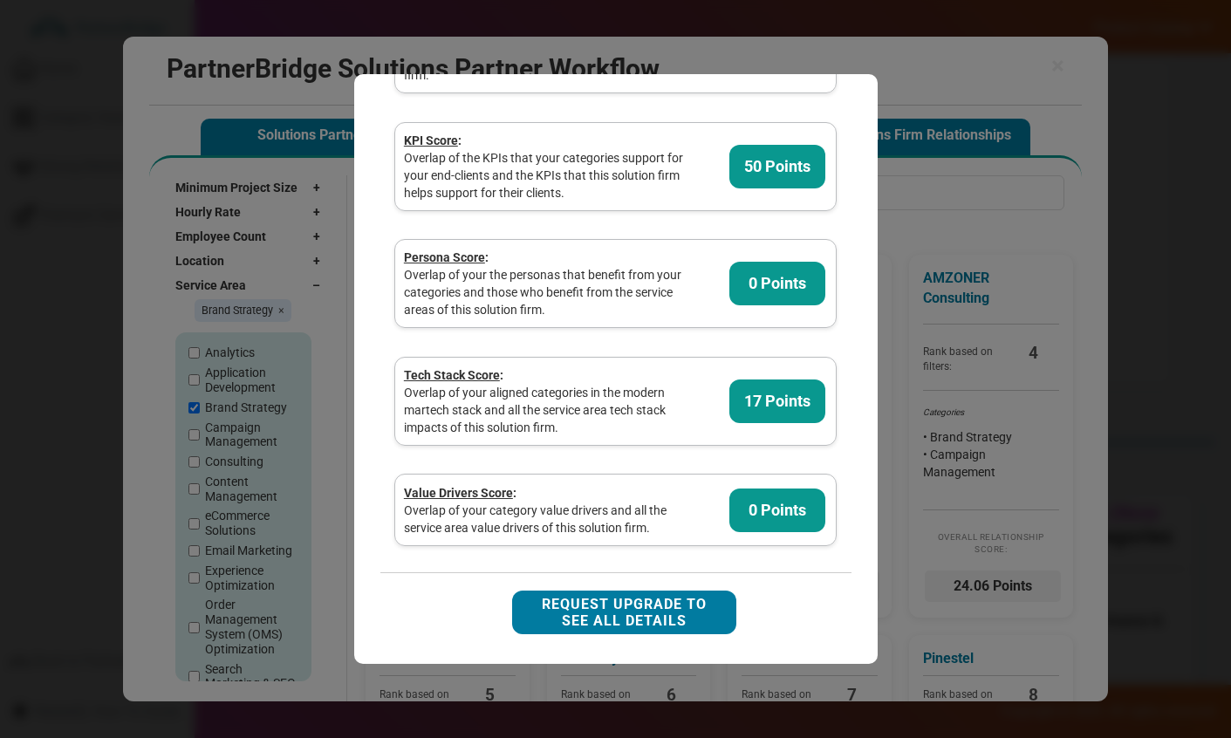
scroll to position [0, 0]
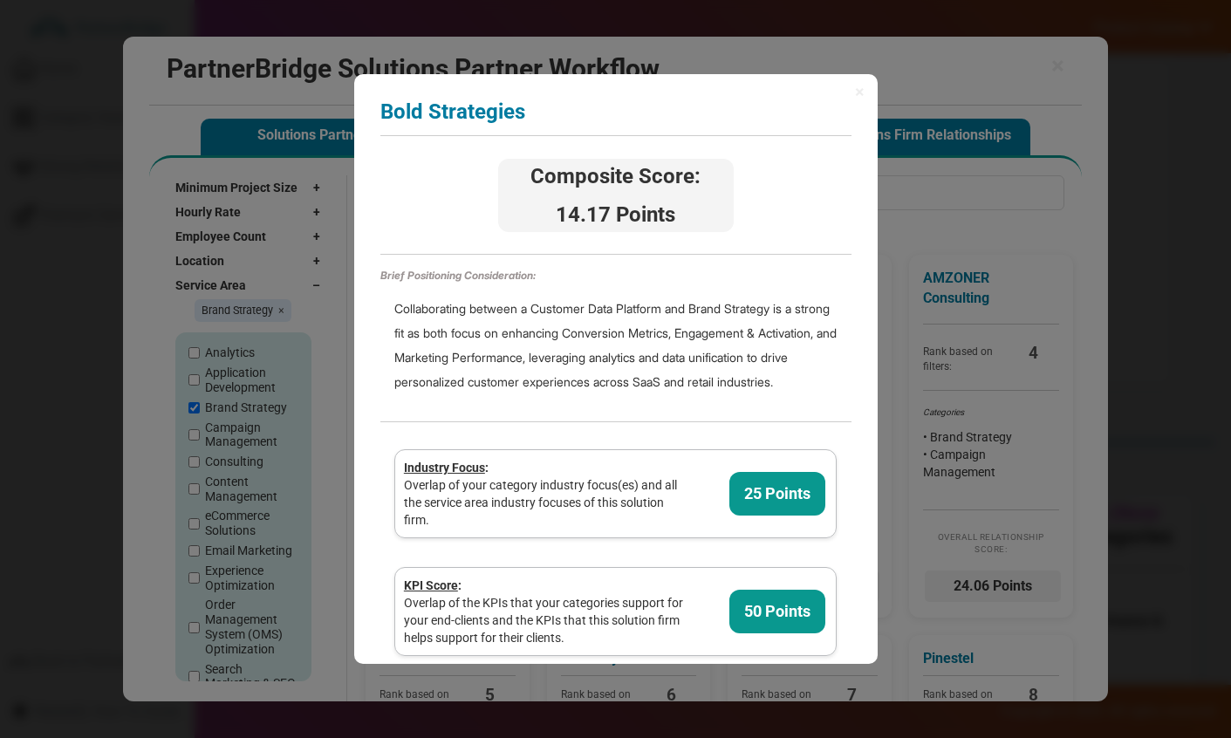
click at [855, 92] on span "×" at bounding box center [860, 91] width 10 height 17
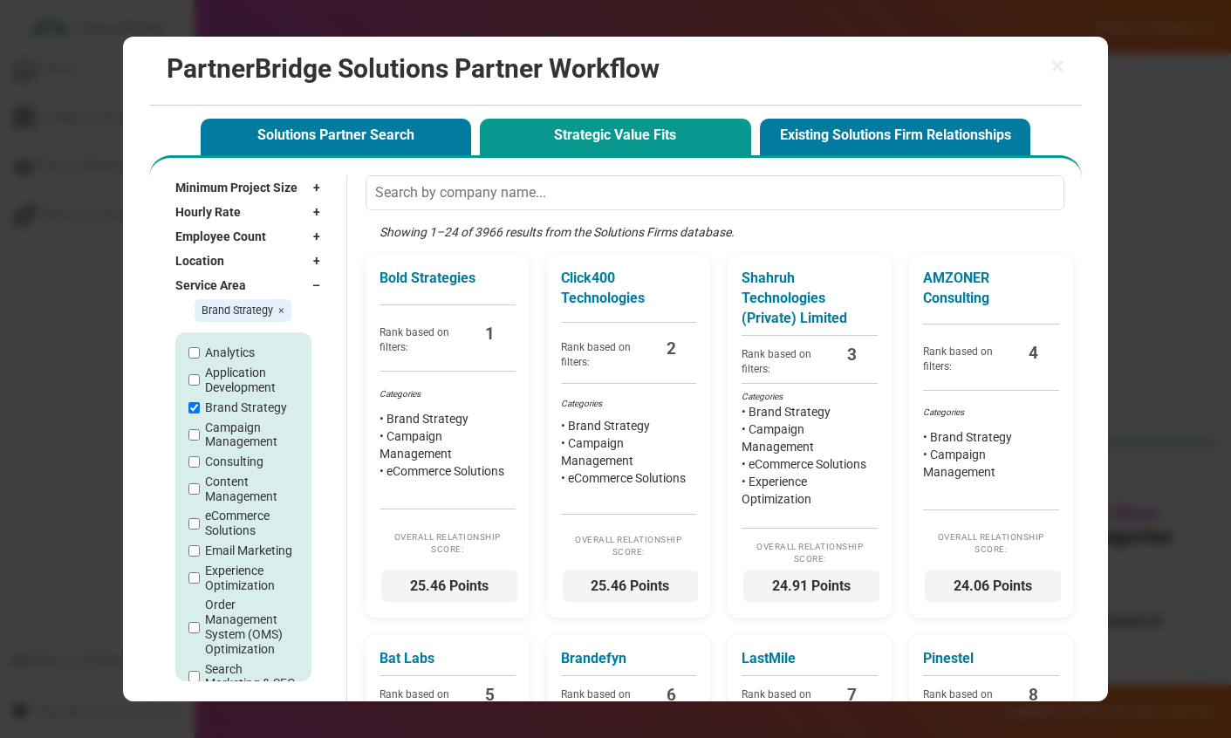
click at [1061, 67] on span "×" at bounding box center [1057, 66] width 13 height 24
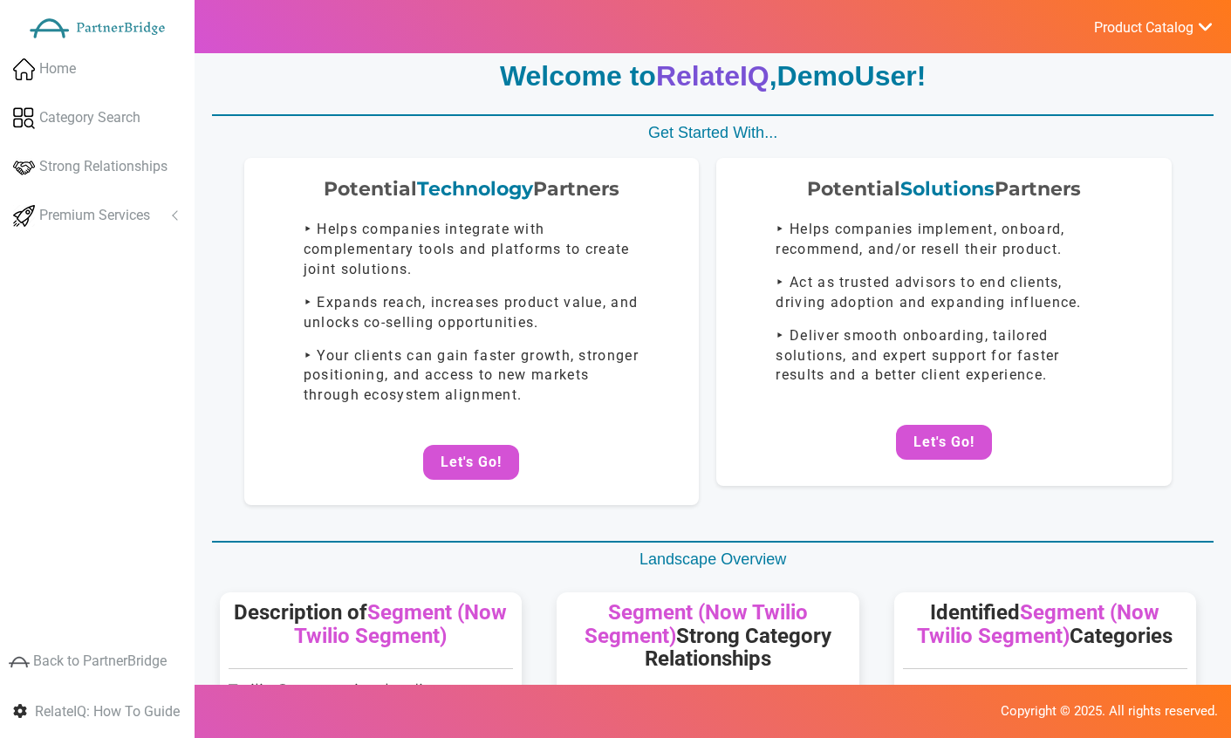
scroll to position [26, 0]
click at [112, 109] on span "Category Search" at bounding box center [89, 118] width 101 height 20
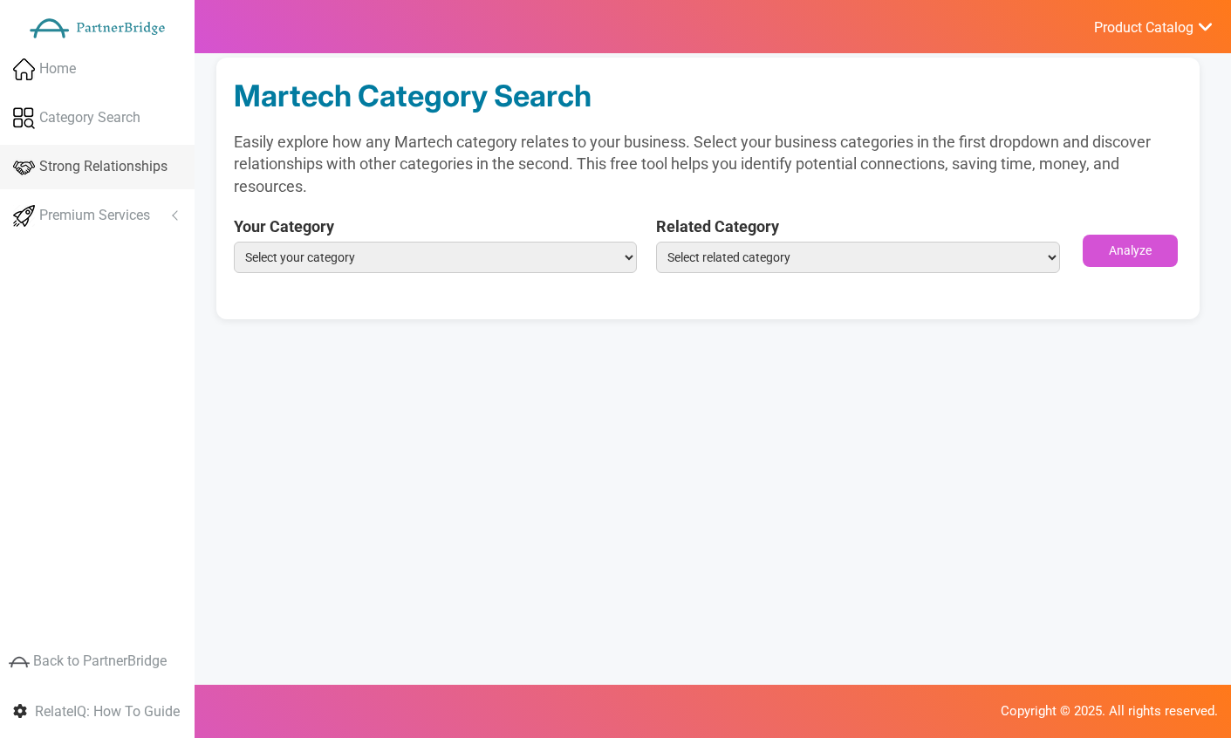
click at [125, 167] on span "Strong Relationships" at bounding box center [103, 167] width 128 height 20
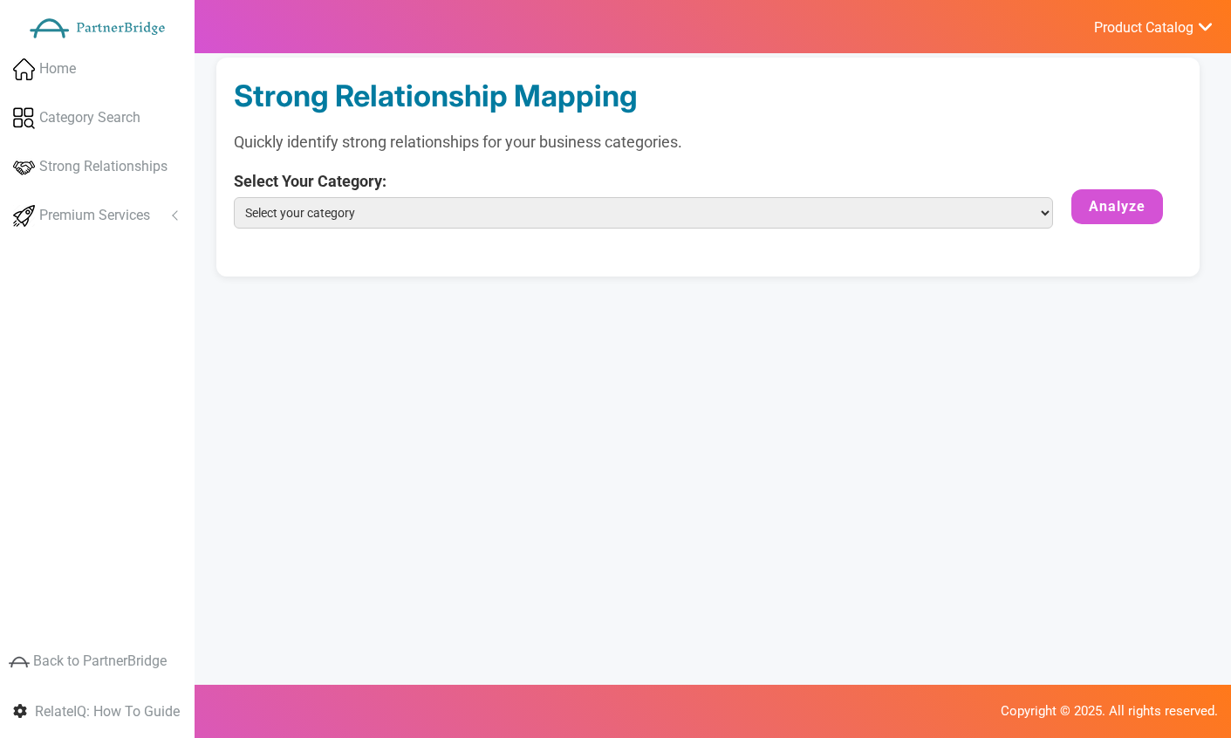
click at [594, 231] on form "Select Your Category: Select your category Customer Data Platform Marketing Ana…" at bounding box center [708, 206] width 948 height 72
click at [588, 203] on select "Select your category Customer Data Platform Marketing Analytics Performance & A…" at bounding box center [643, 212] width 819 height 31
select select "Customer Data Platform"
click at [234, 197] on select "Select your category Customer Data Platform Marketing Analytics Performance & A…" at bounding box center [643, 212] width 819 height 31
click at [1135, 213] on button "Analyze" at bounding box center [1117, 206] width 92 height 35
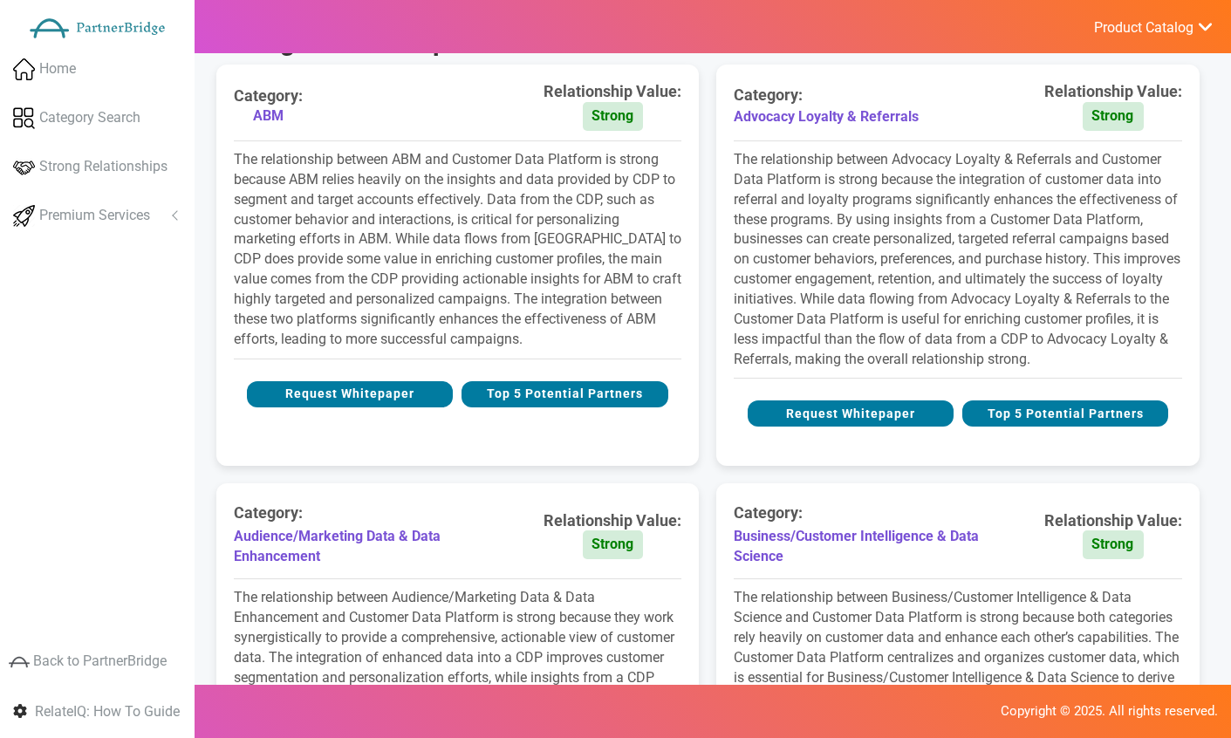
scroll to position [283, 0]
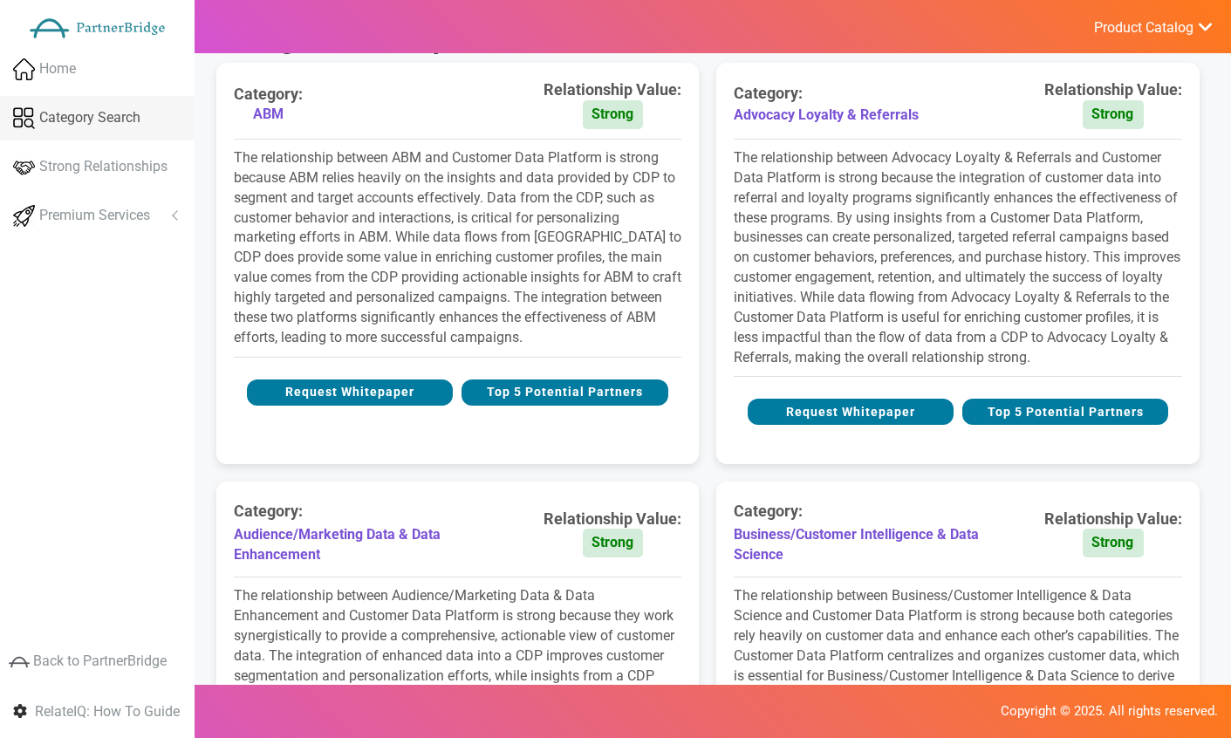
click at [105, 113] on span "Category Search" at bounding box center [89, 118] width 101 height 20
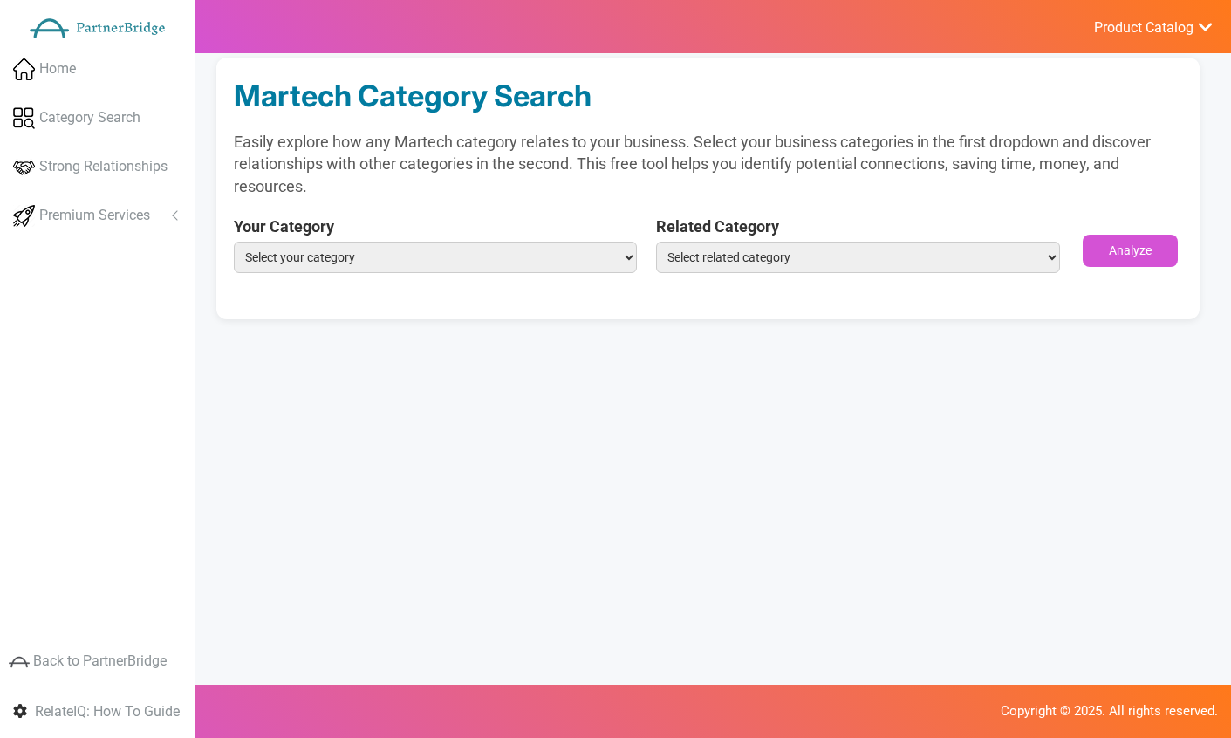
click at [472, 266] on select "Select your category Customer Data Platform Marketing Analytics Performance & A…" at bounding box center [436, 257] width 404 height 31
select select "Customer Data Platform"
click at [234, 242] on select "Select your category Customer Data Platform Marketing Analytics Performance & A…" at bounding box center [436, 257] width 404 height 31
click at [727, 236] on label "Related Category" at bounding box center [858, 227] width 404 height 23
click at [727, 242] on select "Select related category ABM Advocacy Loyalty & Referrals Affiliate Marketing & …" at bounding box center [858, 257] width 404 height 31
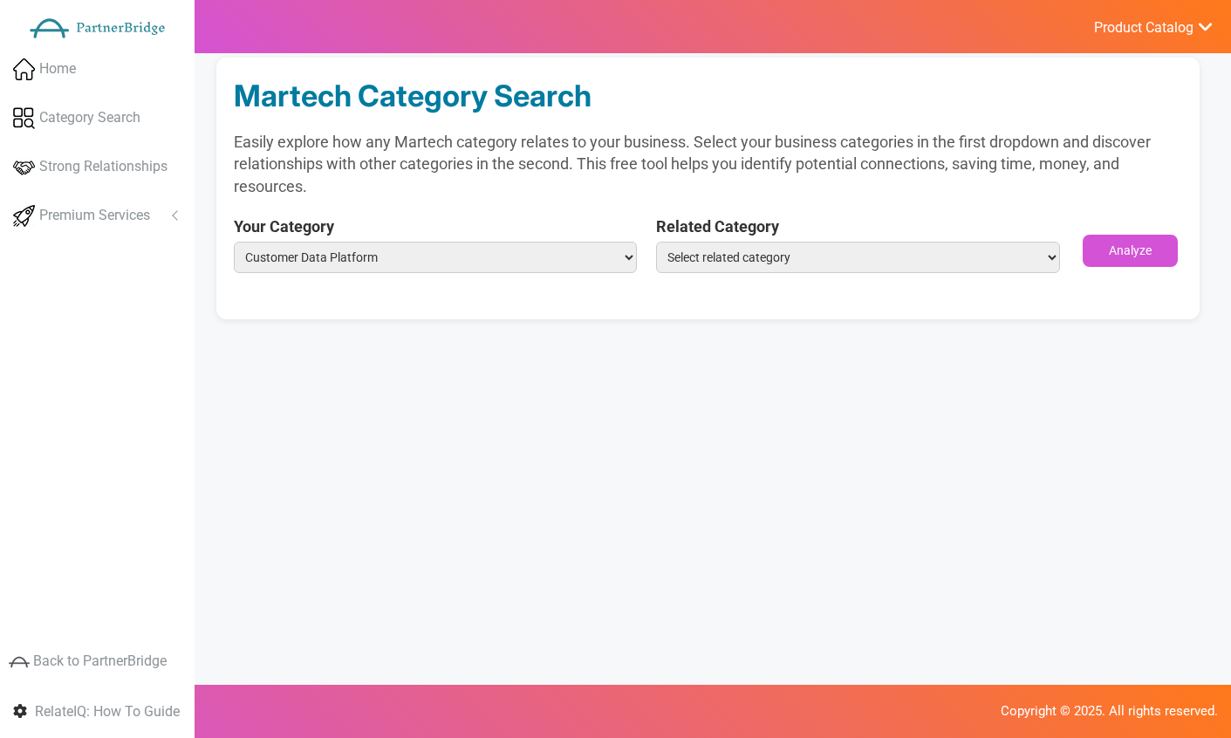
click at [729, 270] on select "Select related category ABM Advocacy Loyalty & Referrals Affiliate Marketing & …" at bounding box center [858, 257] width 404 height 31
select select "Affiliate Marketing & Management"
click at [656, 242] on select "Select related category ABM Advocacy Loyalty & Referrals Affiliate Marketing & …" at bounding box center [858, 257] width 404 height 31
click at [1118, 255] on button "Analyze" at bounding box center [1130, 250] width 95 height 31
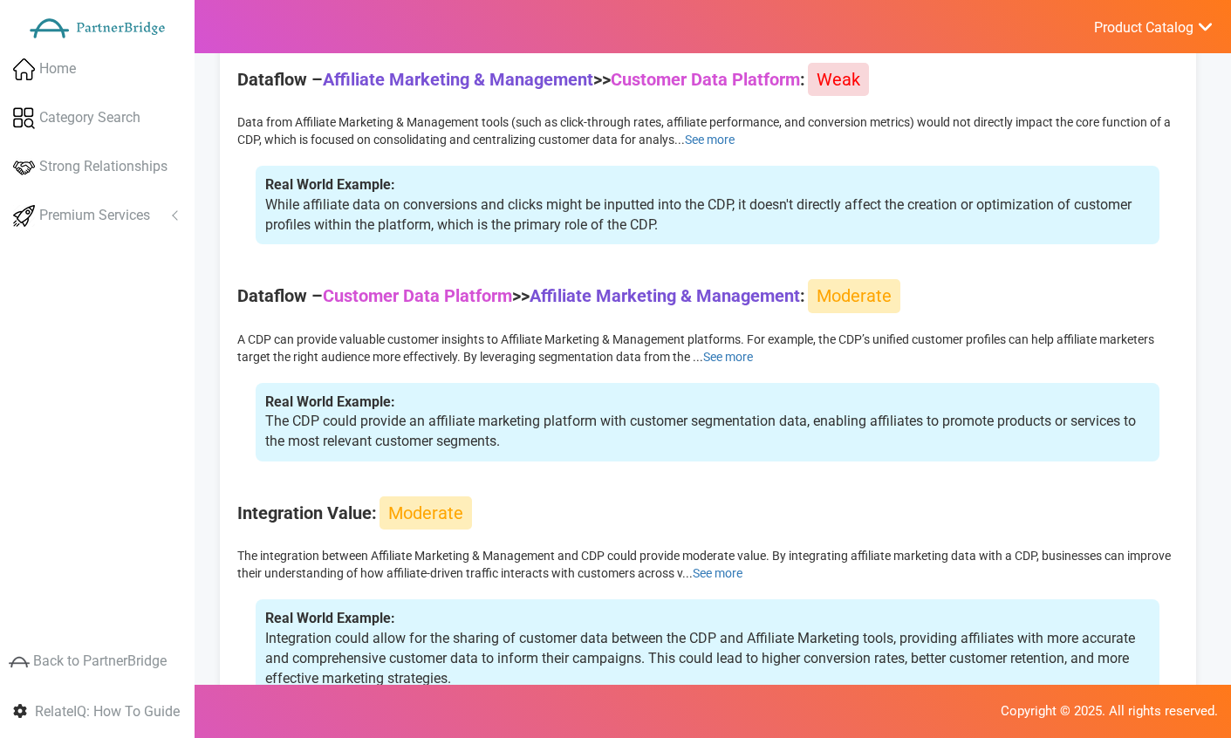
scroll to position [552, 0]
click at [156, 154] on link "Strong Relationships" at bounding box center [97, 167] width 195 height 44
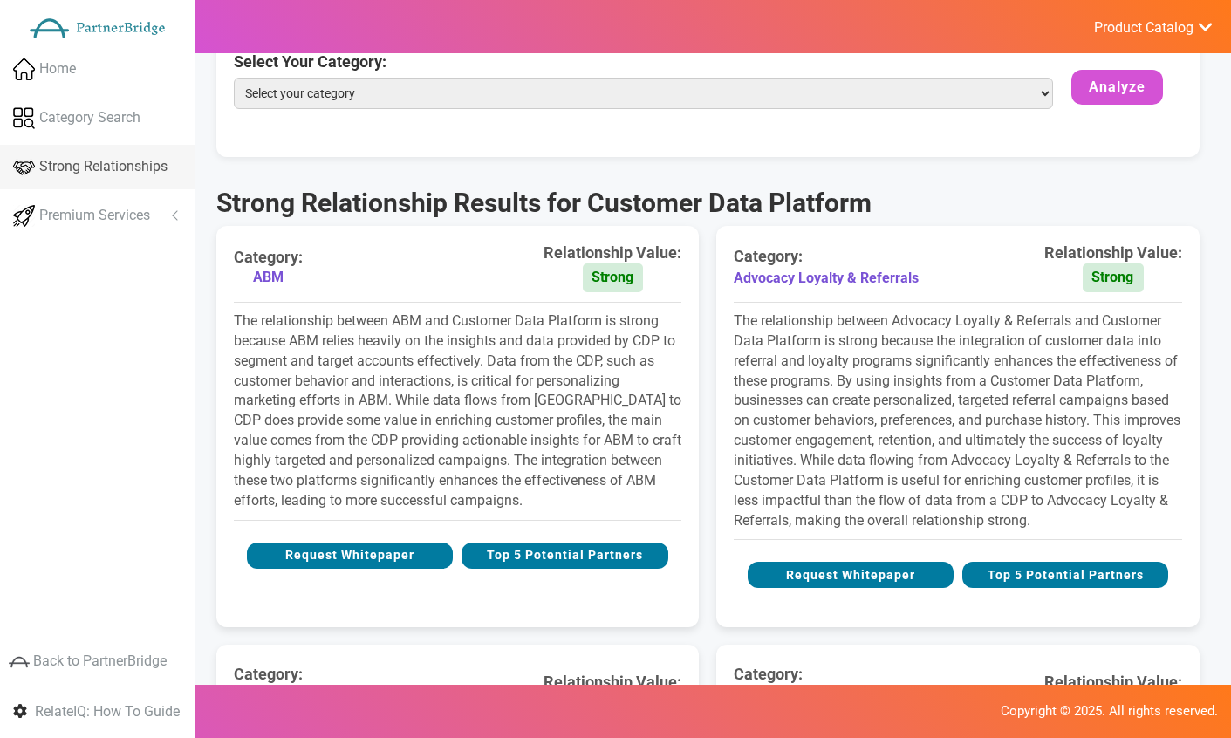
scroll to position [179, 0]
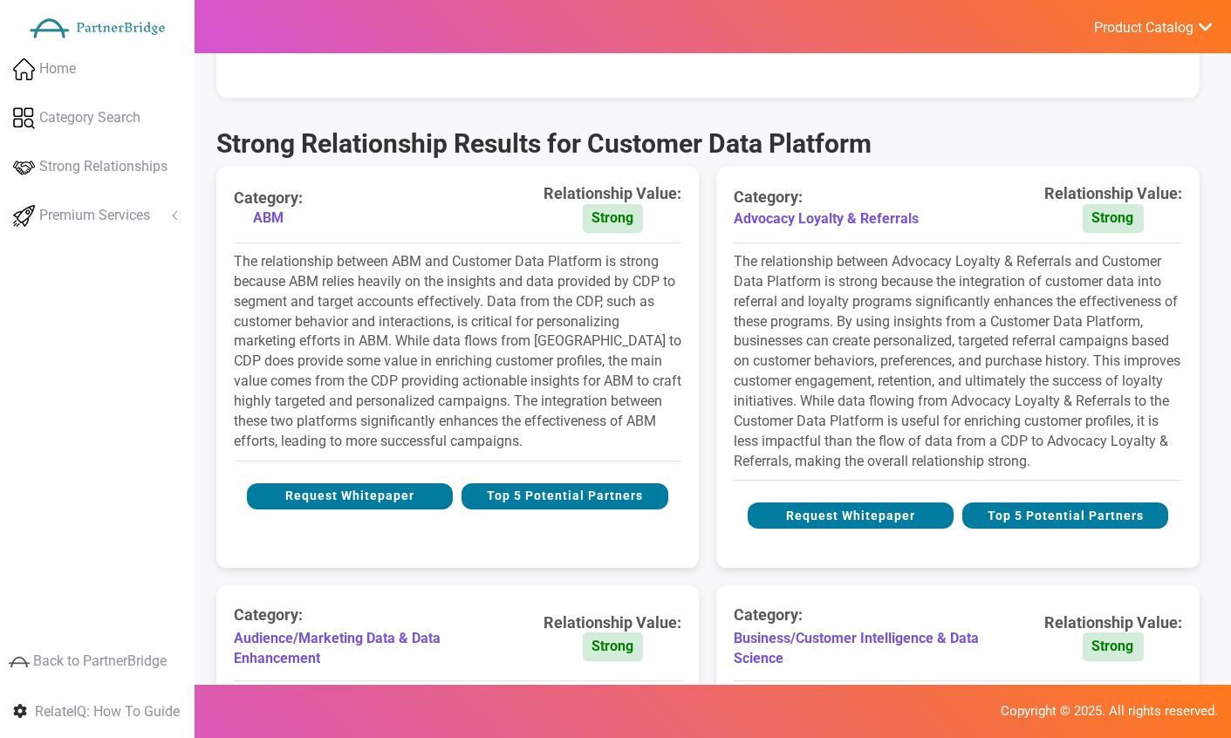
click at [544, 500] on button "Top 5 Potential Partners" at bounding box center [565, 496] width 206 height 26
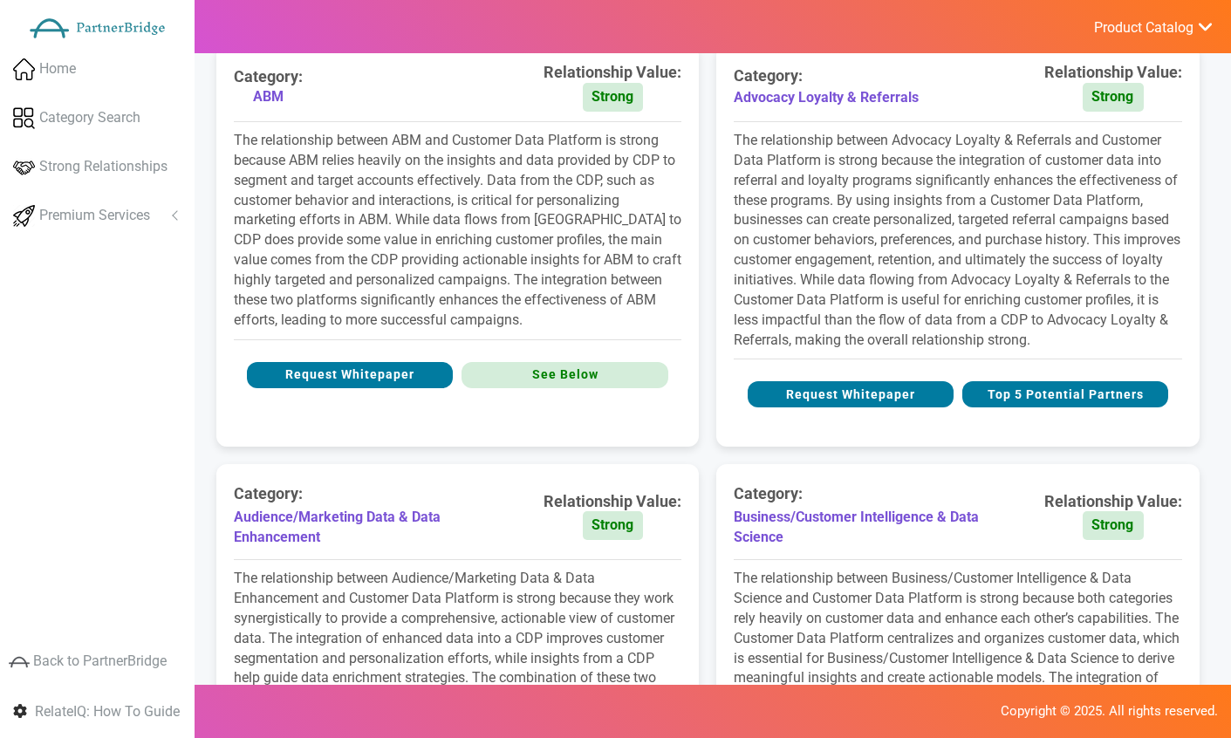
scroll to position [301, 0]
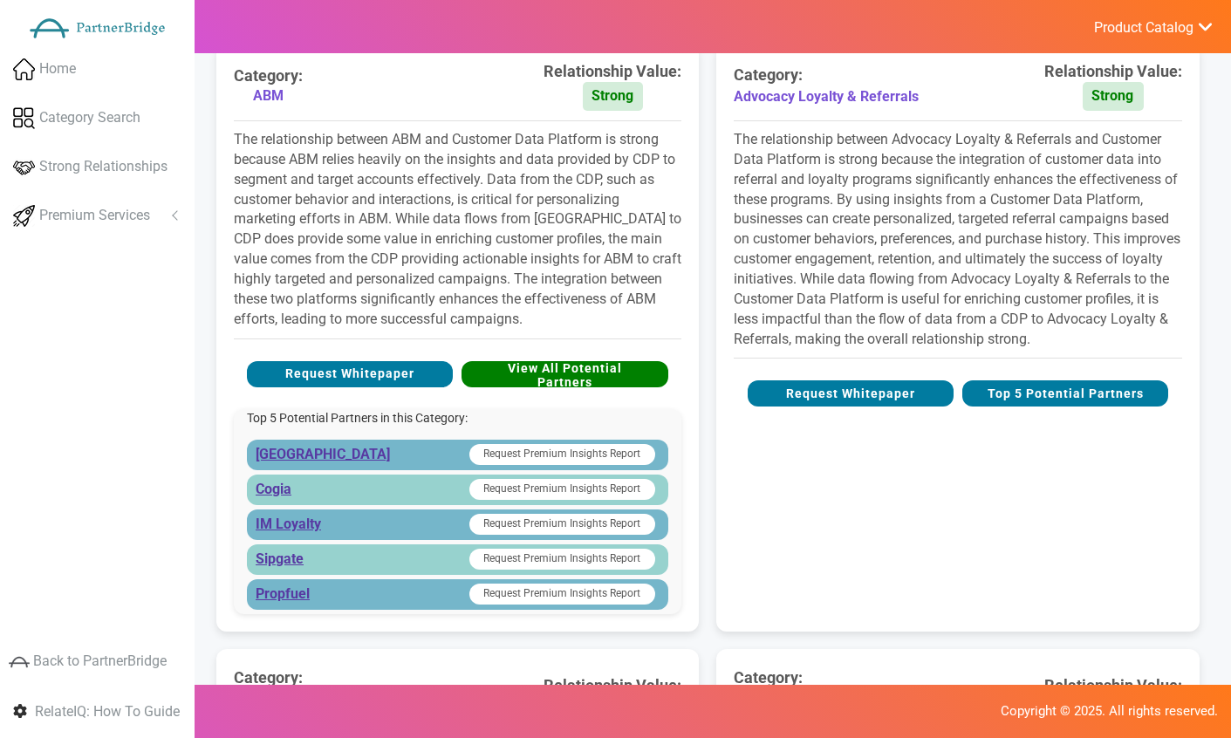
click at [136, 218] on span "Premium Services" at bounding box center [94, 216] width 111 height 20
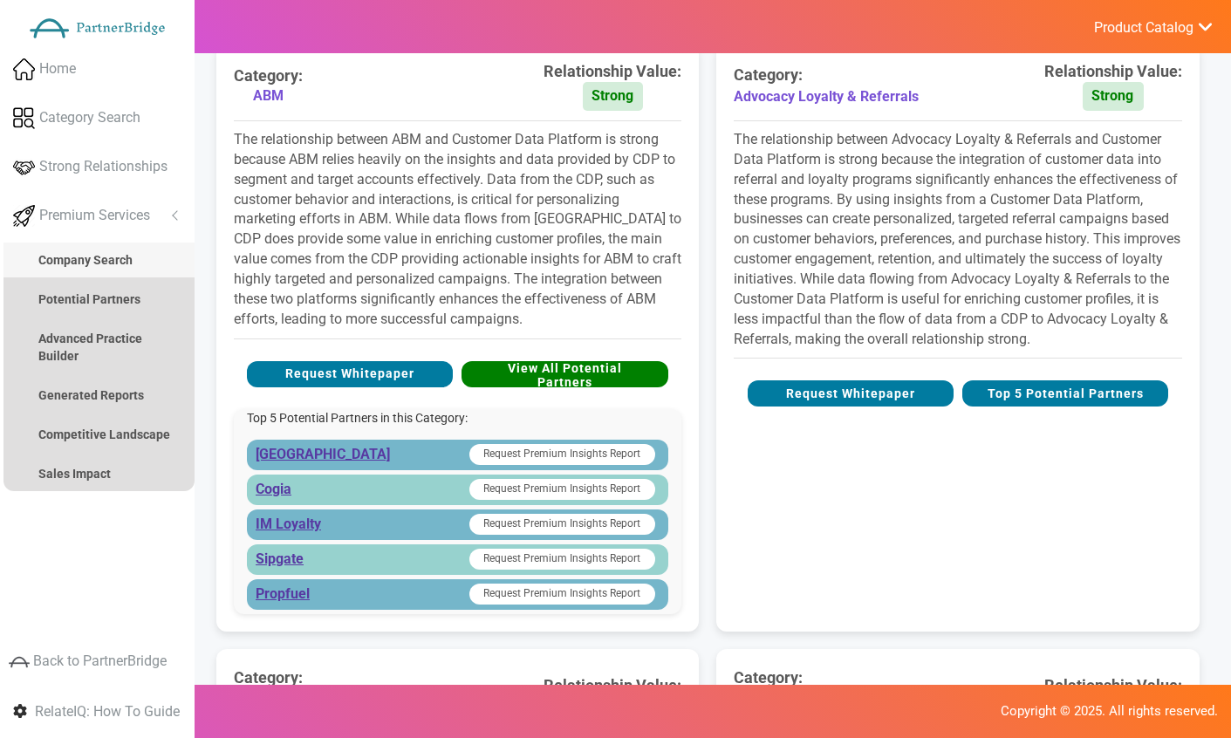
click at [158, 262] on link "Company Search" at bounding box center [98, 260] width 191 height 35
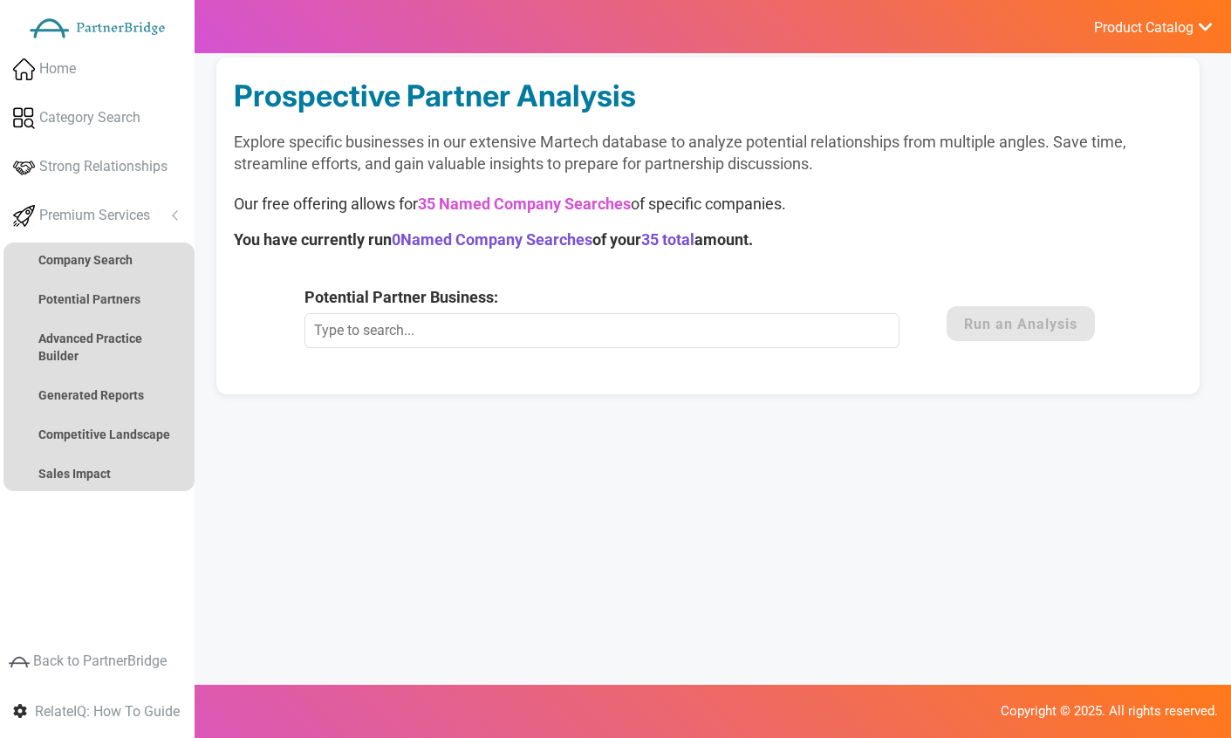
click at [470, 332] on input "Potential Partner Business:" at bounding box center [601, 330] width 594 height 35
type input "Kevel"
click at [972, 302] on form "Potential Partner Business: Kevel This Marketing Technology Company is not curr…" at bounding box center [707, 323] width 806 height 75
click at [968, 330] on button "Run an Analysis" at bounding box center [1021, 323] width 148 height 35
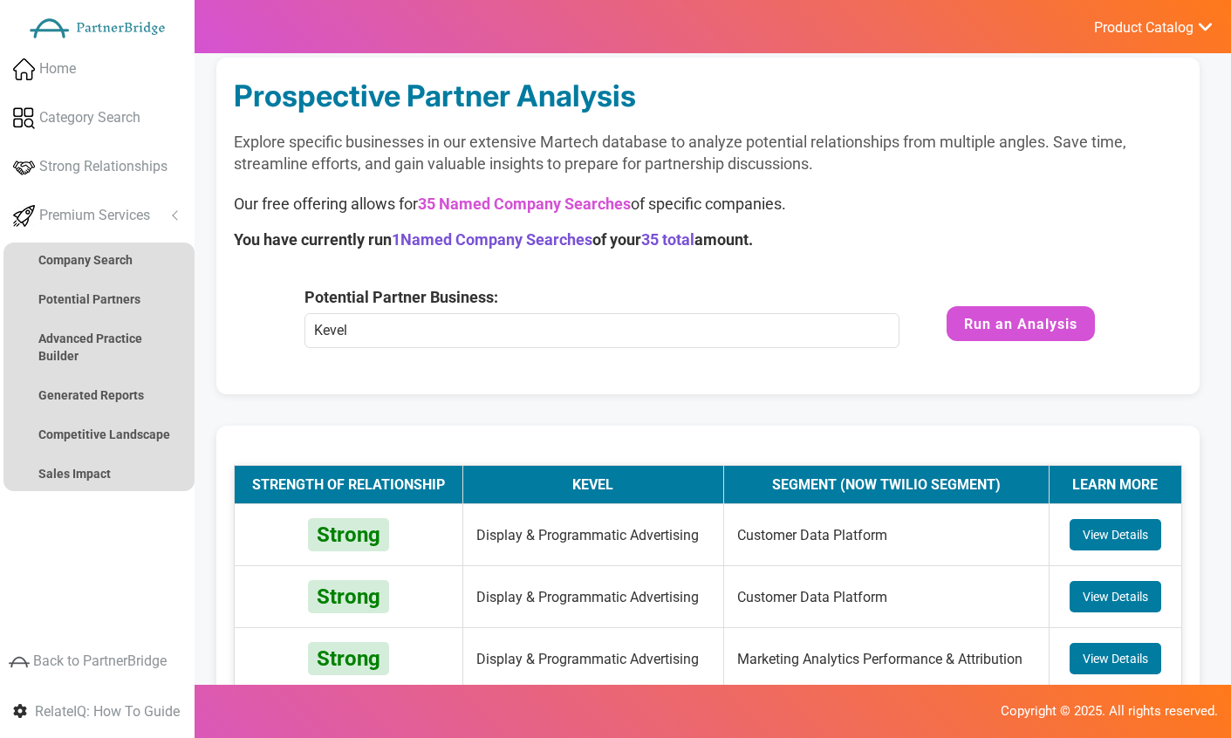
click at [918, 224] on div "Our free offering allows for 35 Named Company Searches of specific companies. Y…" at bounding box center [708, 222] width 948 height 58
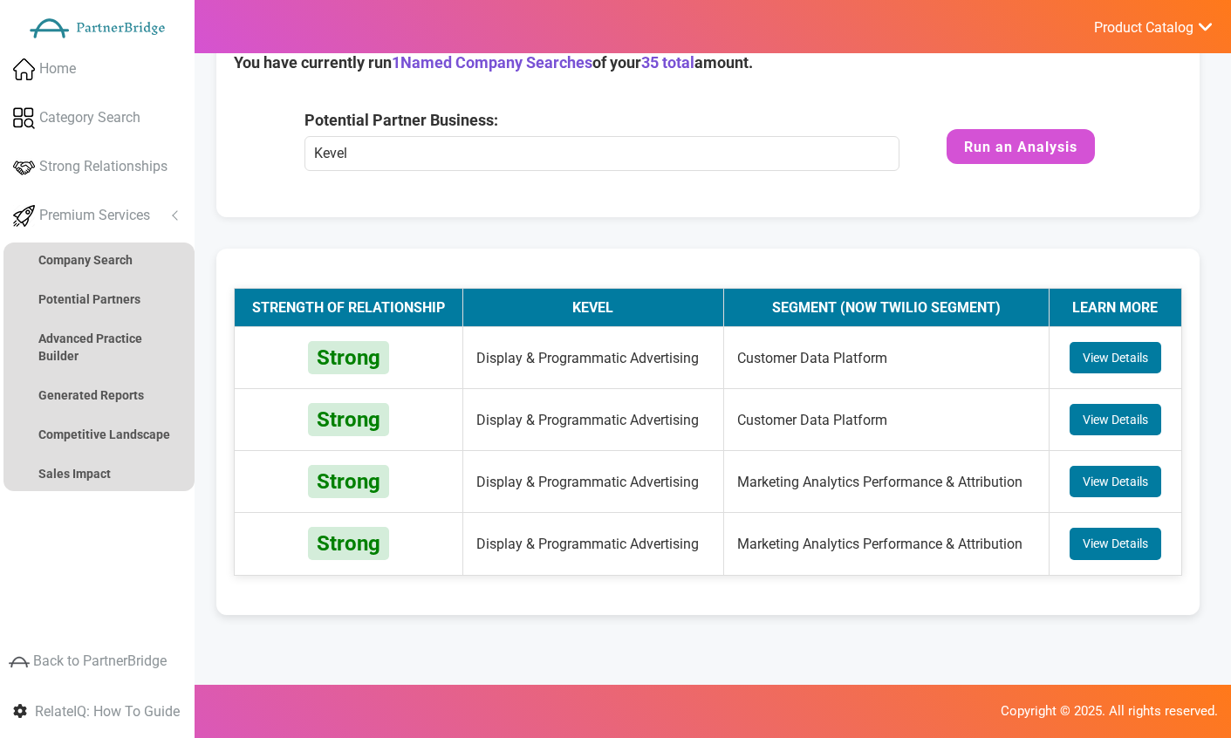
scroll to position [178, 0]
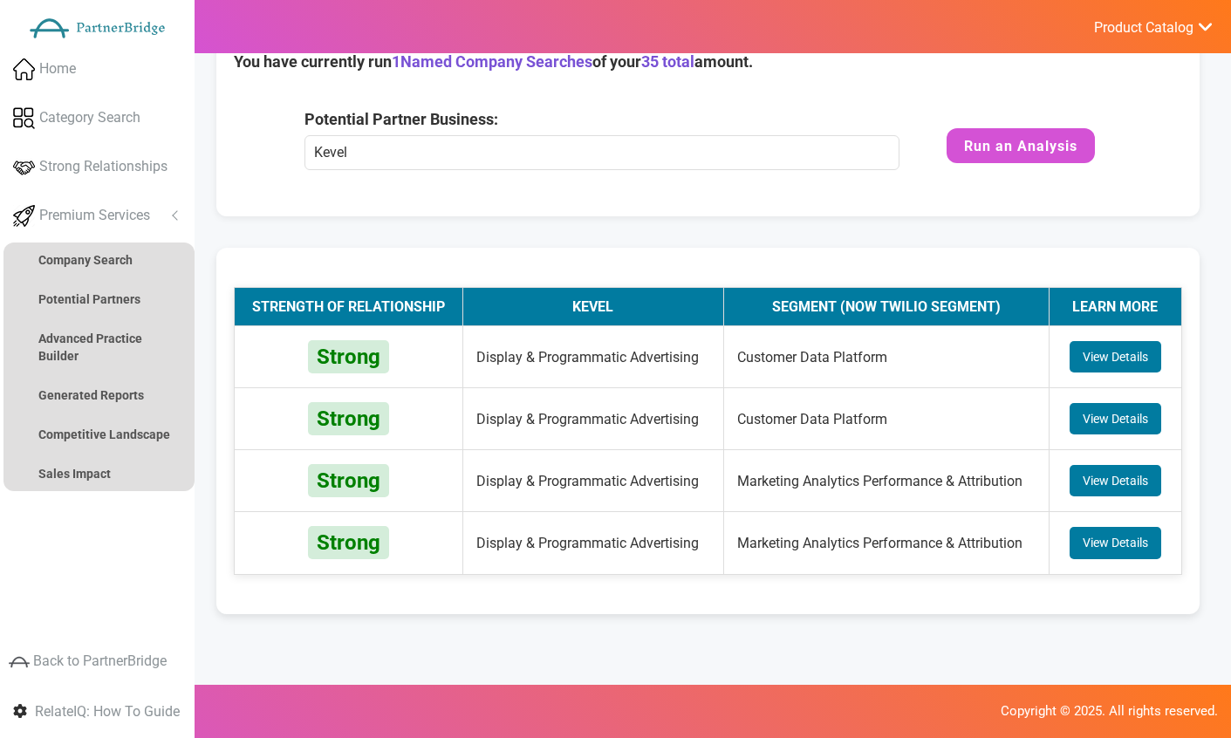
click at [1083, 357] on button "View Details" at bounding box center [1116, 356] width 92 height 31
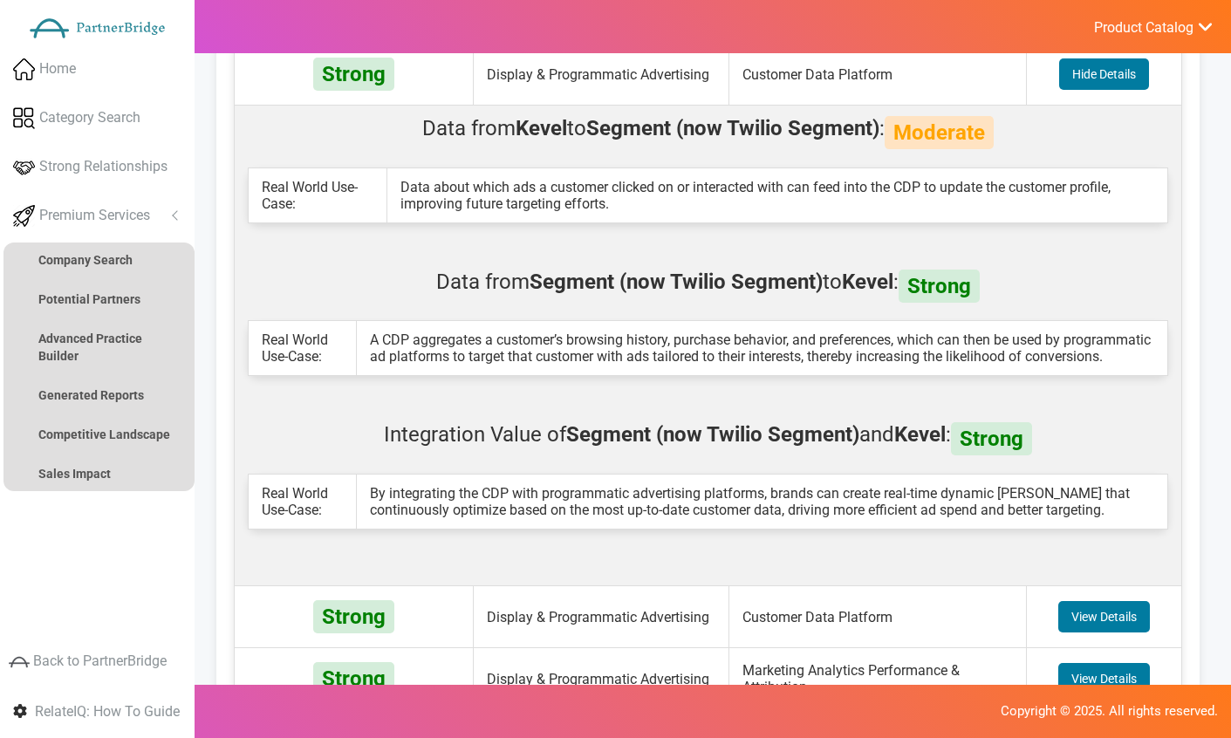
scroll to position [467, 0]
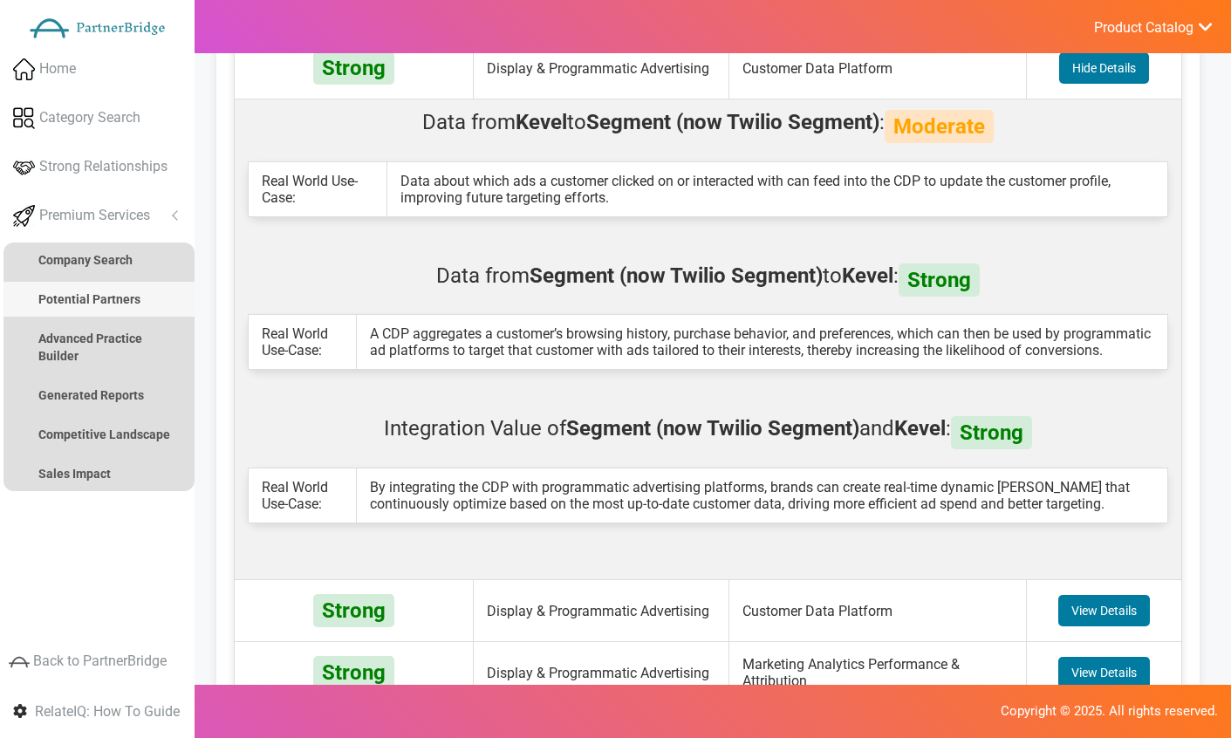
click at [116, 296] on strong "Potential Partners" at bounding box center [89, 299] width 102 height 14
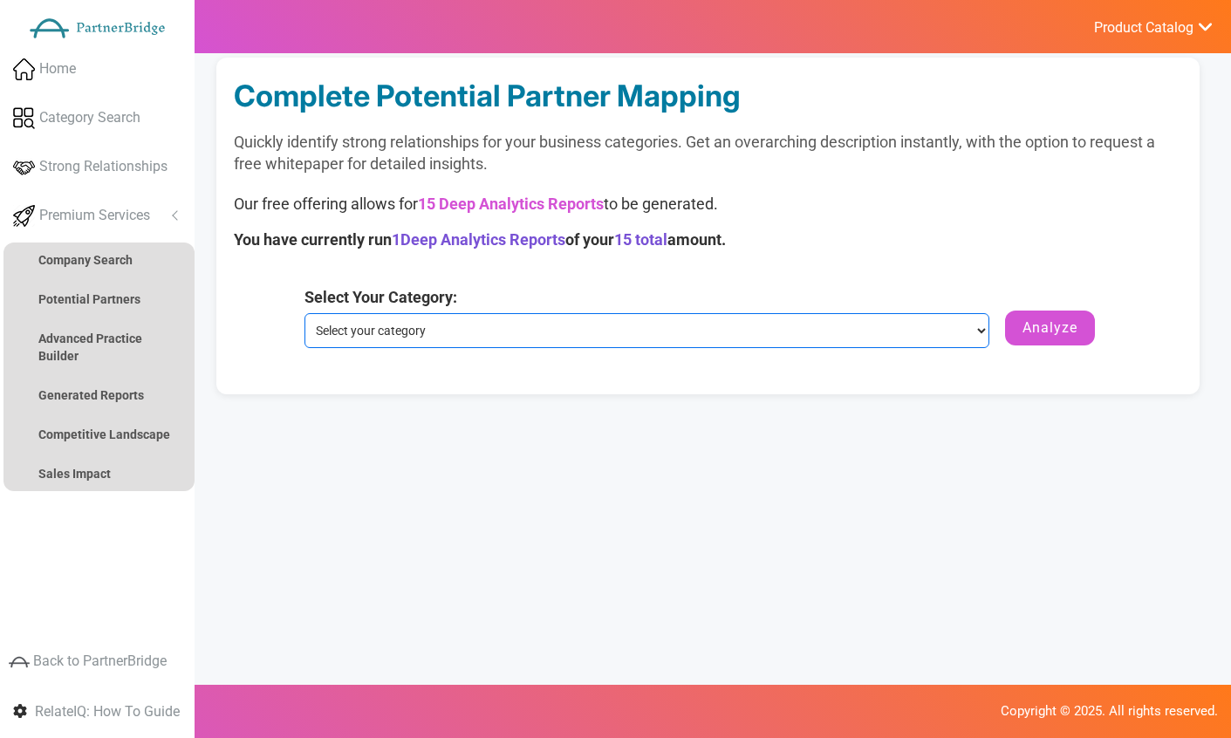
click at [551, 333] on select "Select your category Customer Data Platform Marketing Analytics Performance & A…" at bounding box center [646, 330] width 684 height 35
select select "Customer Data Platform"
click at [304, 313] on select "Select your category Customer Data Platform Marketing Analytics Performance & A…" at bounding box center [646, 330] width 684 height 35
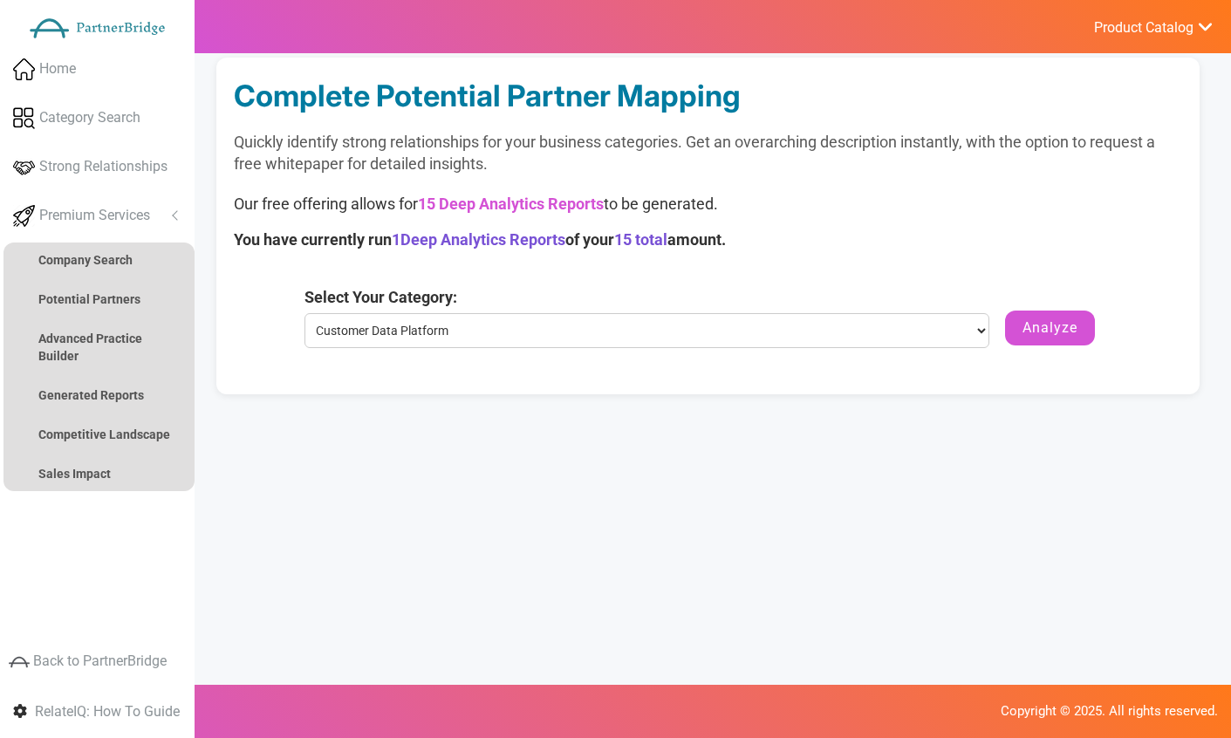
click at [1043, 344] on button "Analyze" at bounding box center [1050, 328] width 90 height 35
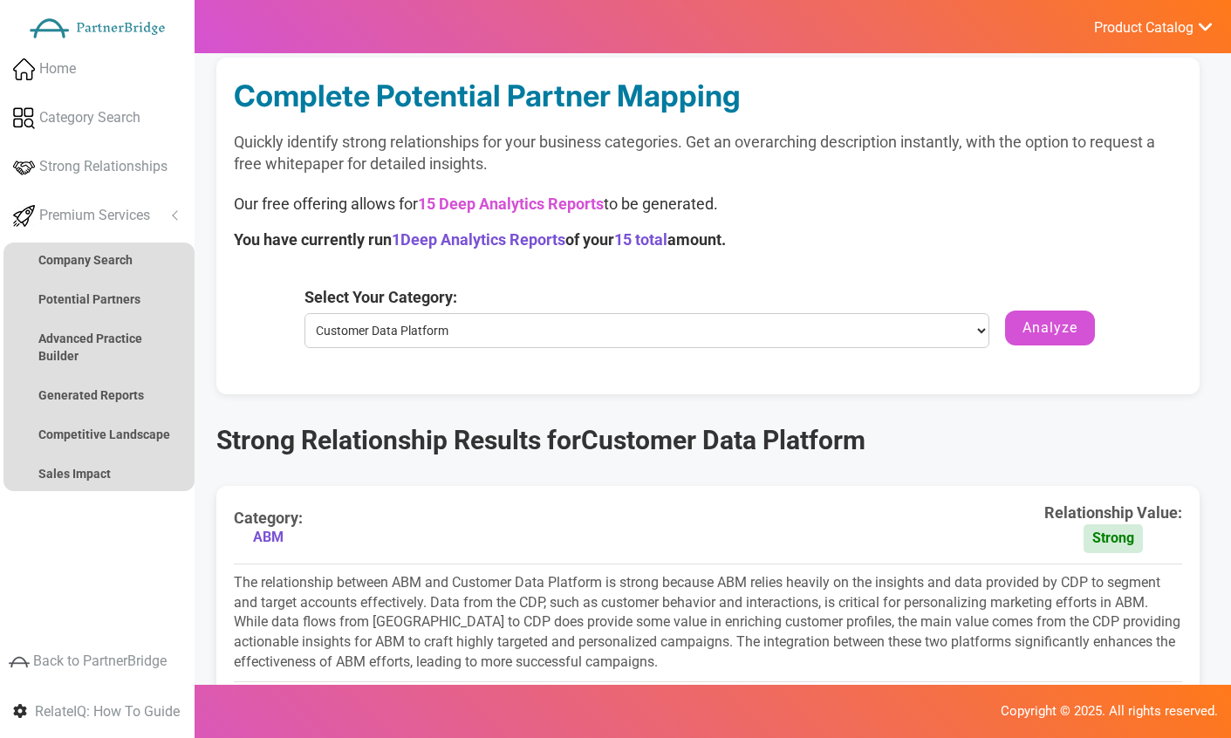
drag, startPoint x: 1043, startPoint y: 339, endPoint x: 1043, endPoint y: 349, distance: 9.6
click at [1043, 349] on form "Select Your Category: Select your category Customer Data Platform Marketing Ana…" at bounding box center [707, 323] width 806 height 75
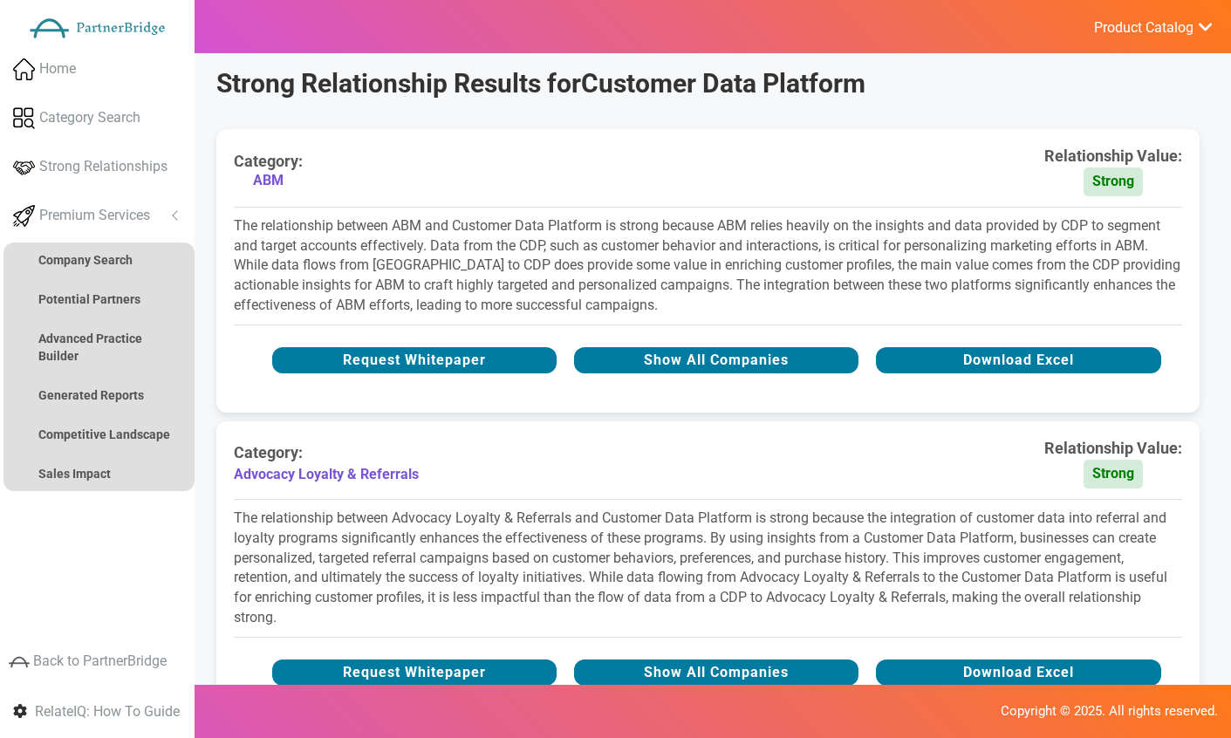
scroll to position [358, 0]
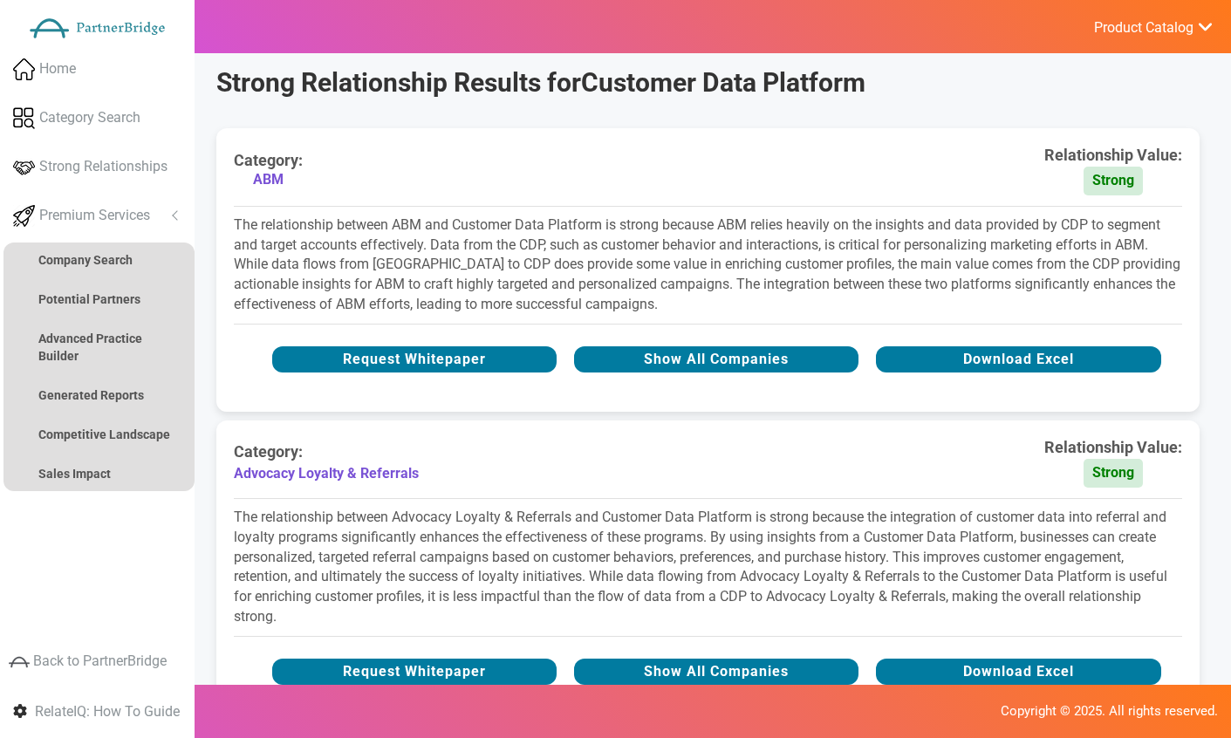
click at [763, 348] on button "Show All Companies" at bounding box center [716, 359] width 284 height 26
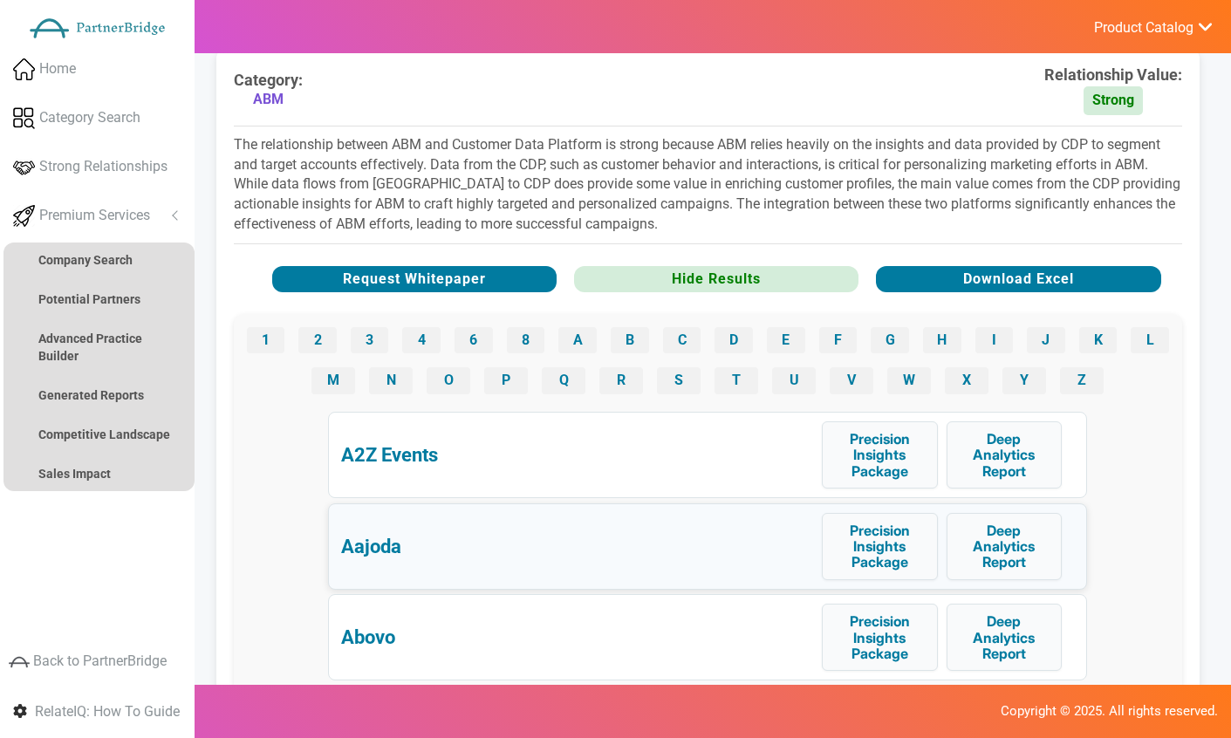
scroll to position [439, 0]
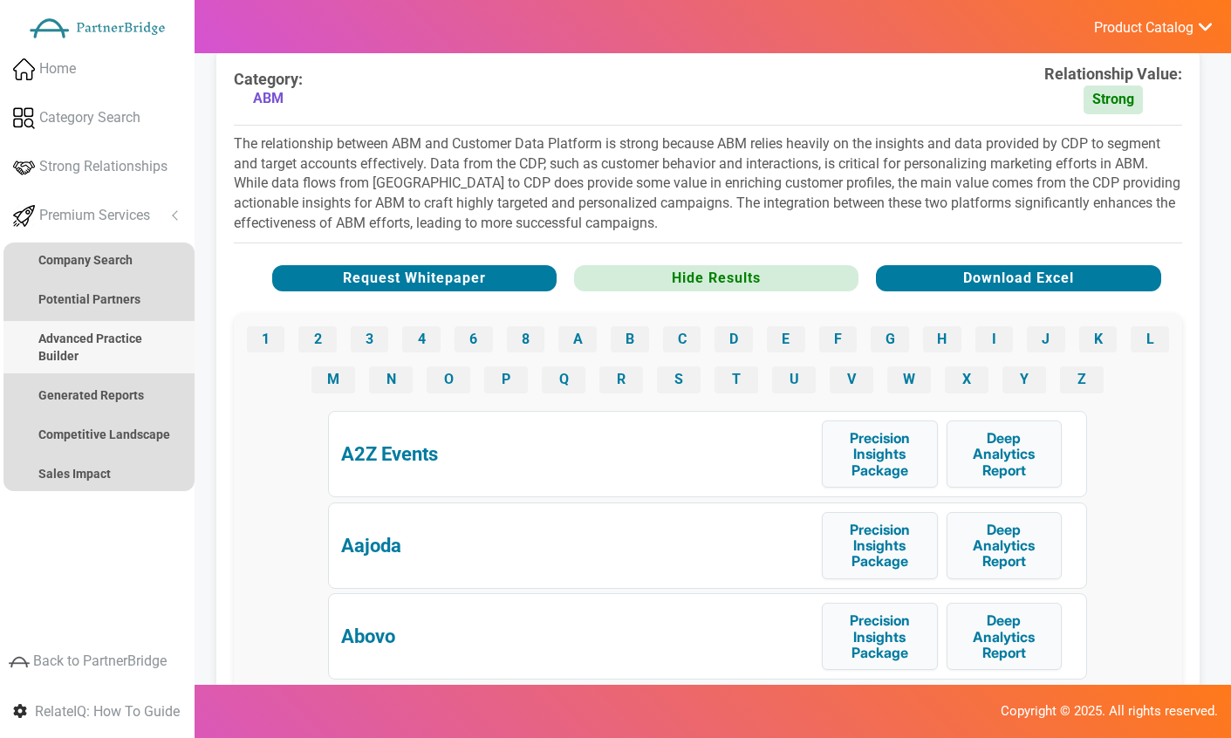
click at [94, 351] on link "Advanced Practice Builder" at bounding box center [98, 347] width 191 height 52
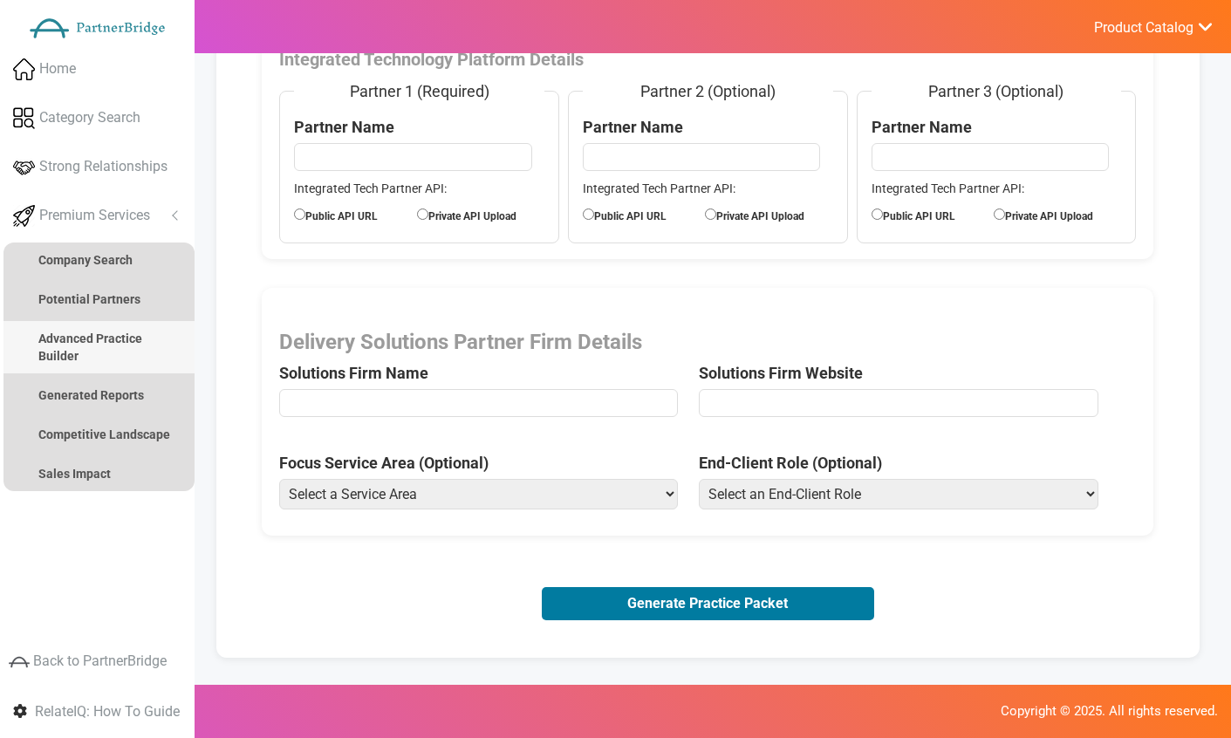
scroll to position [232, 0]
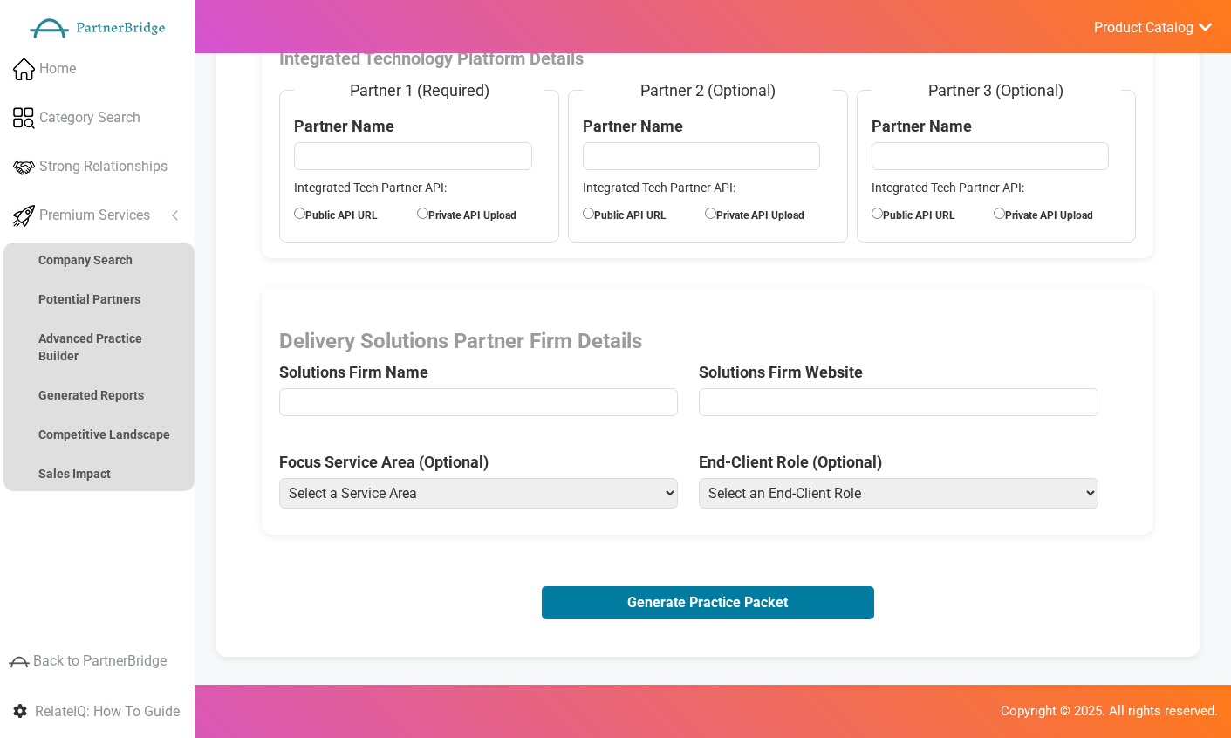
click at [382, 402] on input "text" at bounding box center [478, 402] width 399 height 28
click at [416, 354] on span "Delivery Solutions Partner Firm Details Solutions Firm Name" at bounding box center [489, 377] width 420 height 95
click at [503, 499] on select "Select a Service Area Analytics (eCommerce) Analytics (Retail) Application Deve…" at bounding box center [478, 493] width 399 height 31
select select "Brand Strategy (Retail)"
click at [279, 478] on select "Select a Service Area Analytics (eCommerce) Analytics (Retail) Application Deve…" at bounding box center [478, 493] width 399 height 31
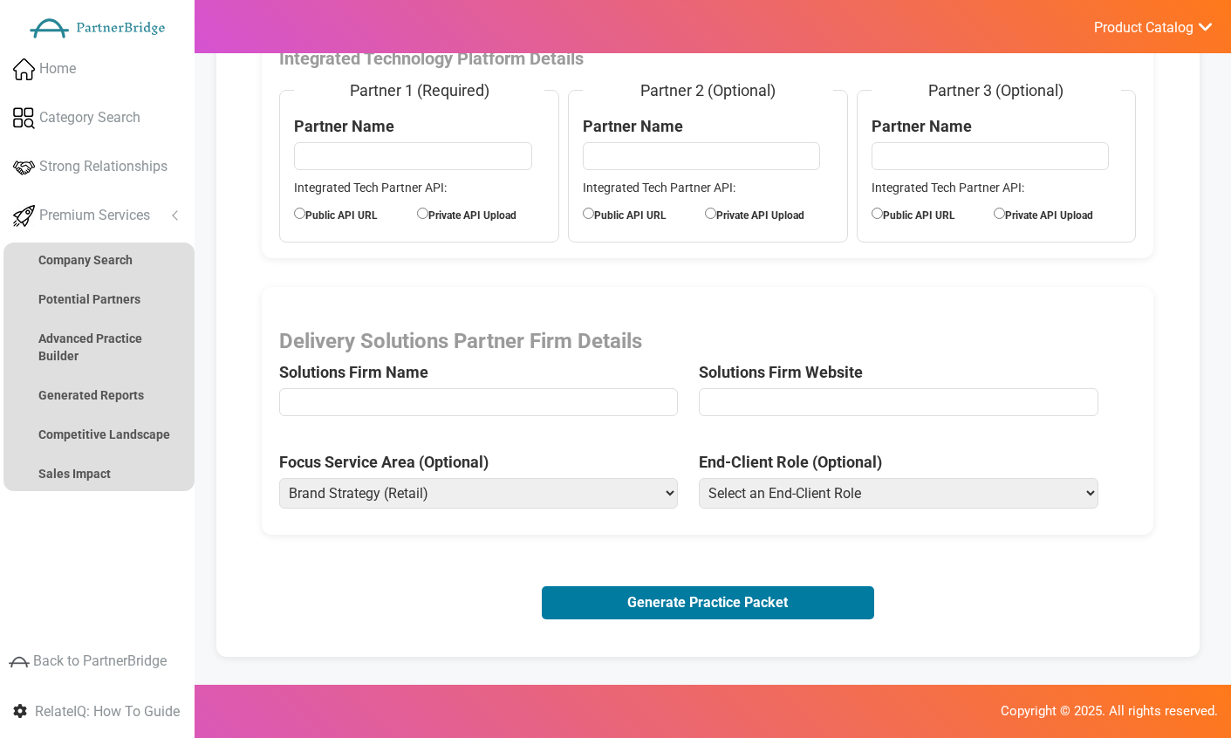
click at [773, 502] on select "Select an End-Client Role Chief Executive Officer (CEO) Chief Operating Officer…" at bounding box center [898, 493] width 399 height 31
click at [144, 395] on link "Generated Reports" at bounding box center [98, 395] width 191 height 35
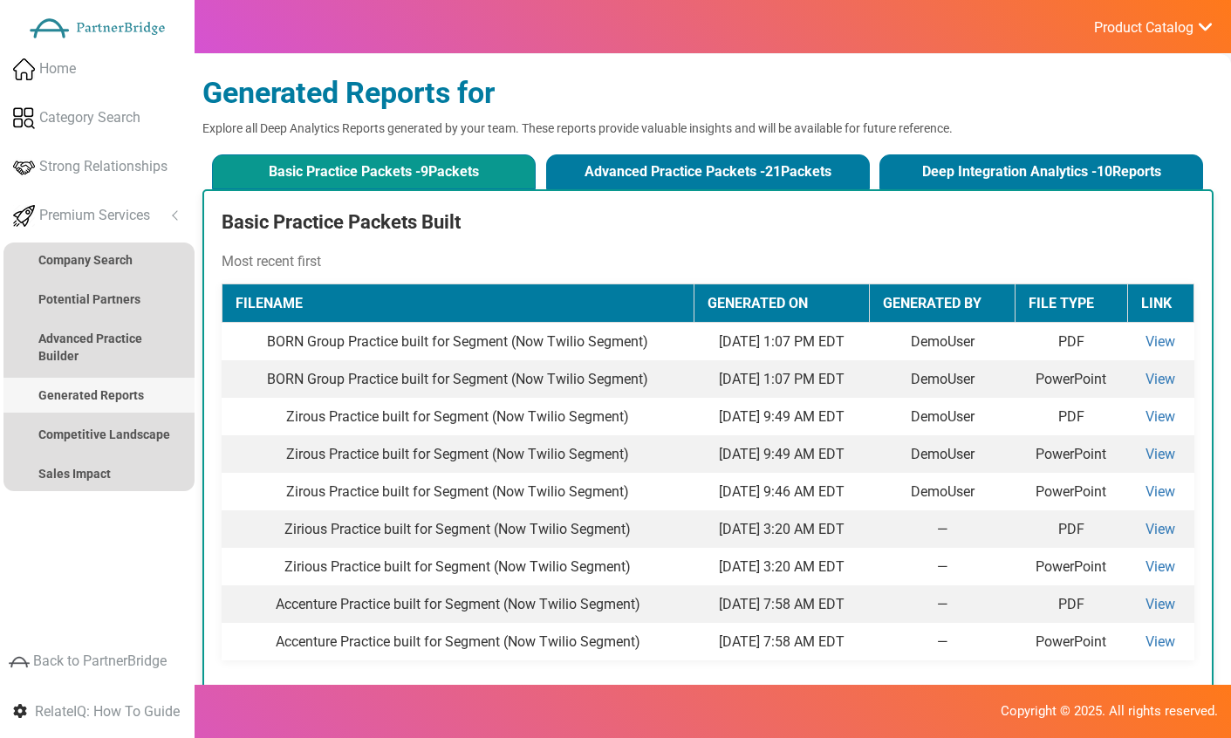
scroll to position [0, 0]
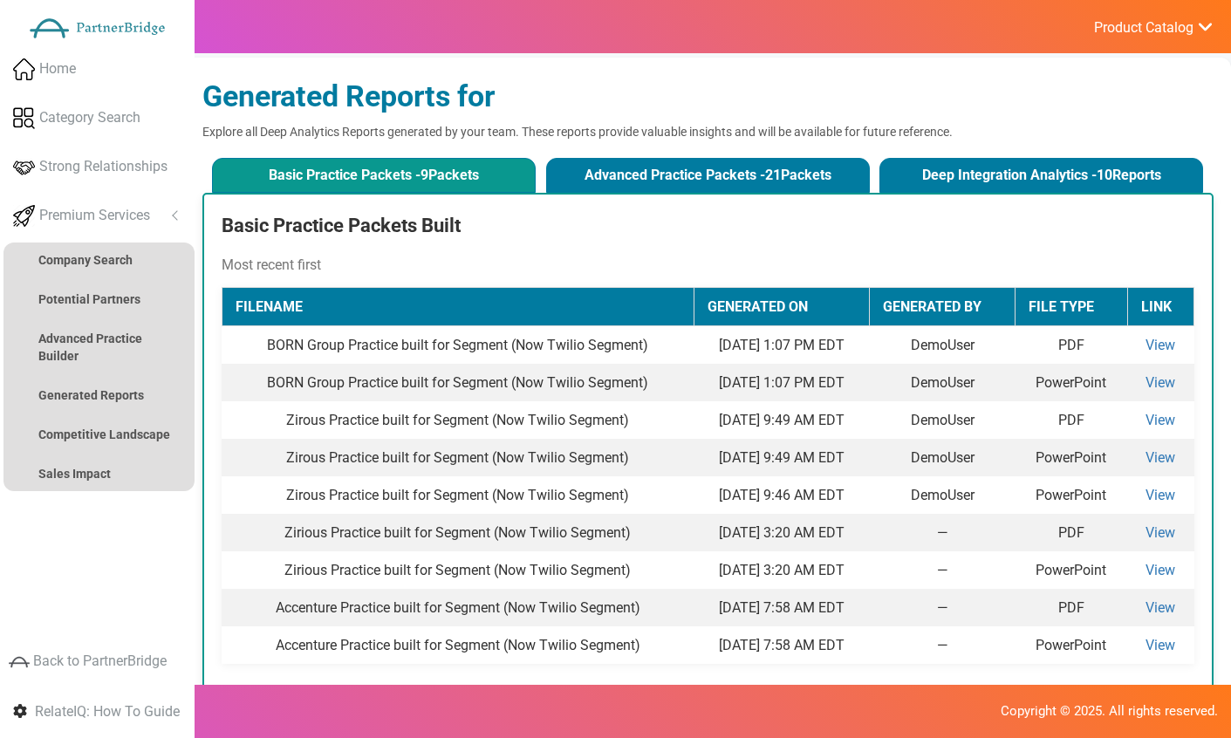
click at [640, 168] on button "Advanced Practice Packets - 21 Packets" at bounding box center [708, 175] width 324 height 35
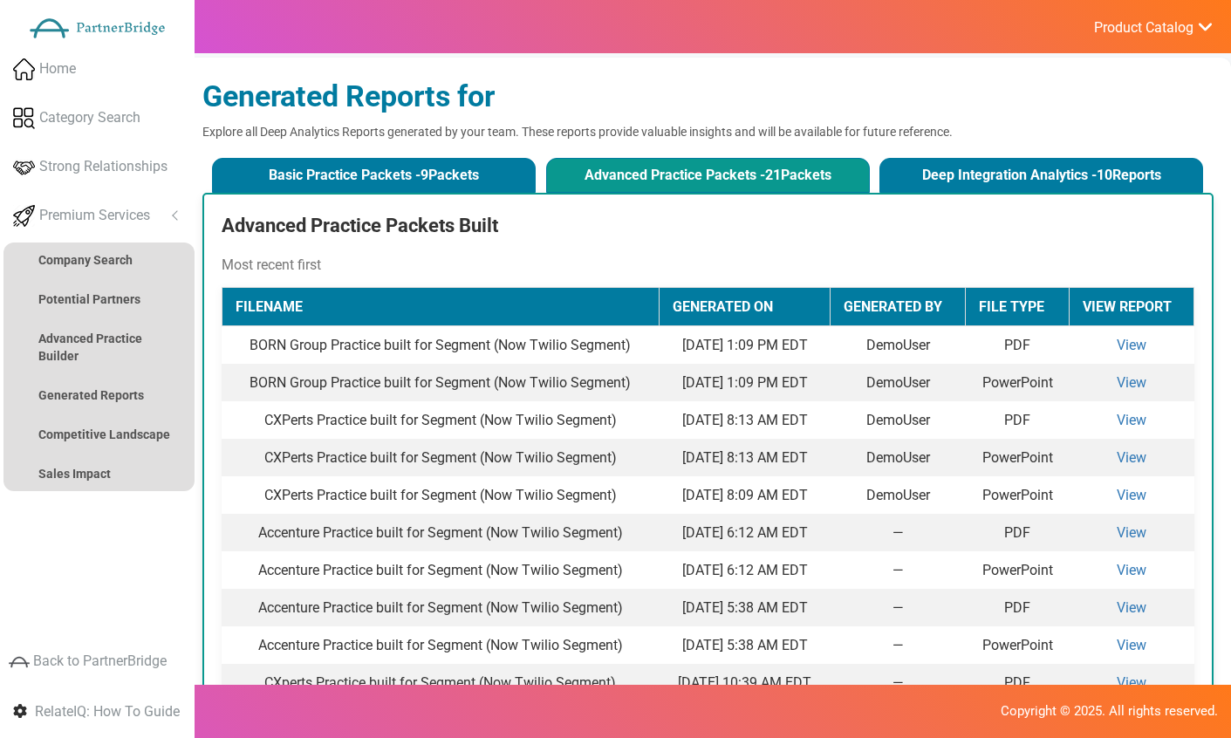
click at [1077, 185] on button "Deep Integration Analytics - 10 Reports" at bounding box center [1041, 175] width 324 height 35
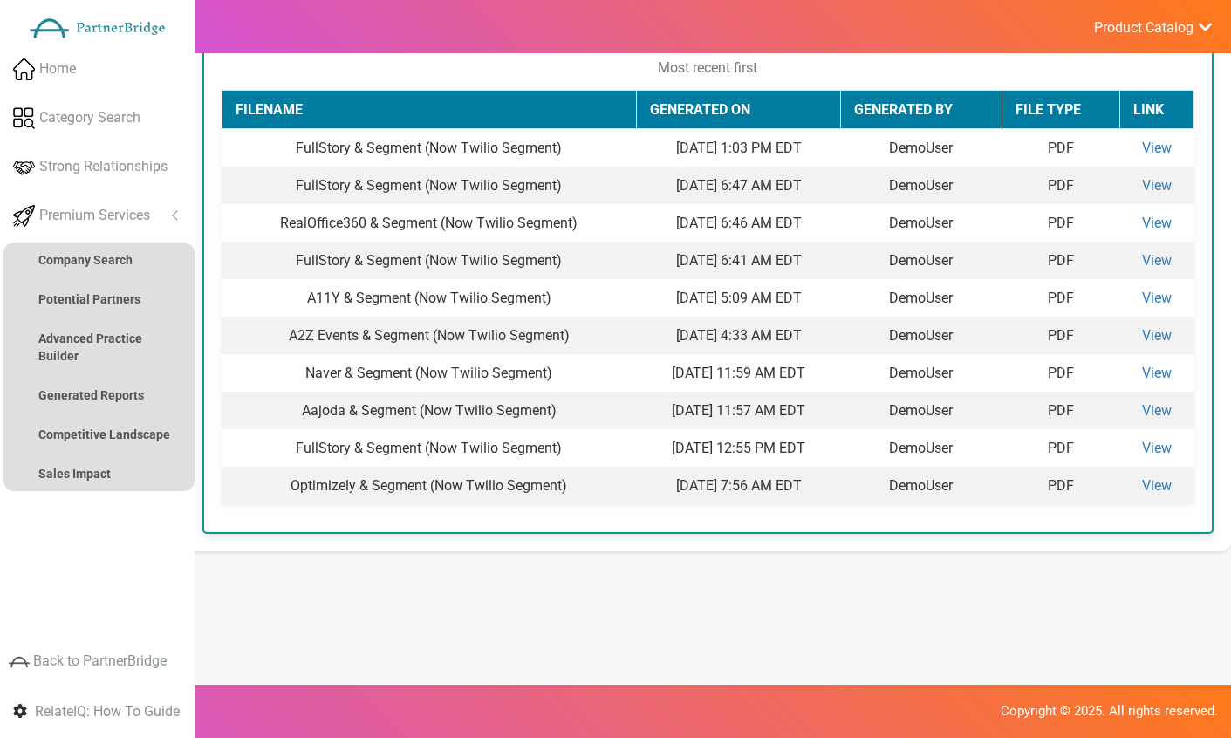
scroll to position [199, 0]
